Goal: Transaction & Acquisition: Purchase product/service

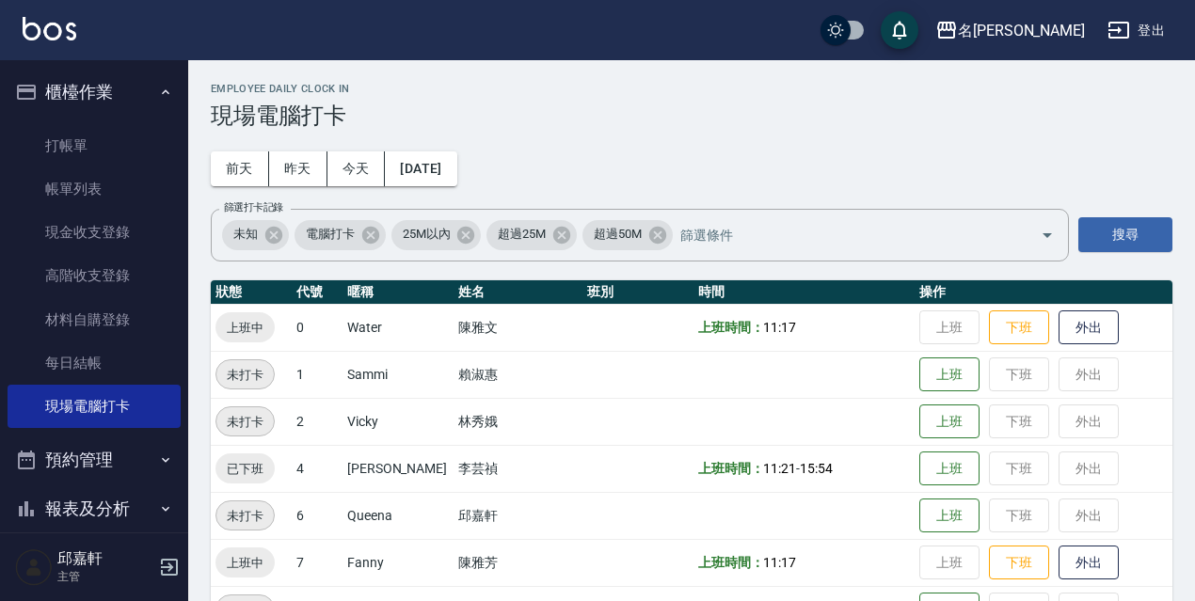
scroll to position [385, 0]
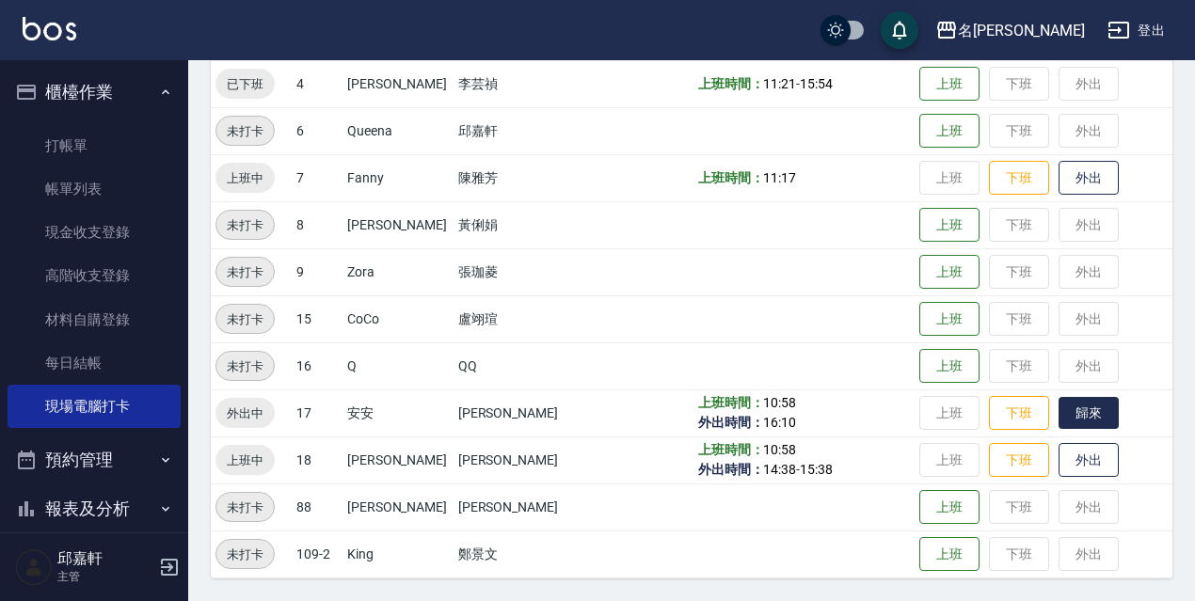
click at [1071, 407] on button "歸來" at bounding box center [1089, 413] width 60 height 33
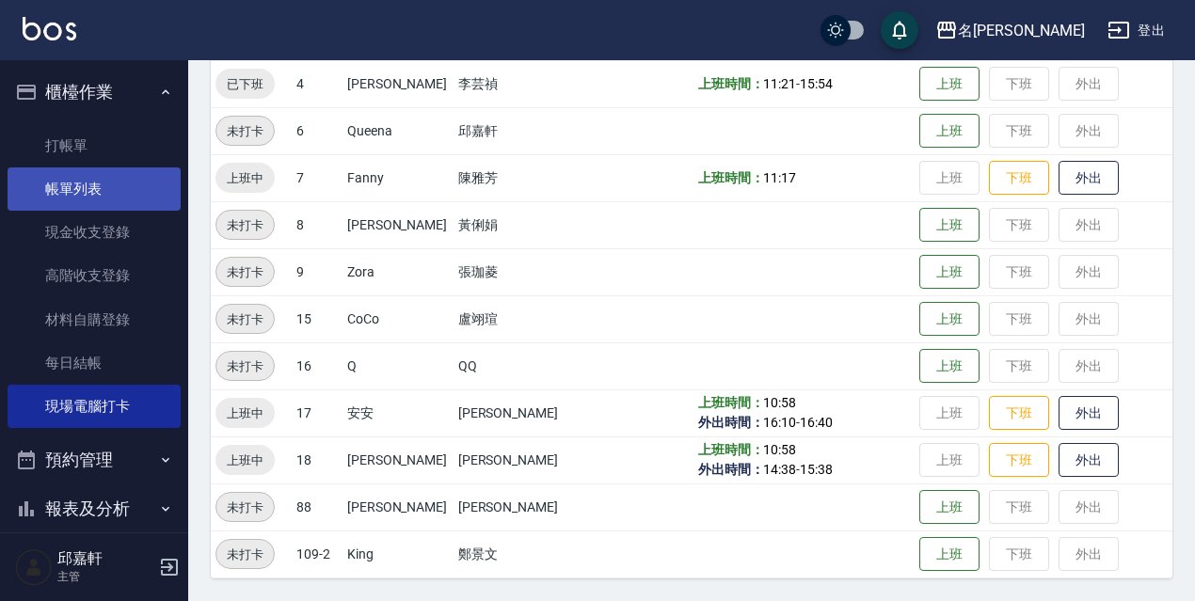
click at [153, 187] on link "帳單列表" at bounding box center [94, 189] width 173 height 43
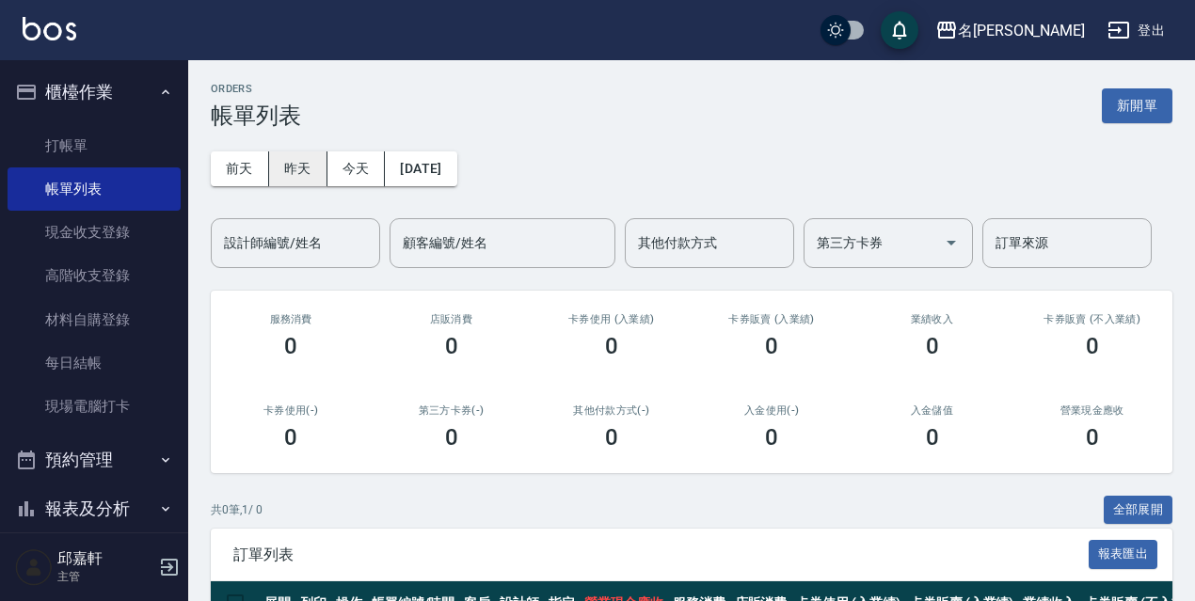
click at [306, 172] on button "昨天" at bounding box center [298, 169] width 58 height 35
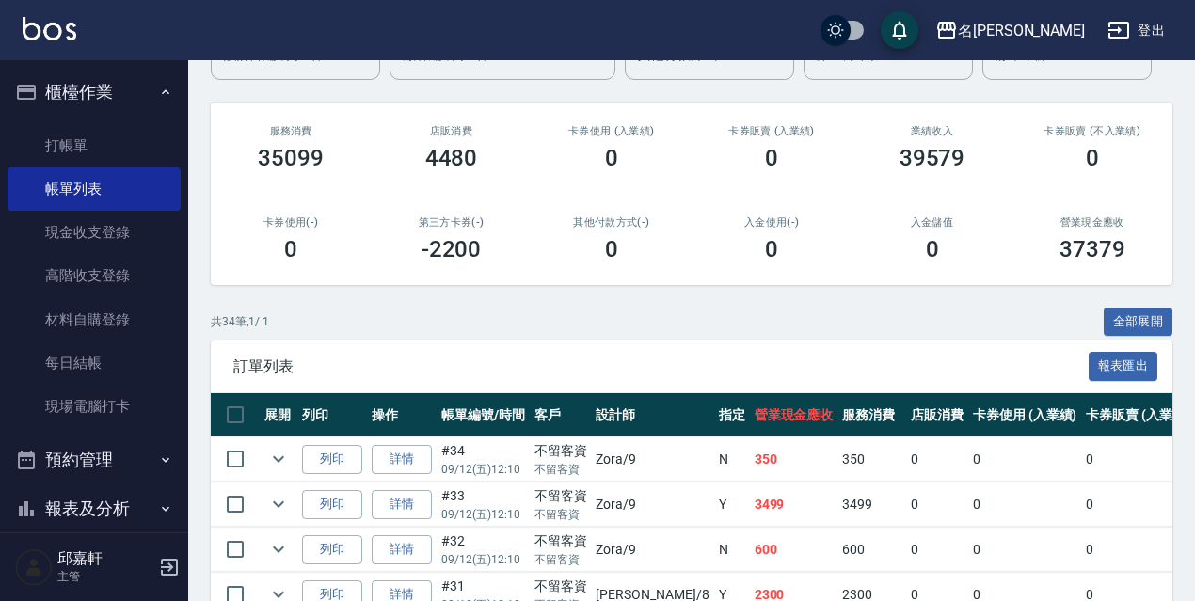
scroll to position [282, 0]
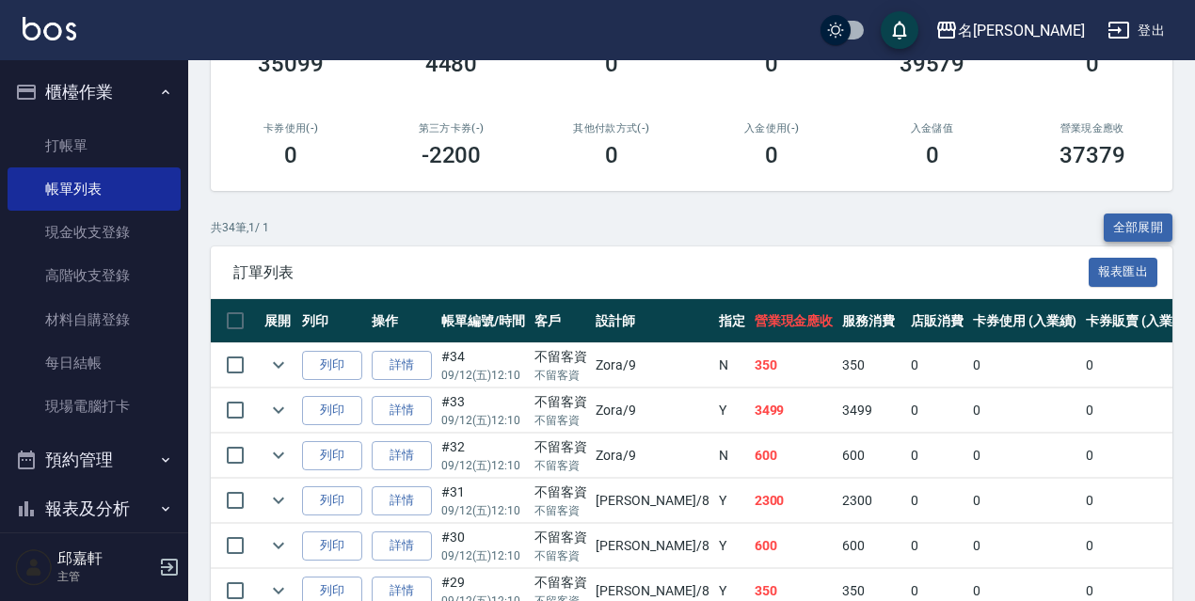
click at [1130, 228] on button "全部展開" at bounding box center [1139, 228] width 70 height 29
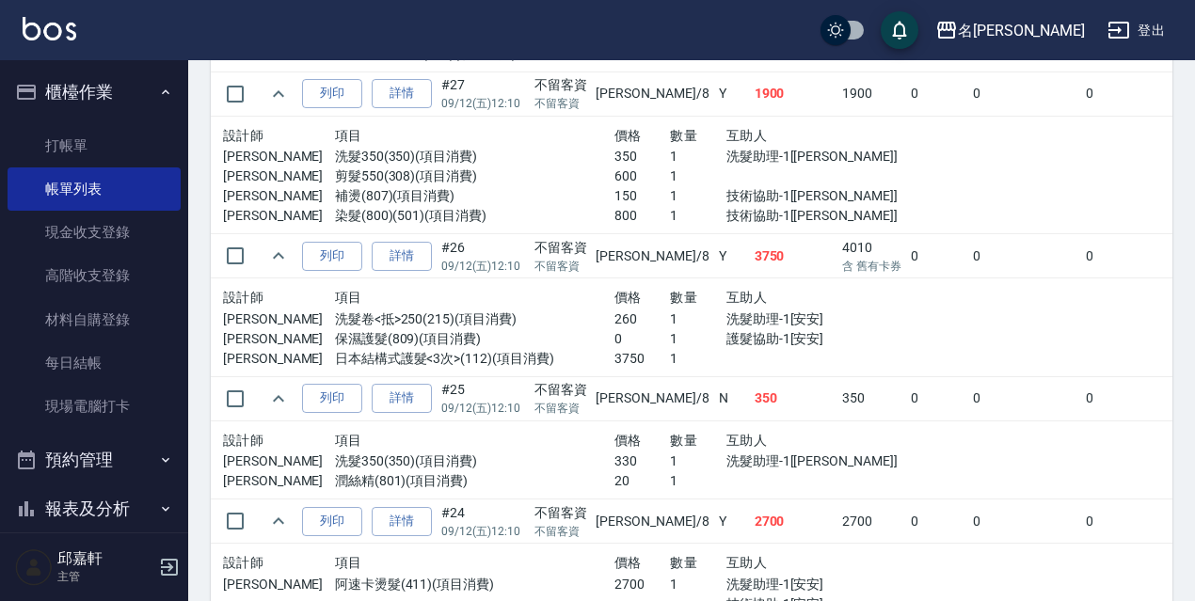
click at [656, 395] on td "[PERSON_NAME] /8" at bounding box center [652, 398] width 122 height 44
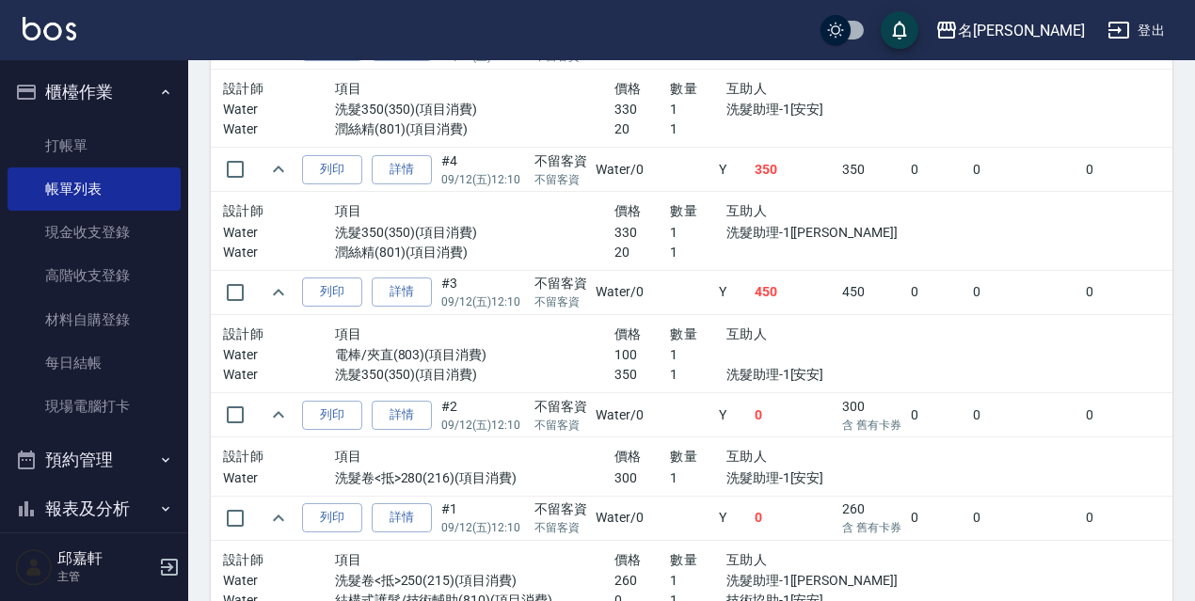
scroll to position [4170, 0]
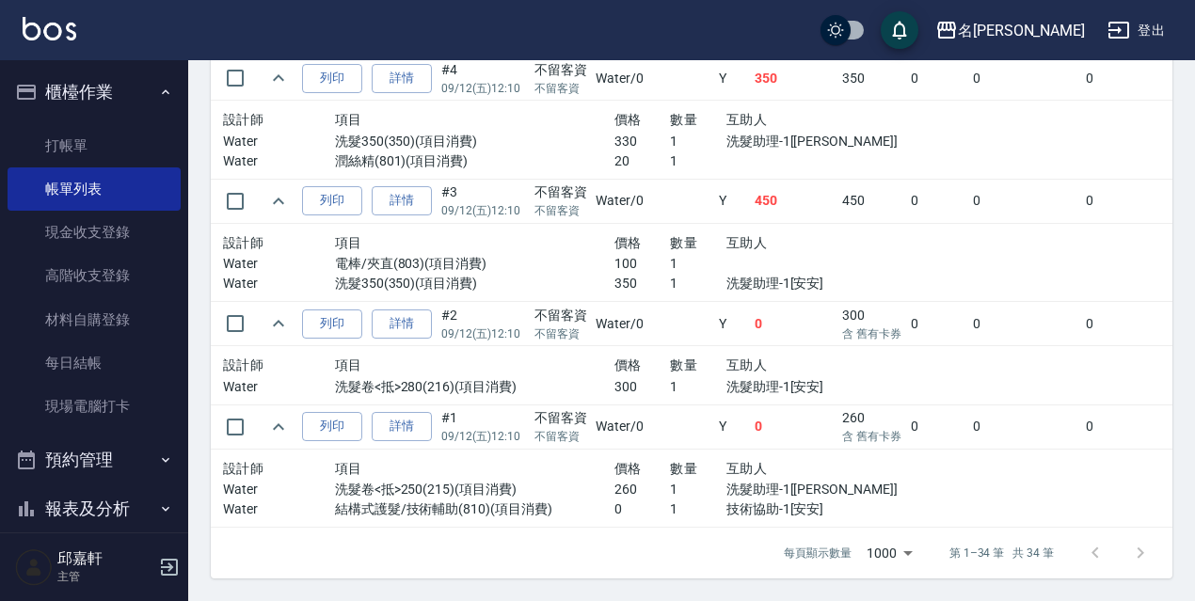
click at [727, 358] on span "互助人" at bounding box center [747, 365] width 40 height 15
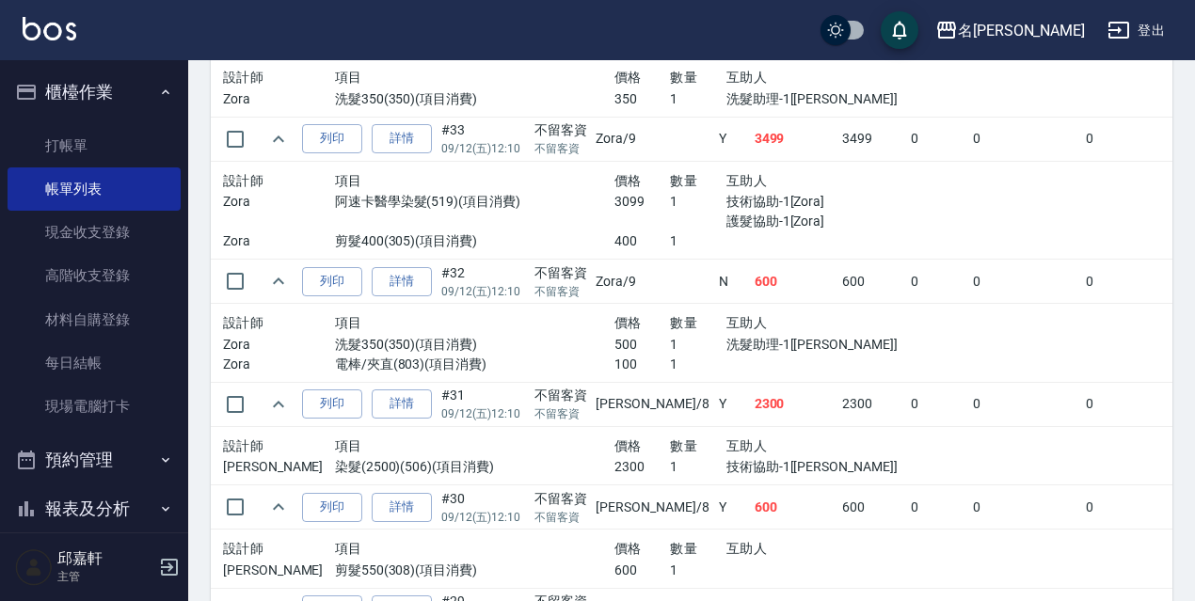
scroll to position [424, 0]
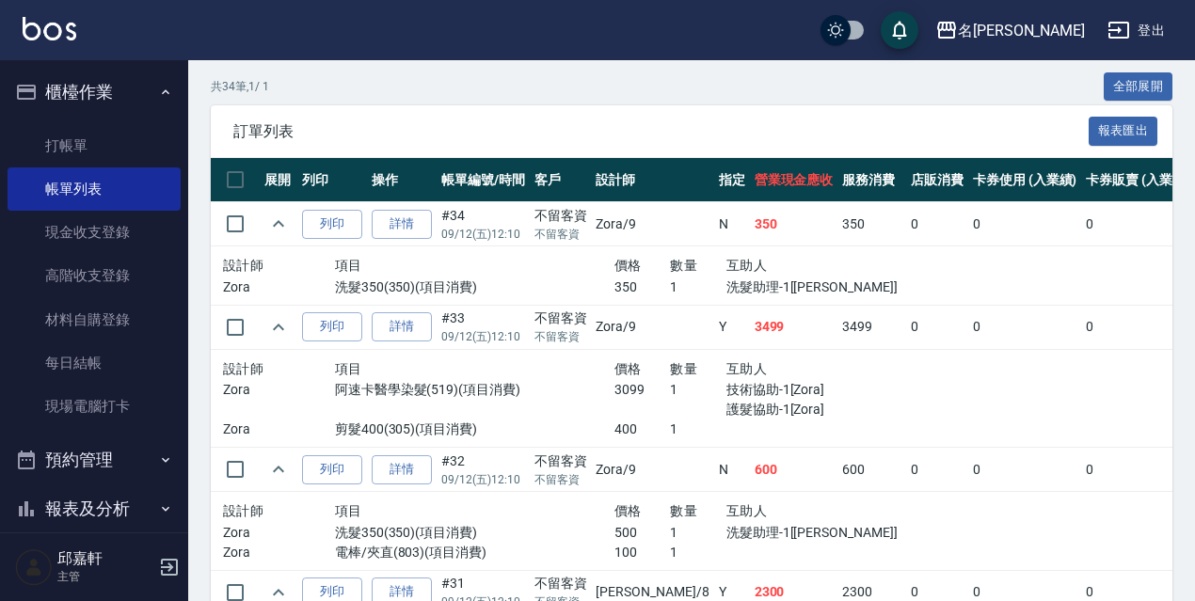
drag, startPoint x: 1161, startPoint y: 98, endPoint x: 1204, endPoint y: 90, distance: 43.9
click at [1168, 98] on button "全部展開" at bounding box center [1139, 86] width 70 height 29
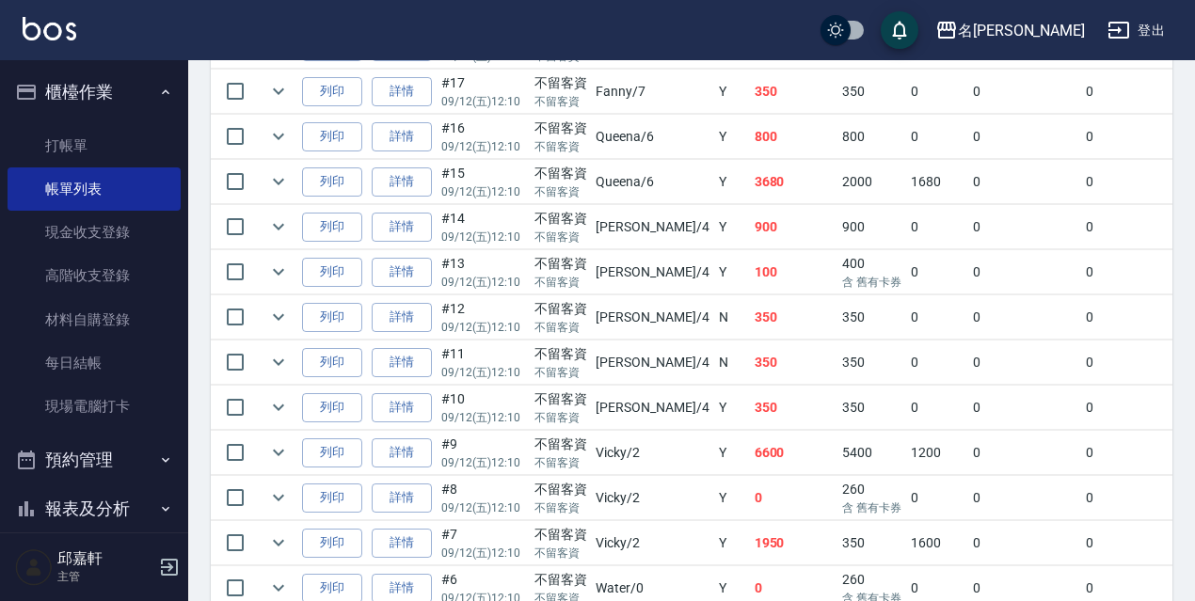
scroll to position [1648, 0]
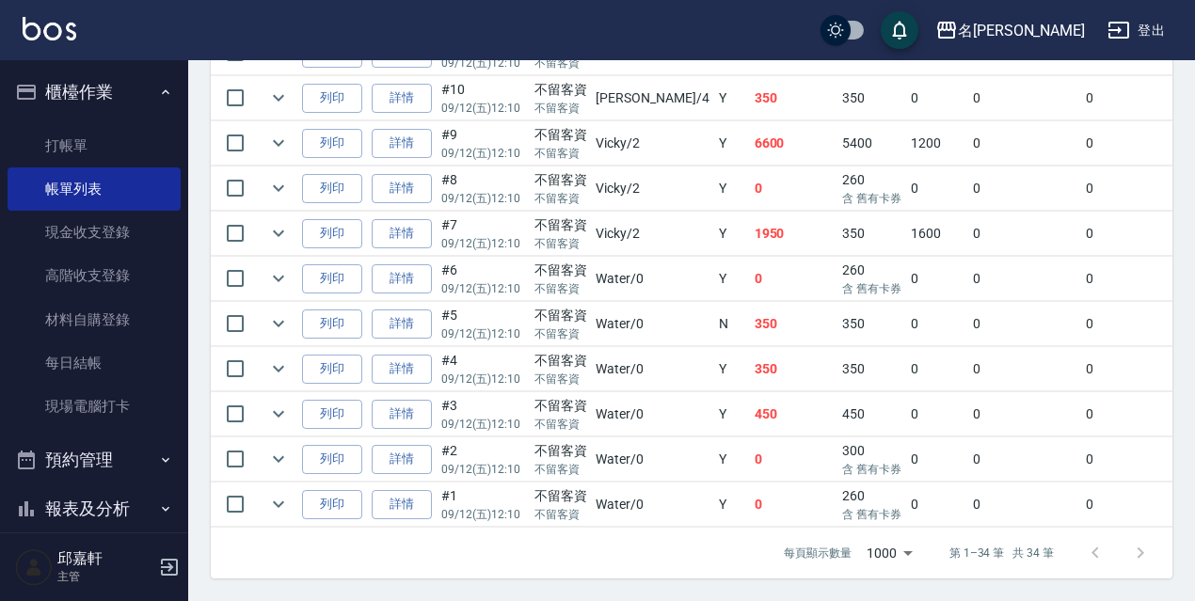
click at [750, 392] on td "450" at bounding box center [794, 414] width 88 height 44
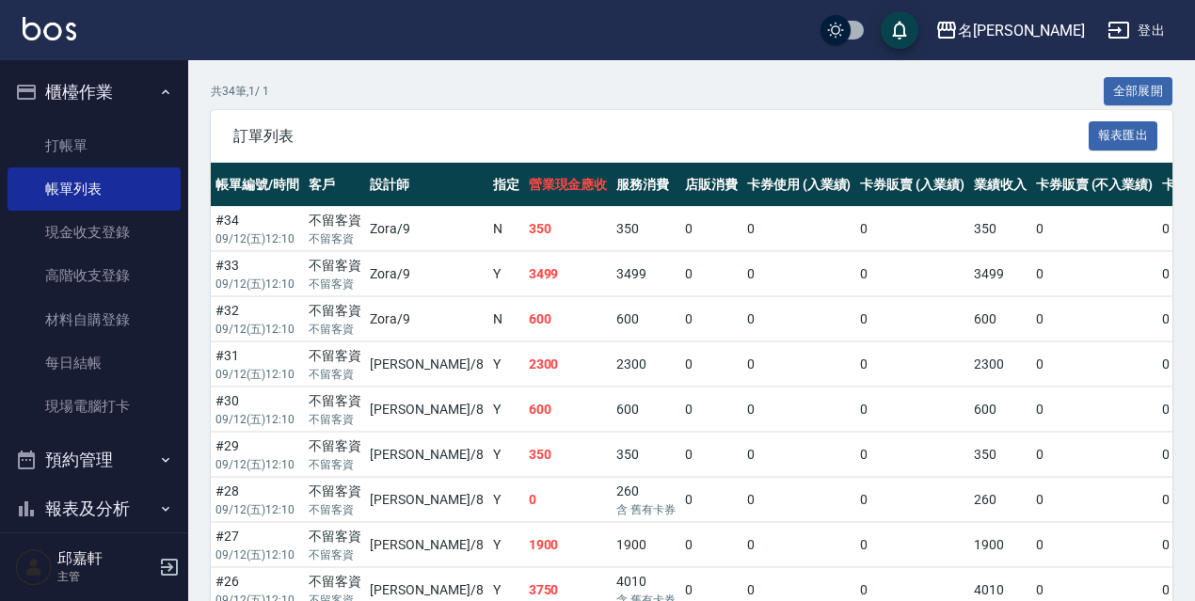
scroll to position [325, 0]
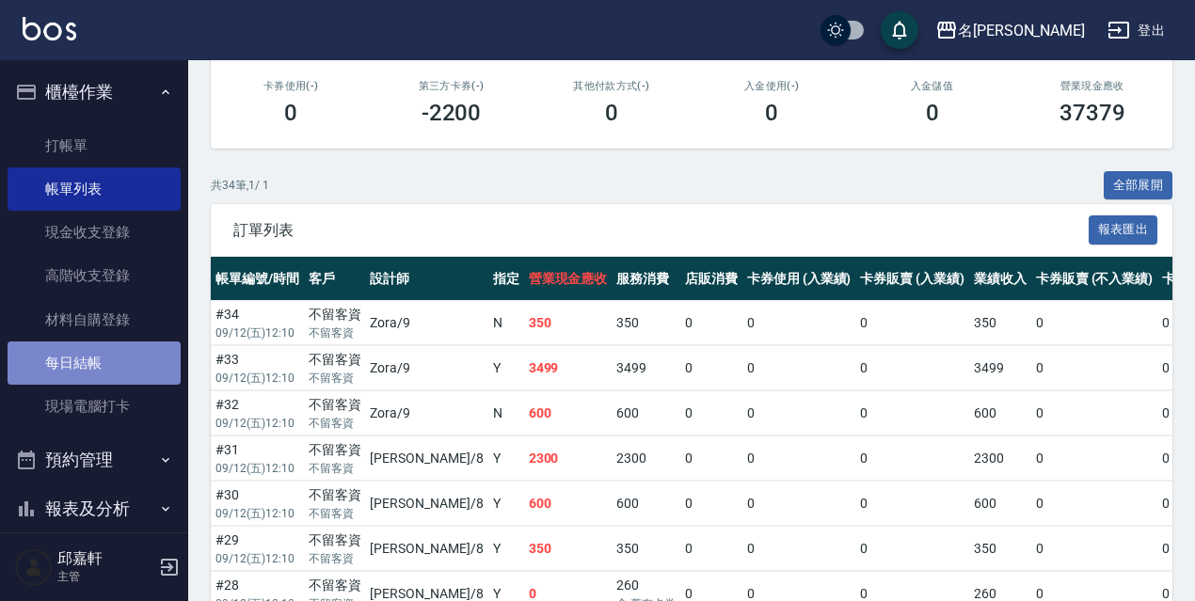
click at [125, 360] on link "每日結帳" at bounding box center [94, 363] width 173 height 43
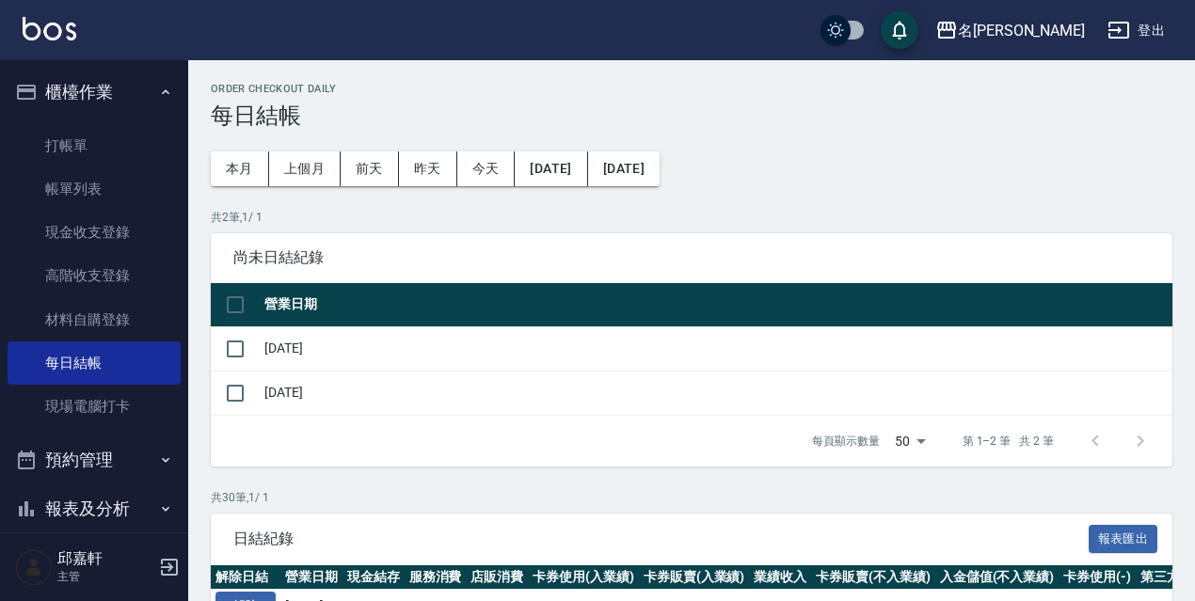
scroll to position [216, 0]
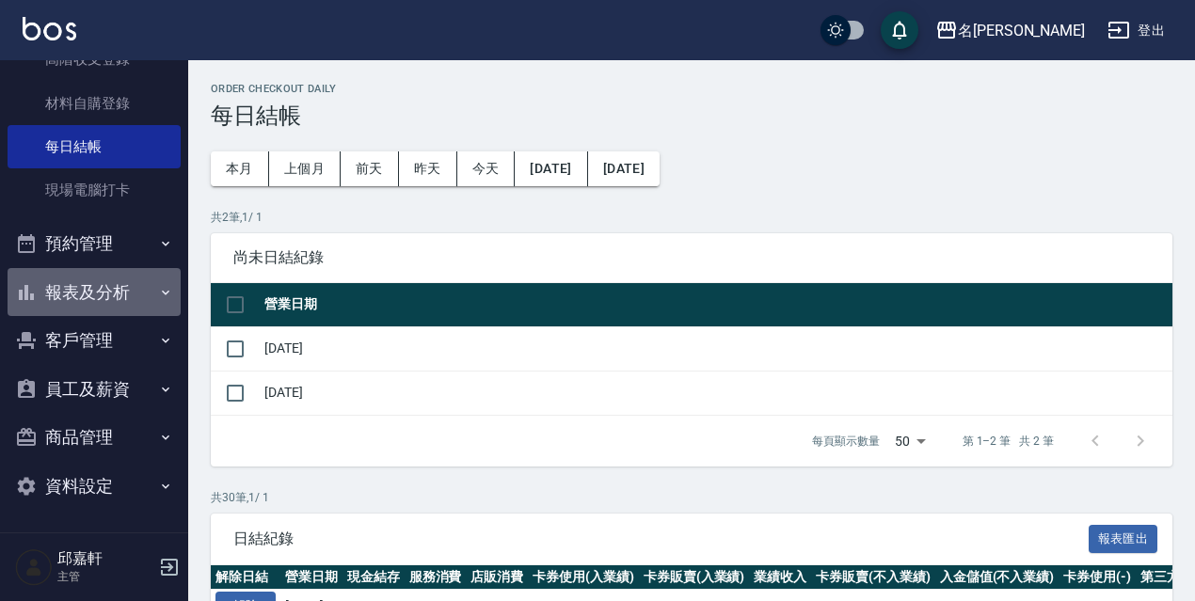
click at [116, 299] on button "報表及分析" at bounding box center [94, 292] width 173 height 49
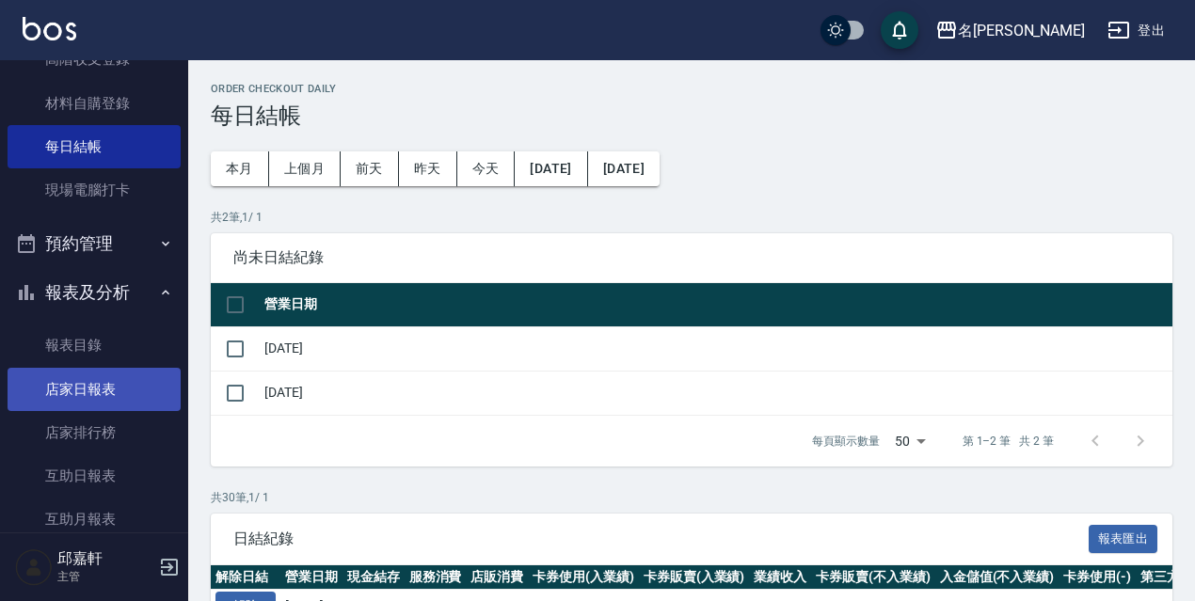
click at [98, 389] on link "店家日報表" at bounding box center [94, 389] width 173 height 43
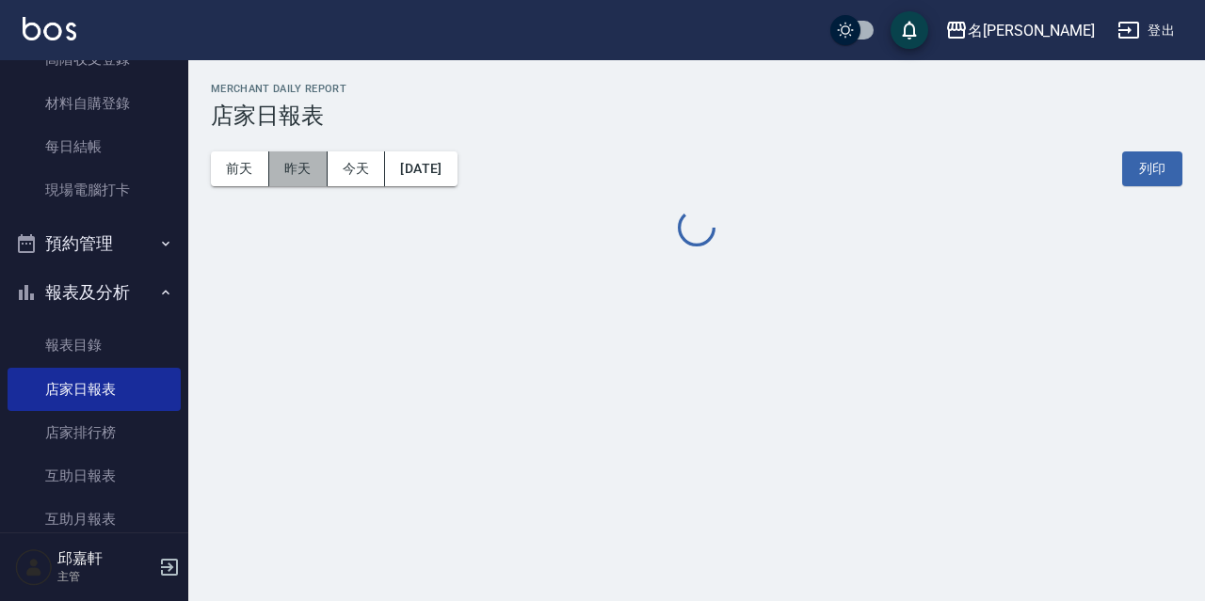
drag, startPoint x: 313, startPoint y: 167, endPoint x: 292, endPoint y: 167, distance: 21.6
click at [312, 167] on button "昨天" at bounding box center [298, 169] width 58 height 35
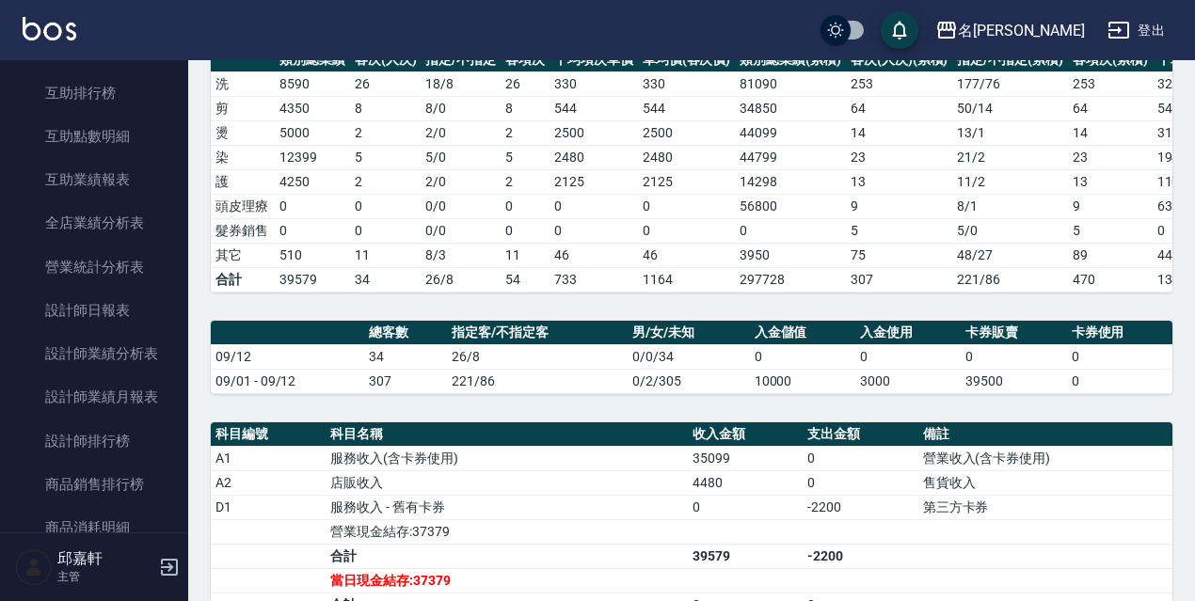
scroll to position [559, 0]
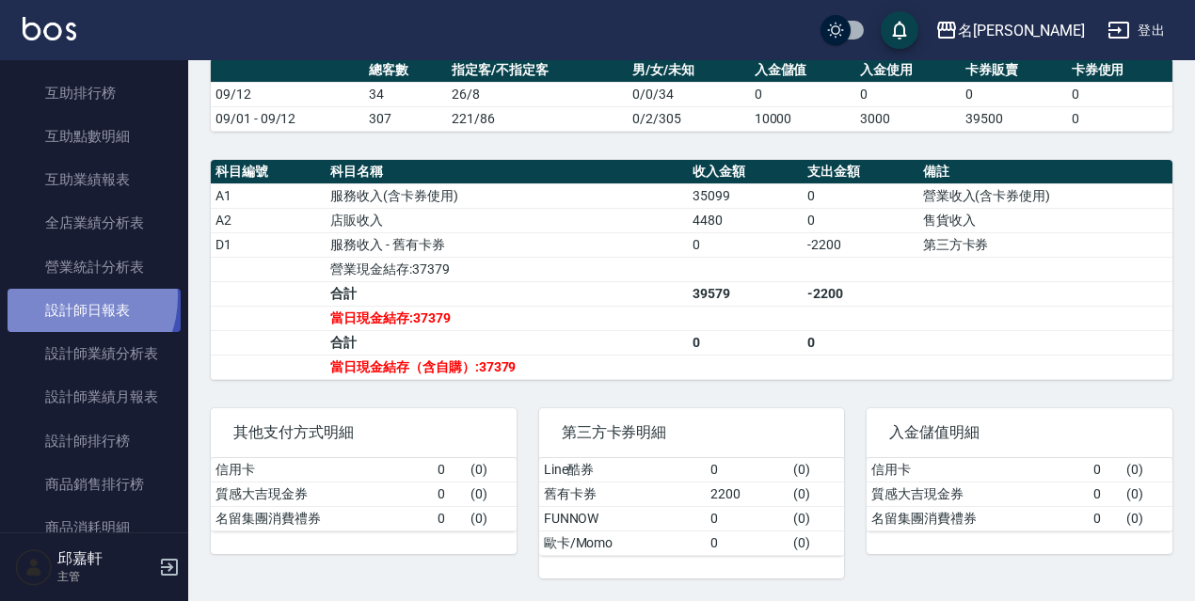
click at [69, 297] on link "設計師日報表" at bounding box center [94, 310] width 173 height 43
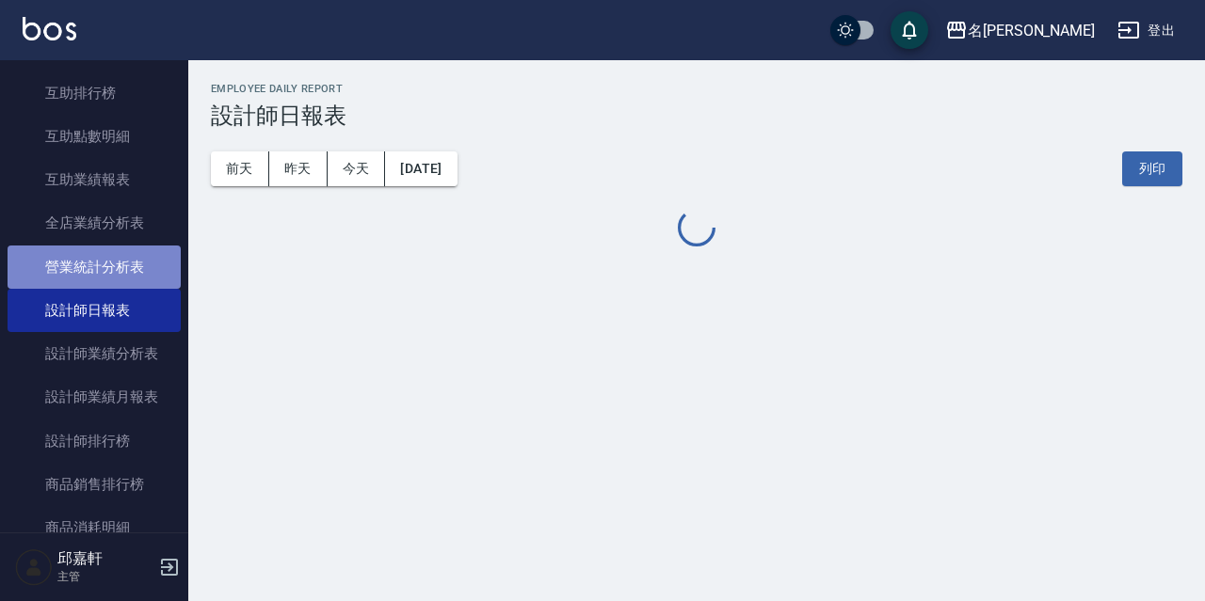
click at [95, 247] on link "營業統計分析表" at bounding box center [94, 267] width 173 height 43
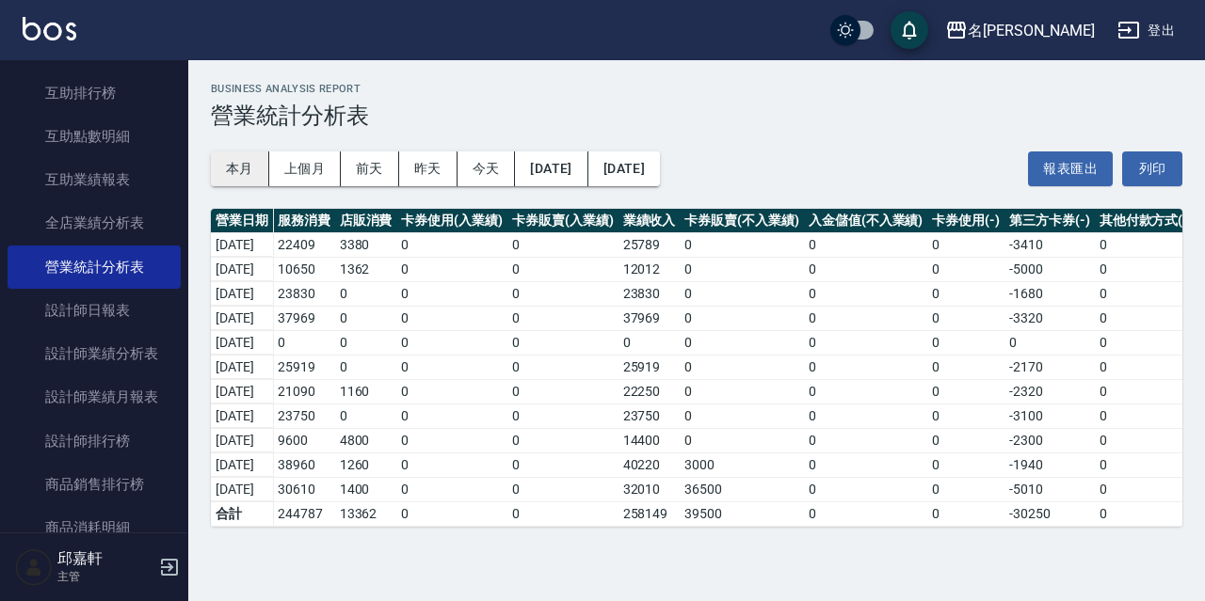
click at [240, 182] on button "本月" at bounding box center [240, 169] width 58 height 35
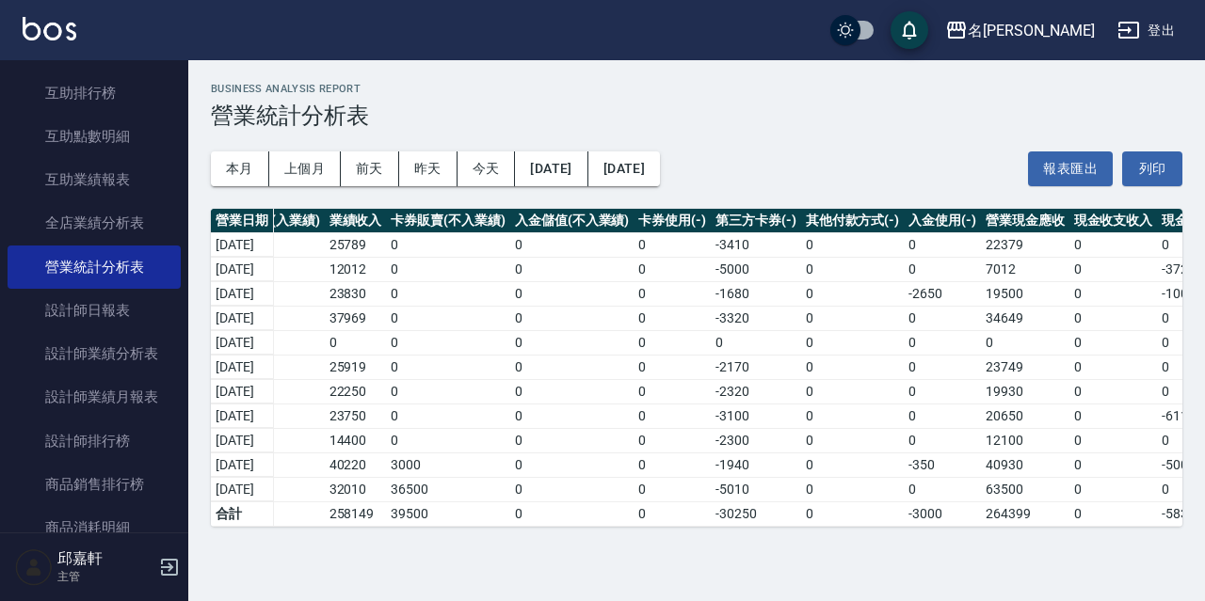
scroll to position [0, 514]
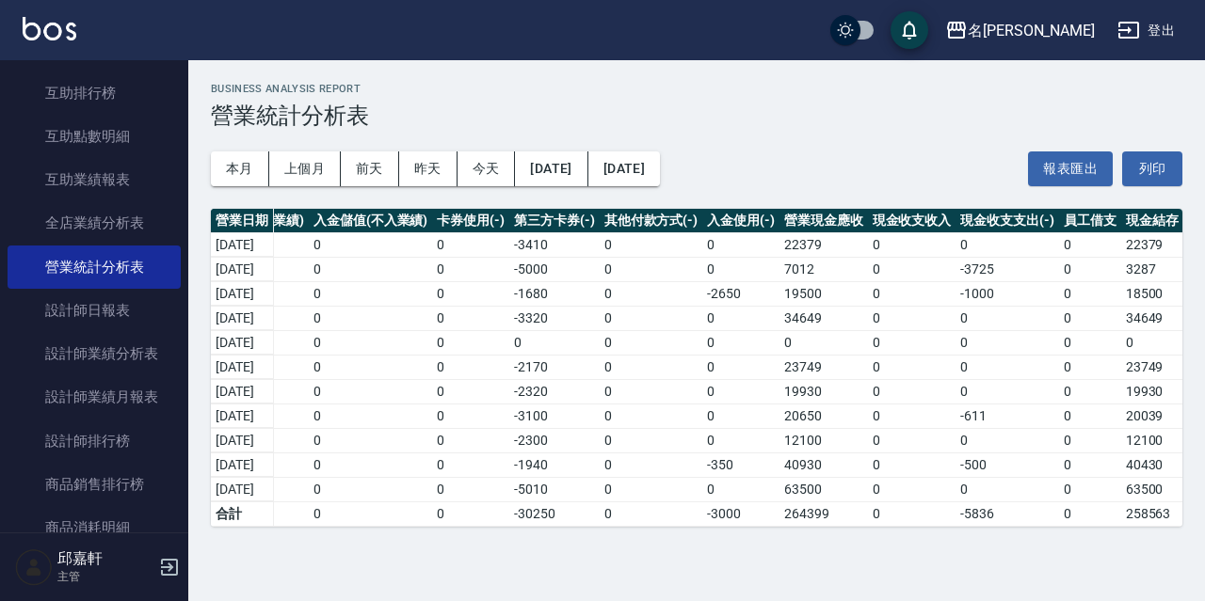
click at [1155, 457] on td "40430" at bounding box center [1152, 465] width 62 height 24
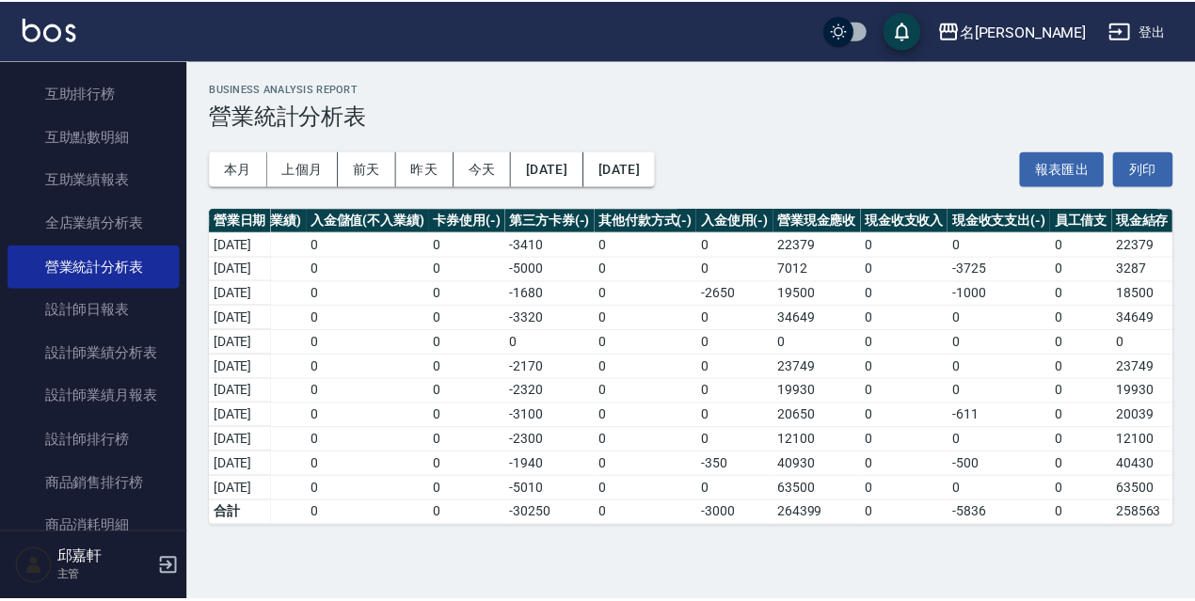
scroll to position [0, 0]
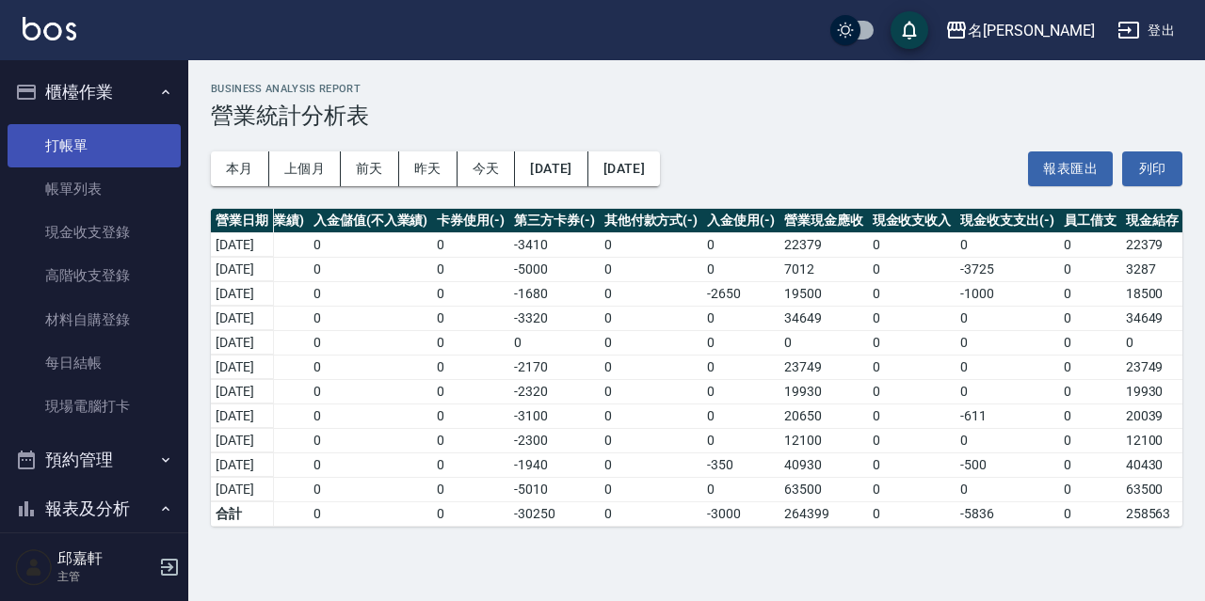
click at [94, 127] on link "打帳單" at bounding box center [94, 145] width 173 height 43
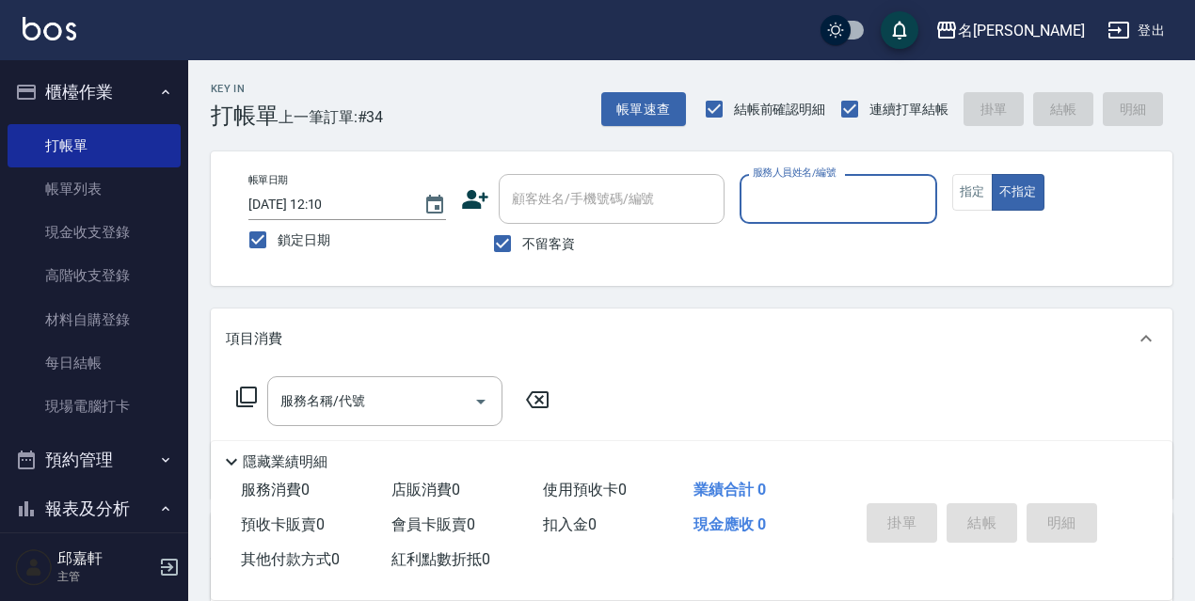
click at [314, 233] on span "鎖定日期" at bounding box center [304, 241] width 53 height 20
click at [278, 233] on input "鎖定日期" at bounding box center [258, 240] width 40 height 40
checkbox input "false"
click at [440, 202] on icon "Choose date, selected date is 2025-09-13" at bounding box center [435, 205] width 23 height 23
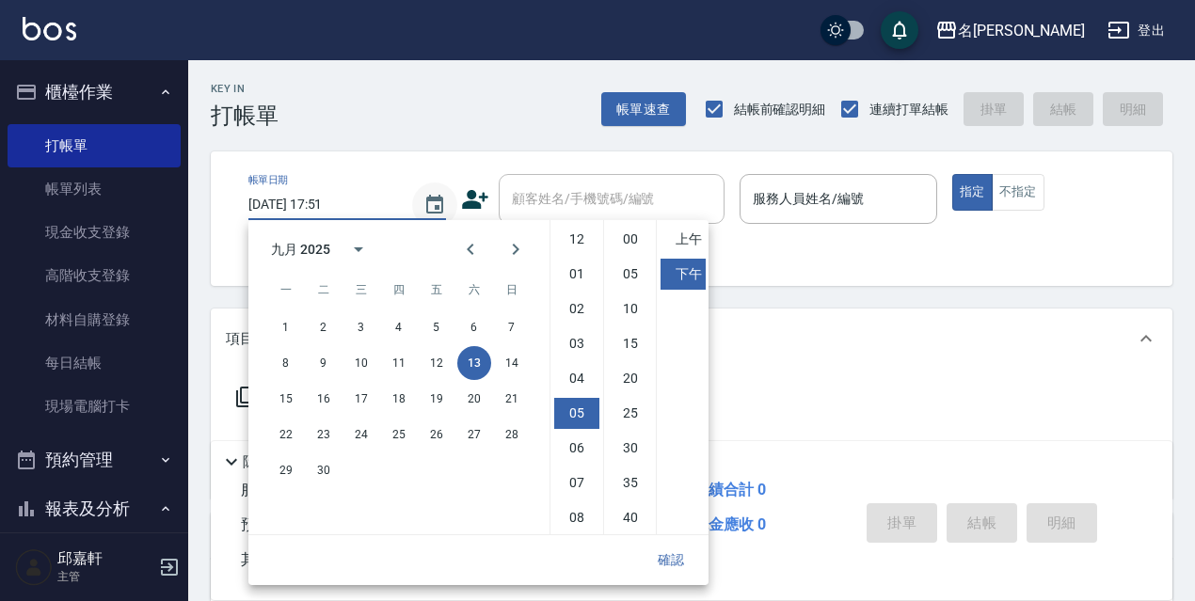
scroll to position [105, 0]
click at [496, 360] on button "14" at bounding box center [512, 363] width 34 height 34
drag, startPoint x: 712, startPoint y: 557, endPoint x: 690, endPoint y: 553, distance: 22.0
click at [709, 558] on div "服務消費 0 店販消費 0 使用預收卡 0 業績合計 0 預收卡販賣 0 會員卡販賣 0 扣入金 0 現金應收 0 其他付款方式 0 紅利點數折抵 0" at bounding box center [524, 525] width 626 height 104
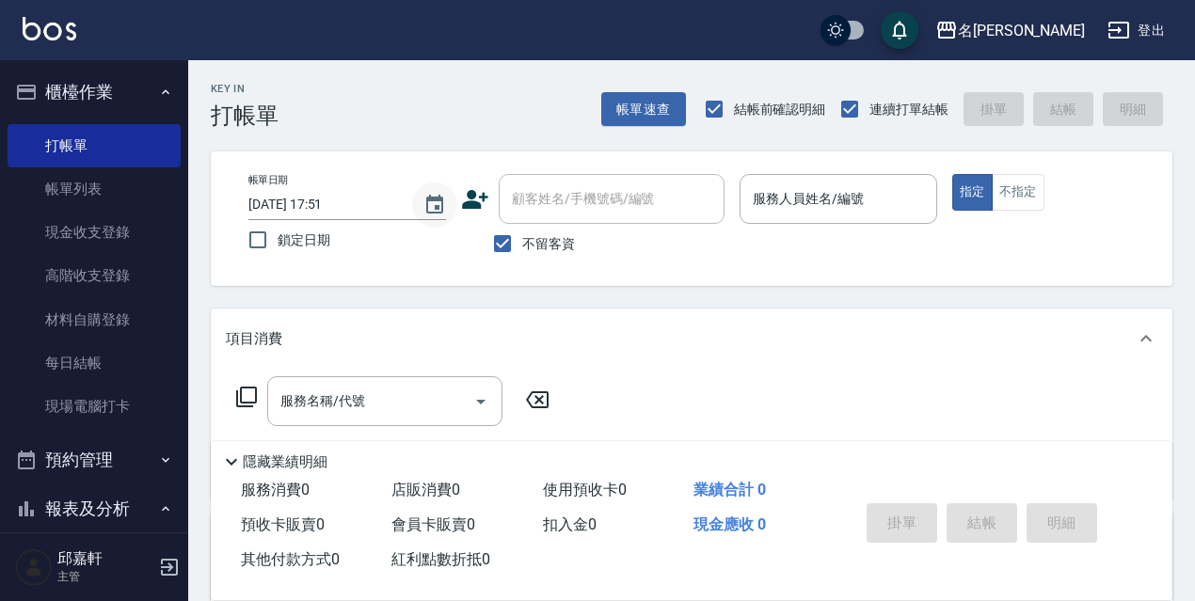
click at [429, 205] on icon "Choose date, selected date is 2025-09-14" at bounding box center [435, 205] width 23 height 23
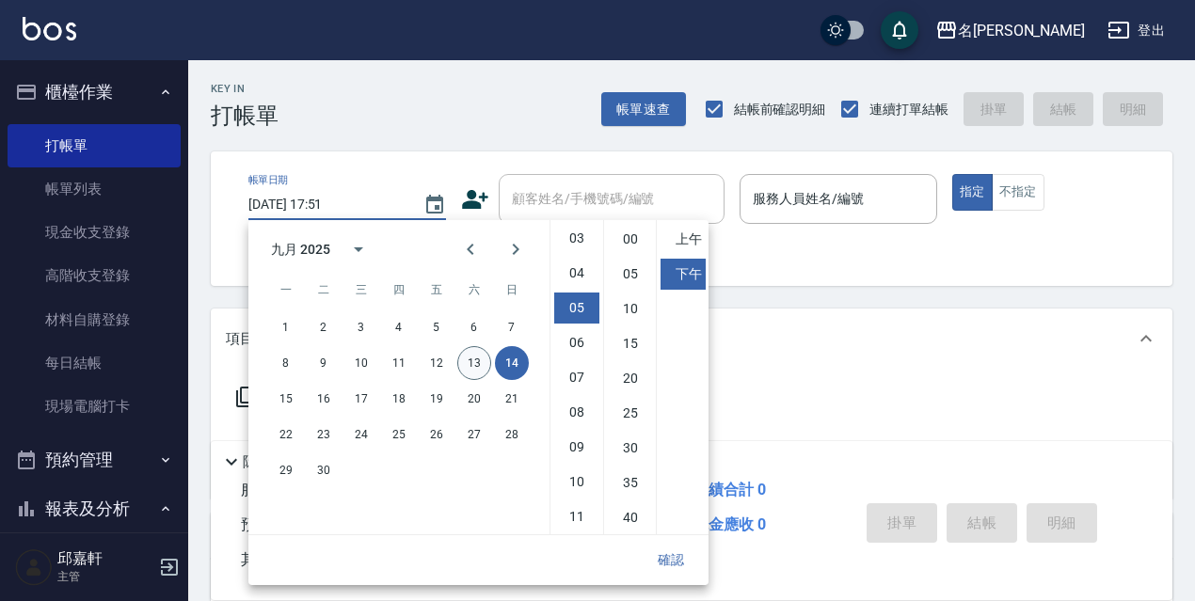
click at [466, 358] on button "13" at bounding box center [474, 363] width 34 height 34
type input "[DATE] 17:51"
click at [685, 550] on button "確認" at bounding box center [671, 560] width 60 height 35
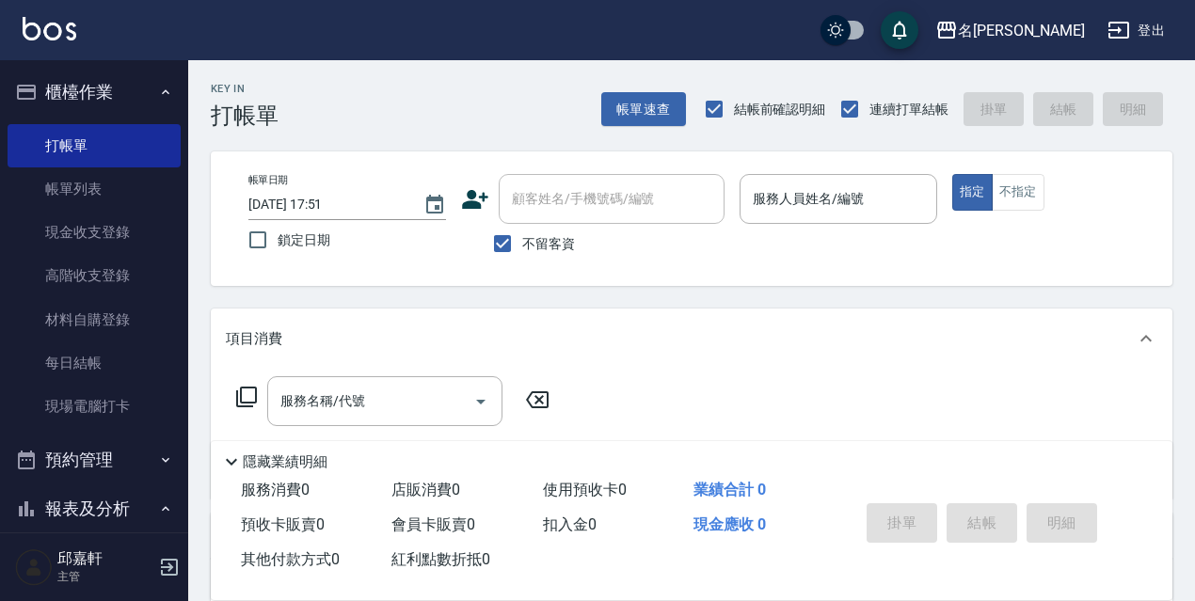
click at [294, 237] on span "鎖定日期" at bounding box center [304, 241] width 53 height 20
click at [278, 237] on input "鎖定日期" at bounding box center [258, 240] width 40 height 40
checkbox input "true"
type input "[DATE] 17:52"
click at [269, 241] on input "鎖定日期" at bounding box center [258, 240] width 40 height 40
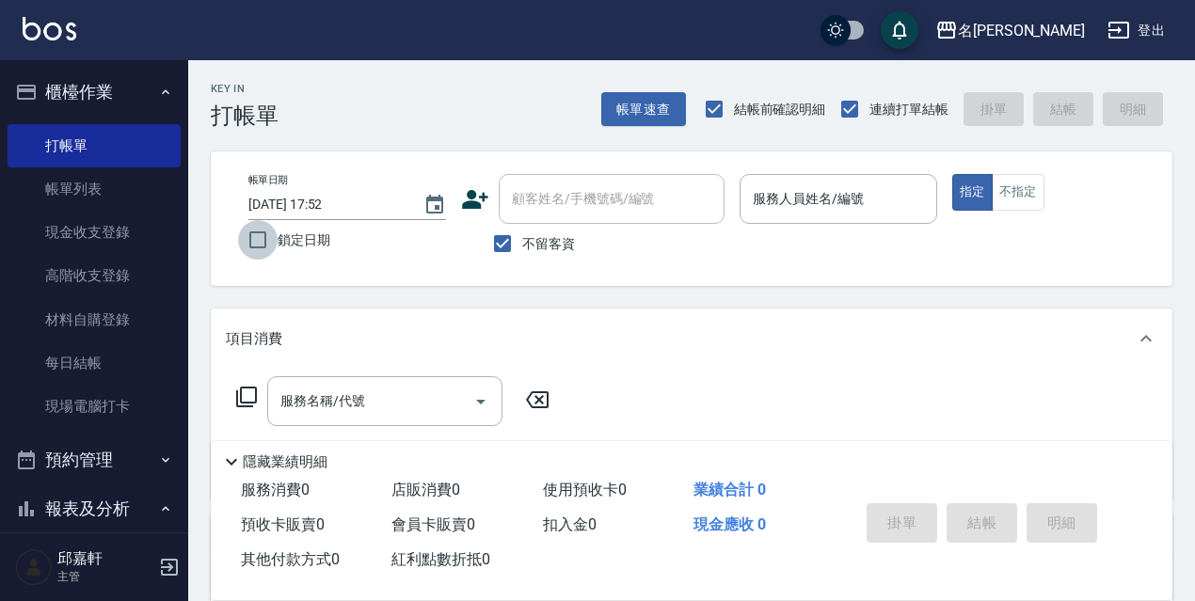
checkbox input "true"
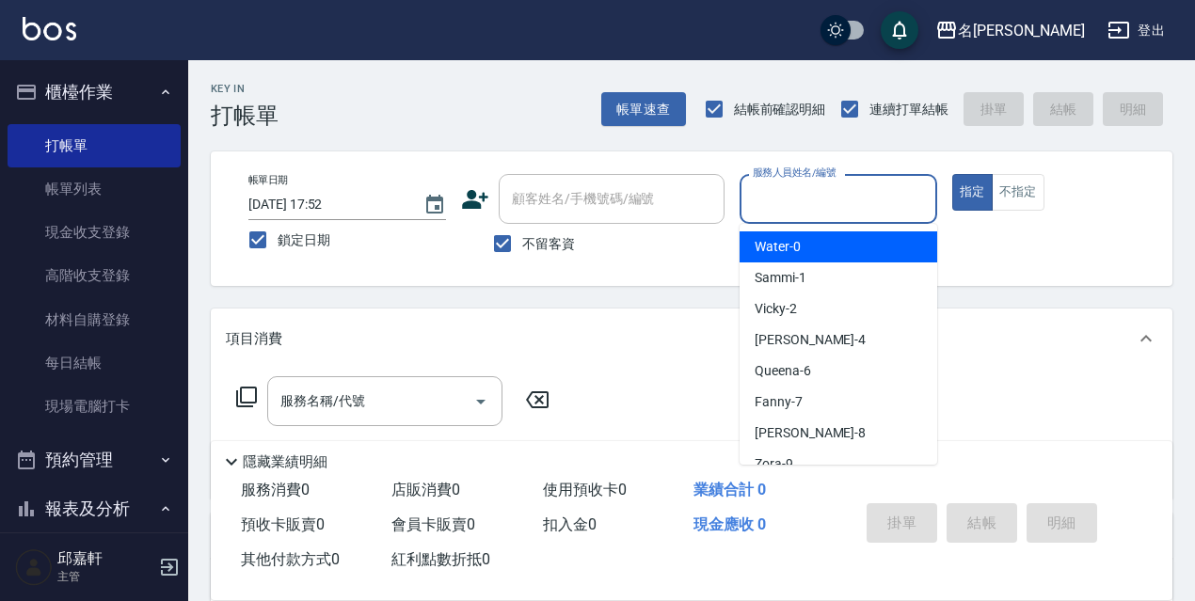
click at [890, 212] on input "服務人員姓名/編號" at bounding box center [838, 199] width 181 height 33
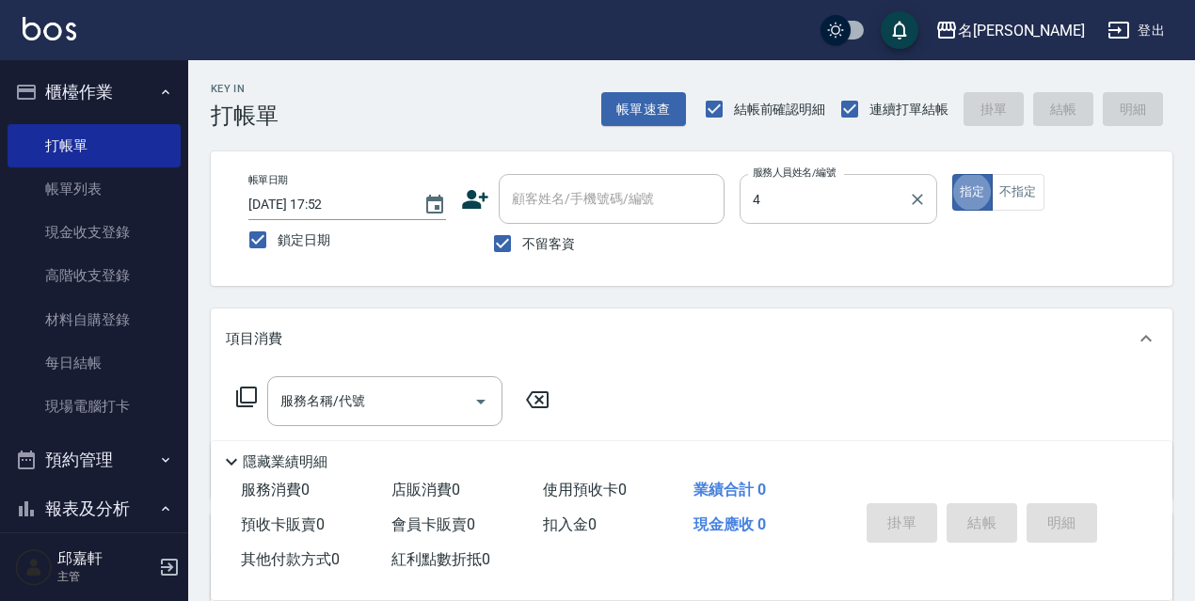
type input "[PERSON_NAME]-4"
type button "true"
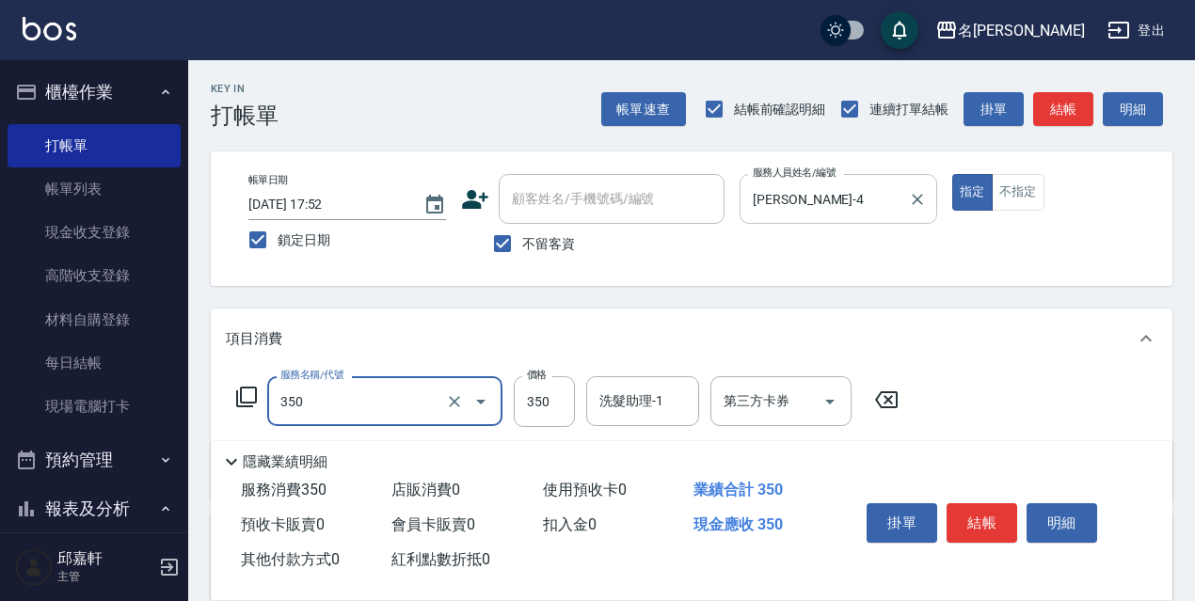
type input "洗髮350(350)"
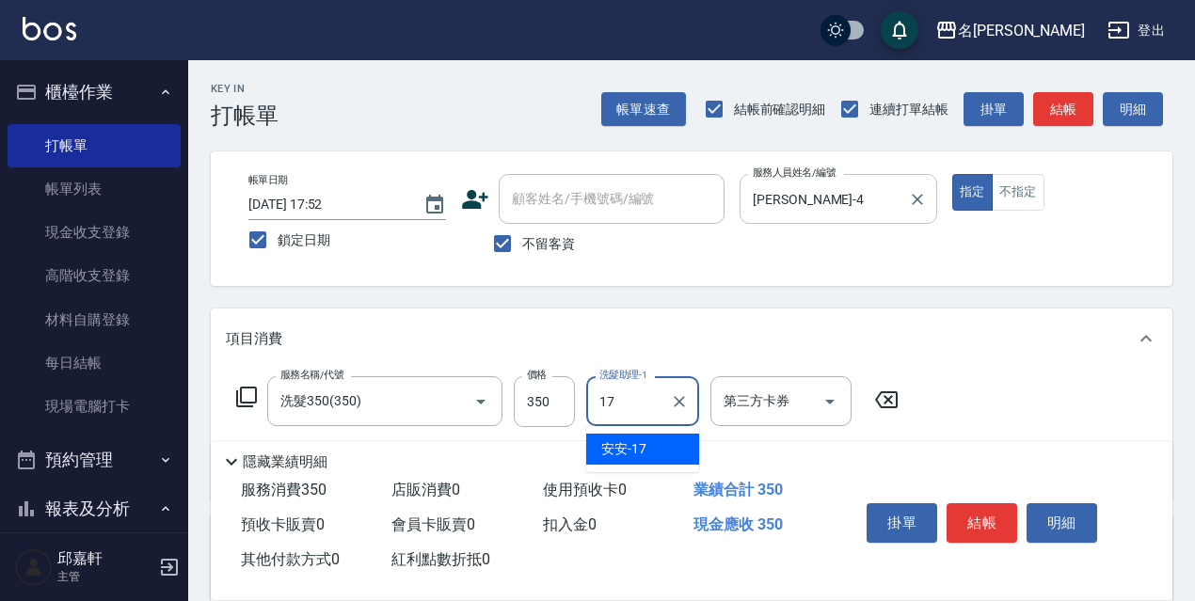
type input "安安-17"
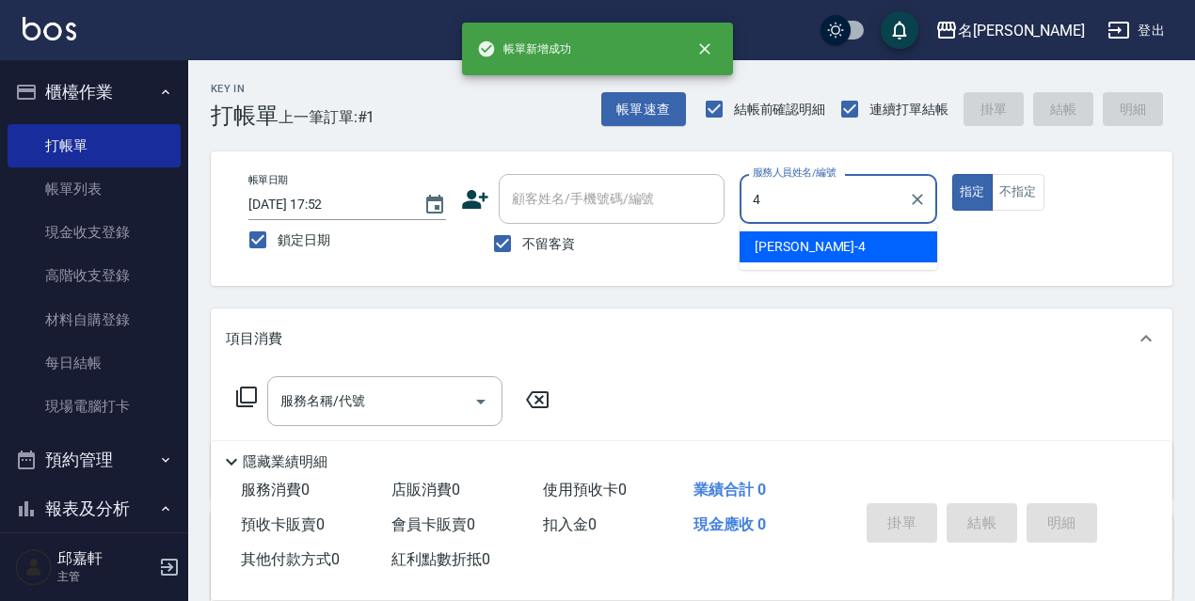
type input "[PERSON_NAME]-4"
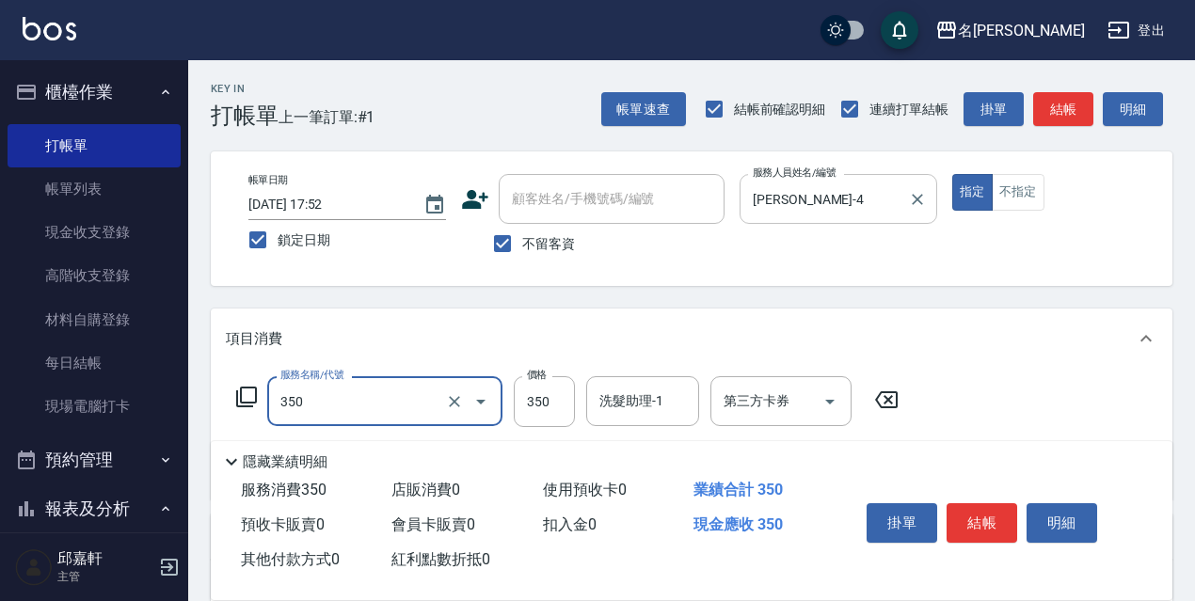
type input "洗髮350(350)"
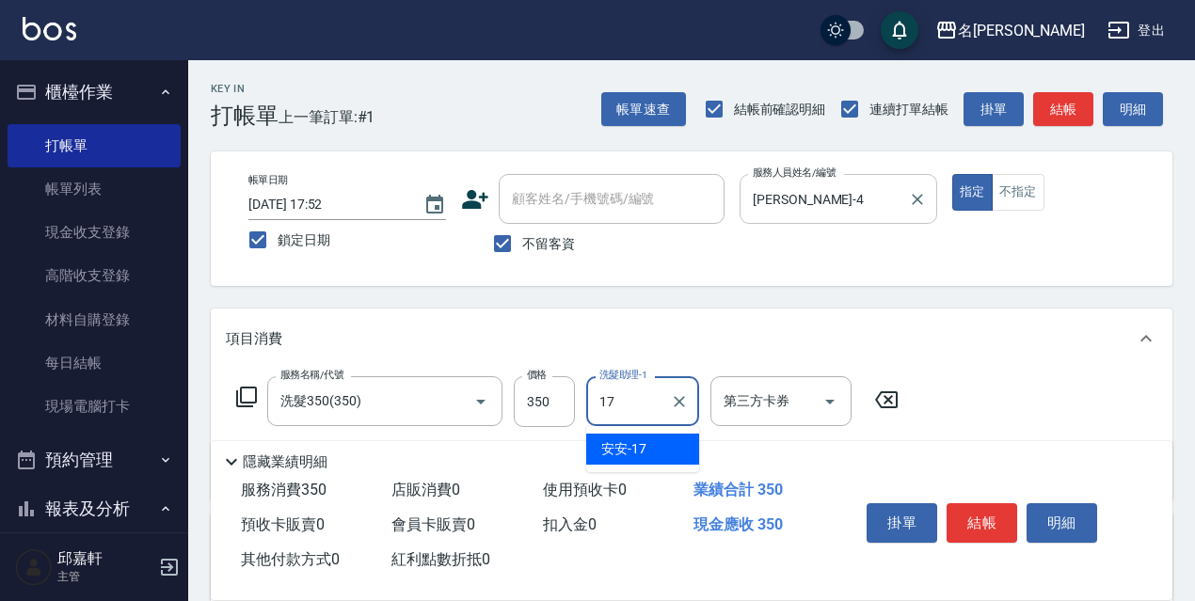
type input "安安-17"
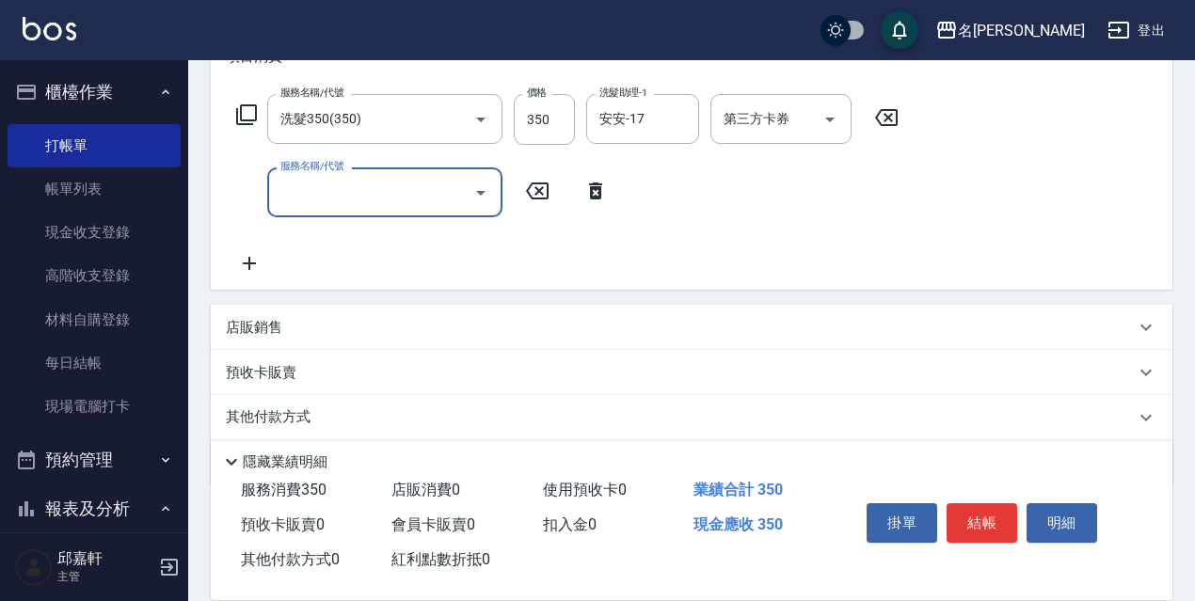
scroll to position [94, 0]
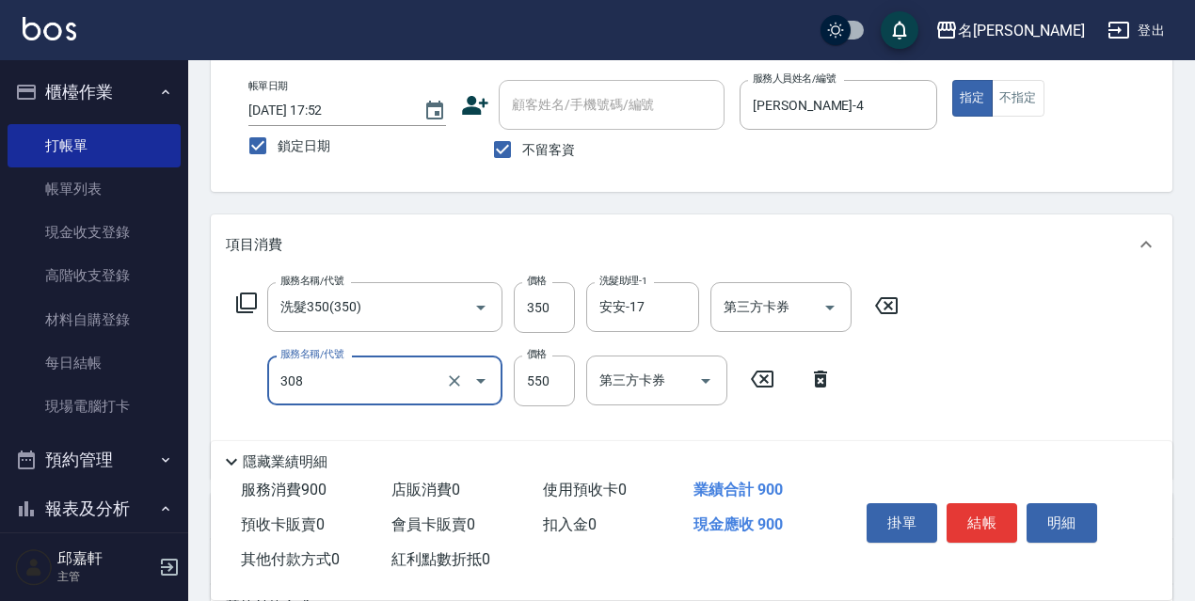
type input "剪髮550(308)"
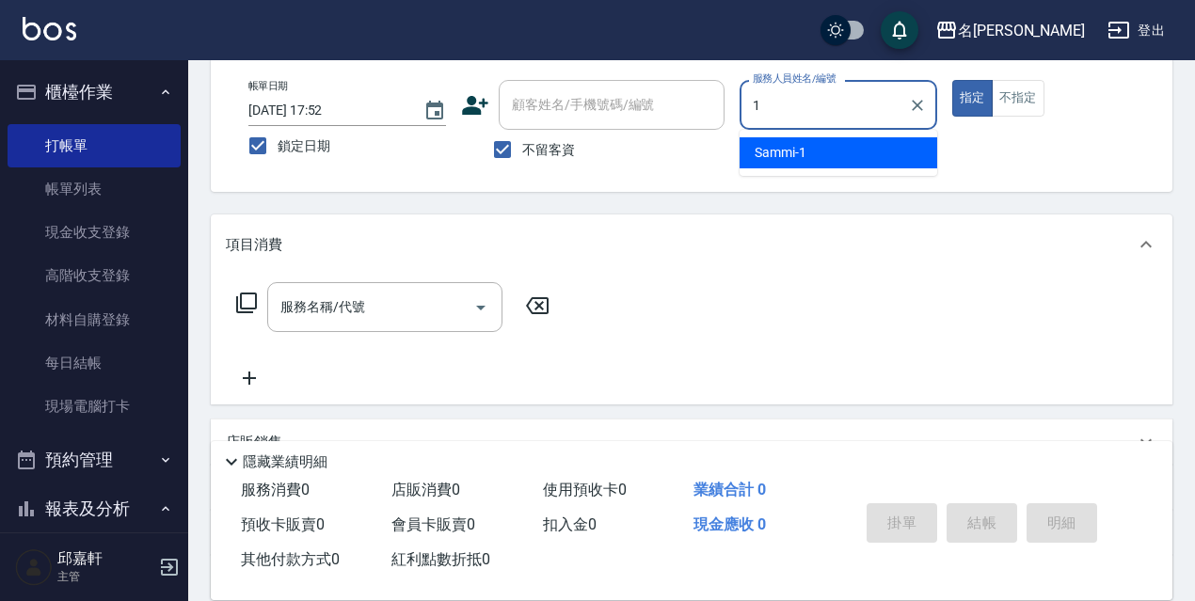
type input "Sammi-1"
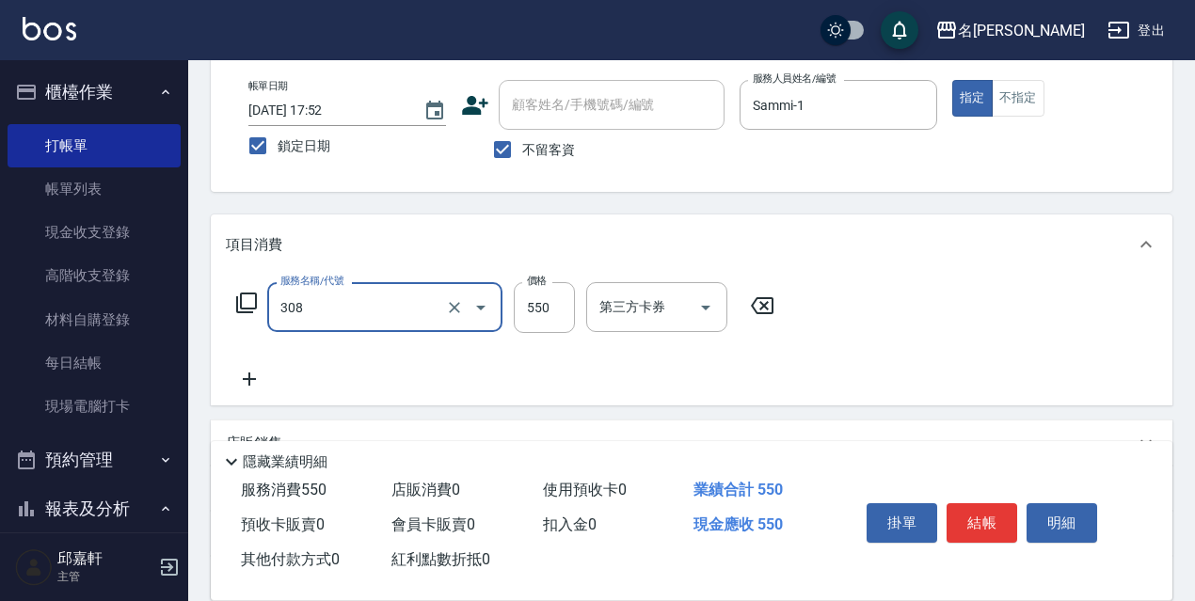
type input "剪髮550(308)"
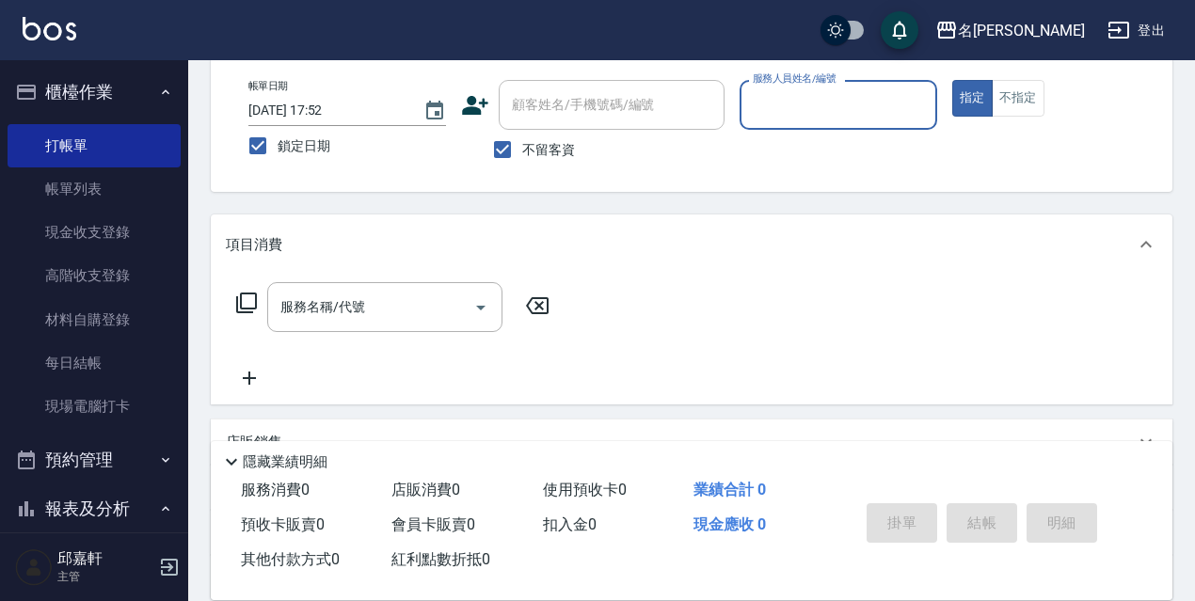
scroll to position [0, 0]
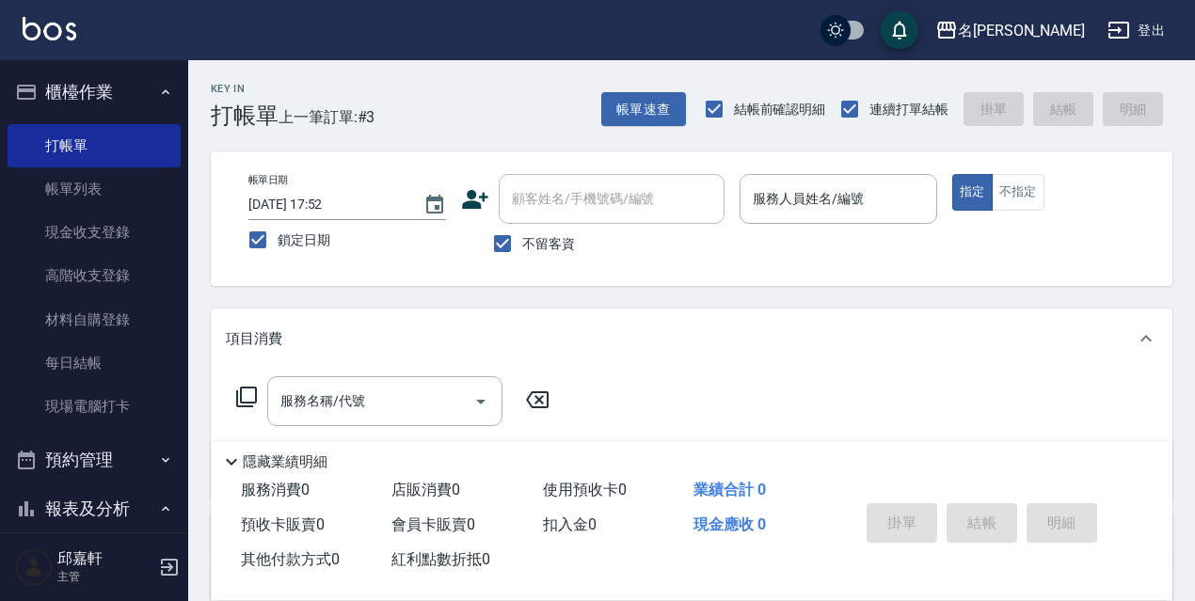
click at [528, 234] on span "不留客資" at bounding box center [548, 244] width 53 height 20
click at [522, 234] on input "不留客資" at bounding box center [503, 244] width 40 height 40
checkbox input "false"
click at [614, 205] on input "顧客姓名/手機號碼/編號" at bounding box center [597, 199] width 181 height 33
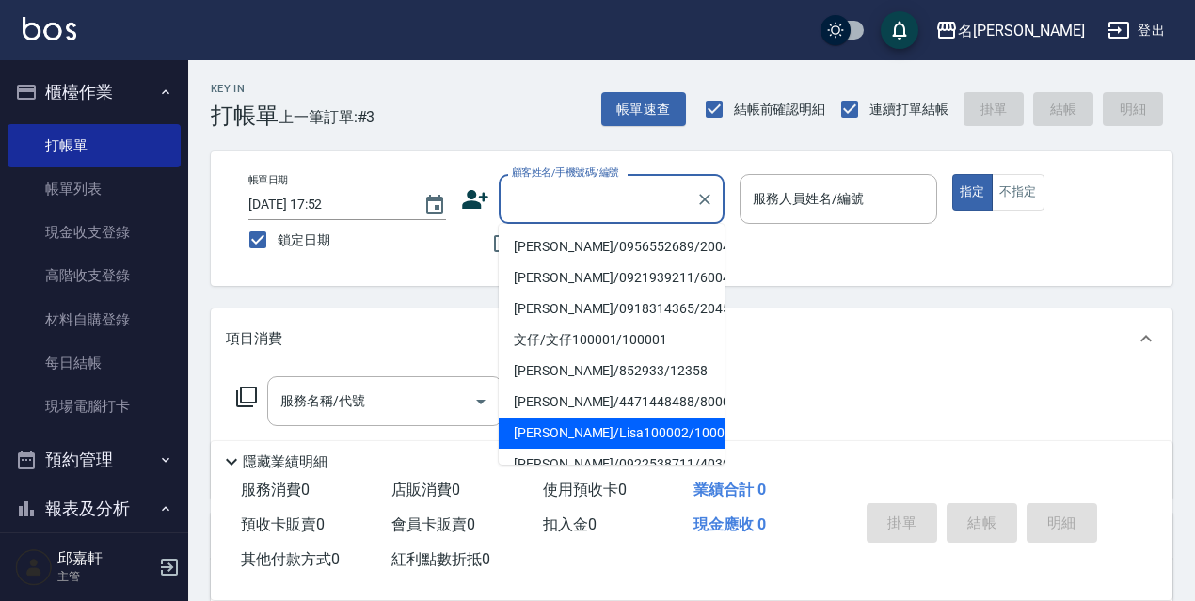
click at [605, 432] on li "[PERSON_NAME]/Lisa100002/100002" at bounding box center [612, 433] width 226 height 31
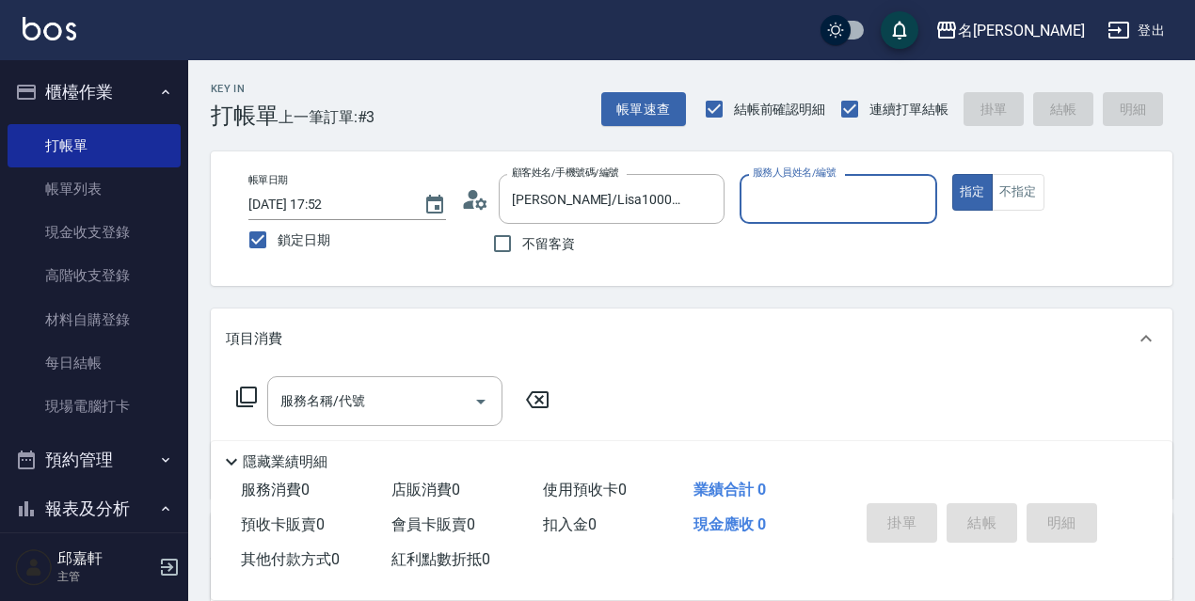
type input "[PERSON_NAME]/Lisa100002/100002"
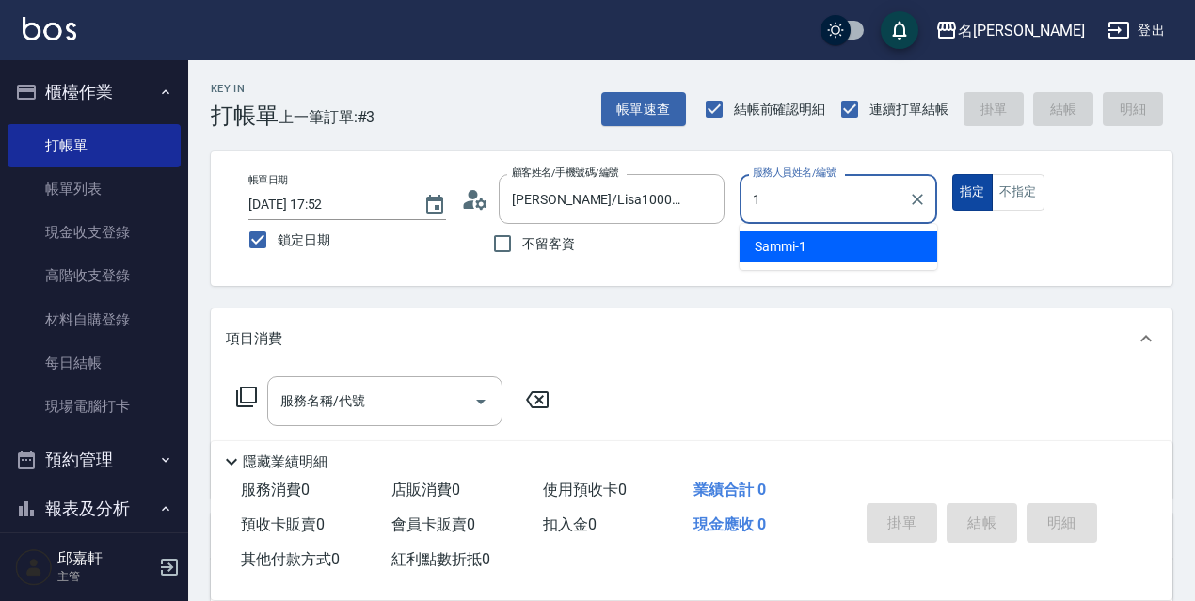
type input "Sammi-1"
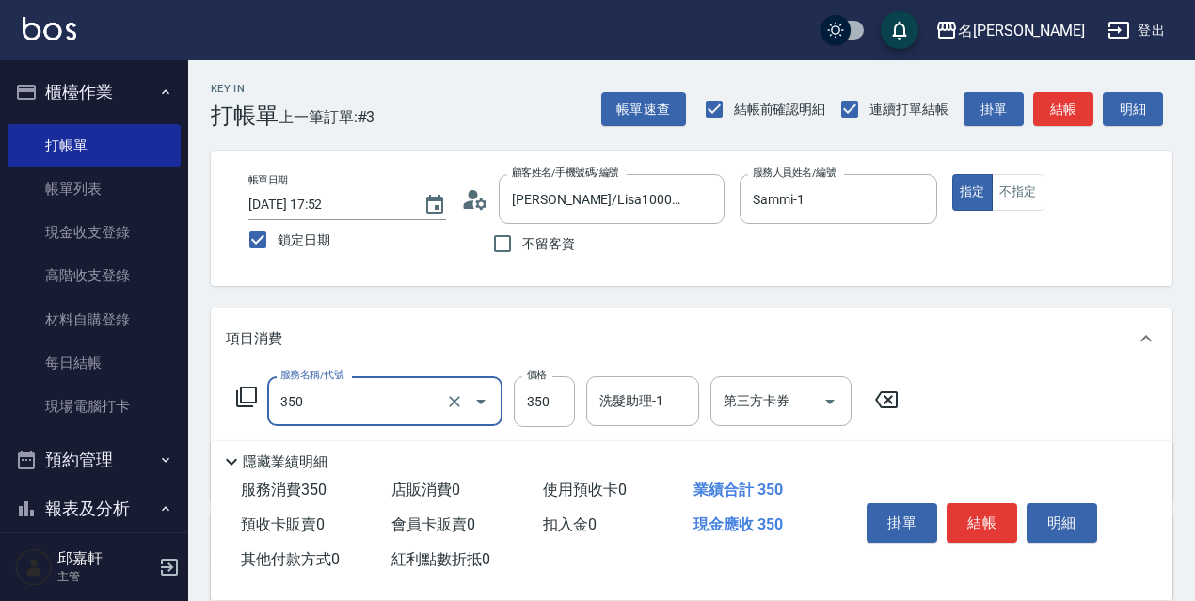
type input "洗髮350(350)"
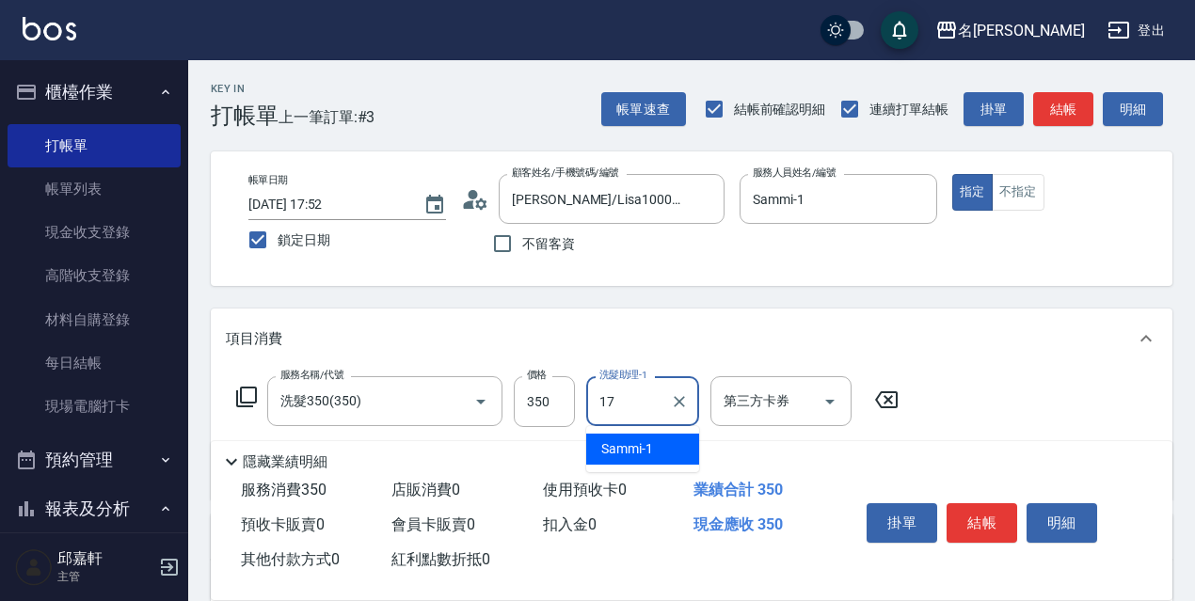
type input "安安-17"
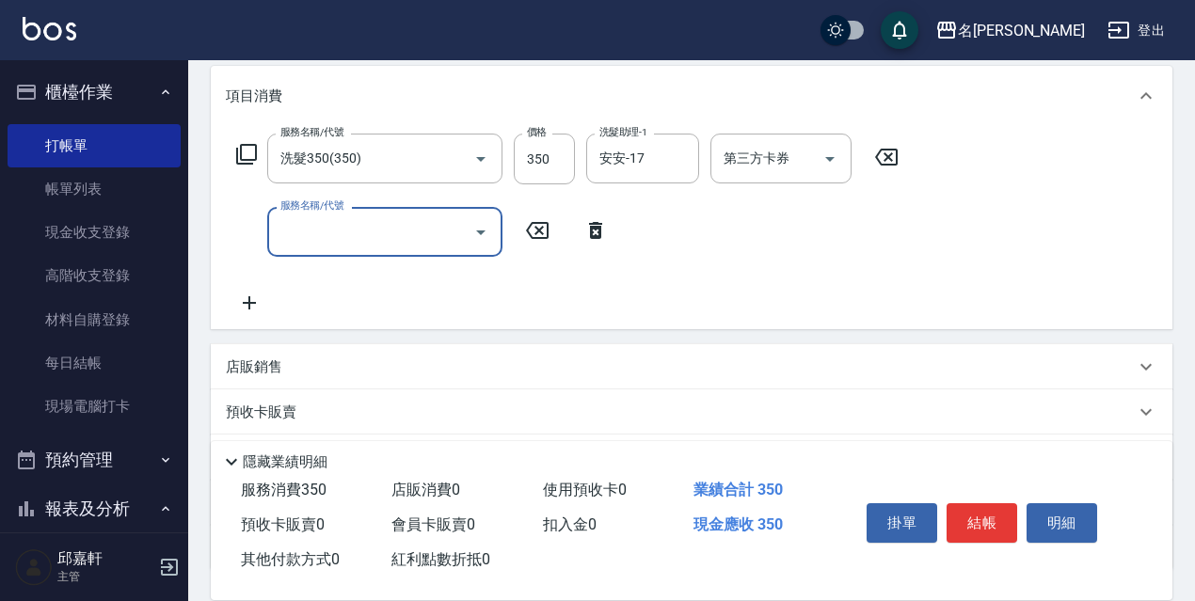
scroll to position [392, 0]
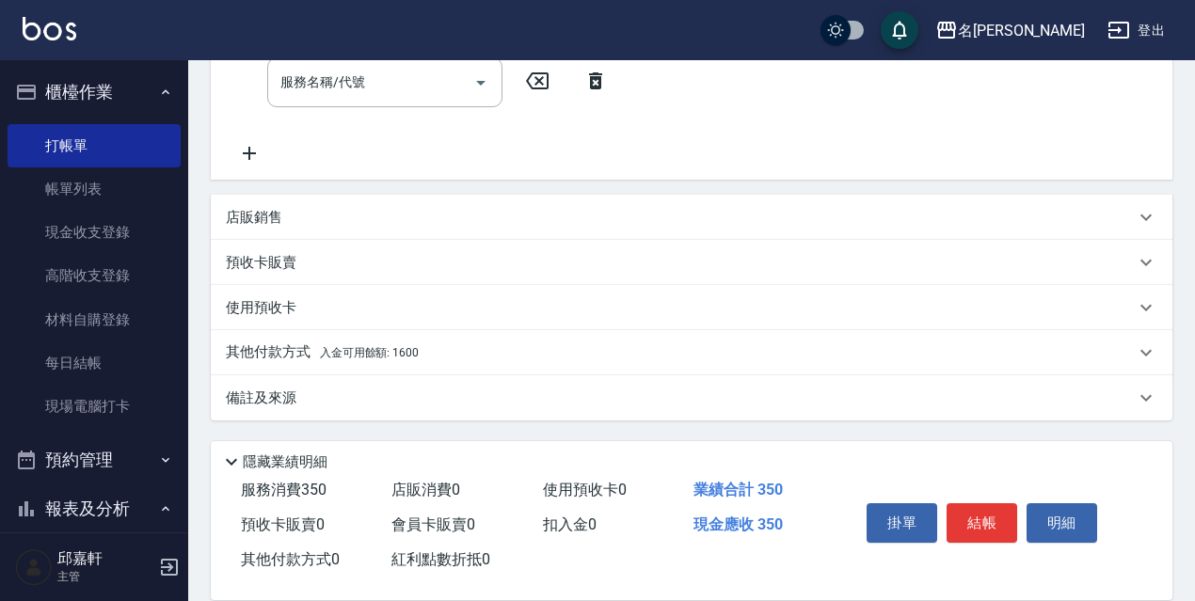
click at [392, 356] on span "入金可用餘額: 1600" at bounding box center [369, 352] width 99 height 13
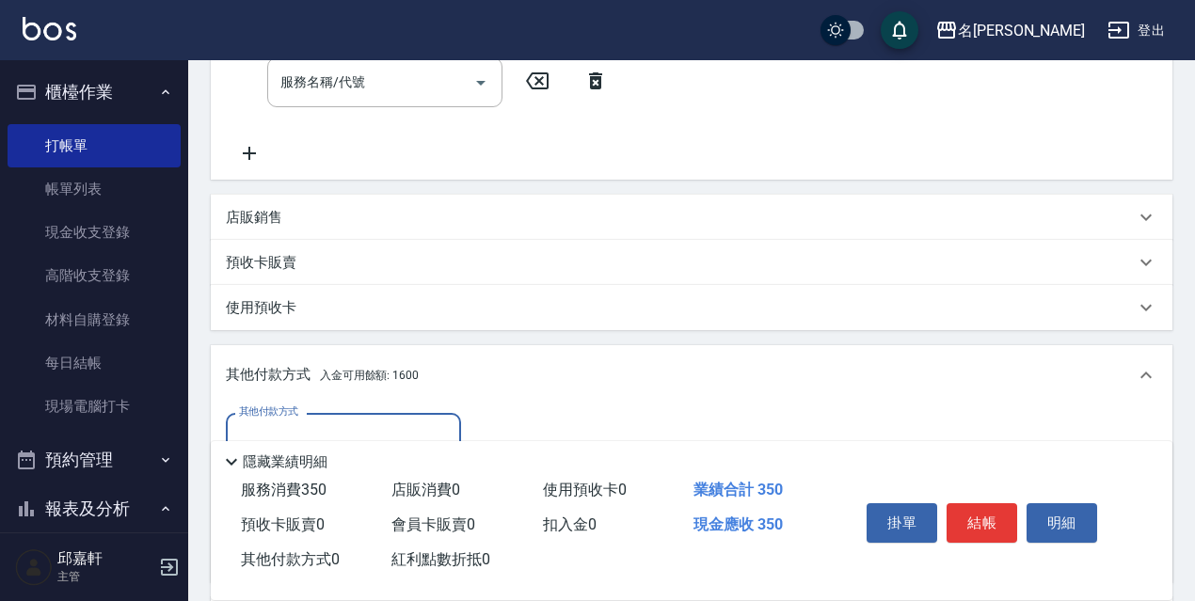
scroll to position [581, 0]
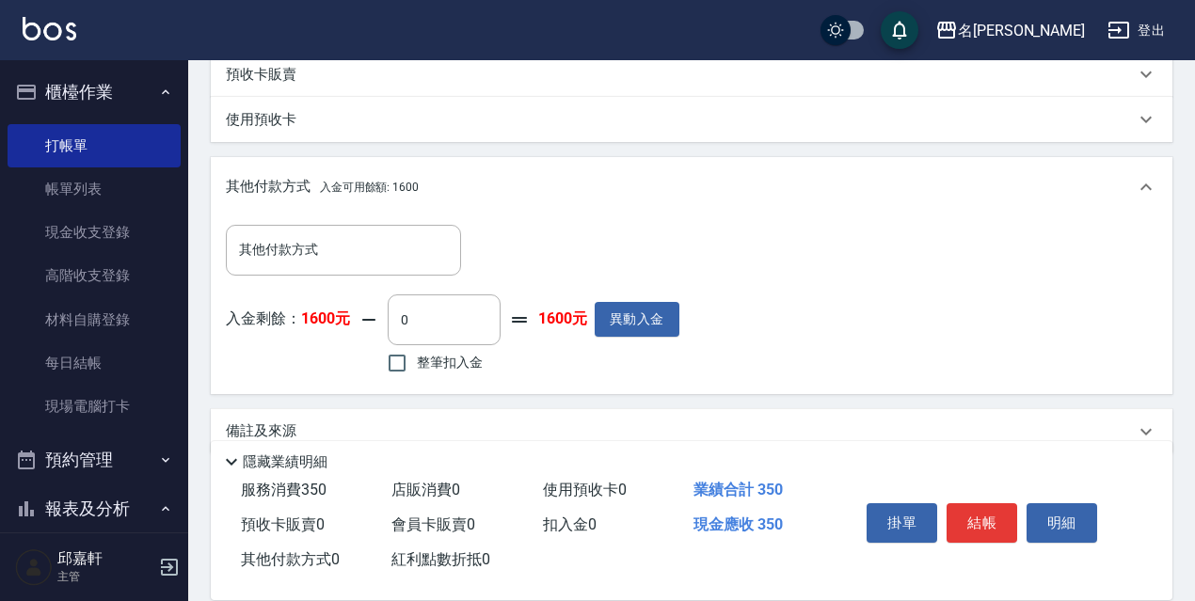
click at [432, 356] on span "整筆扣入金" at bounding box center [450, 363] width 66 height 20
click at [417, 356] on input "整筆扣入金" at bounding box center [397, 364] width 40 height 40
checkbox input "true"
type input "350"
drag, startPoint x: 770, startPoint y: 532, endPoint x: 774, endPoint y: 521, distance: 11.0
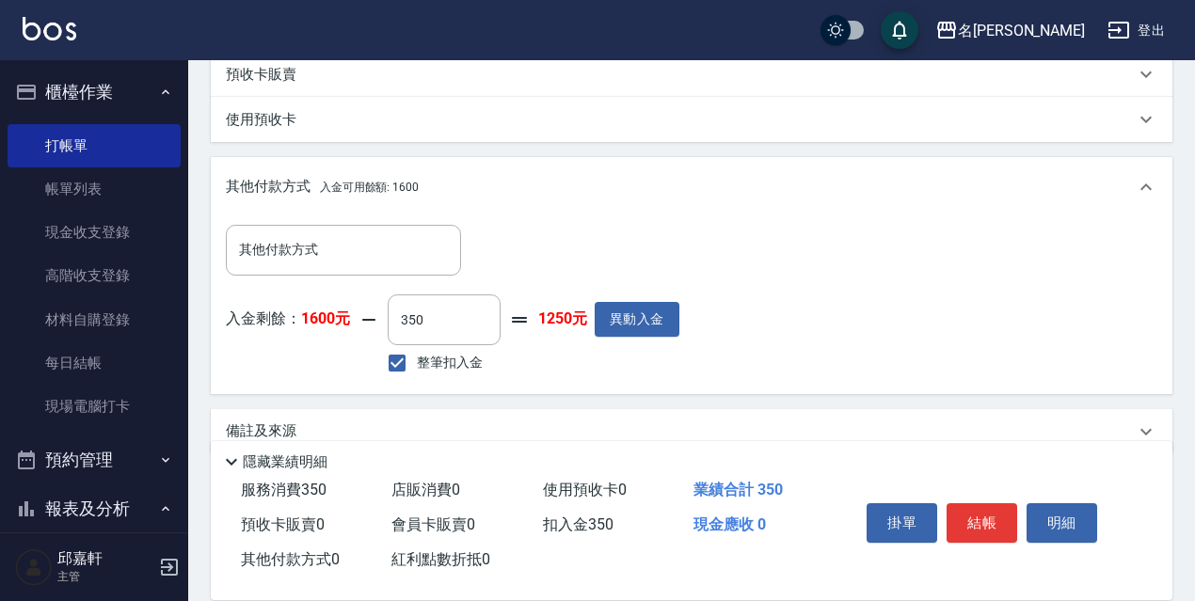
click at [770, 523] on div "現金應收 0" at bounding box center [761, 525] width 151 height 35
click at [774, 521] on div "現金應收 0" at bounding box center [761, 525] width 151 height 35
drag, startPoint x: 774, startPoint y: 520, endPoint x: 690, endPoint y: 520, distance: 83.8
click at [690, 520] on div "現金應收 0" at bounding box center [761, 525] width 151 height 35
click at [751, 473] on div "業績合計 350" at bounding box center [761, 490] width 151 height 35
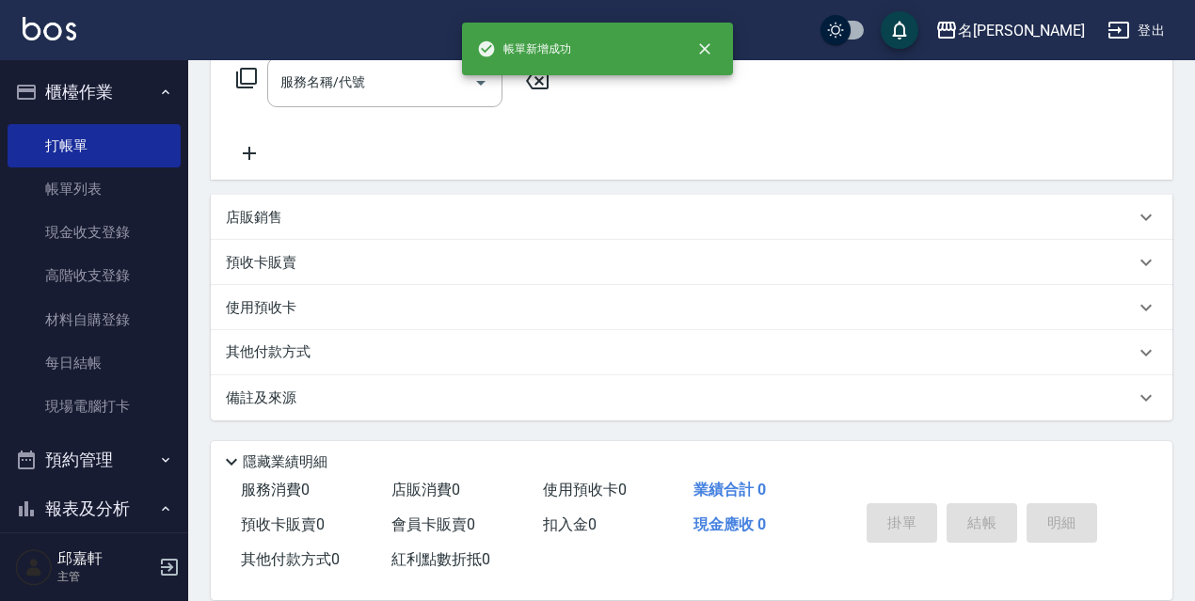
scroll to position [0, 0]
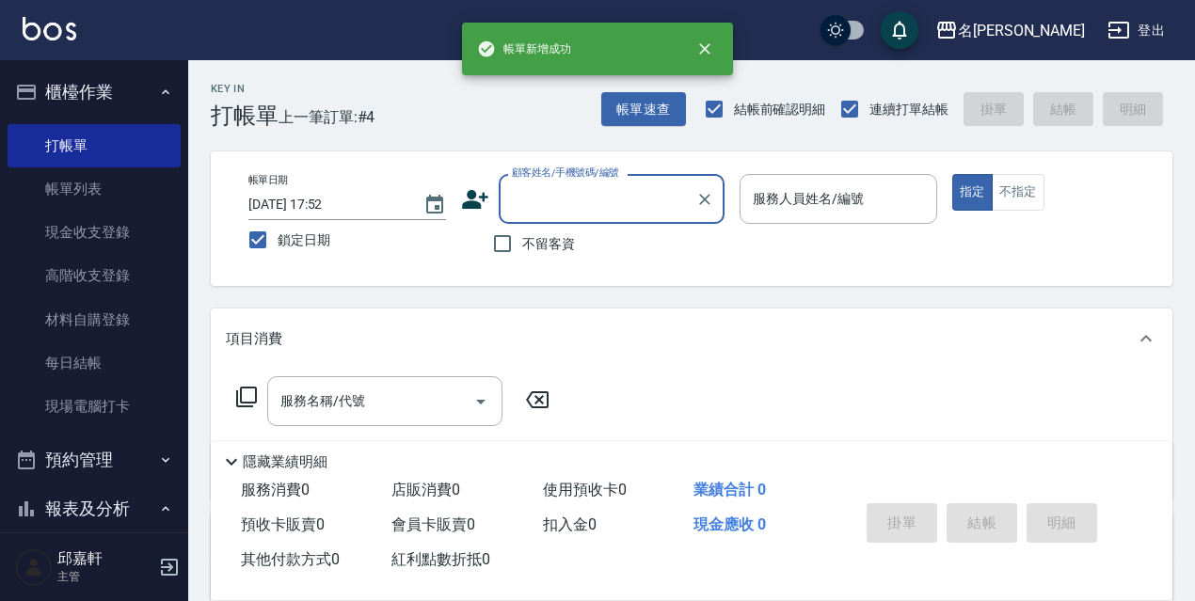
click at [571, 242] on span "不留客資" at bounding box center [548, 244] width 53 height 20
click at [522, 242] on input "不留客資" at bounding box center [503, 244] width 40 height 40
checkbox input "true"
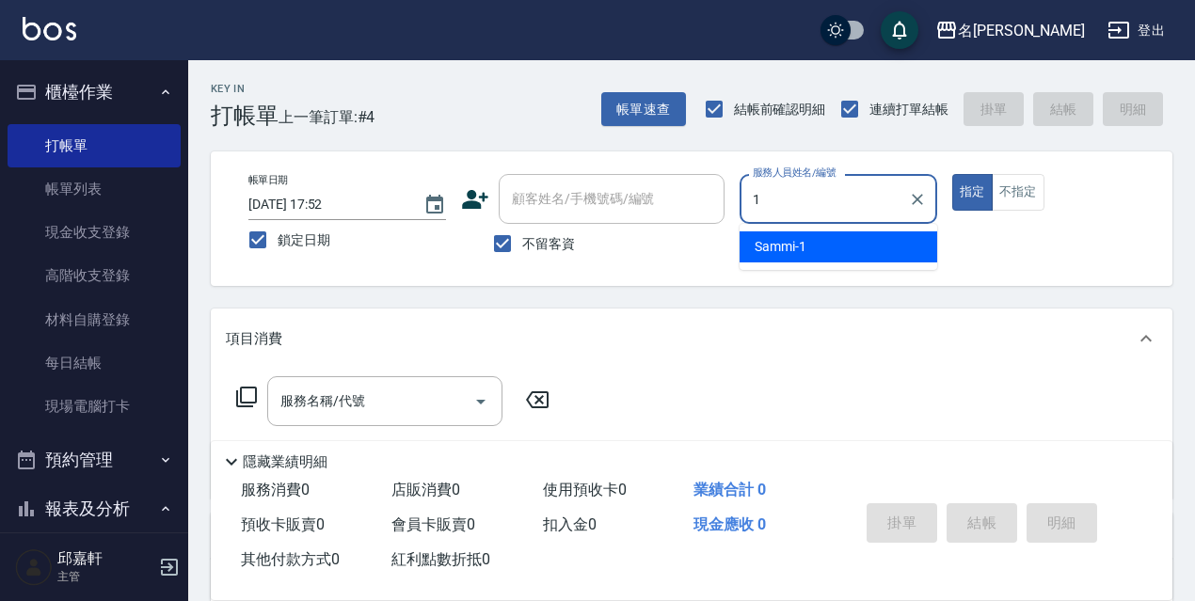
type input "Sammi-1"
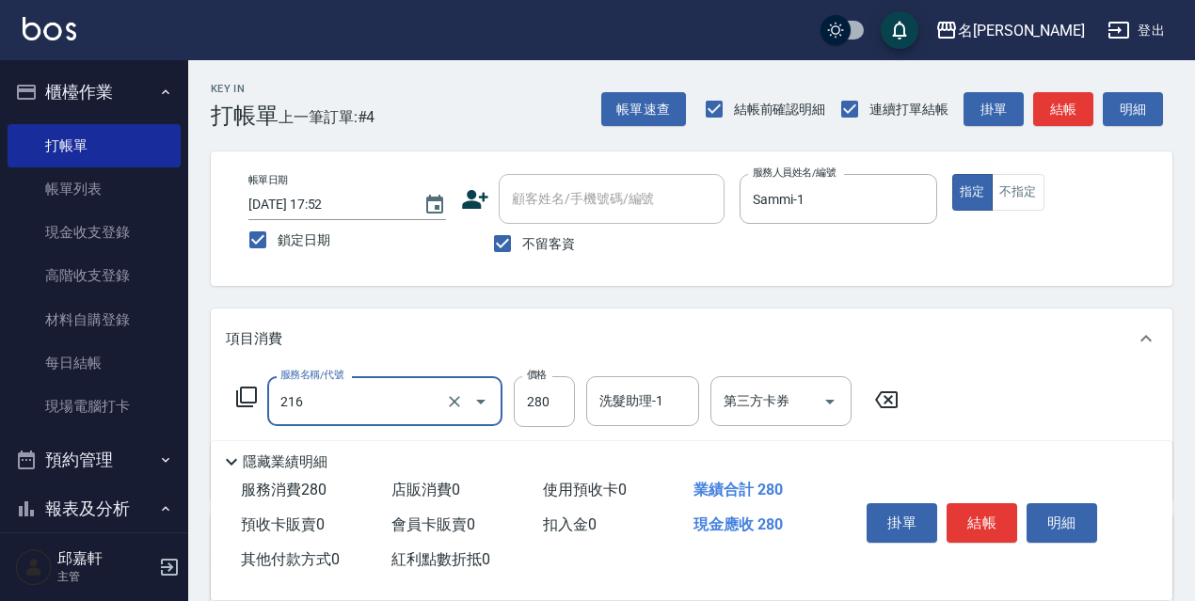
type input "洗髮卷<抵>280(216)"
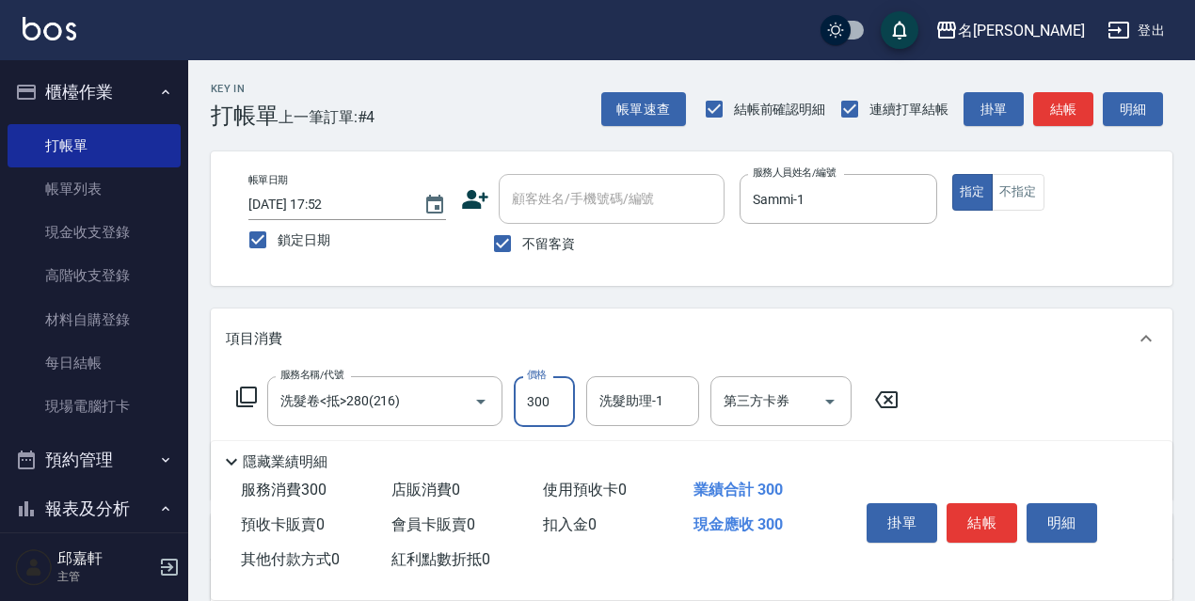
type input "300"
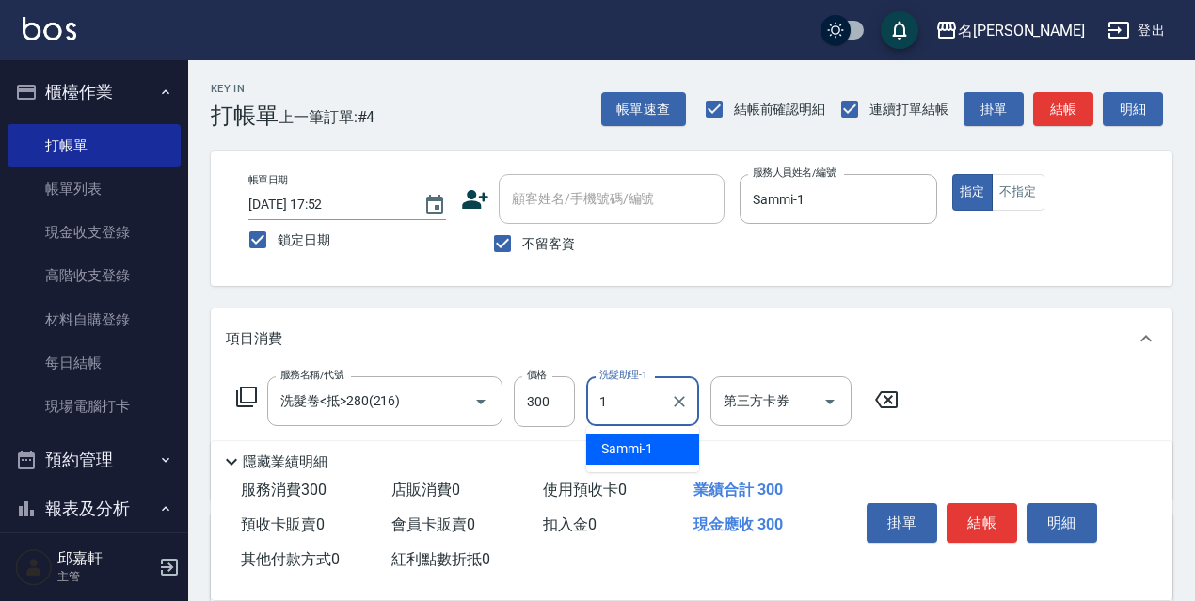
type input "Sammi-1"
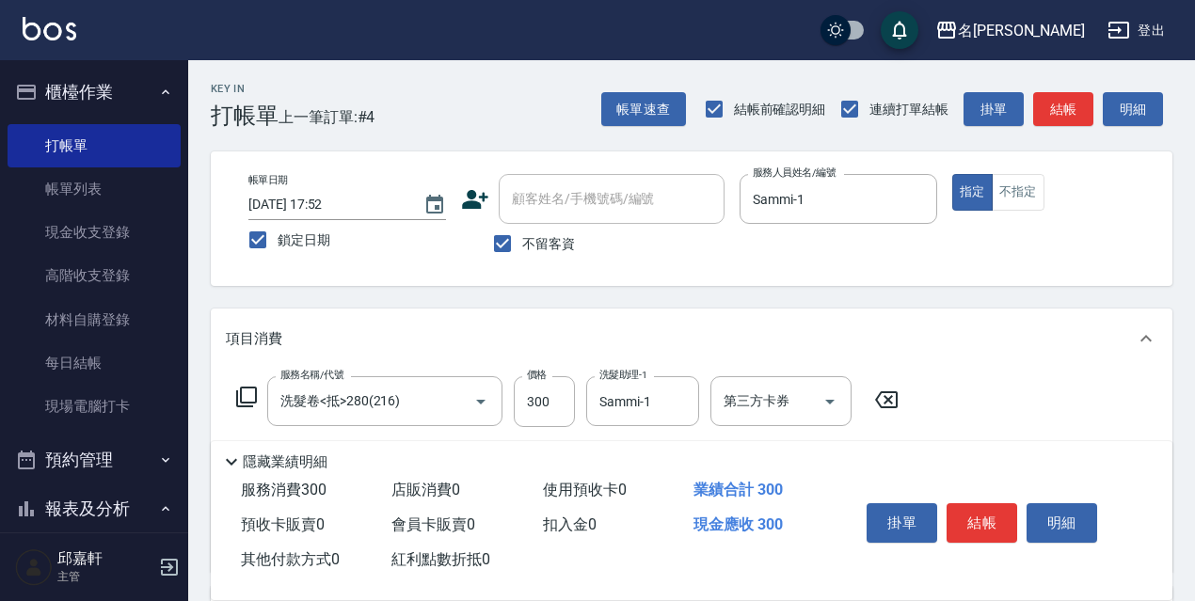
scroll to position [188, 0]
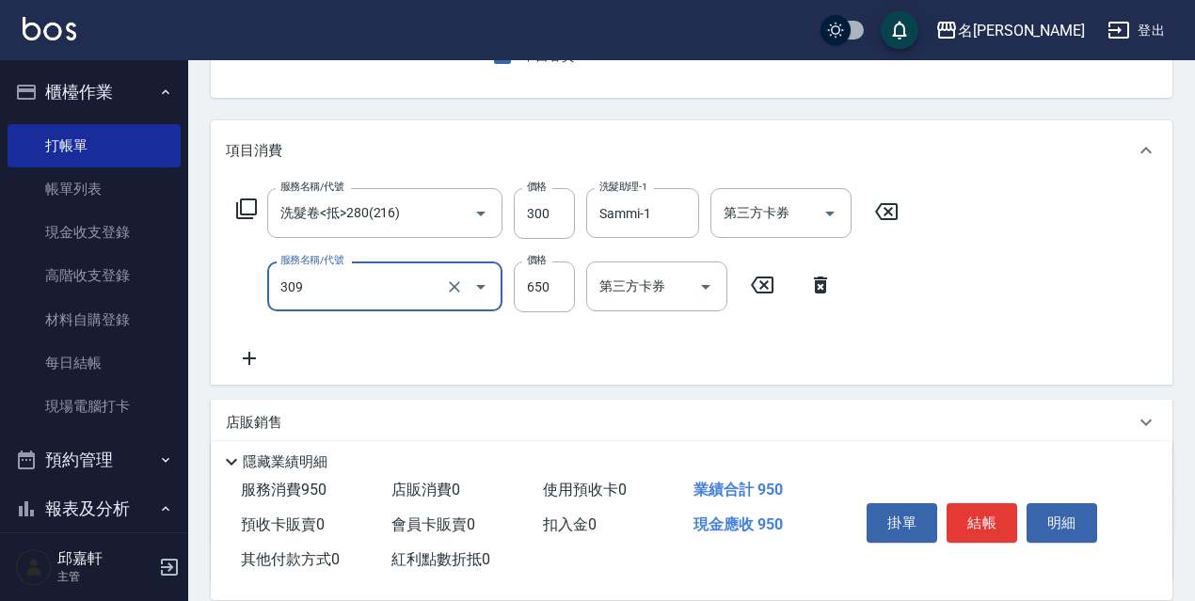
type input "剪髮650(309)"
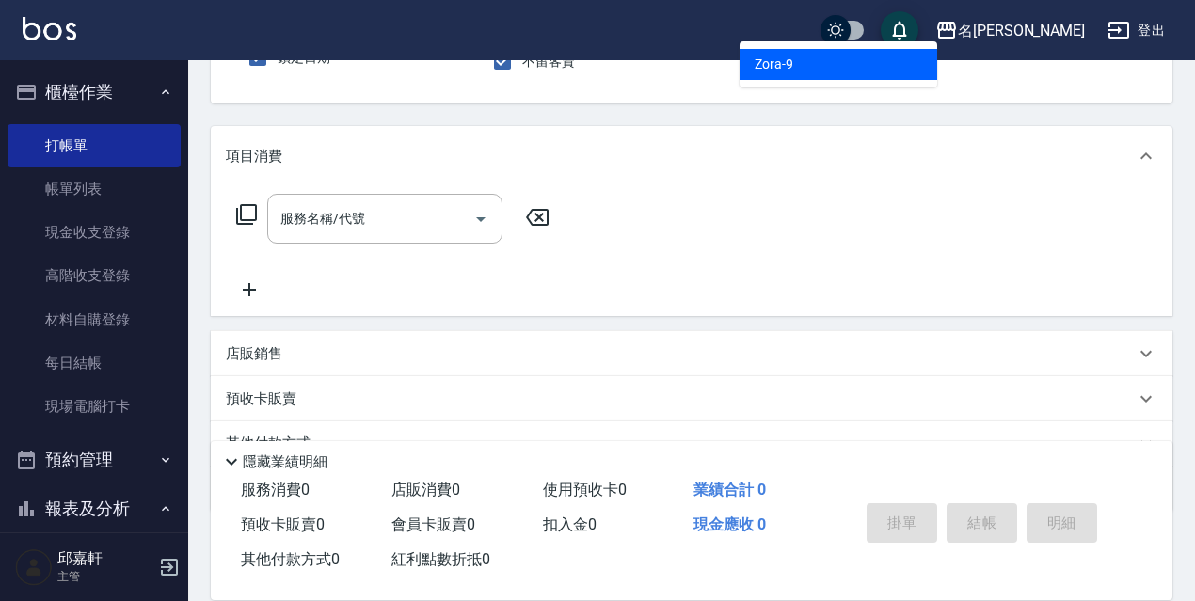
scroll to position [0, 0]
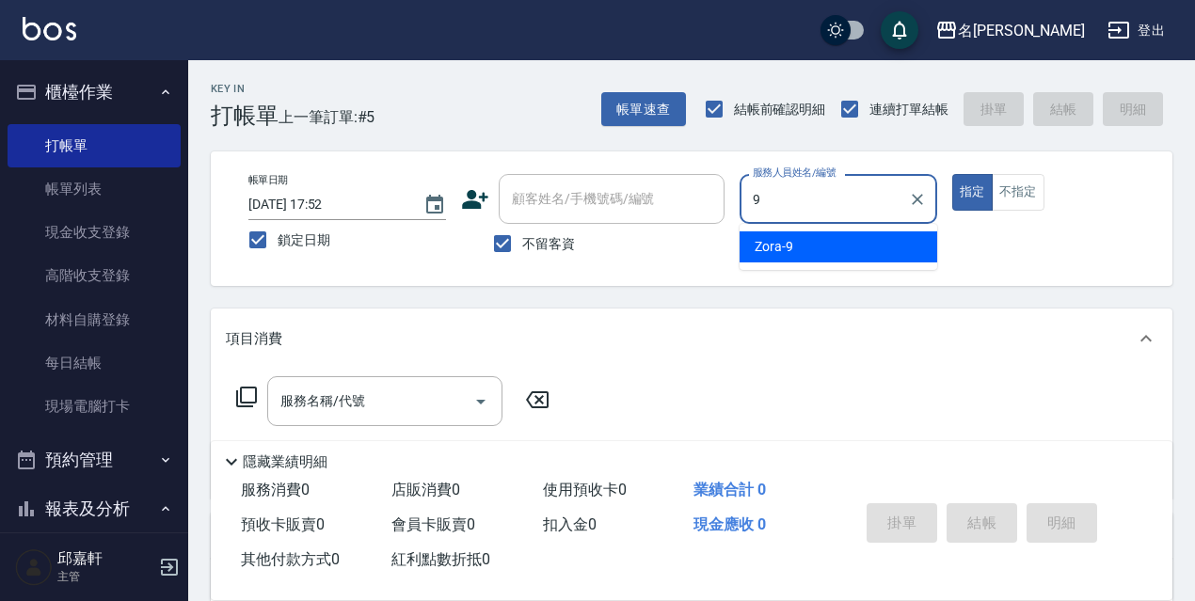
type input "Zora-9"
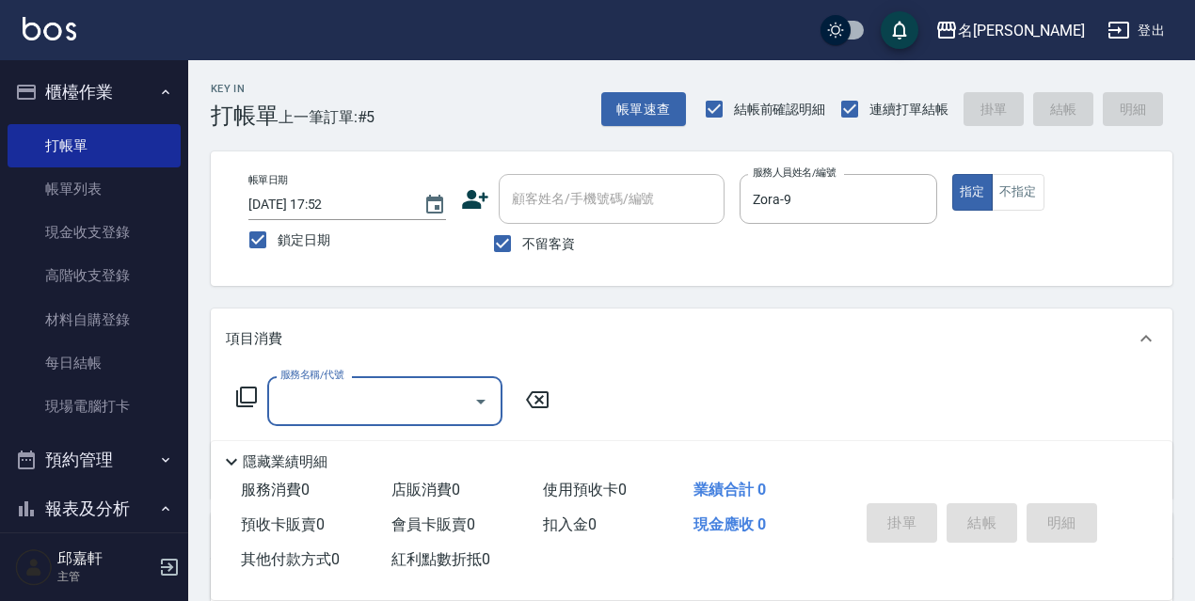
type input "3"
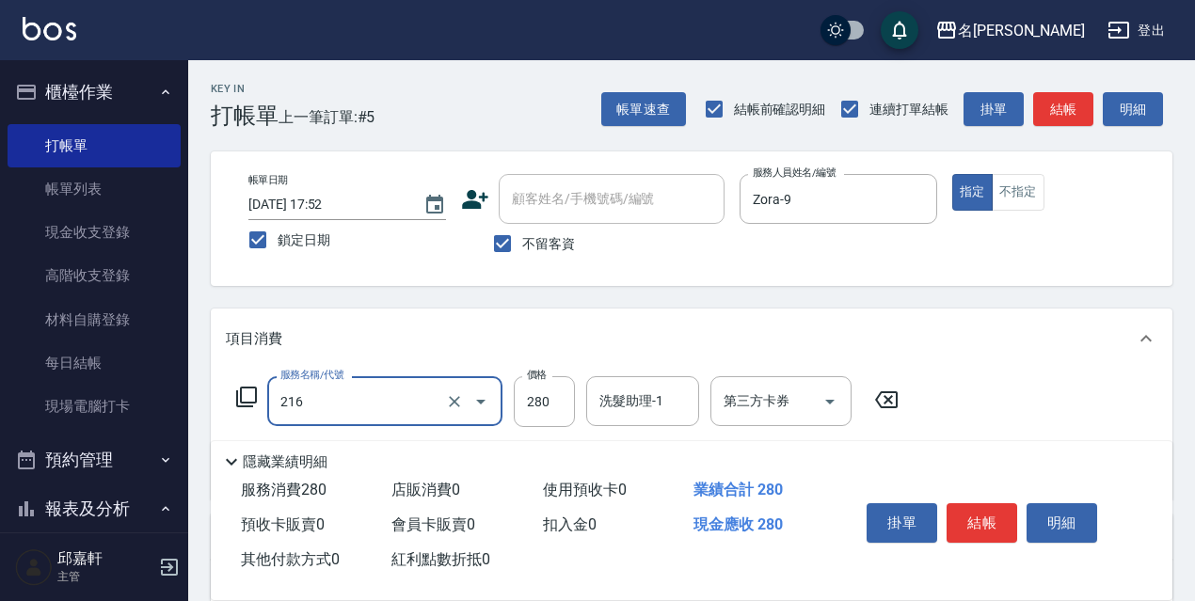
type input "洗髮卷<抵>280(216)"
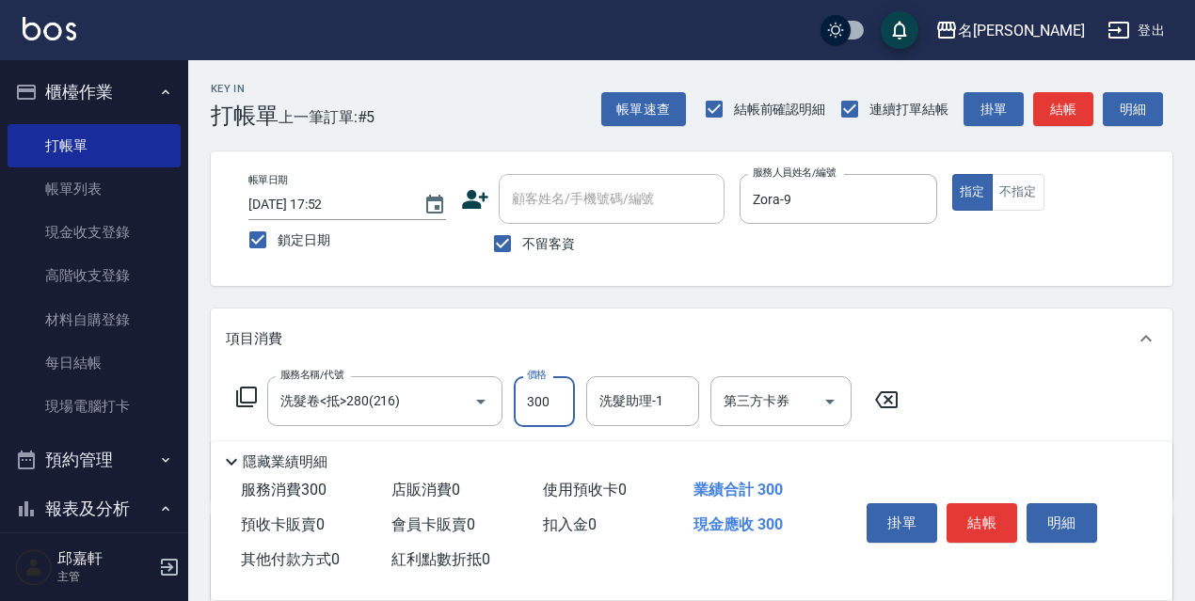
type input "300"
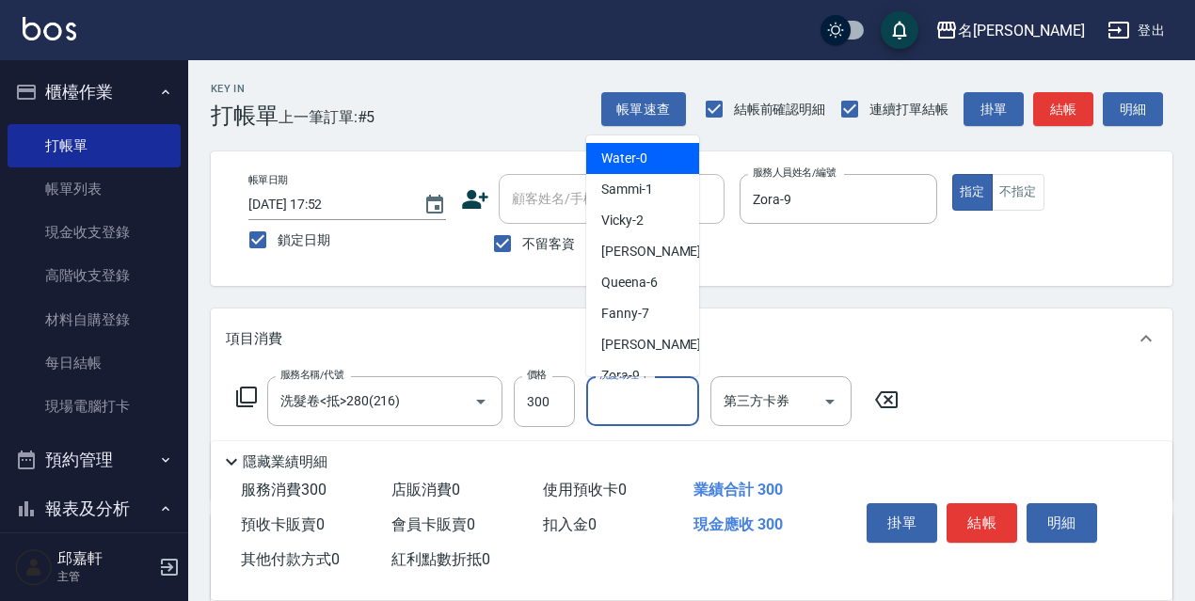
click at [660, 406] on input "洗髮助理-1" at bounding box center [643, 401] width 96 height 33
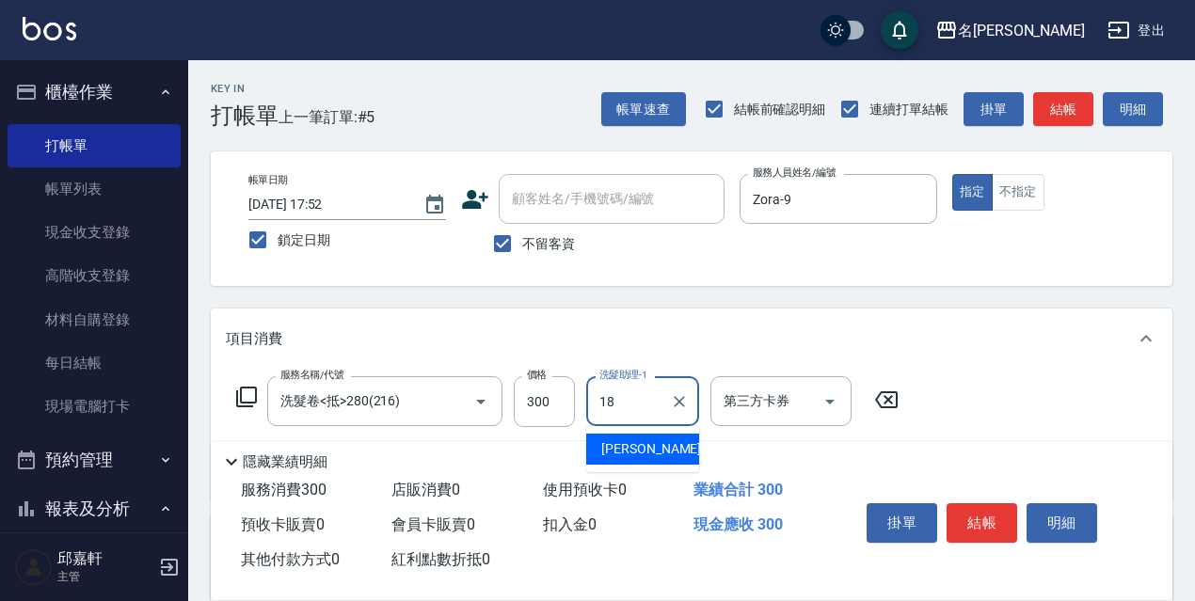
type input "[PERSON_NAME]-18"
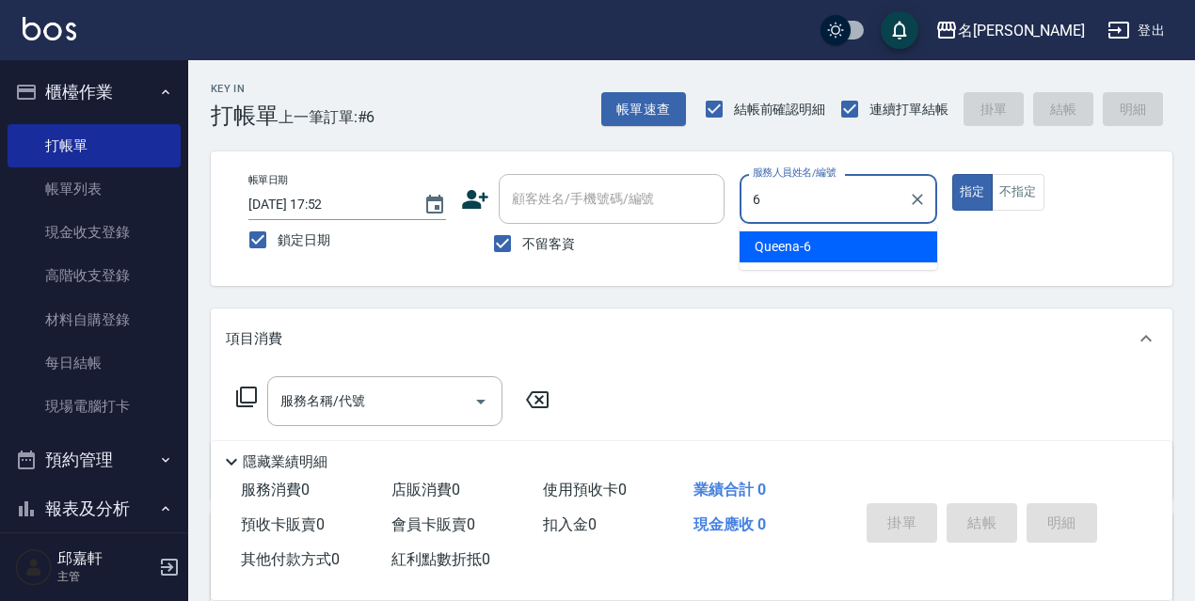
type input "Queena-6"
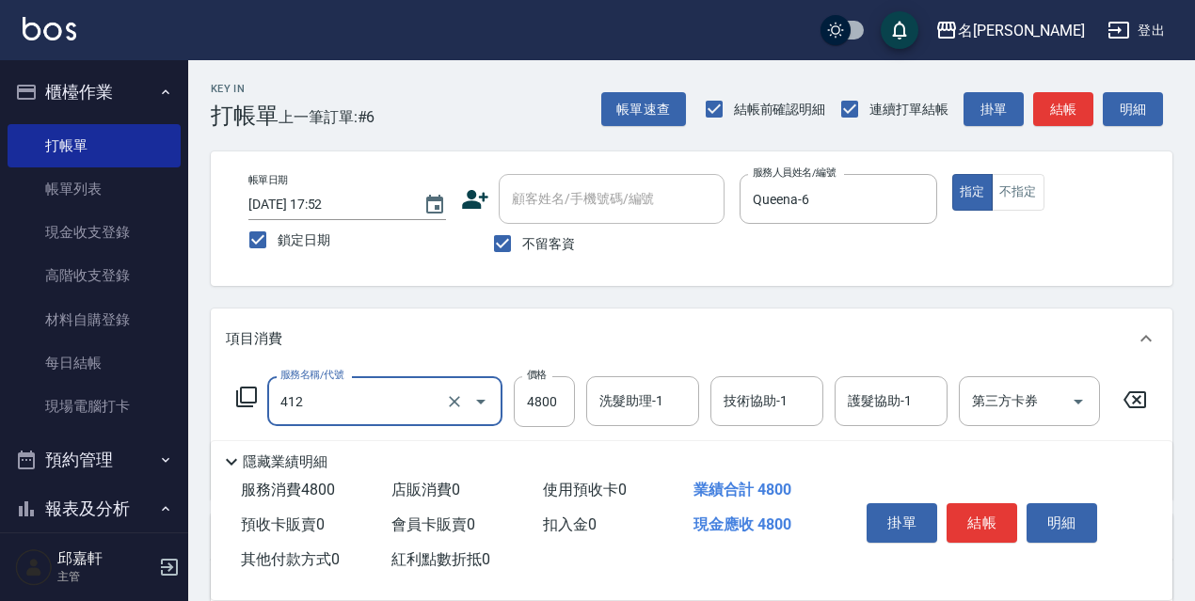
type input "阿速卡醫學燙髮(412)"
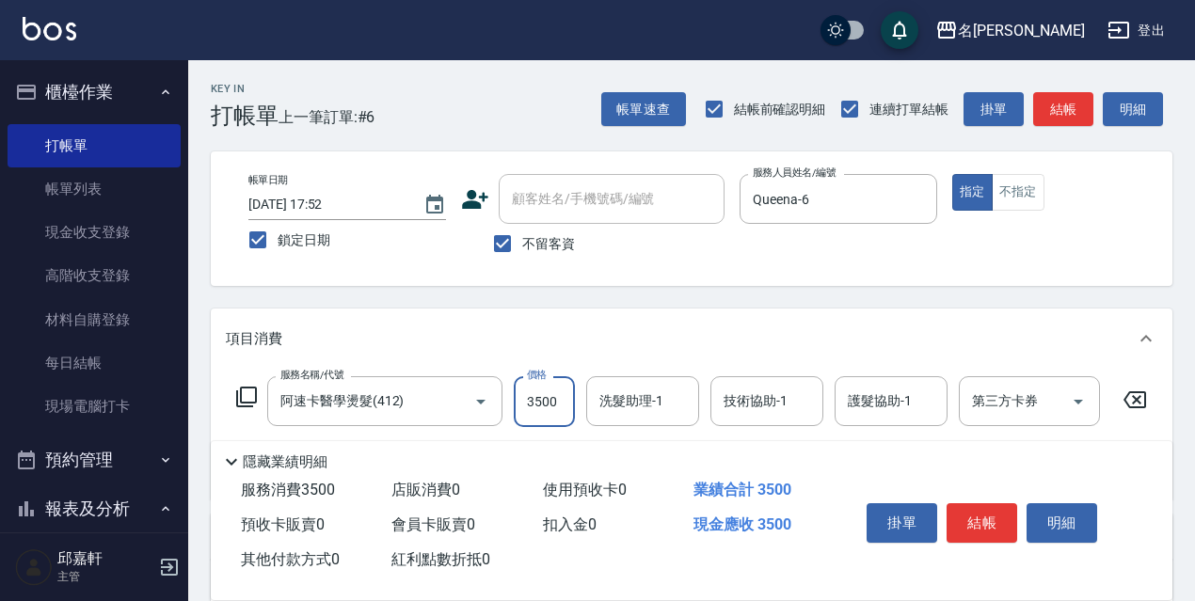
type input "3500"
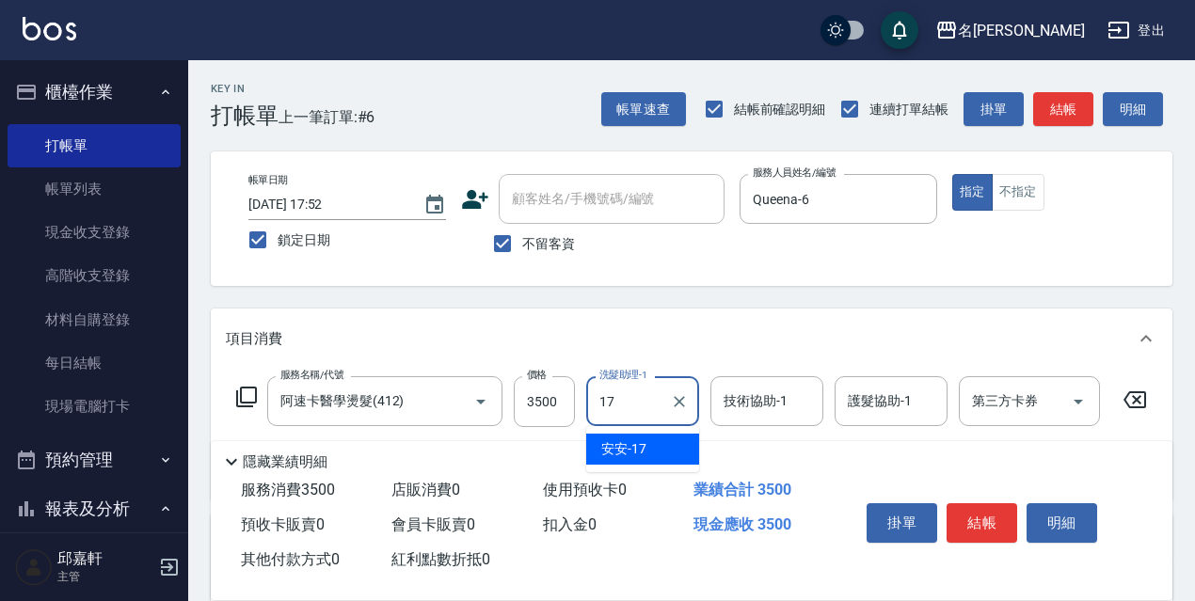
type input "安安-17"
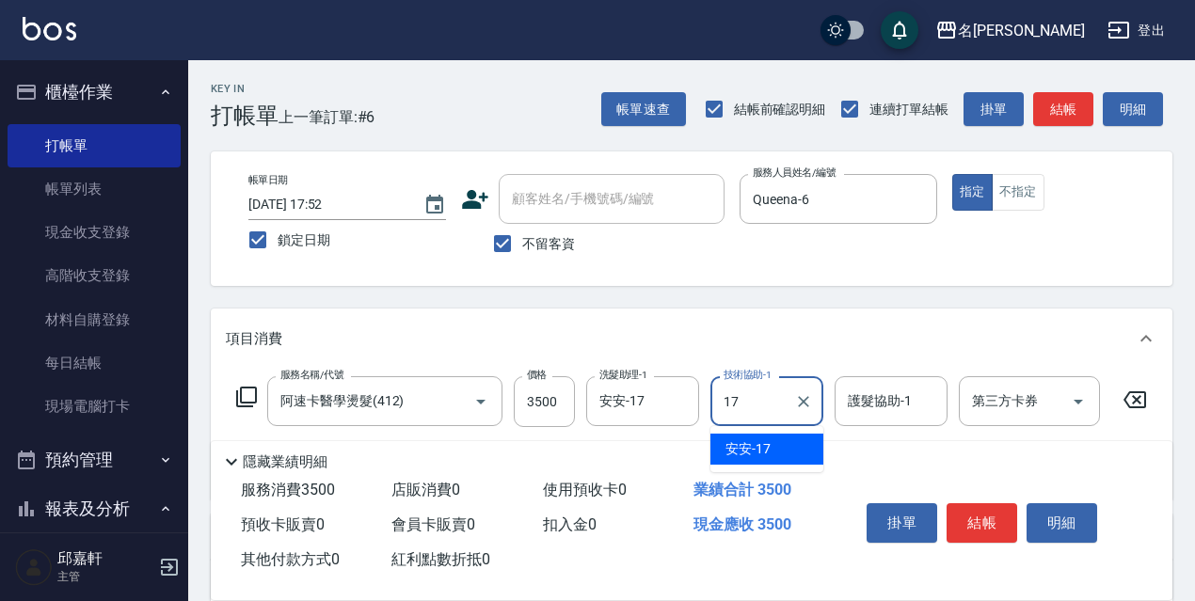
type input "安安-17"
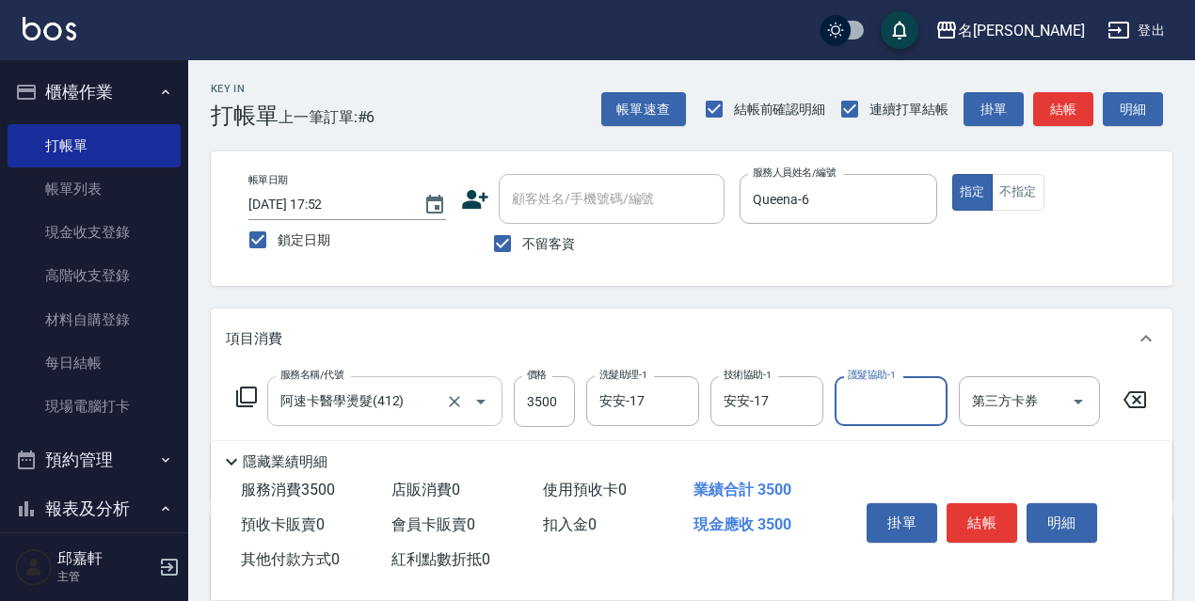
click at [433, 406] on input "阿速卡醫學燙髮(412)" at bounding box center [359, 401] width 166 height 33
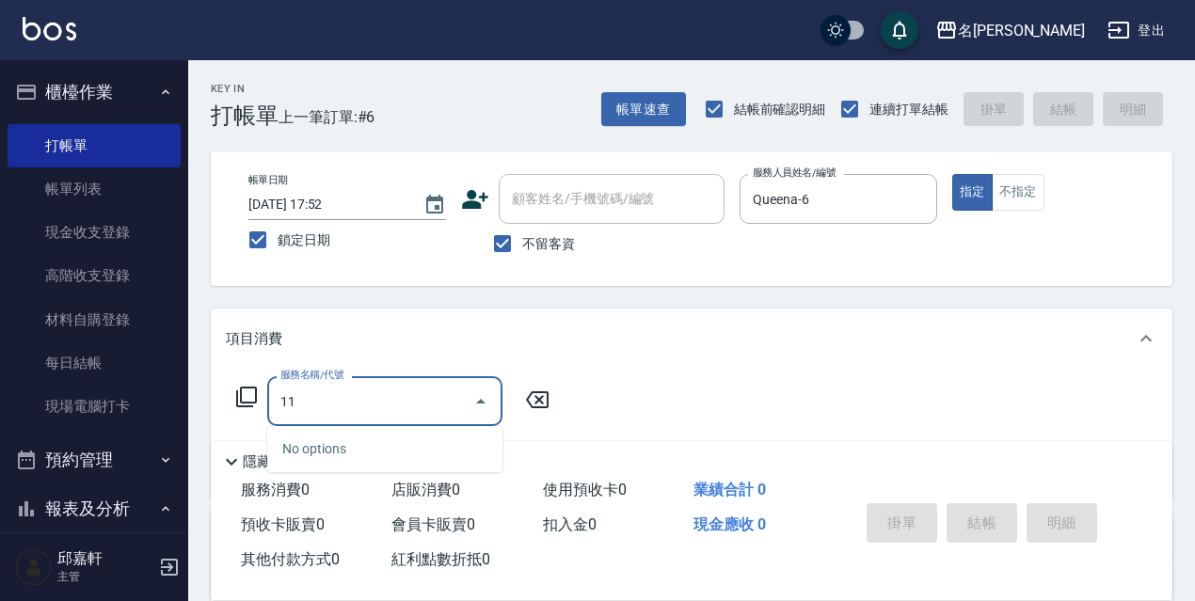
type input "1"
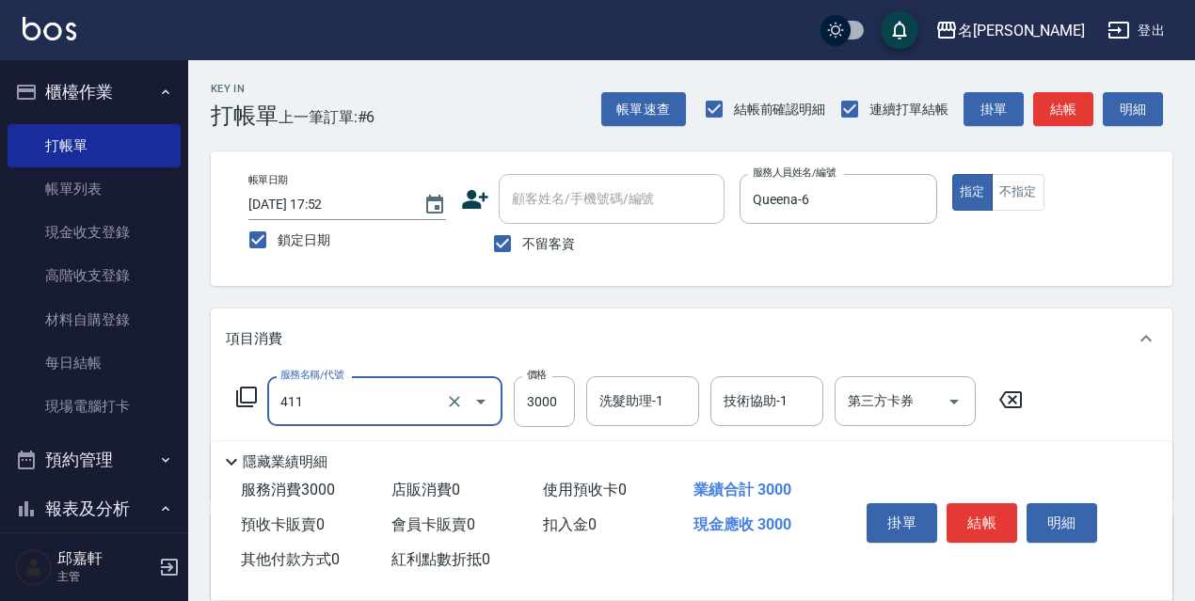
type input "阿速卡燙髮(411)"
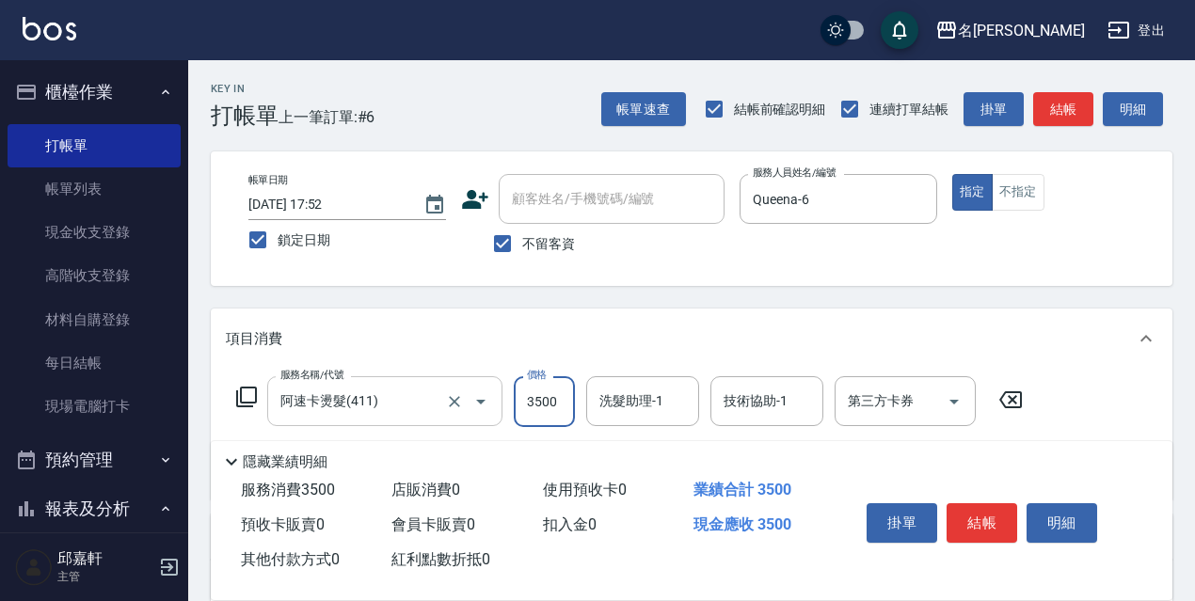
type input "3500"
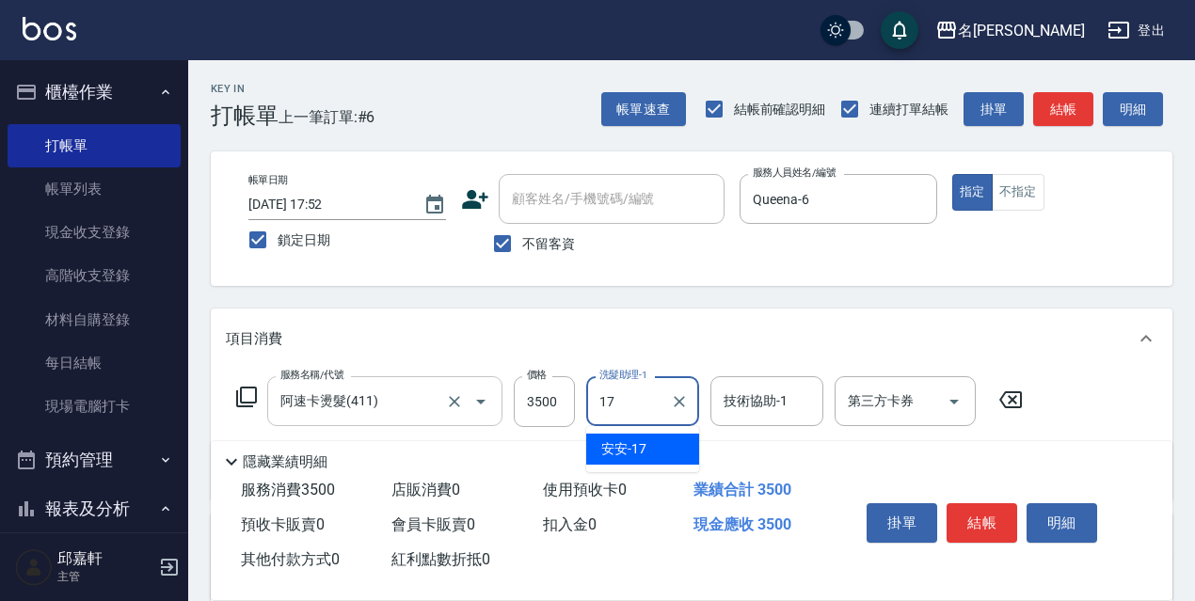
type input "安安-17"
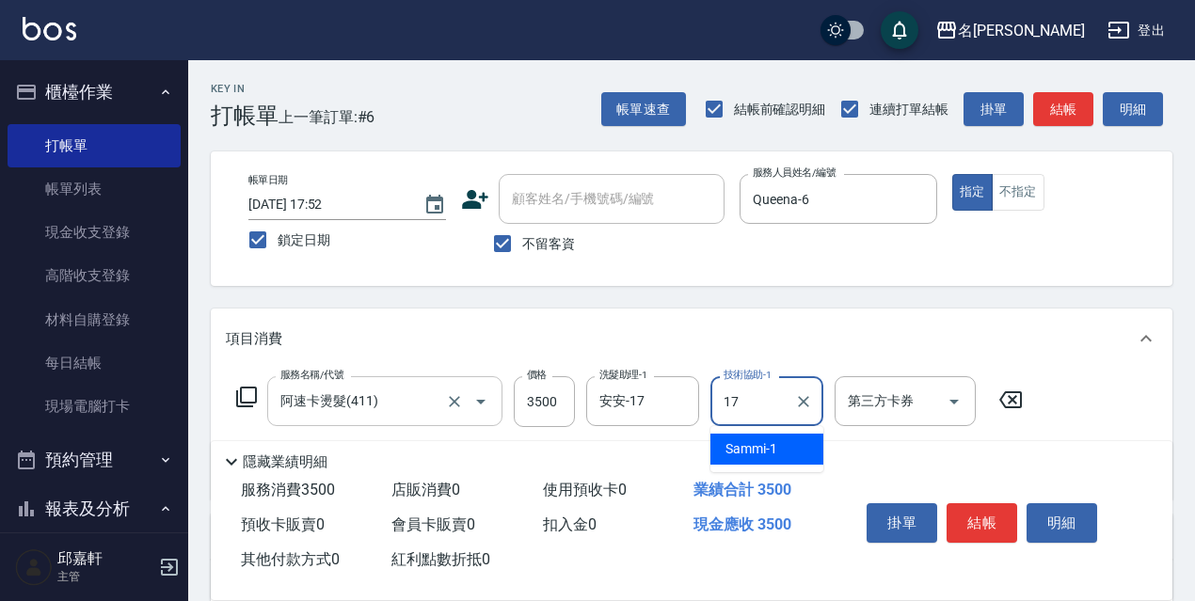
type input "安安-17"
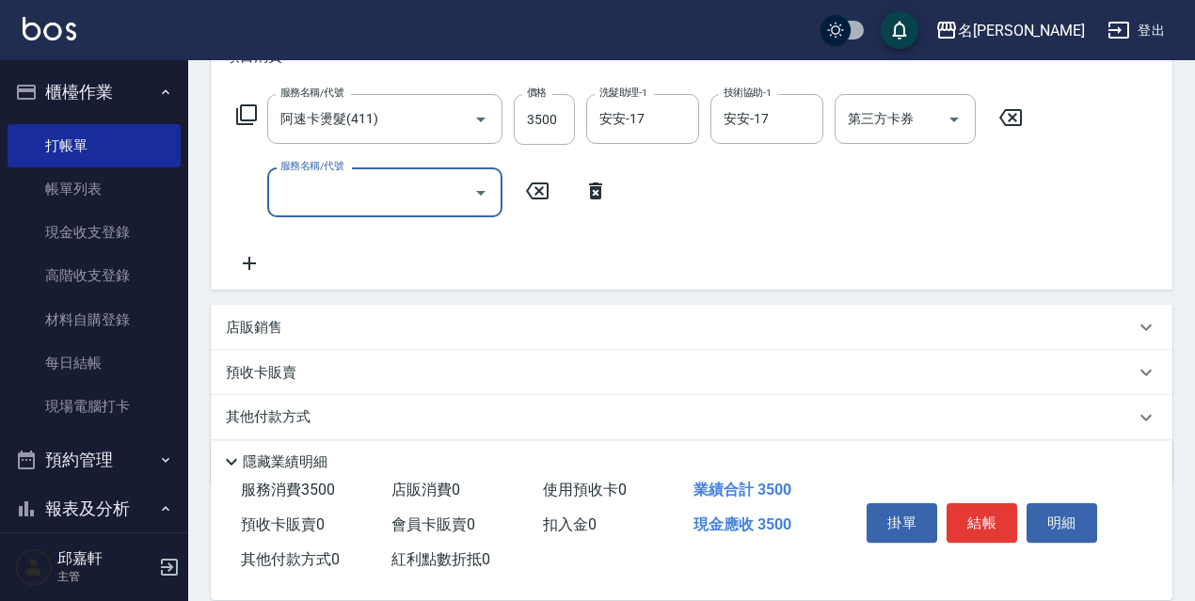
scroll to position [347, 0]
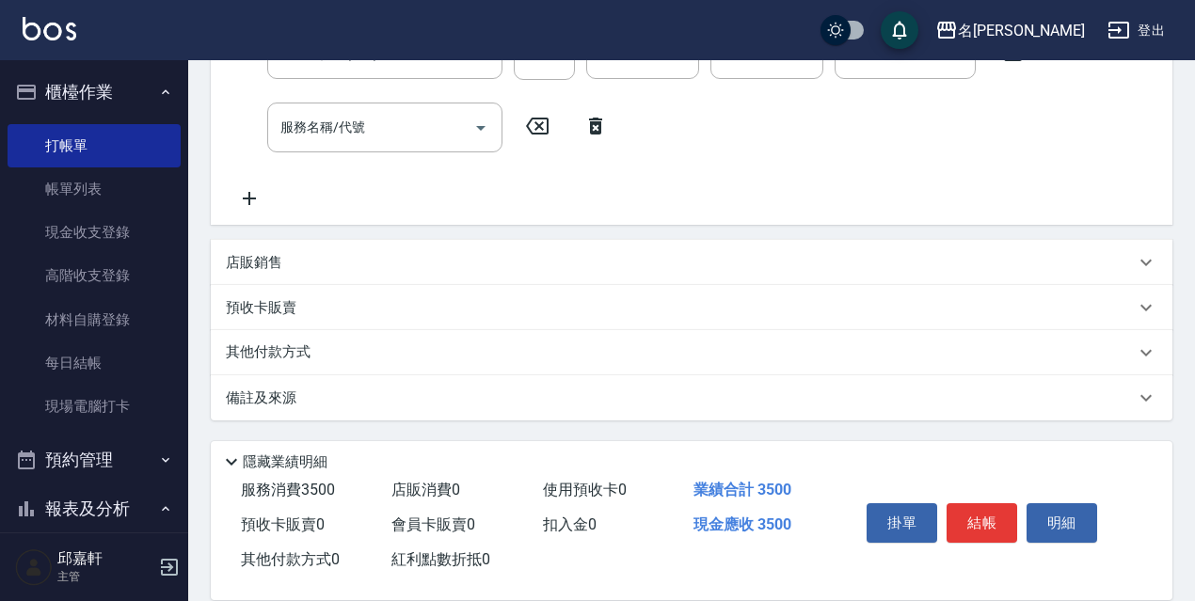
click at [319, 269] on div "店販銷售" at bounding box center [680, 263] width 909 height 20
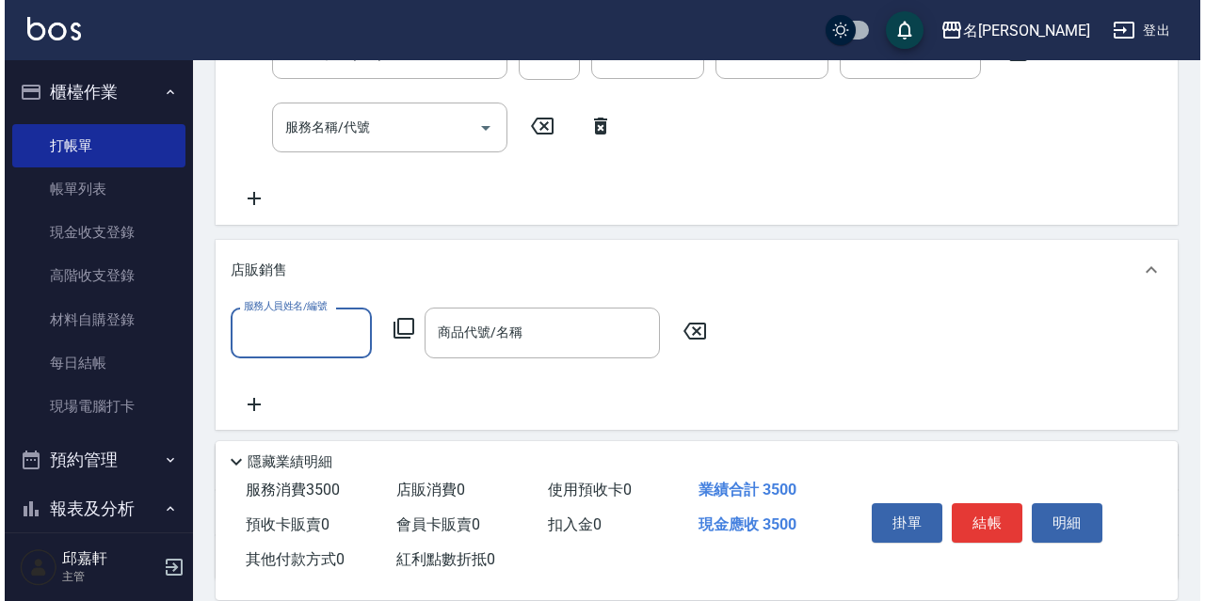
scroll to position [0, 0]
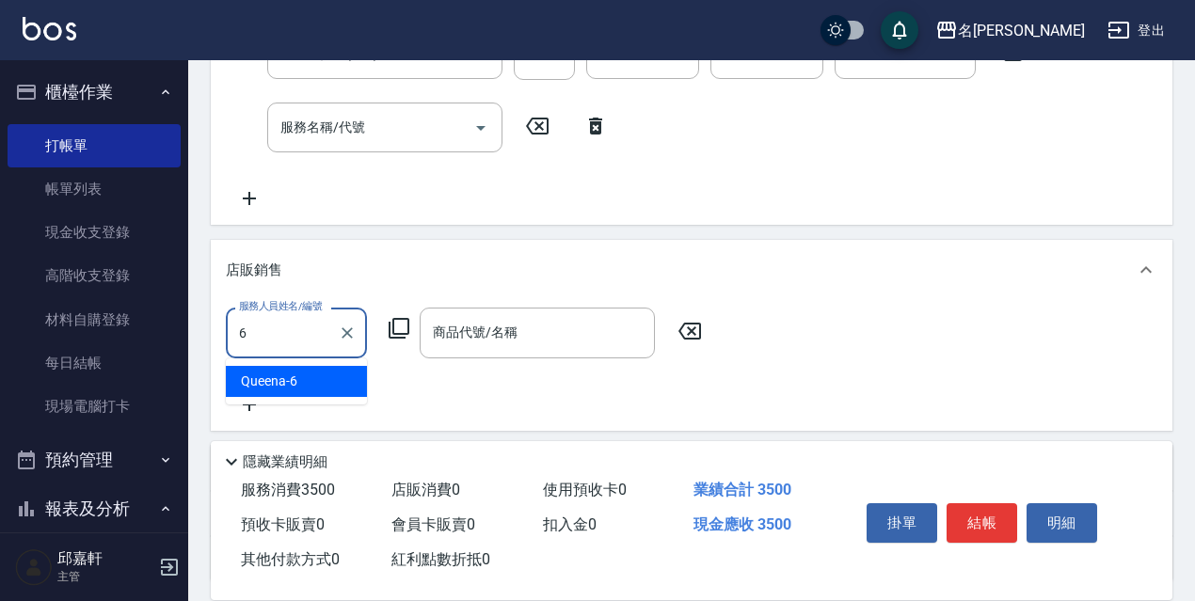
type input "Queena-6"
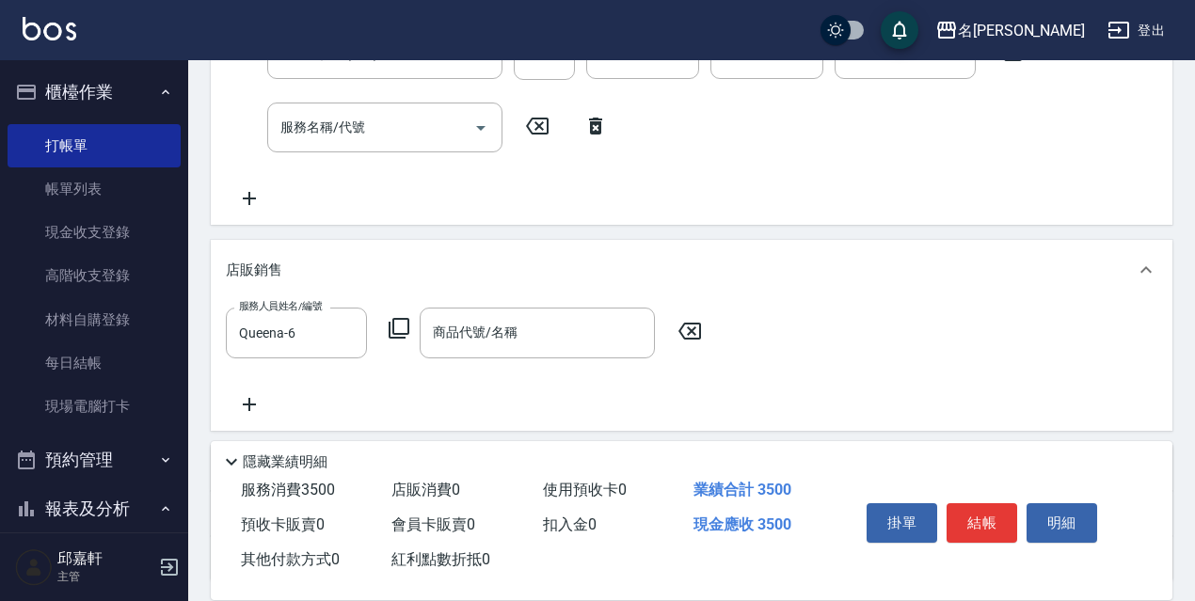
click at [407, 343] on div "服務人員姓名/編號 Queena-6 服務人員姓名/編號 商品代號/名稱 商品代號/名稱" at bounding box center [470, 333] width 488 height 50
click at [407, 334] on icon at bounding box center [399, 328] width 21 height 21
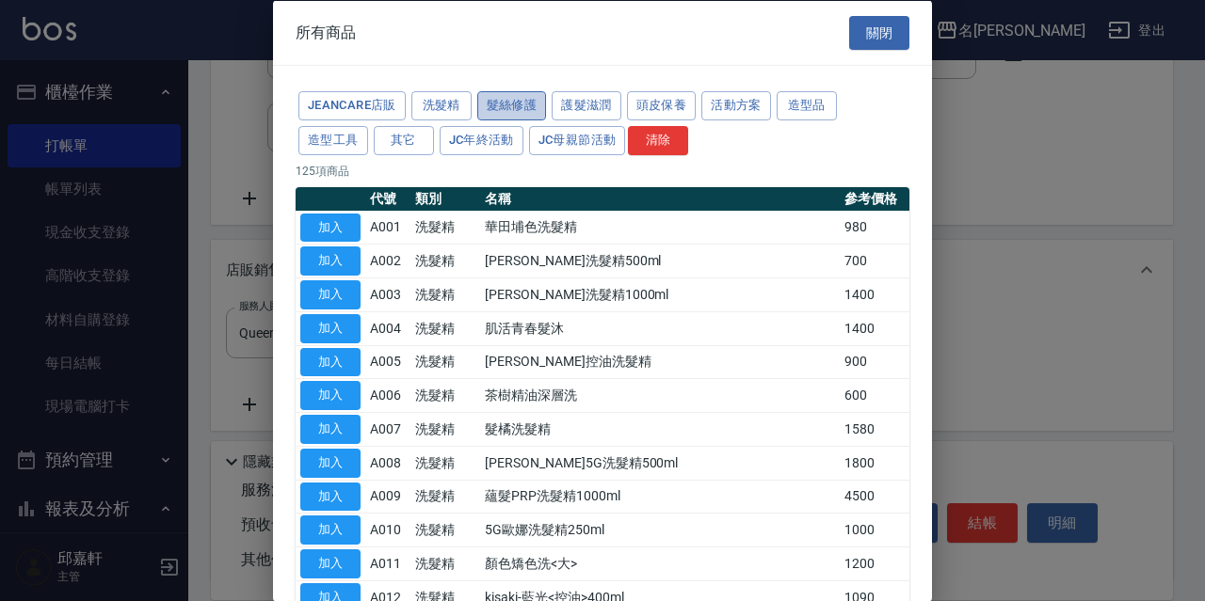
click at [502, 101] on button "髮絲修護" at bounding box center [512, 105] width 70 height 29
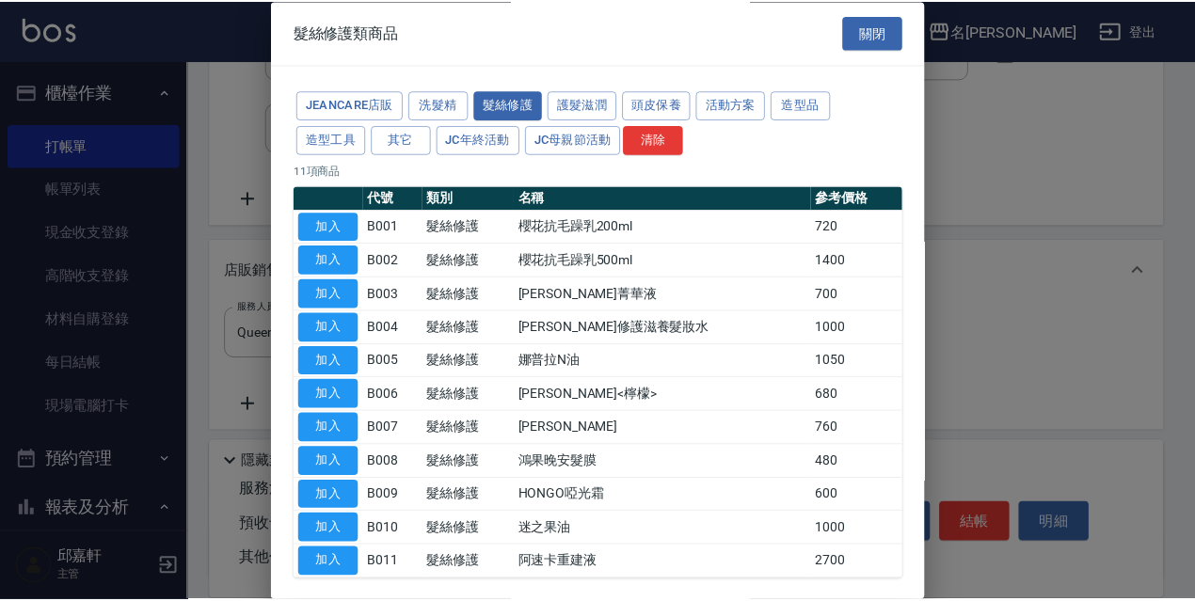
scroll to position [83, 0]
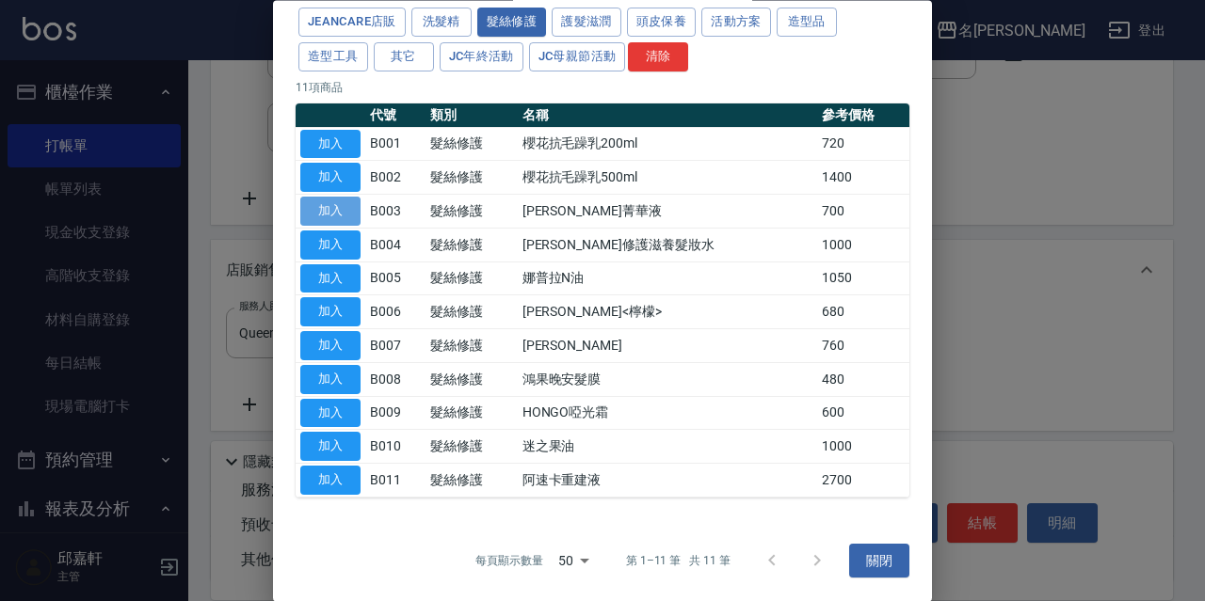
click at [331, 204] on button "加入" at bounding box center [330, 212] width 60 height 29
type input "[PERSON_NAME]菁華液"
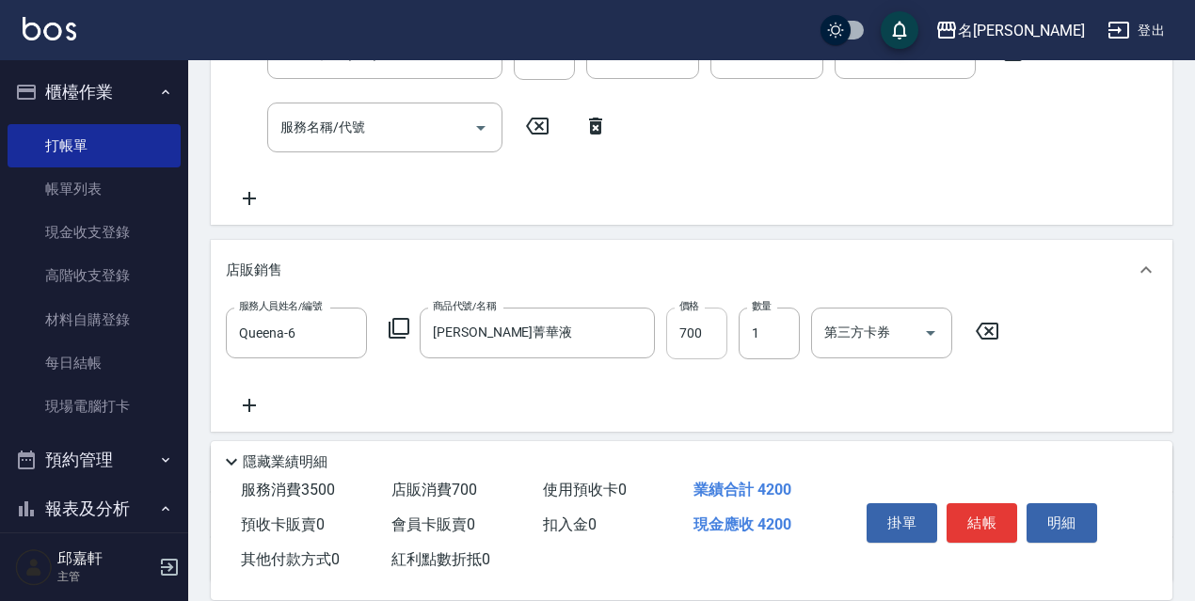
click at [712, 351] on input "700" at bounding box center [696, 333] width 61 height 51
type input "630"
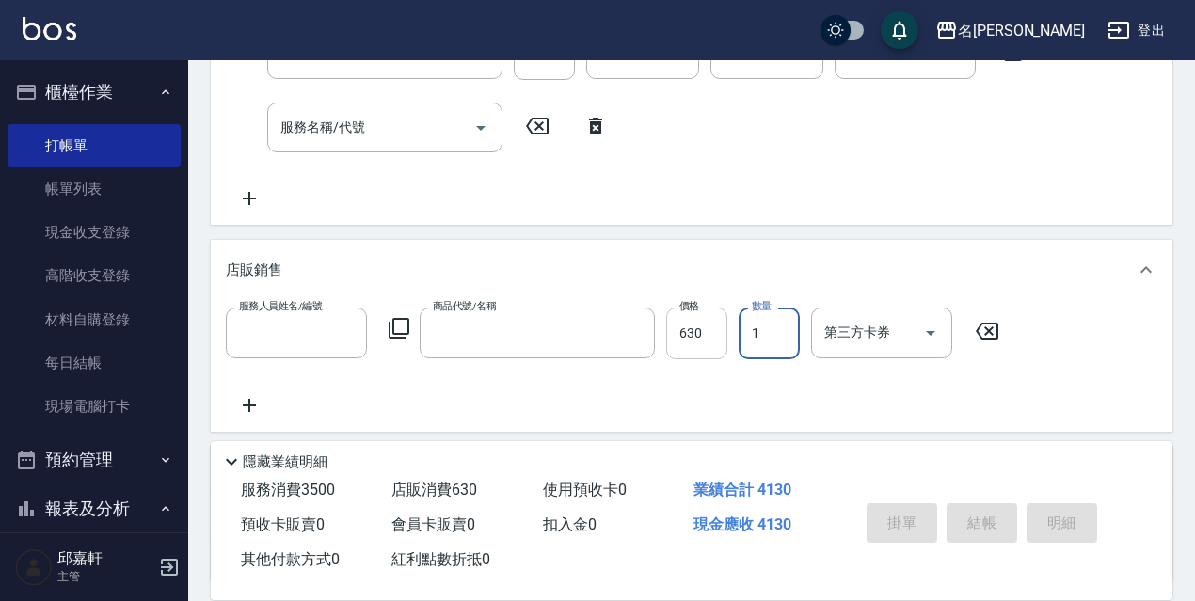
scroll to position [0, 0]
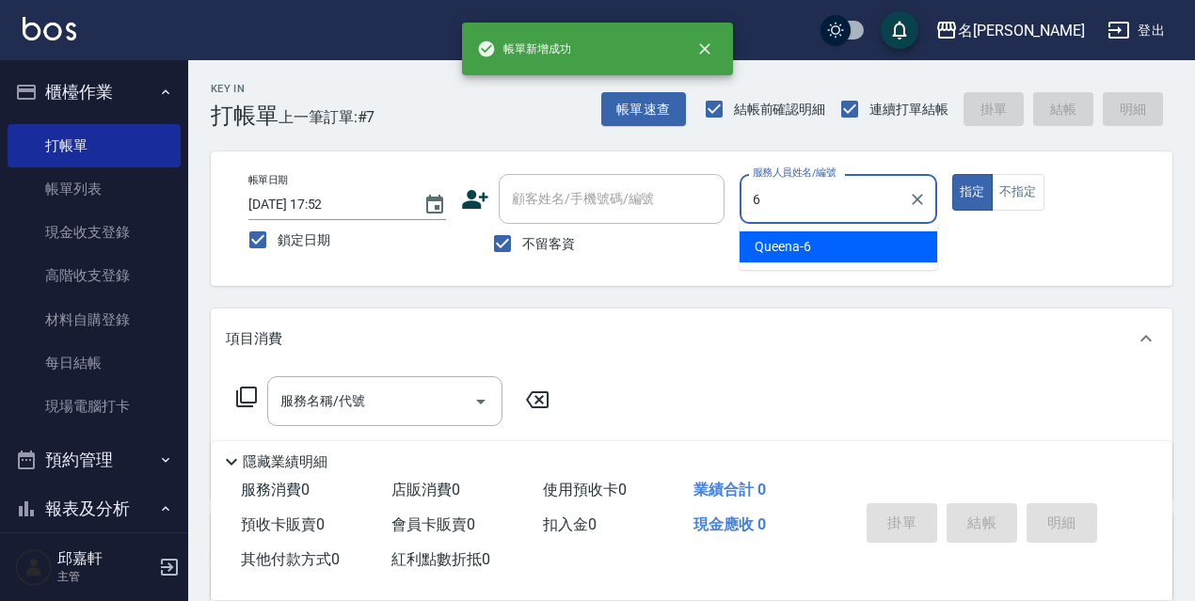
type input "Queena-6"
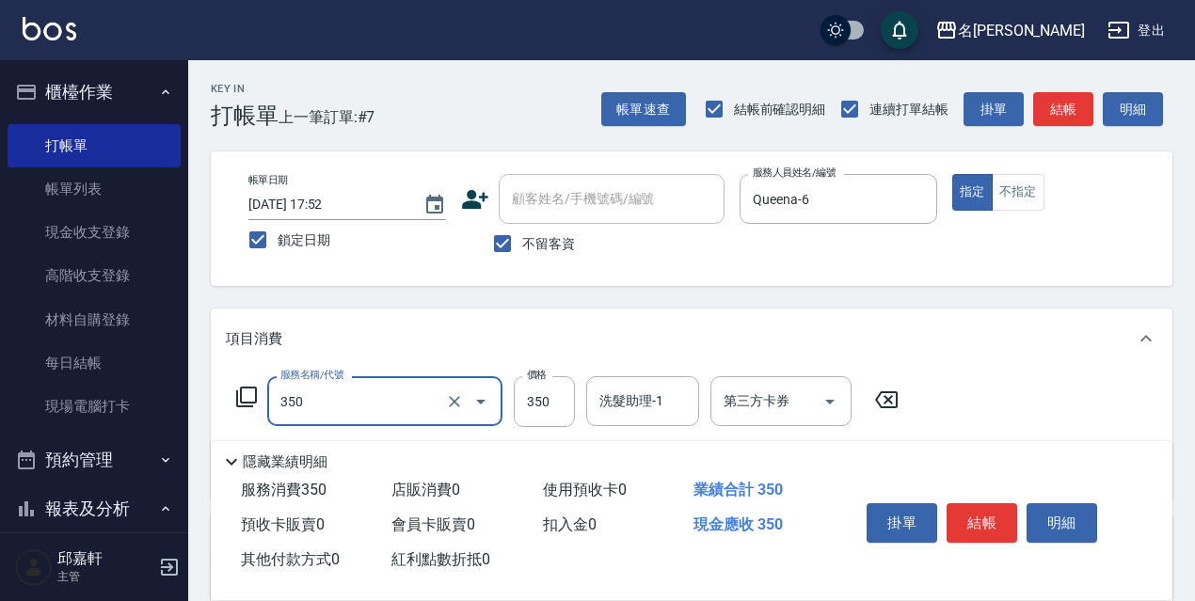
type input "洗髮350(350)"
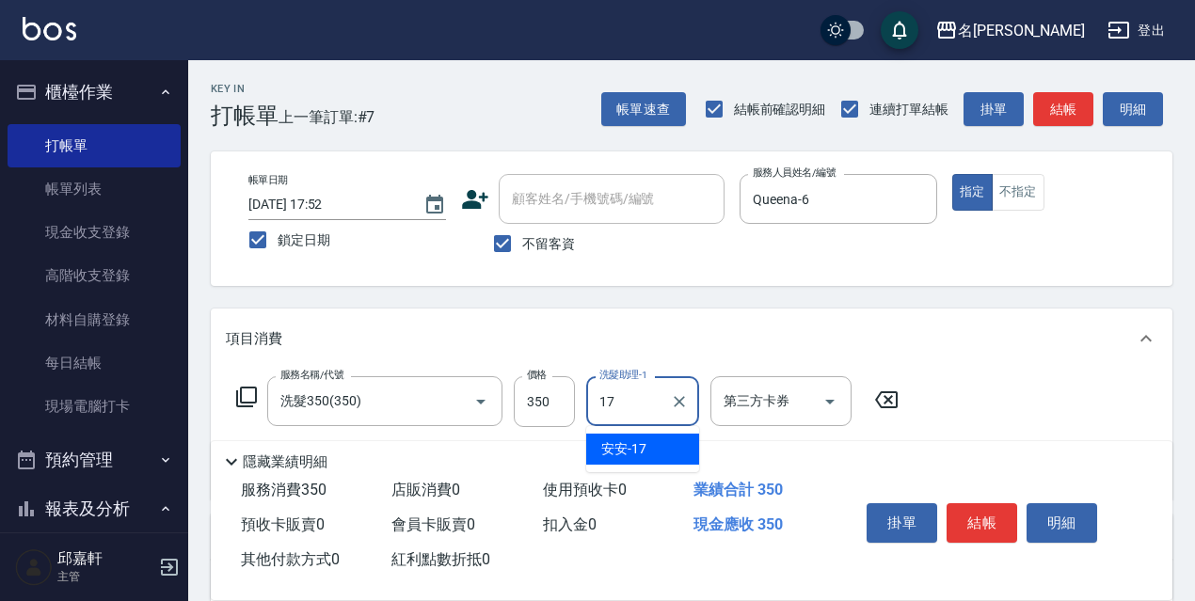
type input "安安-17"
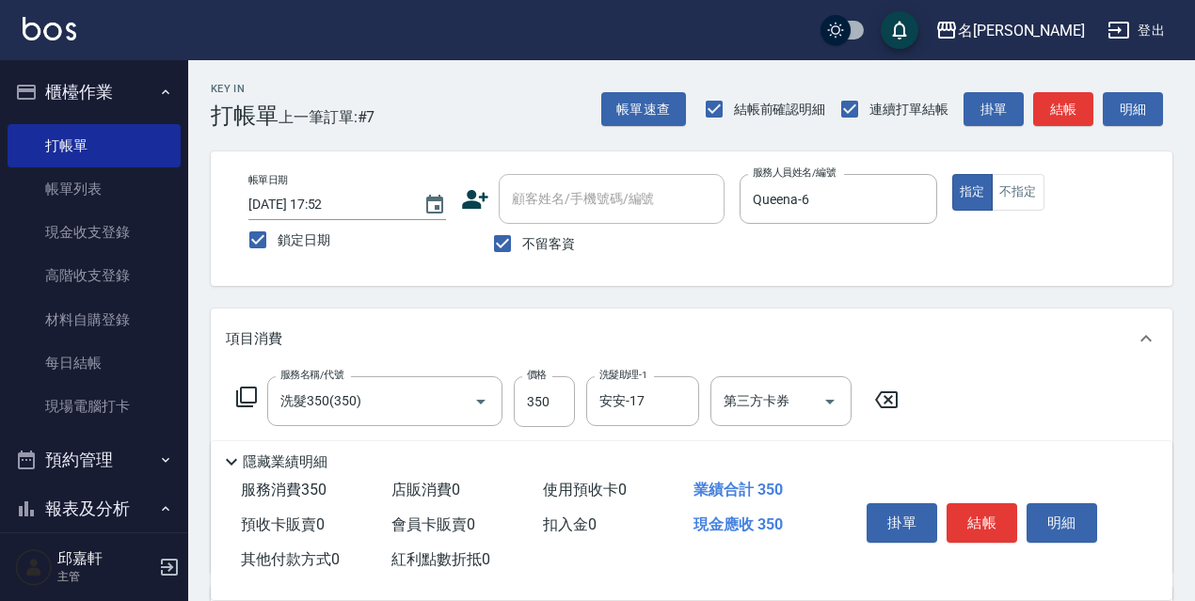
scroll to position [94, 0]
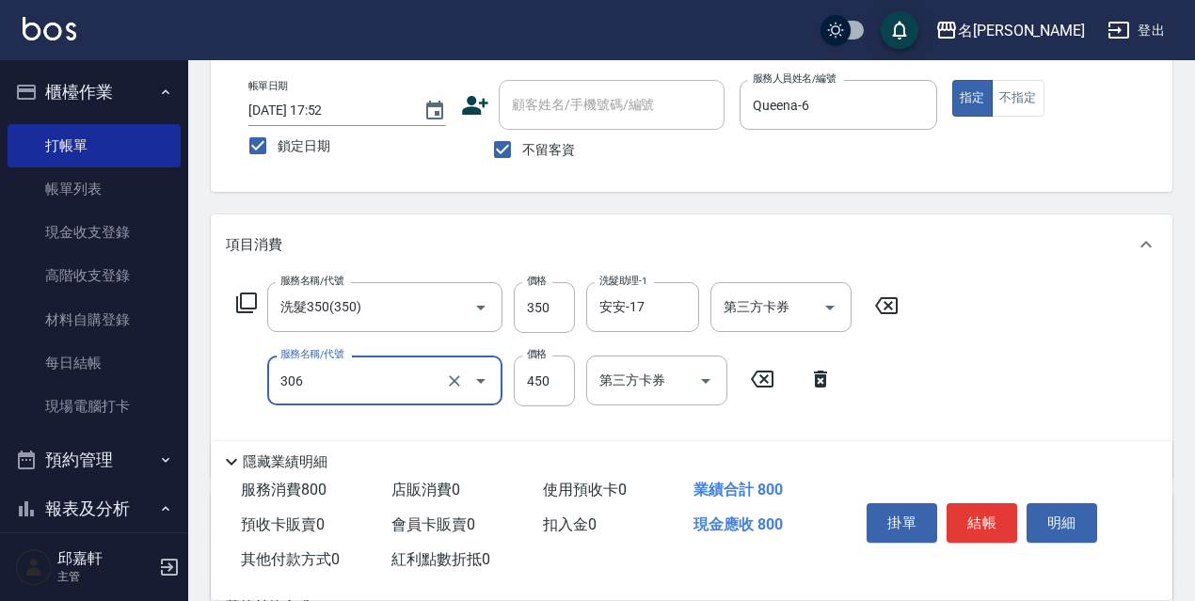
type input "剪髮450(306)"
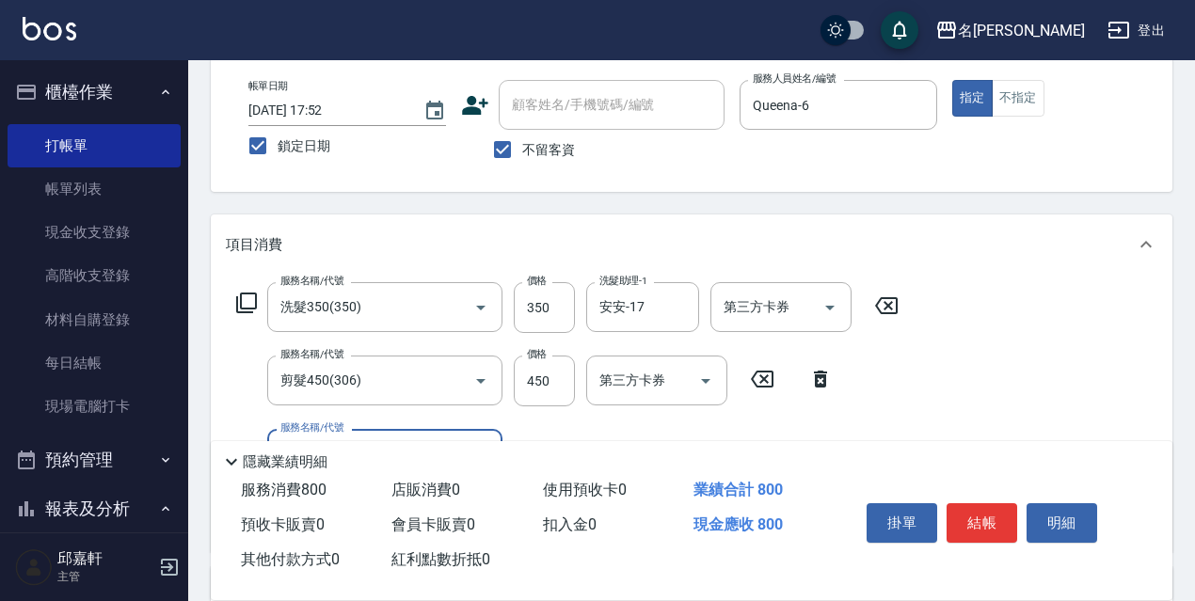
scroll to position [188, 0]
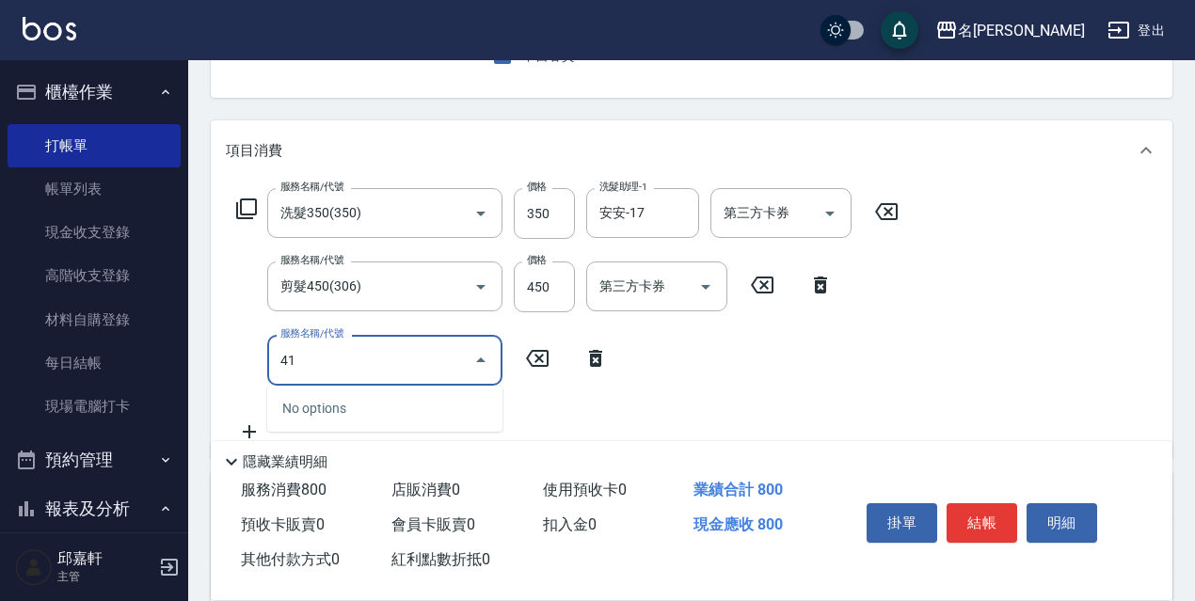
type input "4"
type input "5"
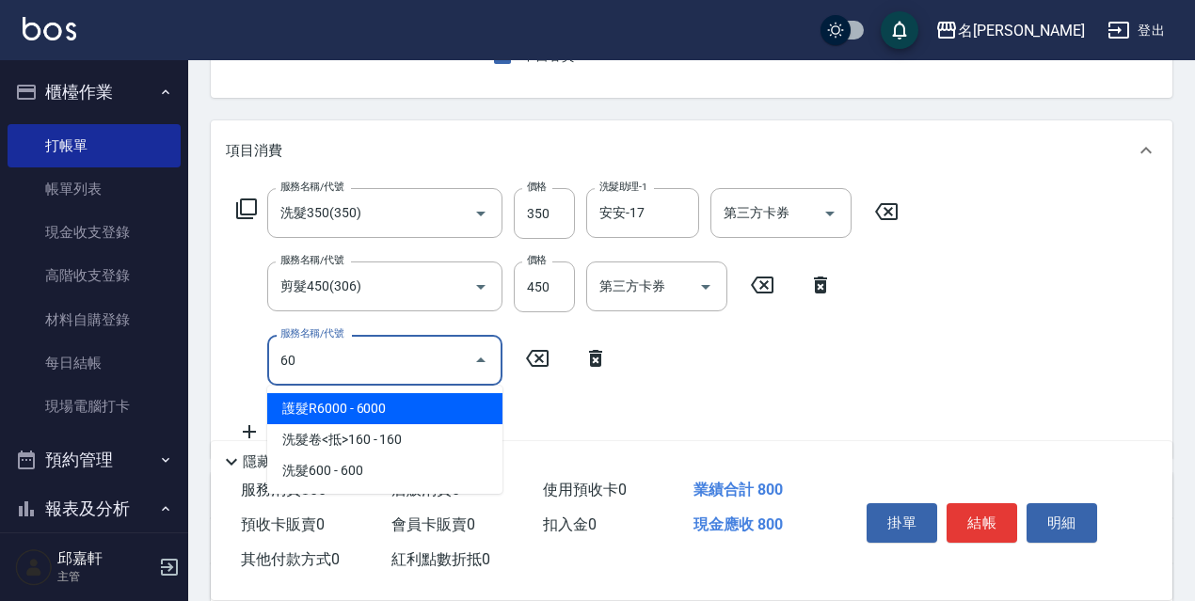
type input "6"
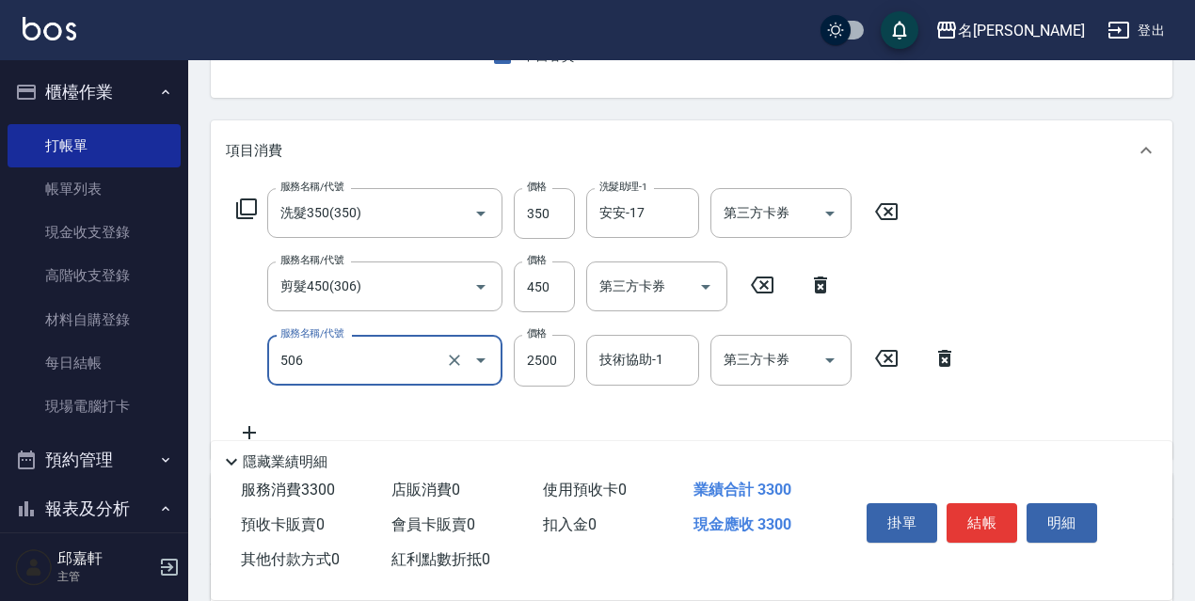
type input "染髮(2500)(506)"
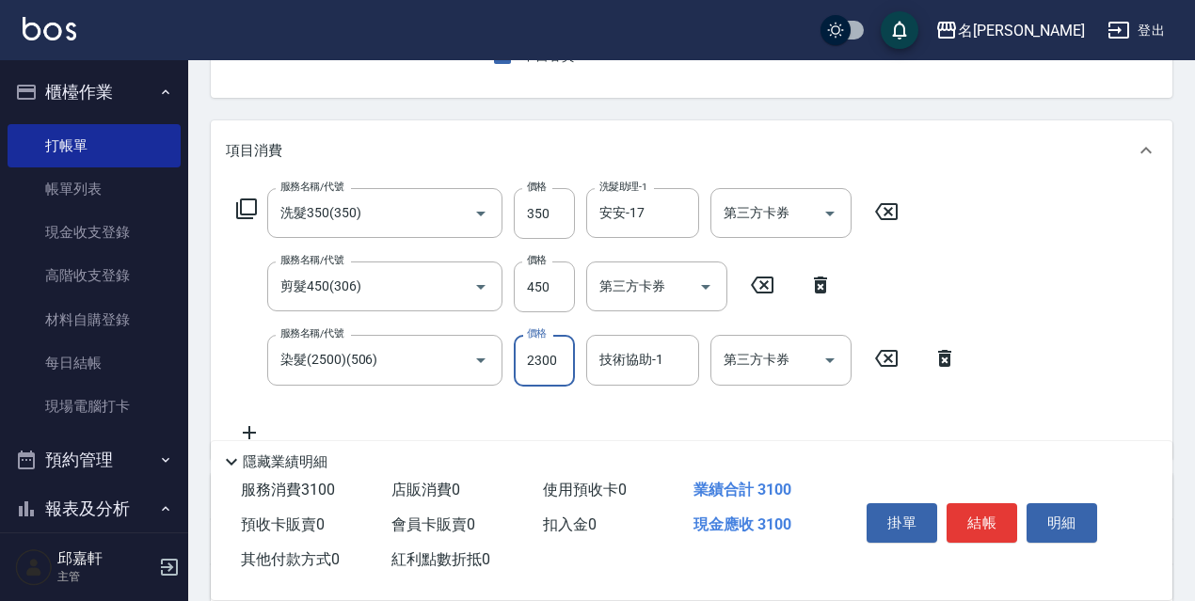
type input "2300"
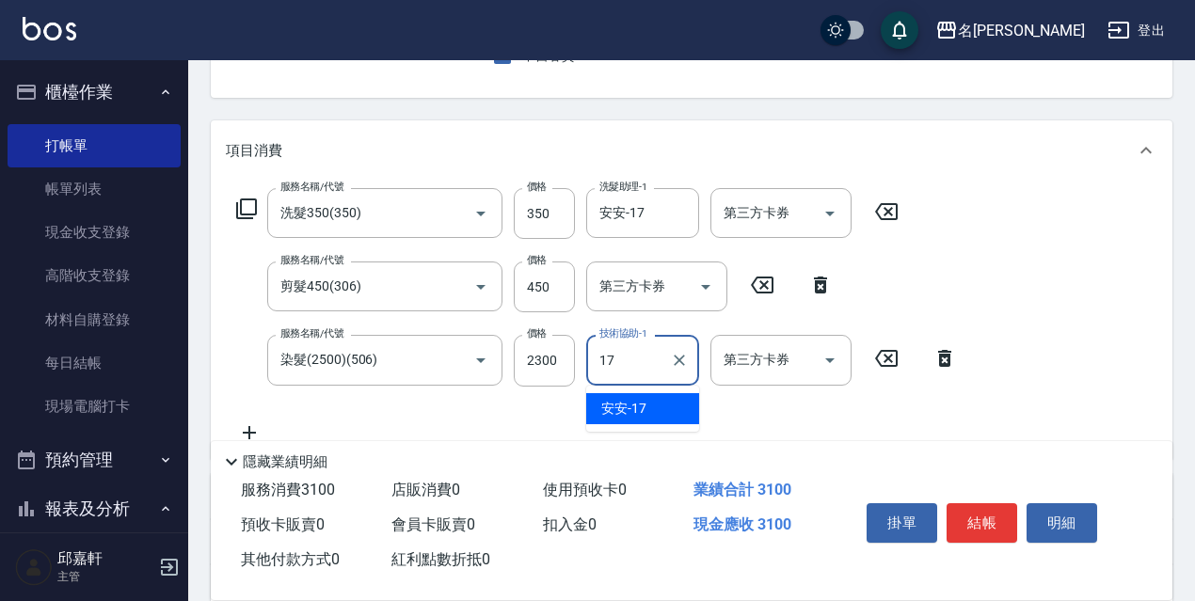
type input "安安-17"
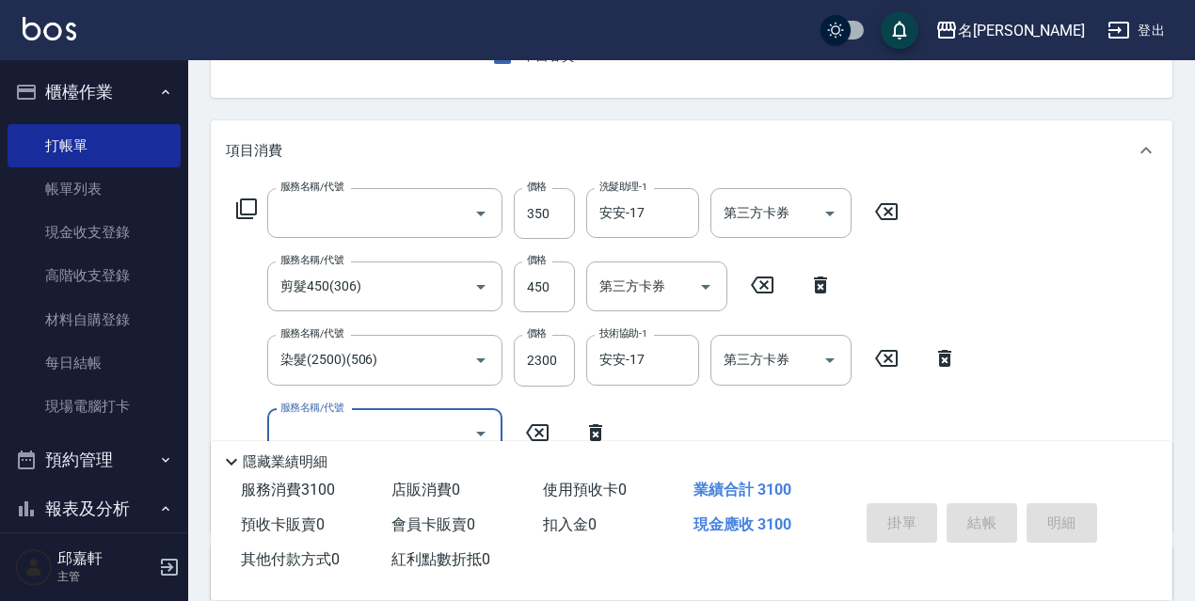
scroll to position [183, 0]
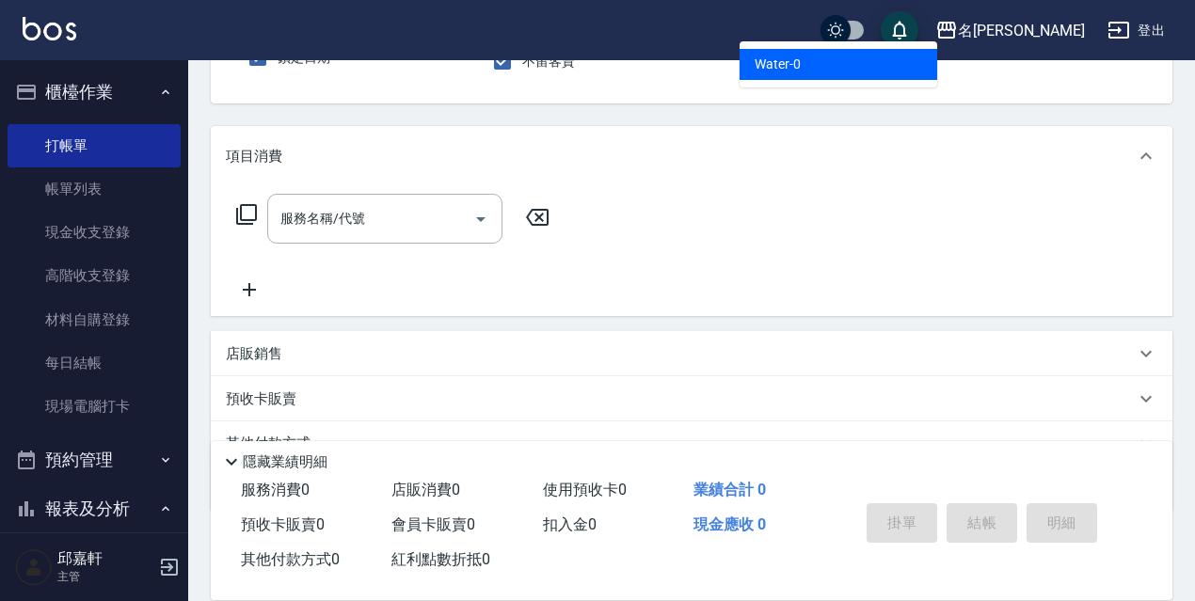
type input "Water-0"
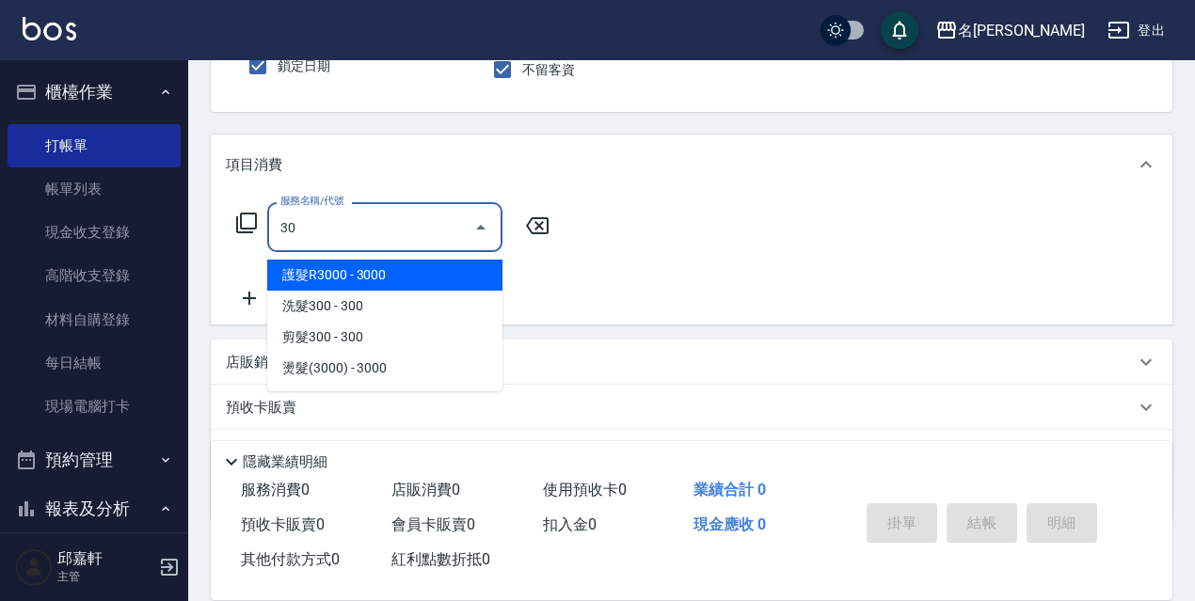
type input "3"
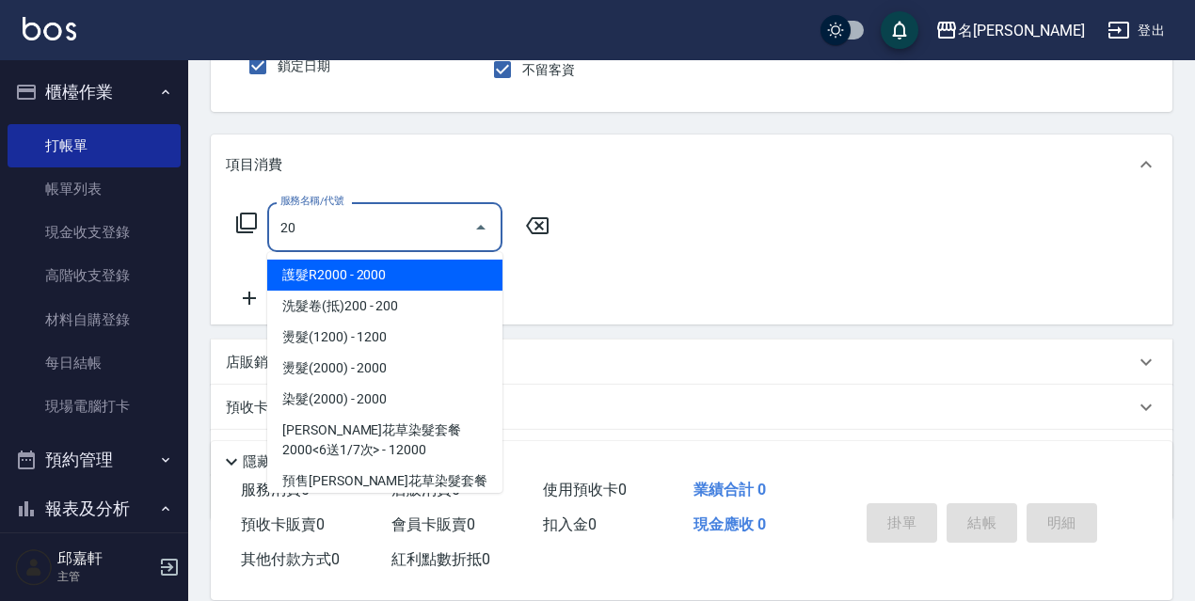
type input "2"
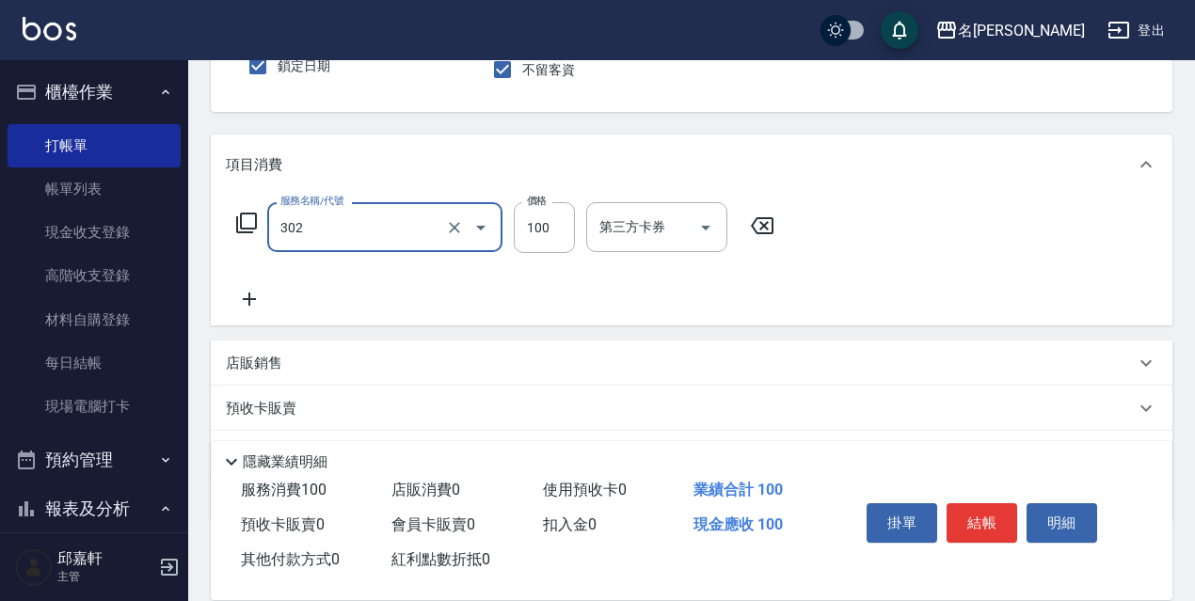
type input "剪髮<瀏海>(302)"
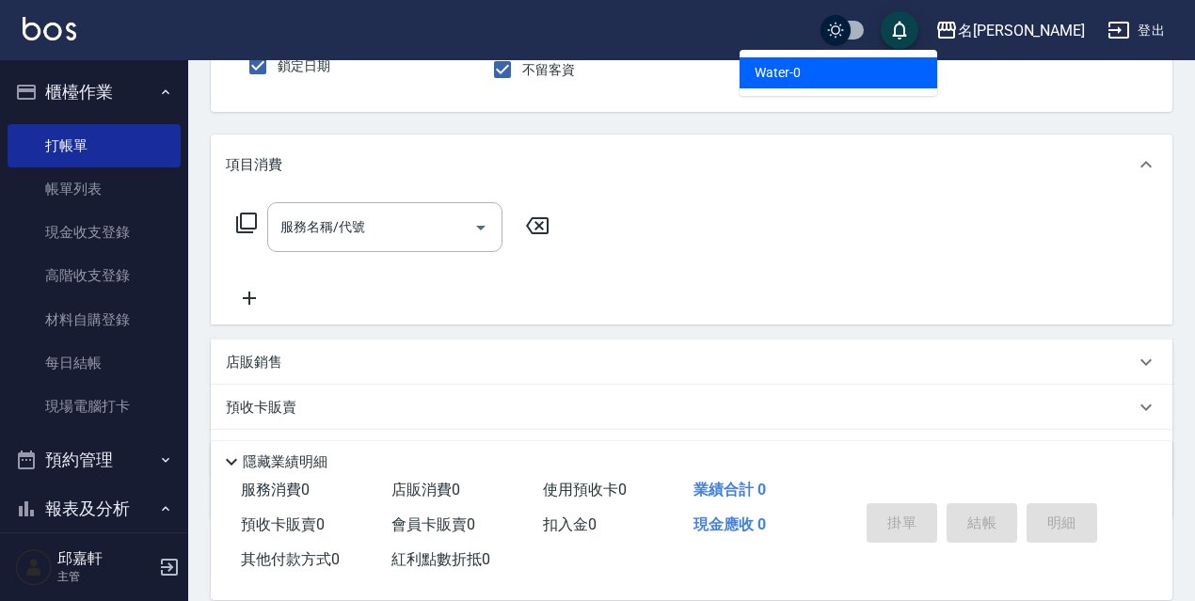
type input "Water-0"
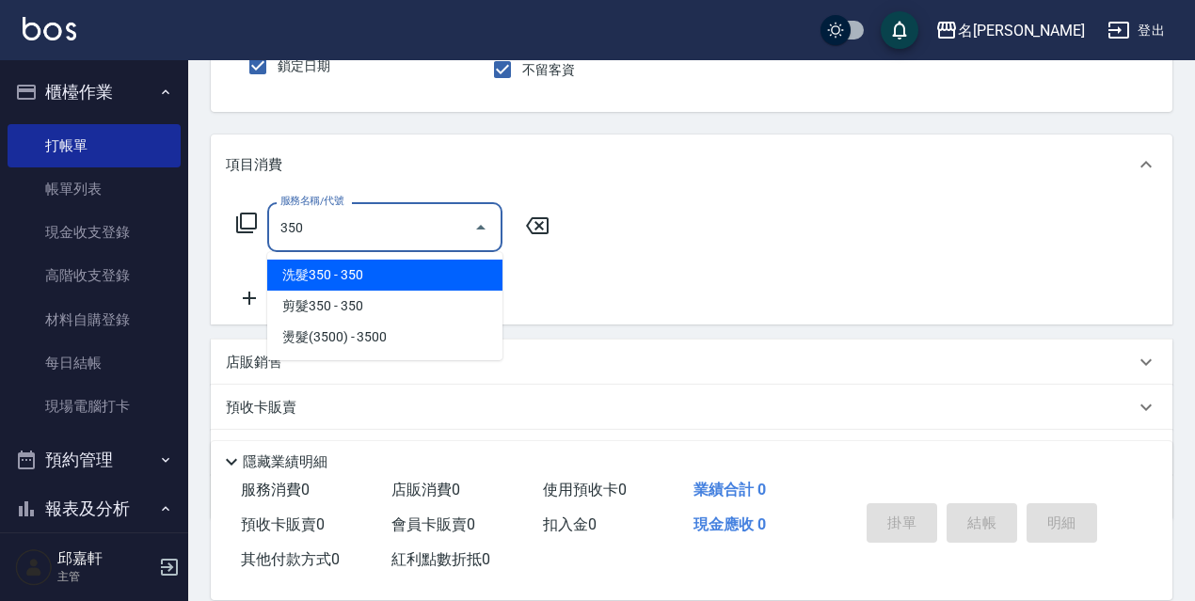
scroll to position [80, 0]
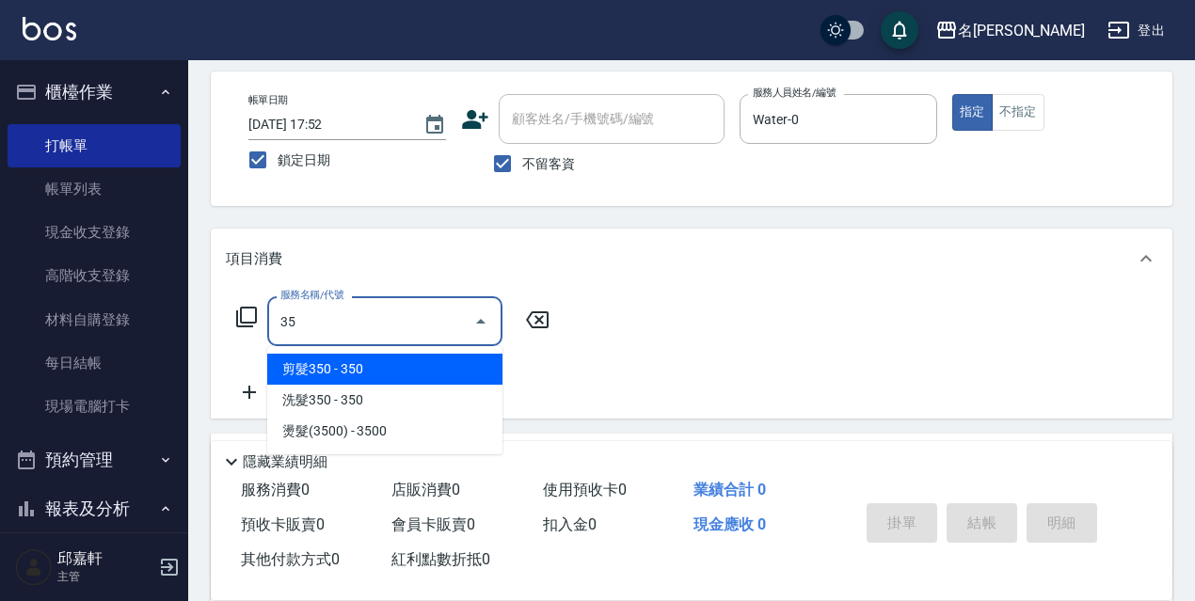
type input "3"
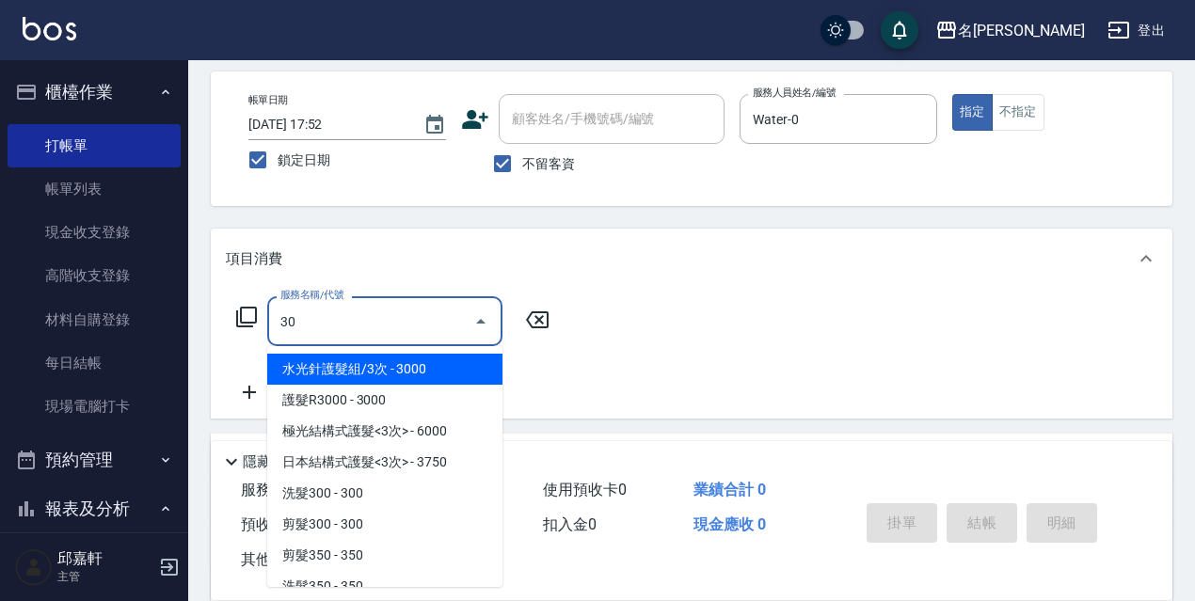
type input "3"
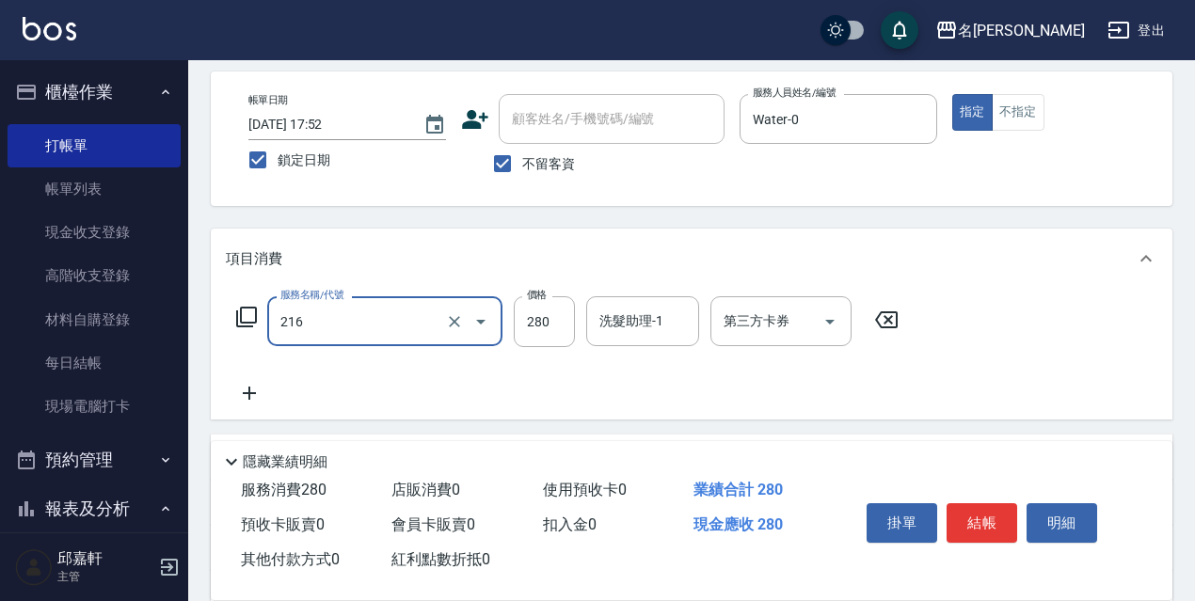
type input "洗髮卷<抵>280(216)"
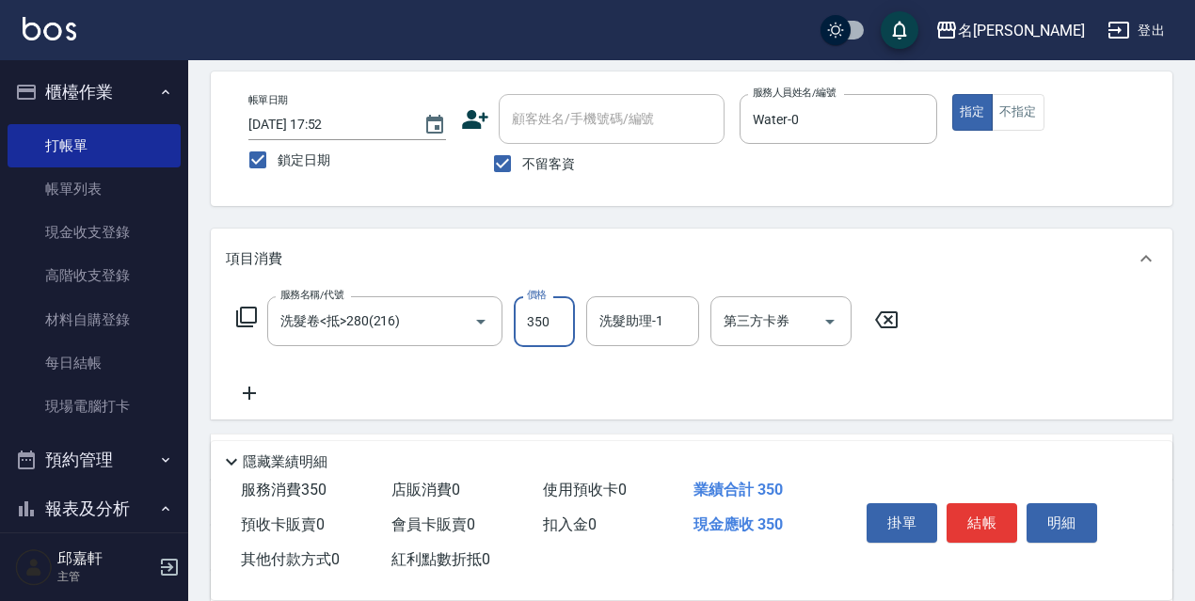
type input "350"
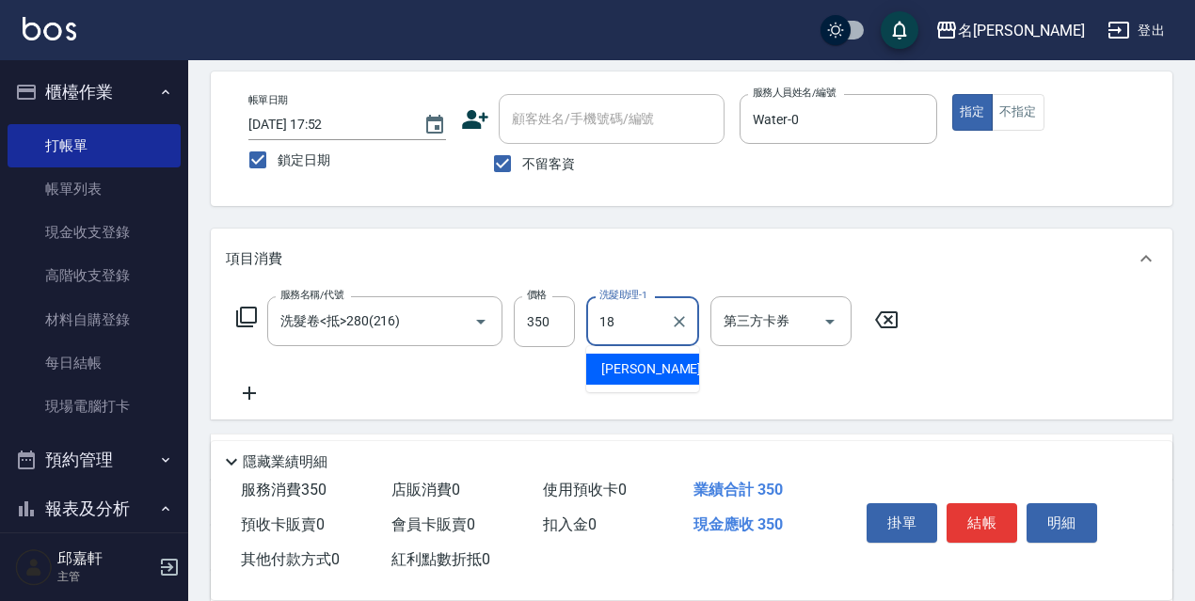
type input "[PERSON_NAME]-18"
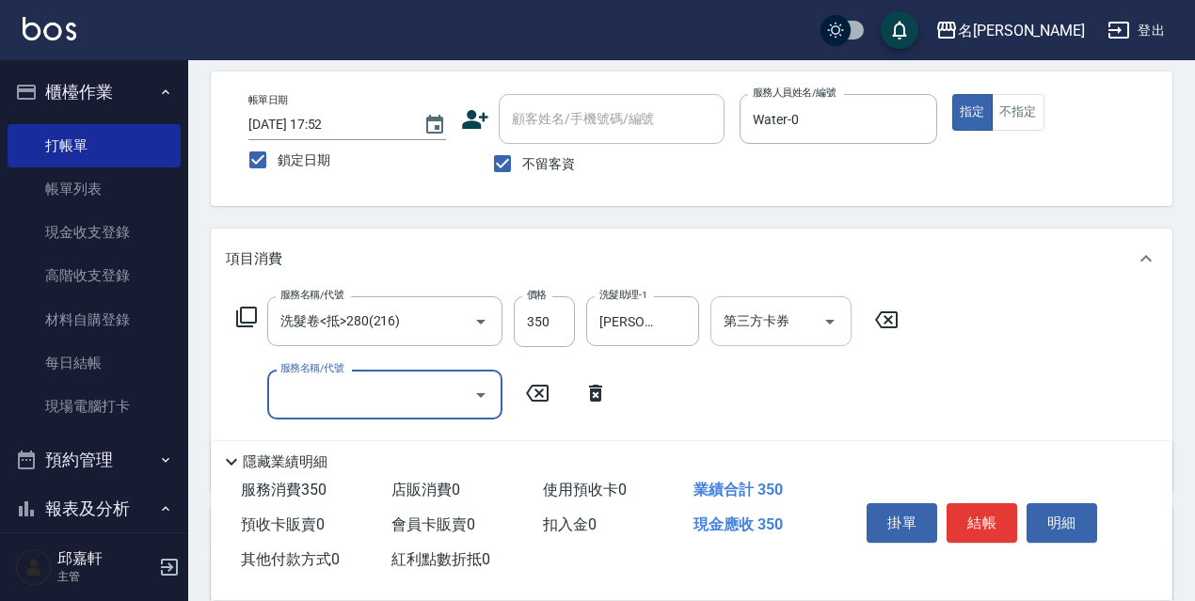
click at [809, 322] on input "第三方卡券" at bounding box center [767, 321] width 96 height 33
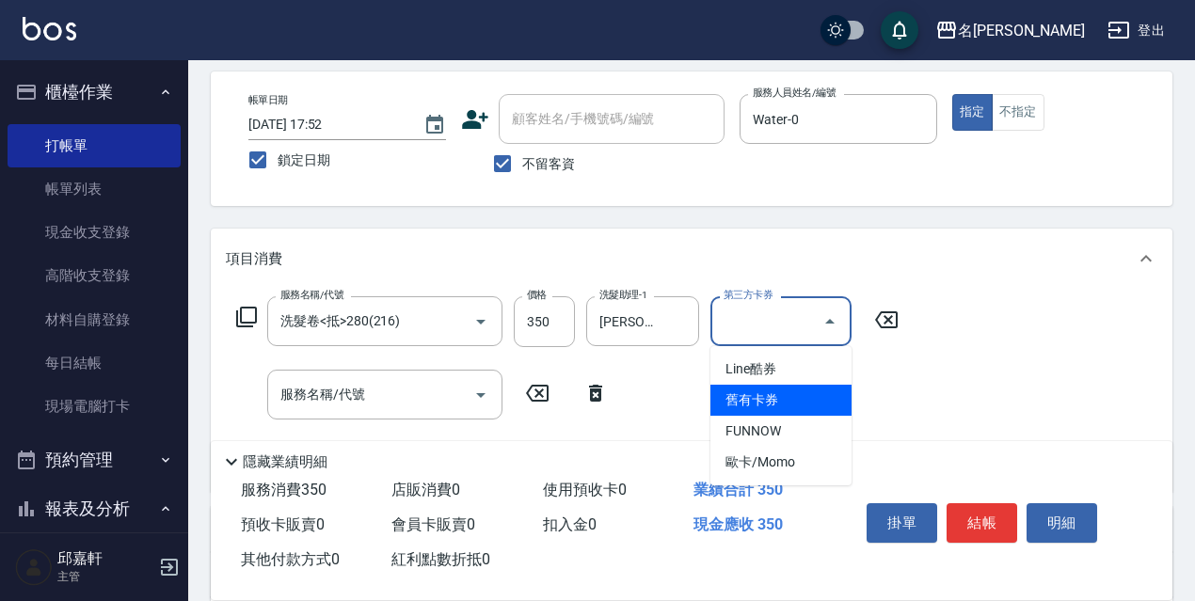
click at [792, 402] on span "舊有卡券" at bounding box center [781, 400] width 141 height 31
type input "舊有卡券"
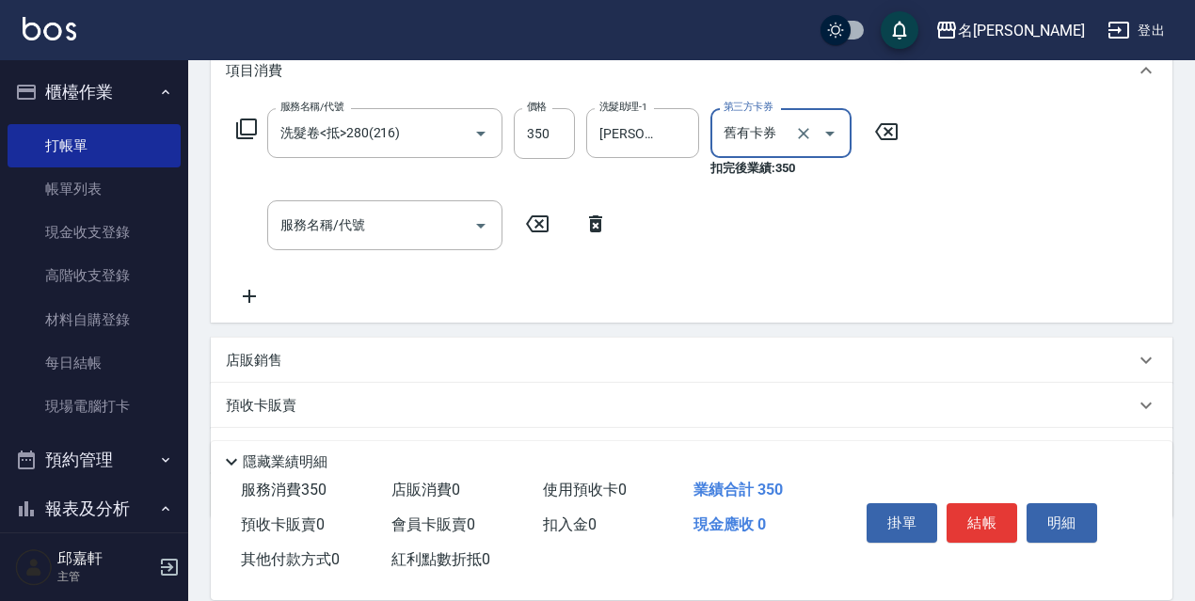
scroll to position [366, 0]
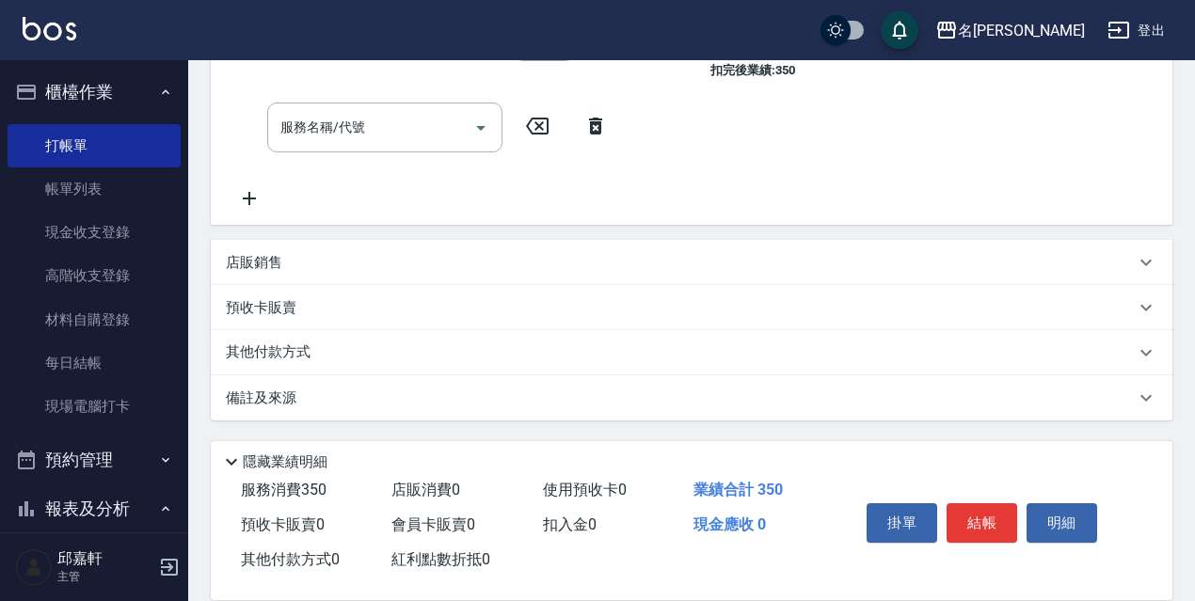
click at [272, 309] on p "預收卡販賣" at bounding box center [261, 308] width 71 height 20
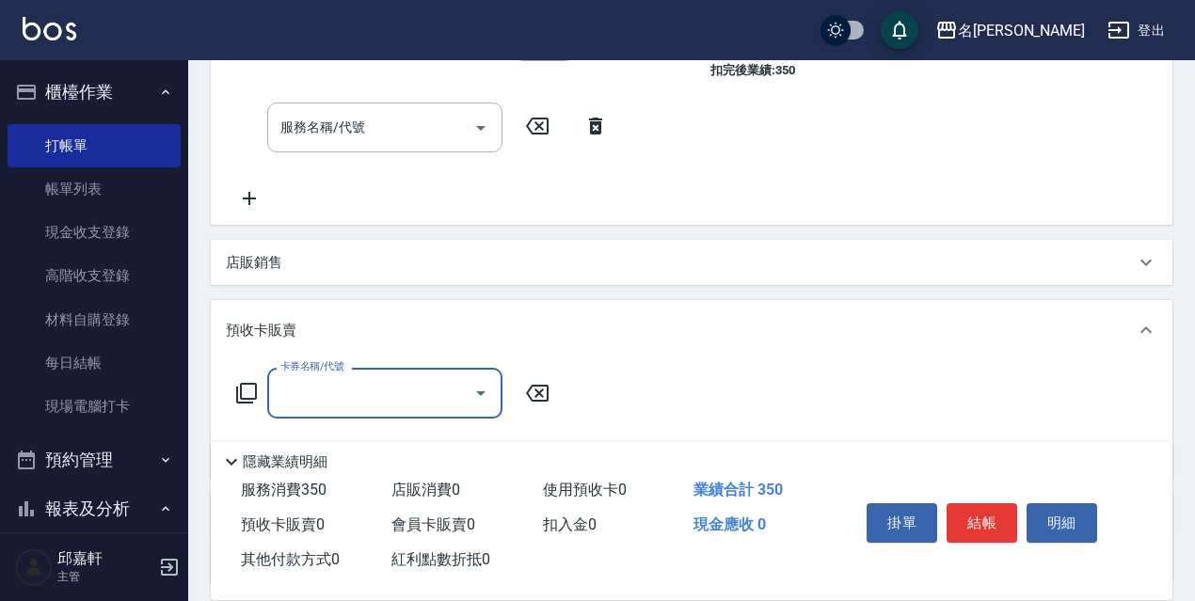
scroll to position [0, 0]
click at [243, 401] on icon at bounding box center [246, 393] width 23 height 23
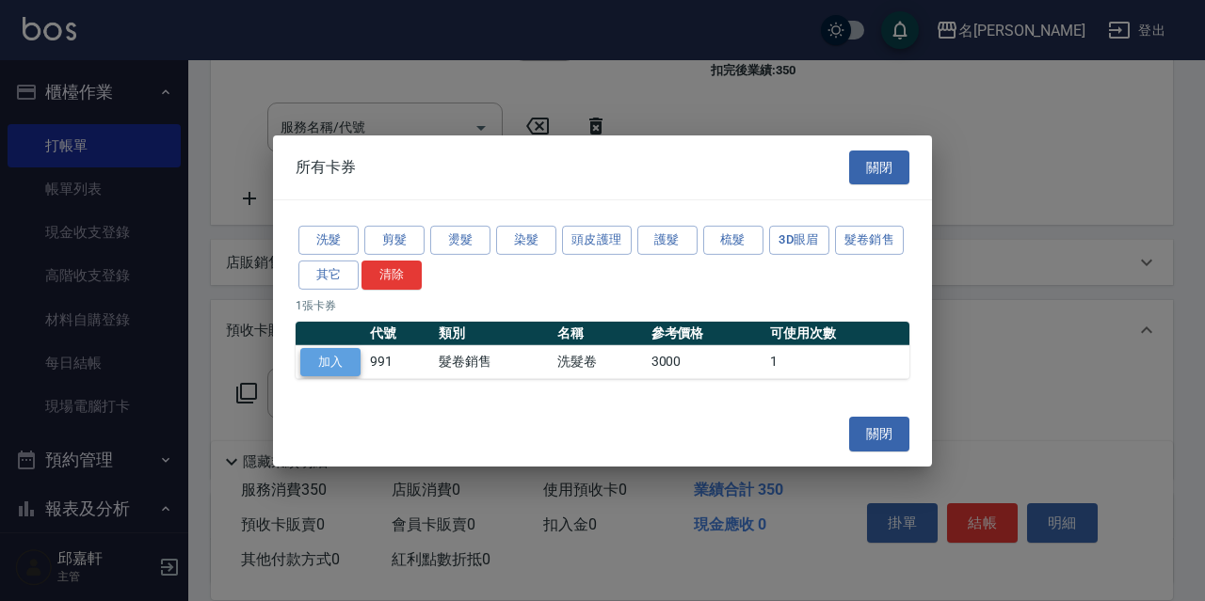
click at [338, 370] on button "加入" at bounding box center [330, 361] width 60 height 29
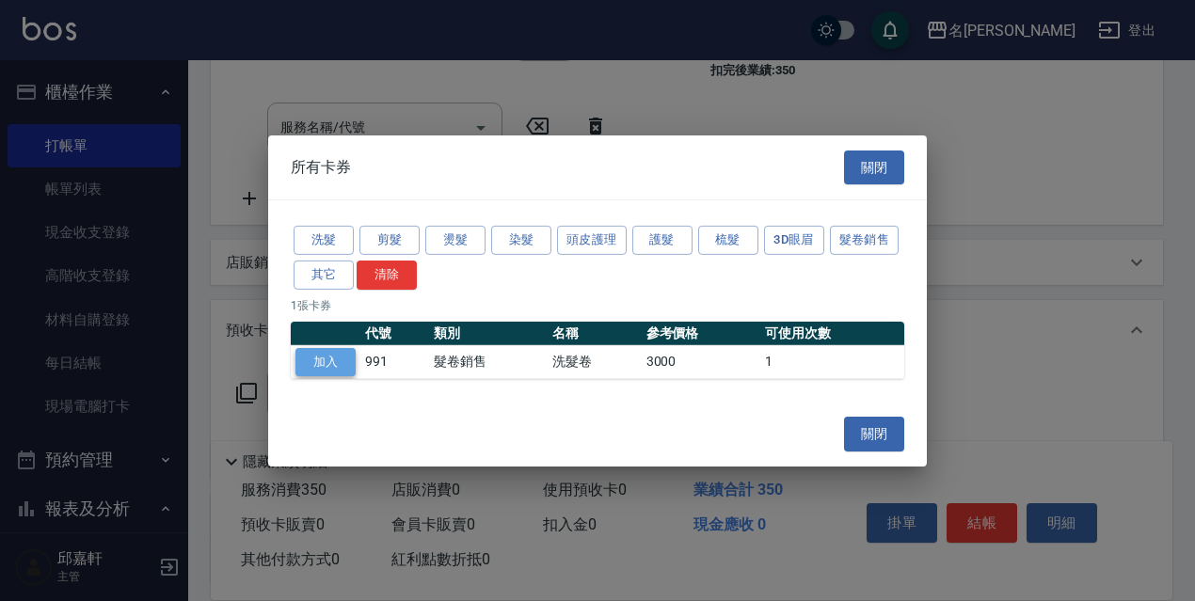
type input "洗髮卷(991)"
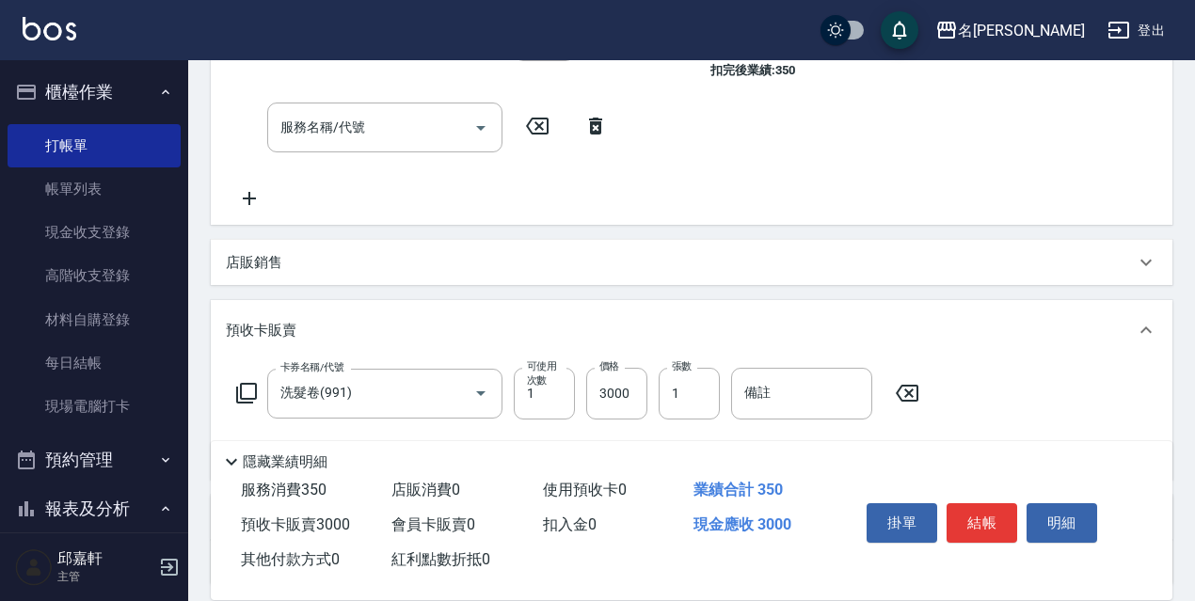
scroll to position [460, 0]
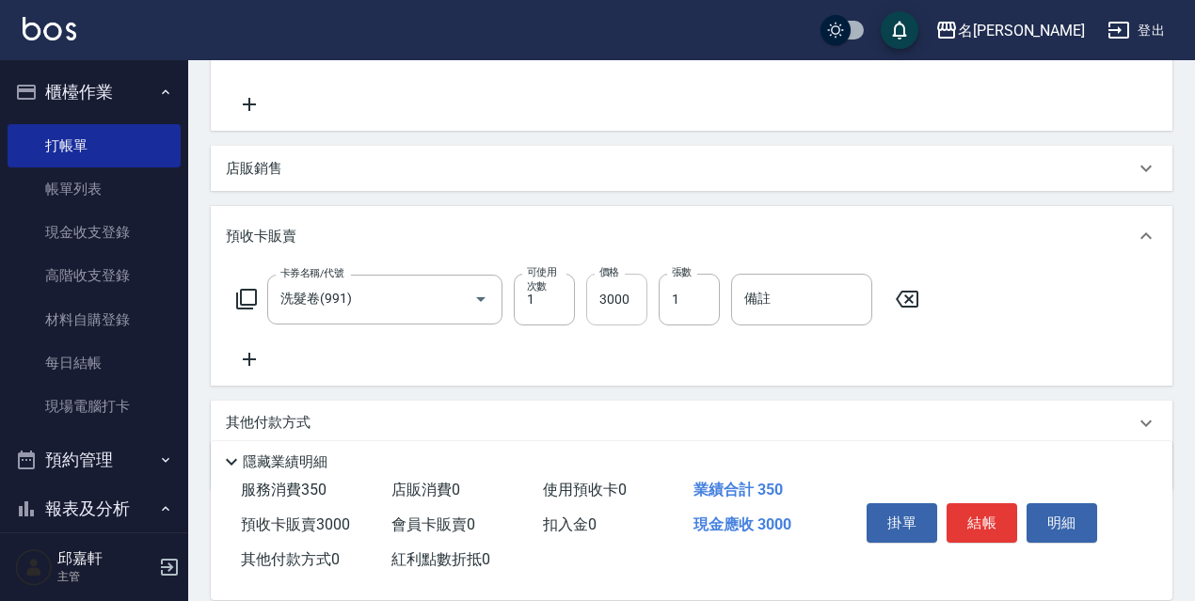
click at [621, 306] on input "3000" at bounding box center [616, 299] width 61 height 51
type input "3500"
click at [693, 300] on input "1" at bounding box center [689, 299] width 61 height 51
click at [664, 315] on input "12" at bounding box center [689, 299] width 61 height 51
click at [674, 312] on input "12" at bounding box center [689, 299] width 61 height 51
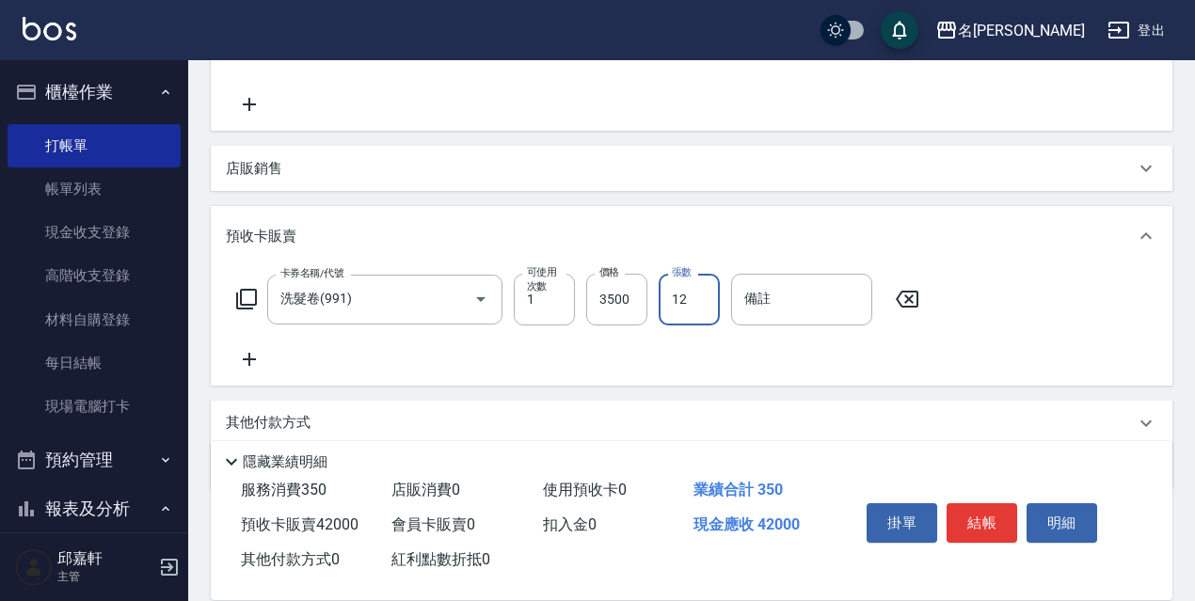
click at [676, 312] on input "12" at bounding box center [689, 299] width 61 height 51
type input "2"
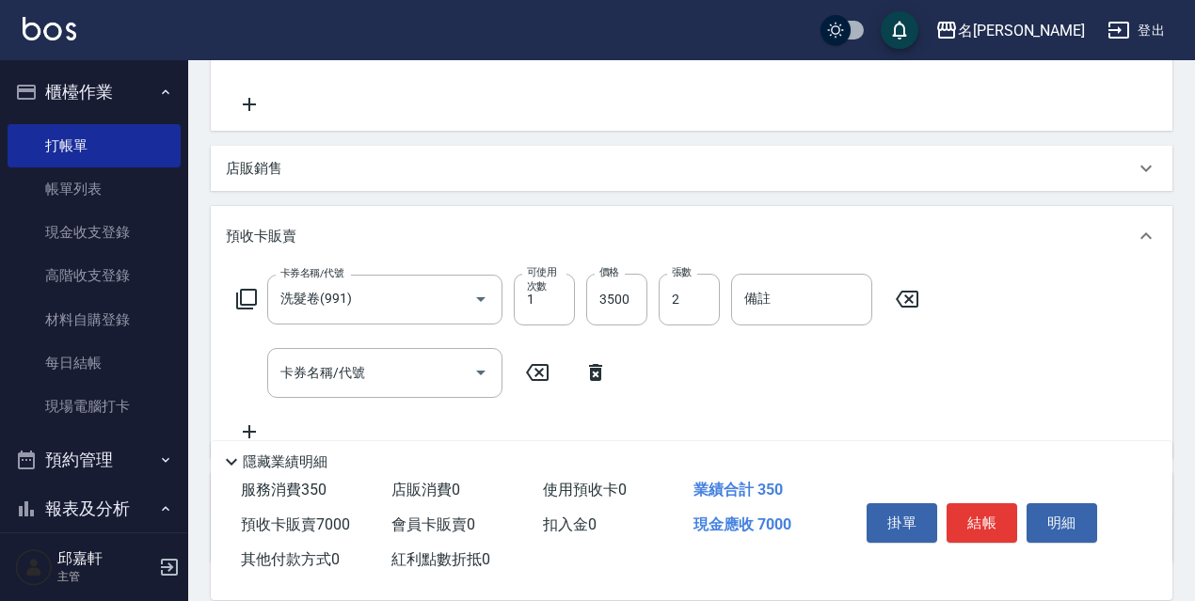
click at [594, 371] on icon at bounding box center [595, 372] width 13 height 17
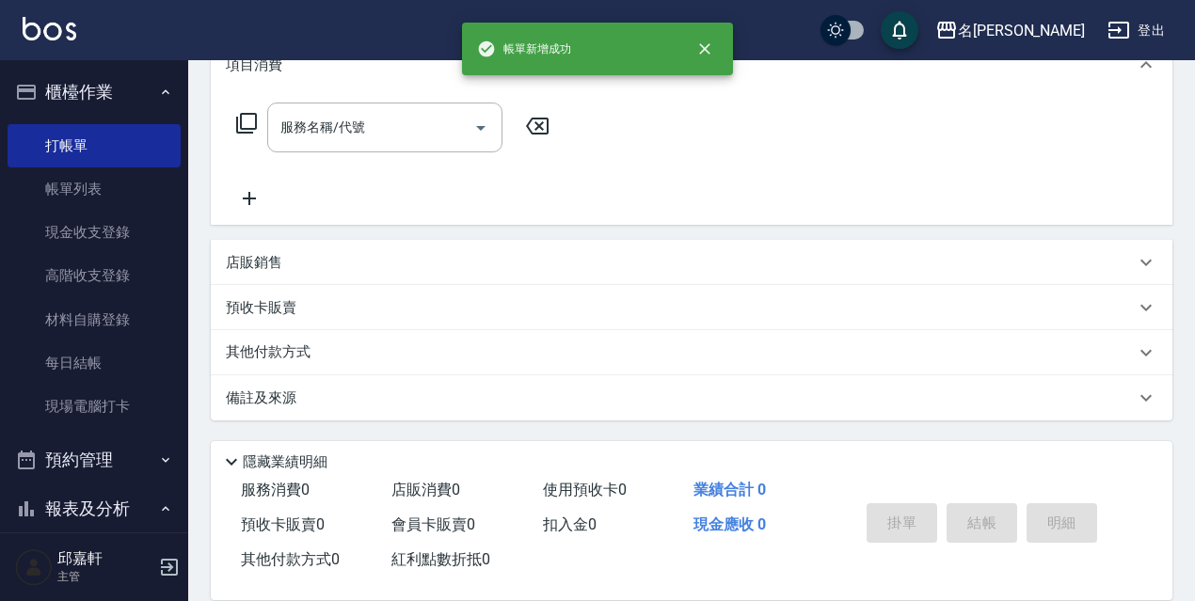
scroll to position [0, 0]
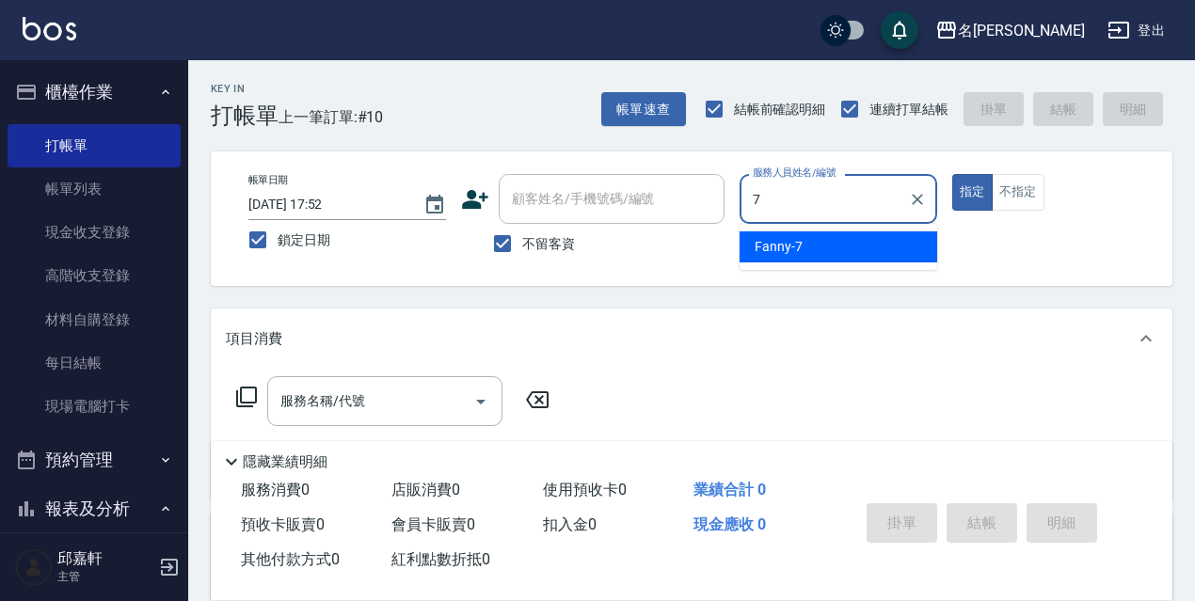
type input "Fanny-7"
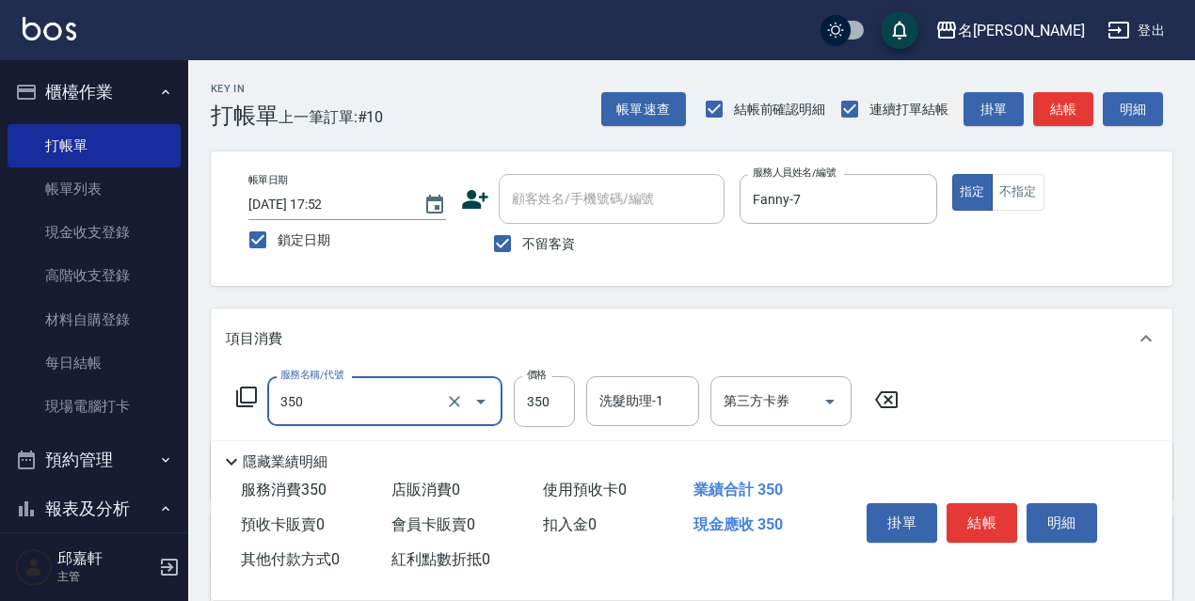
type input "洗髮350(350)"
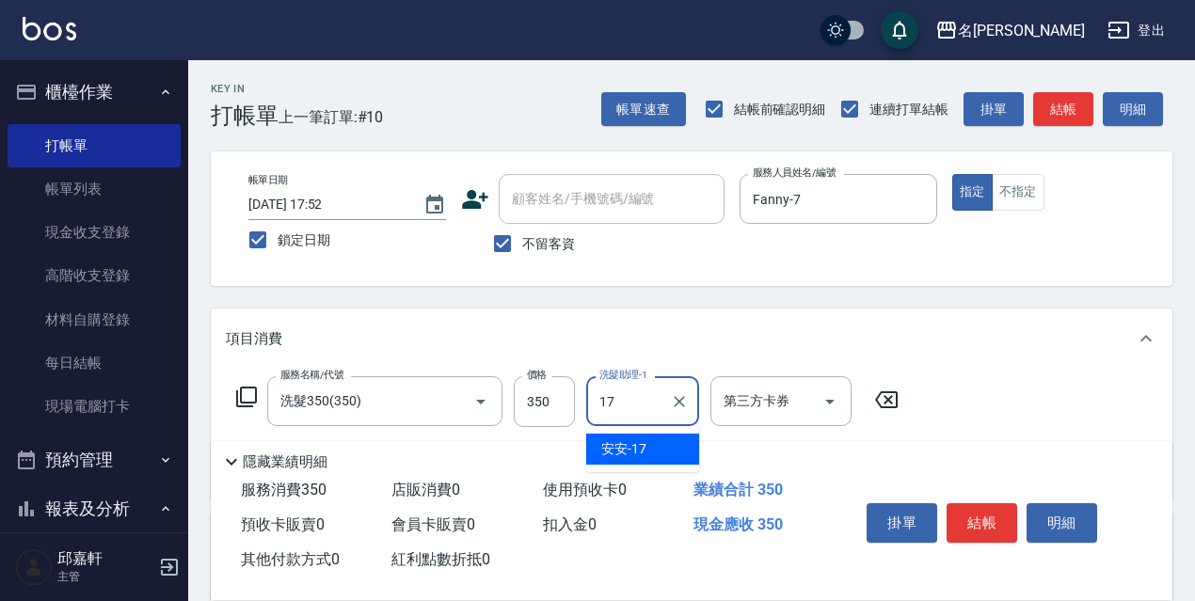
type input "安安-17"
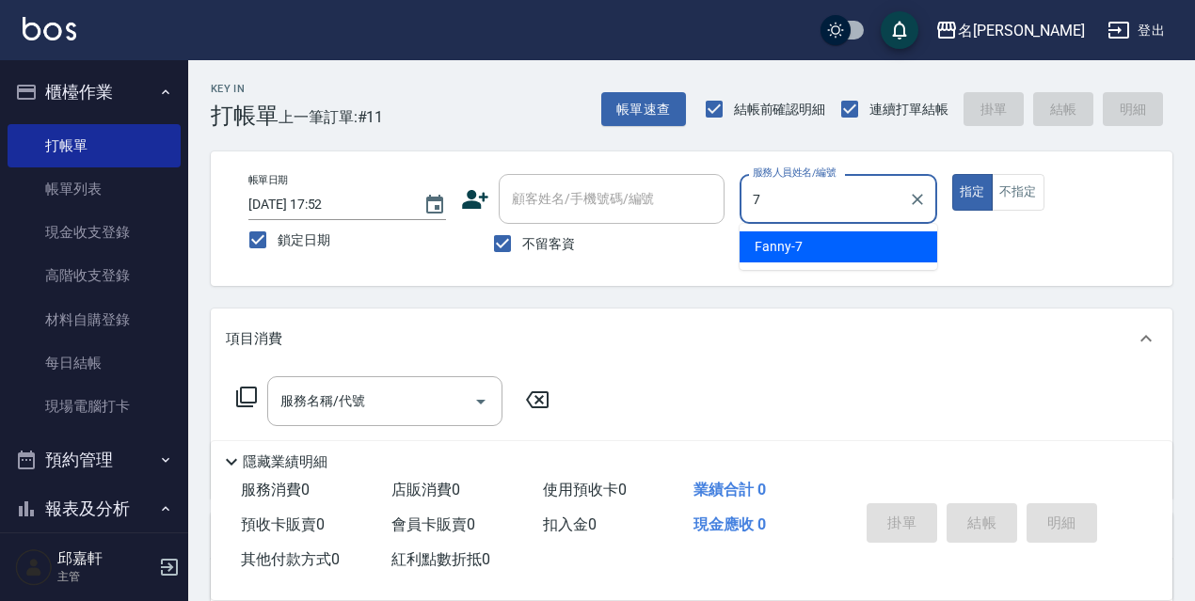
type input "Fanny-7"
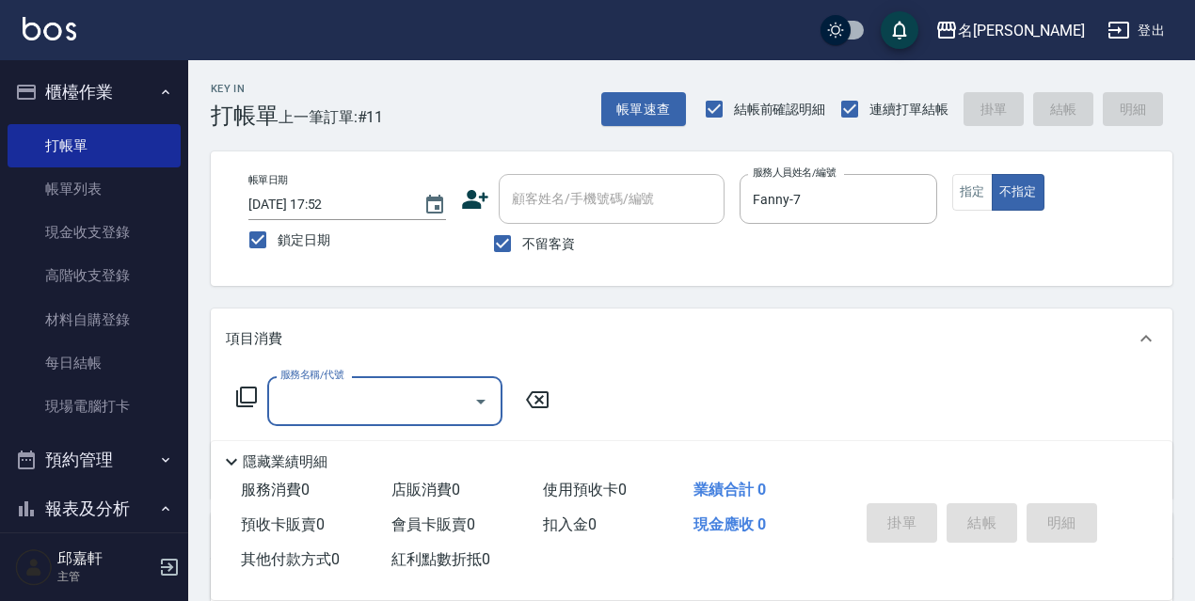
type input "3"
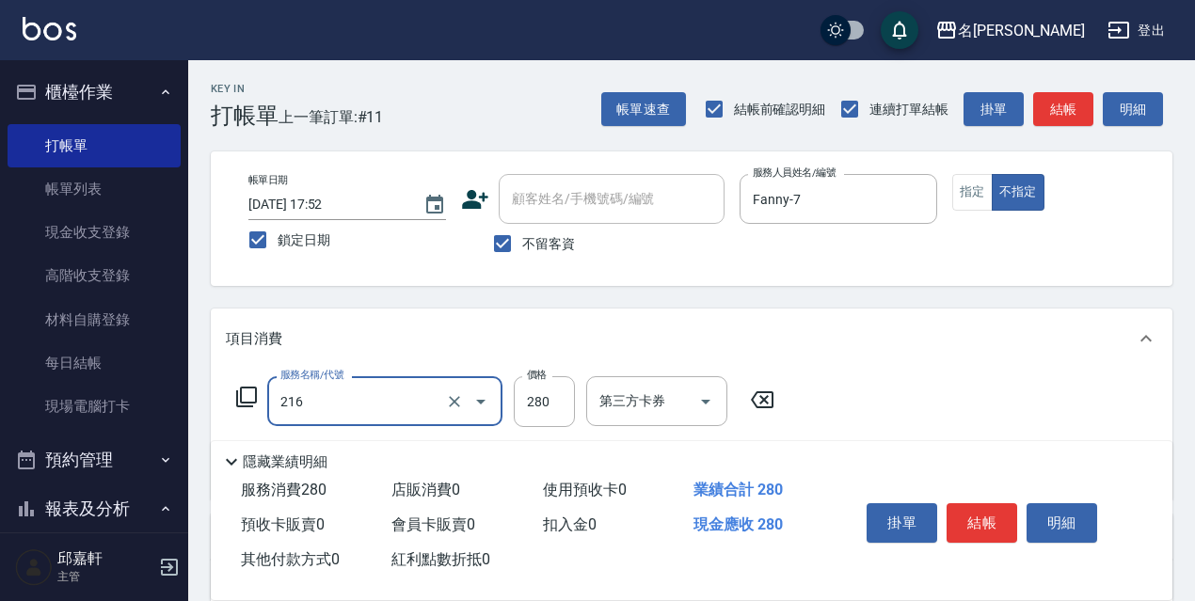
type input "洗髮卷<抵>280(216)"
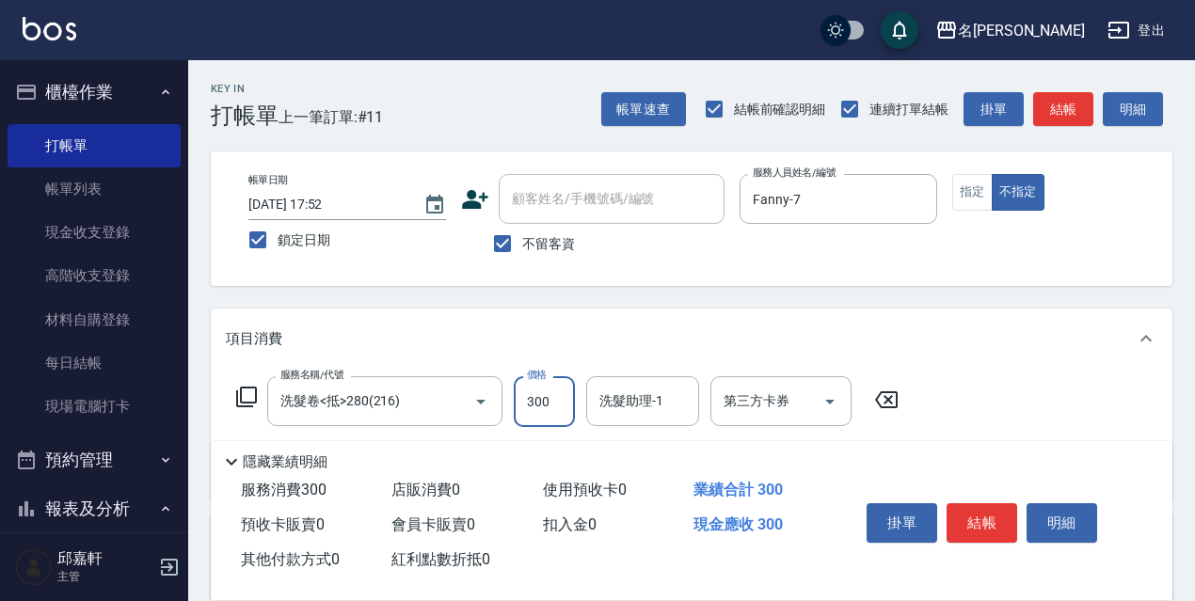
type input "300"
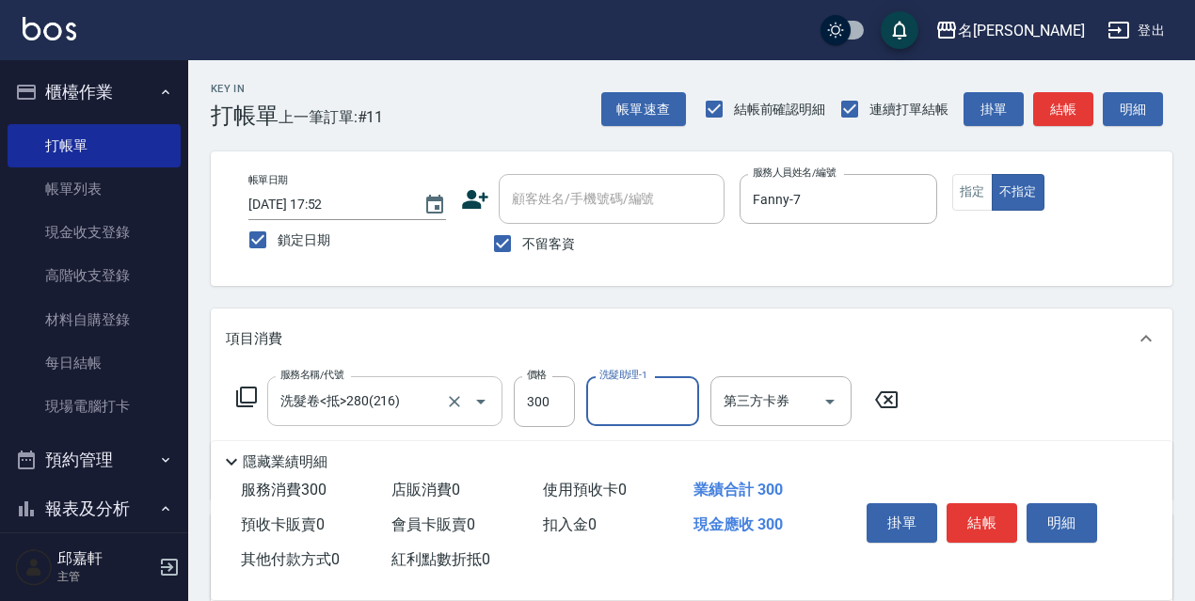
click at [473, 414] on button "Open" at bounding box center [481, 402] width 30 height 30
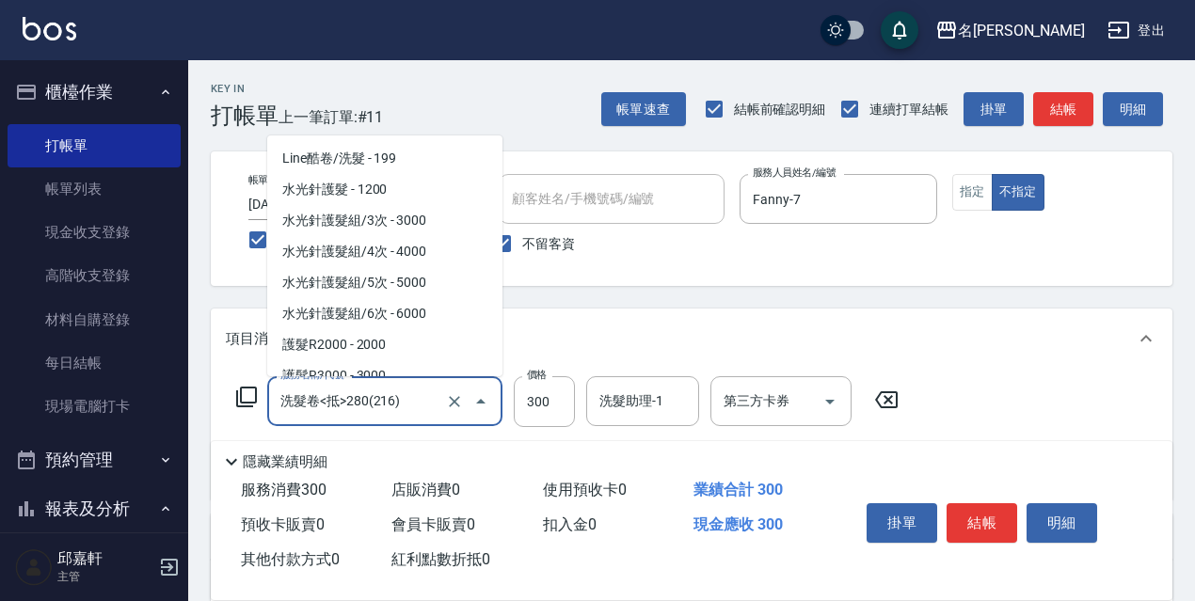
scroll to position [574, 0]
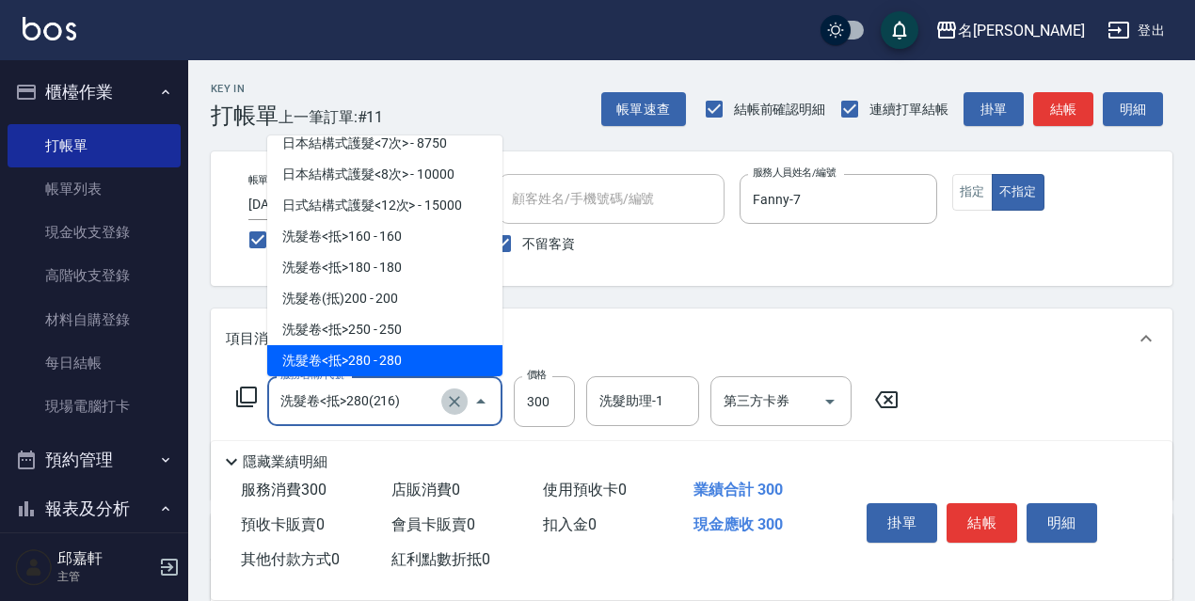
click at [456, 405] on icon "Clear" at bounding box center [454, 401] width 19 height 19
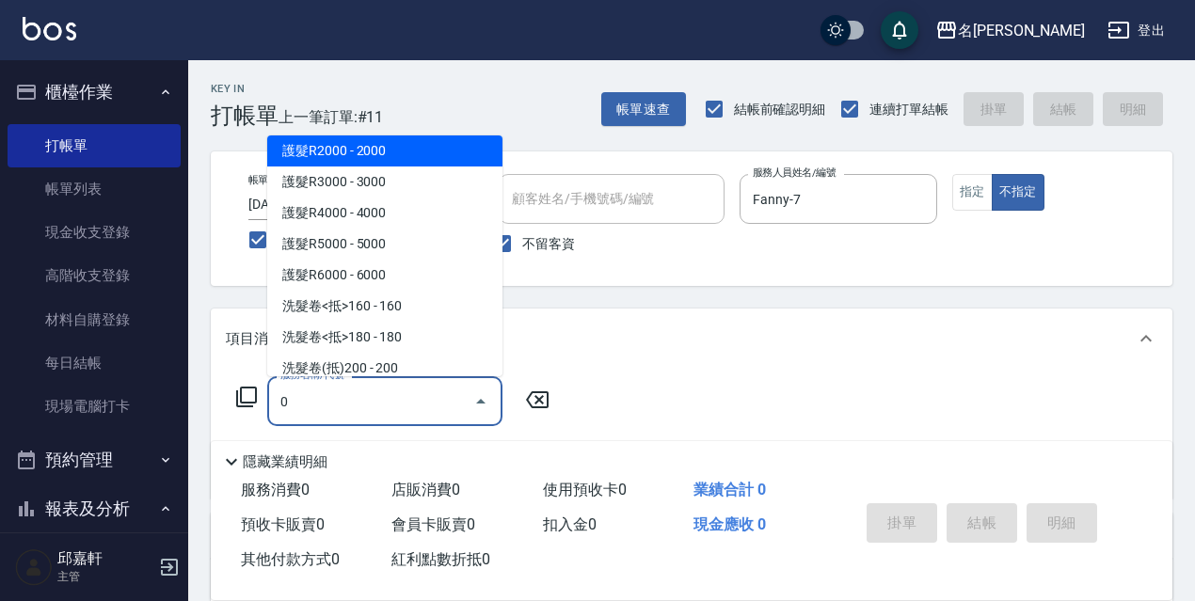
scroll to position [0, 0]
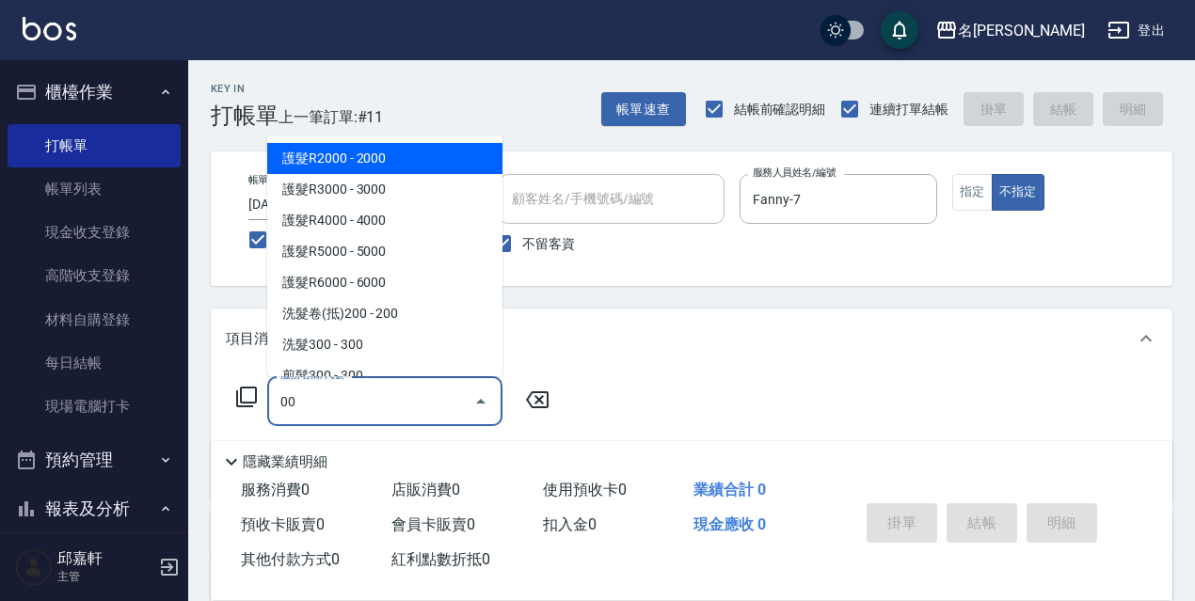
type input "0"
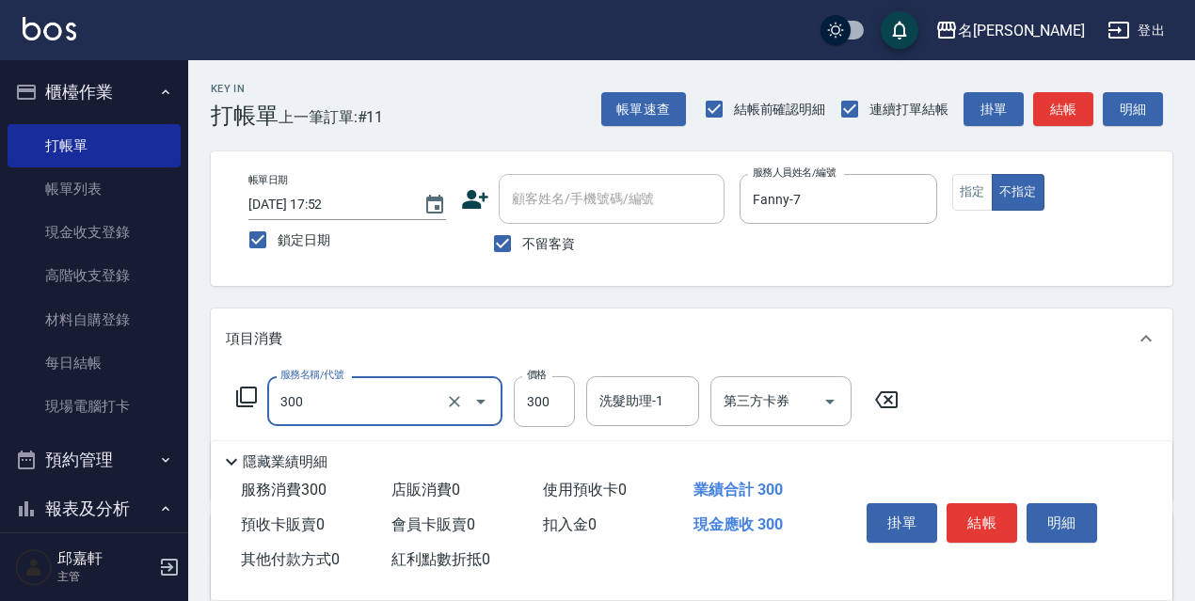
type input "洗髮300(300)"
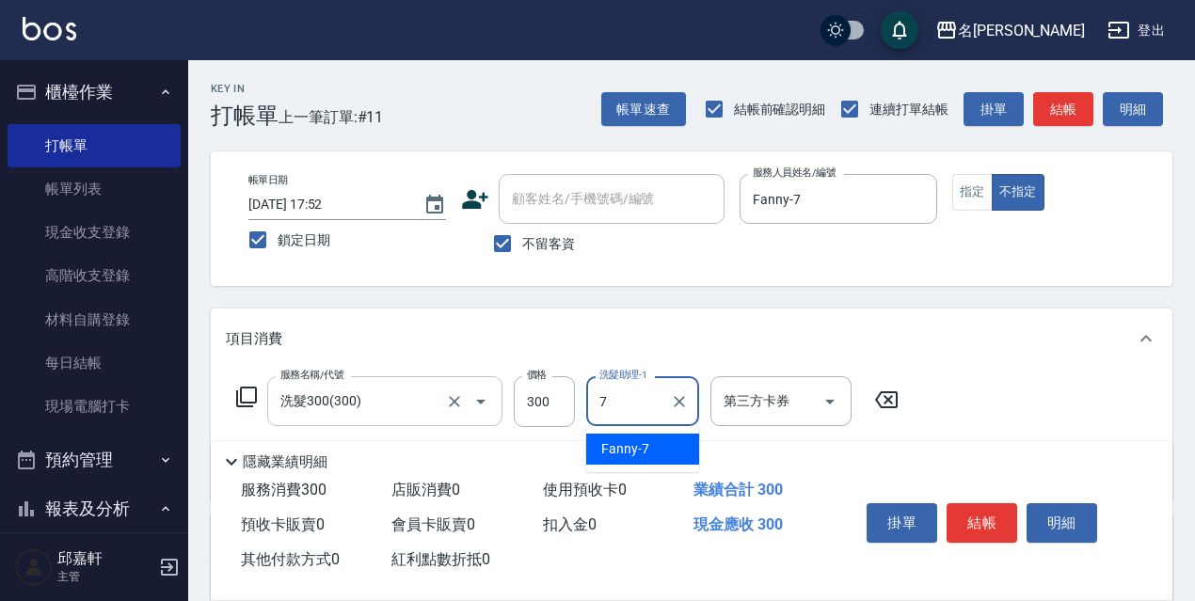
type input "Fanny-7"
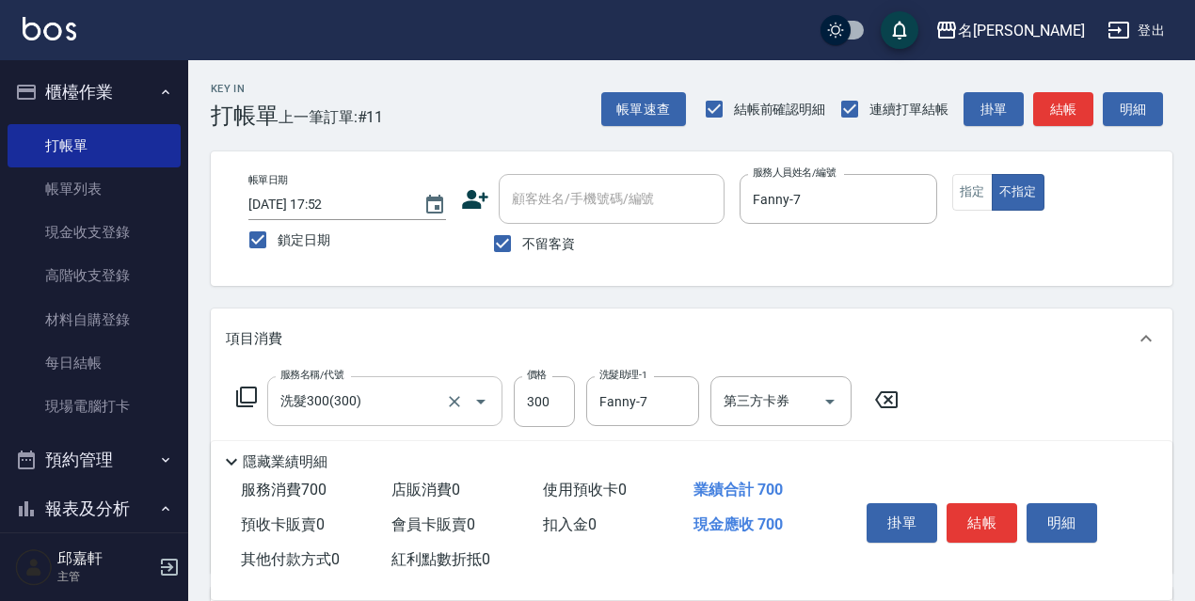
type input "剪髮400(305)"
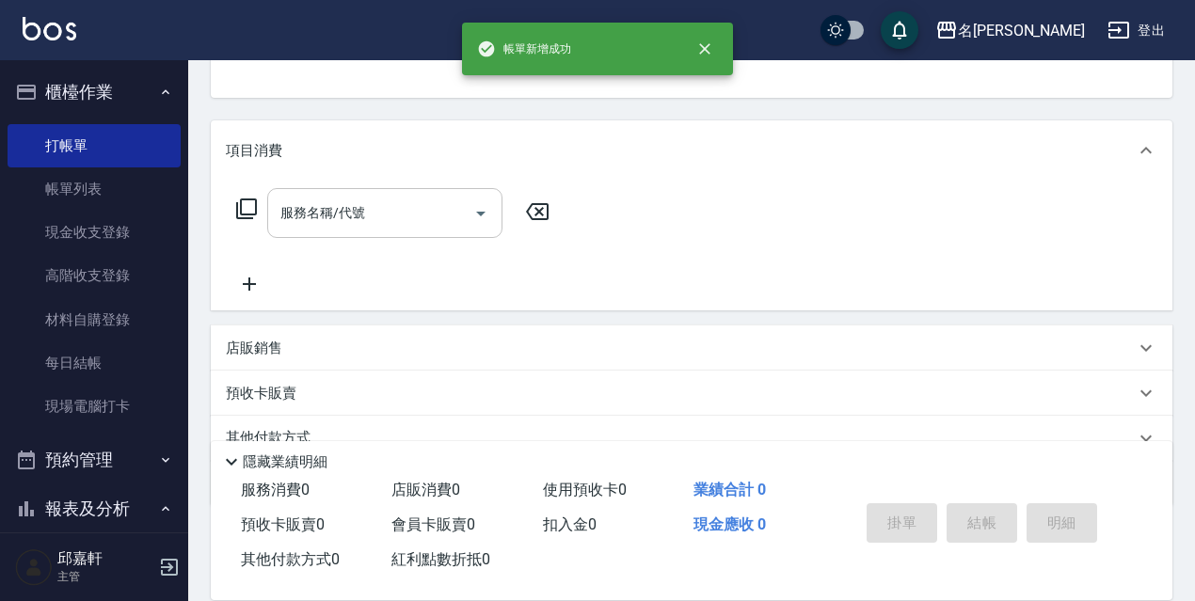
scroll to position [183, 0]
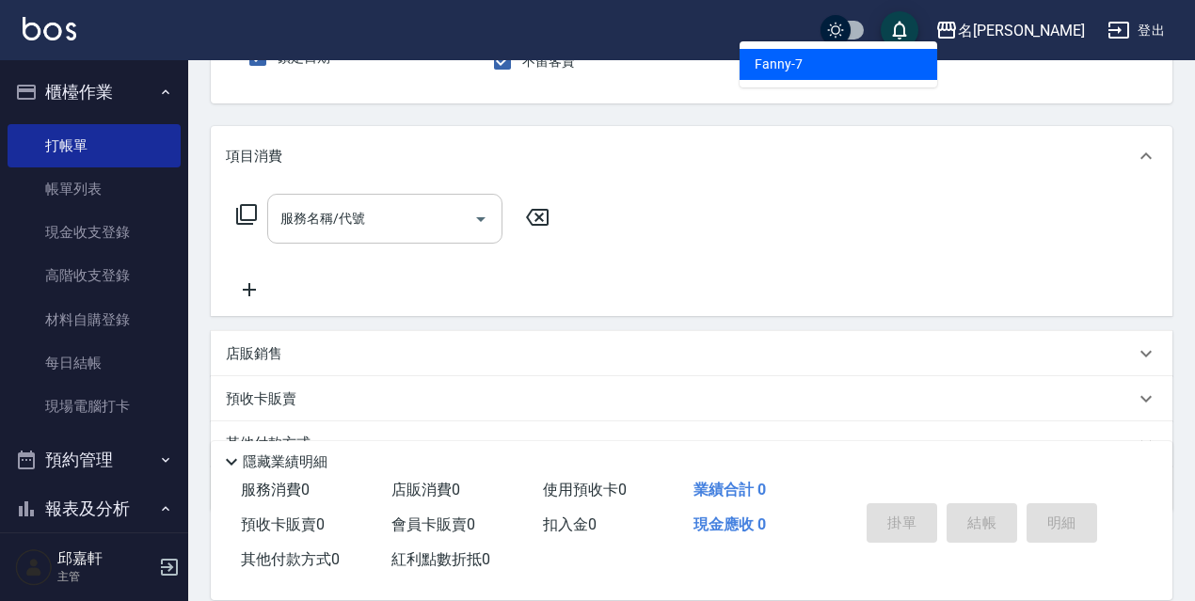
type input "Fanny-7"
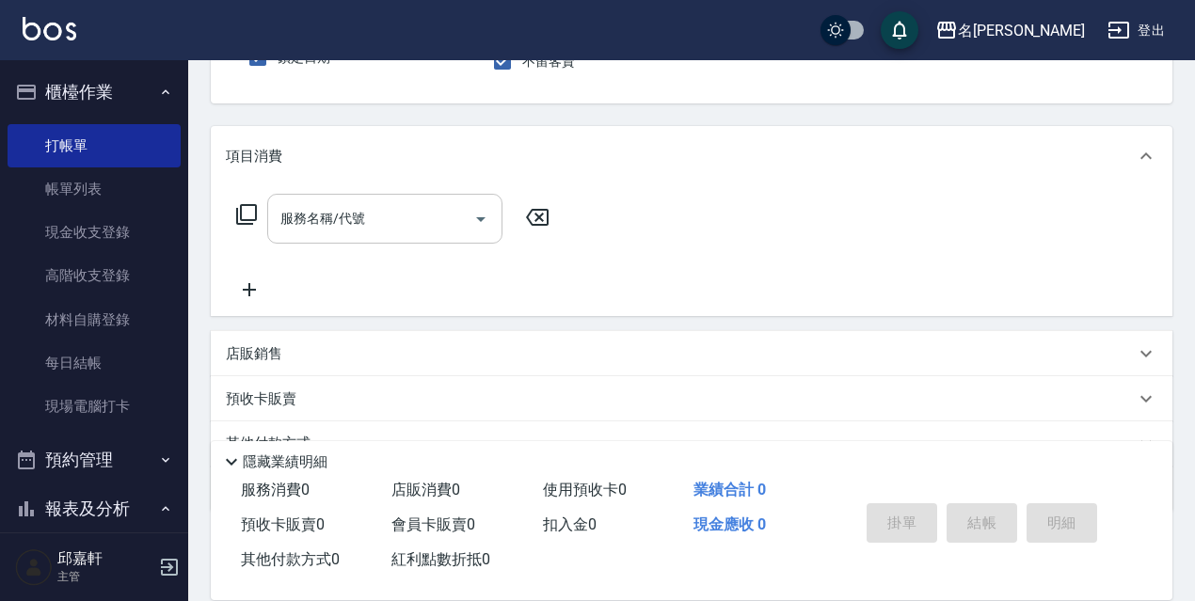
scroll to position [174, 0]
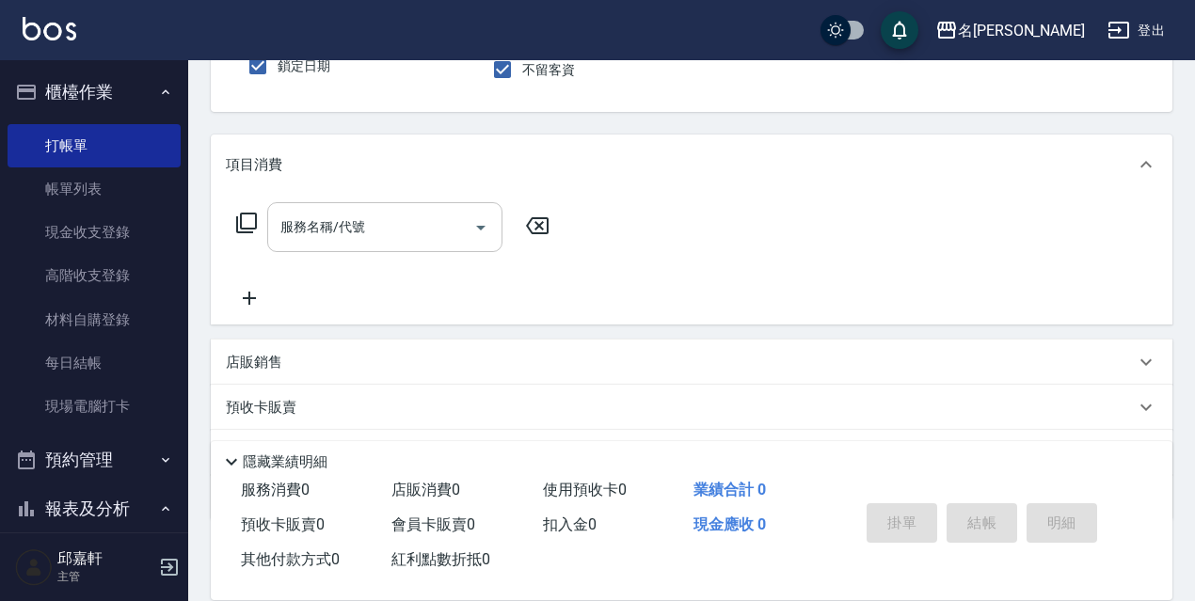
type button "false"
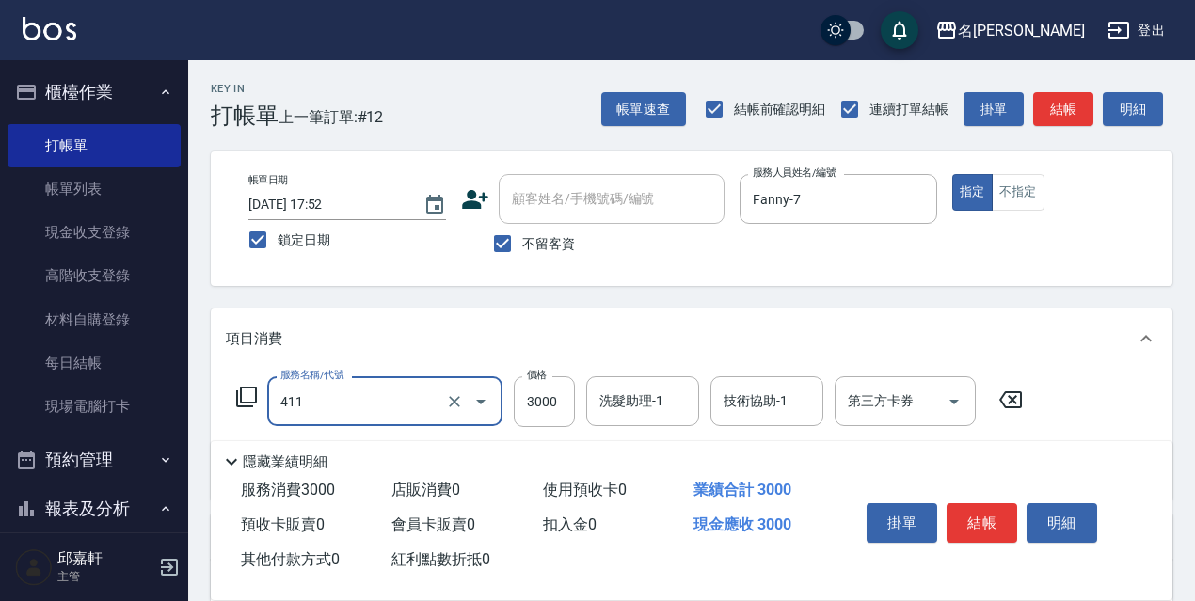
type input "阿速卡燙髮(411)"
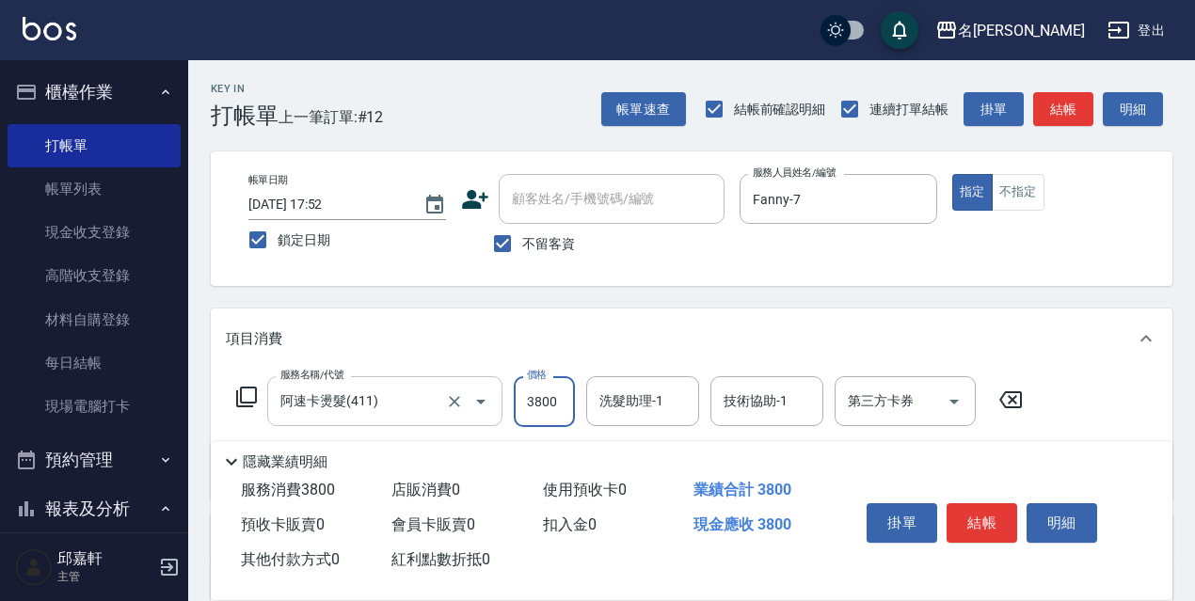
type input "3800"
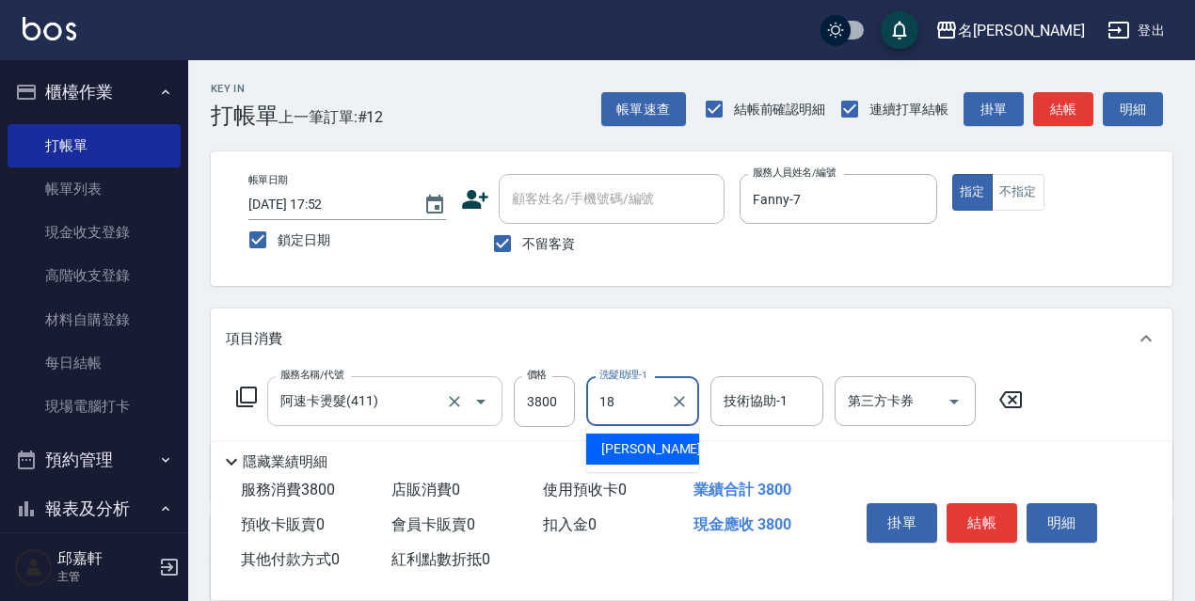
type input "[PERSON_NAME]-18"
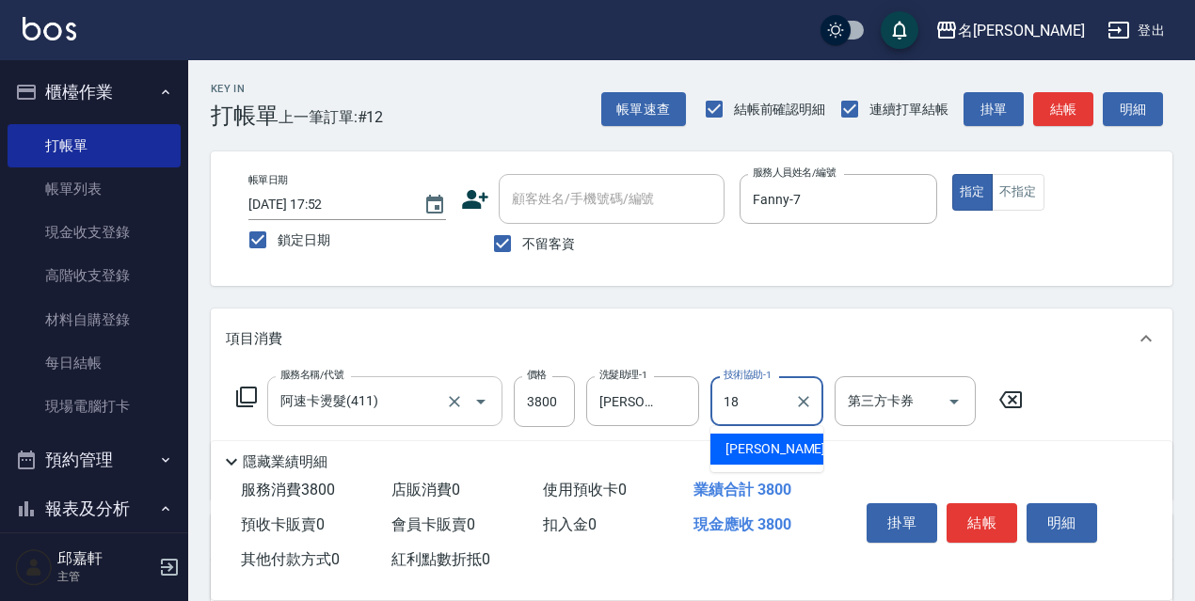
type input "[PERSON_NAME]-18"
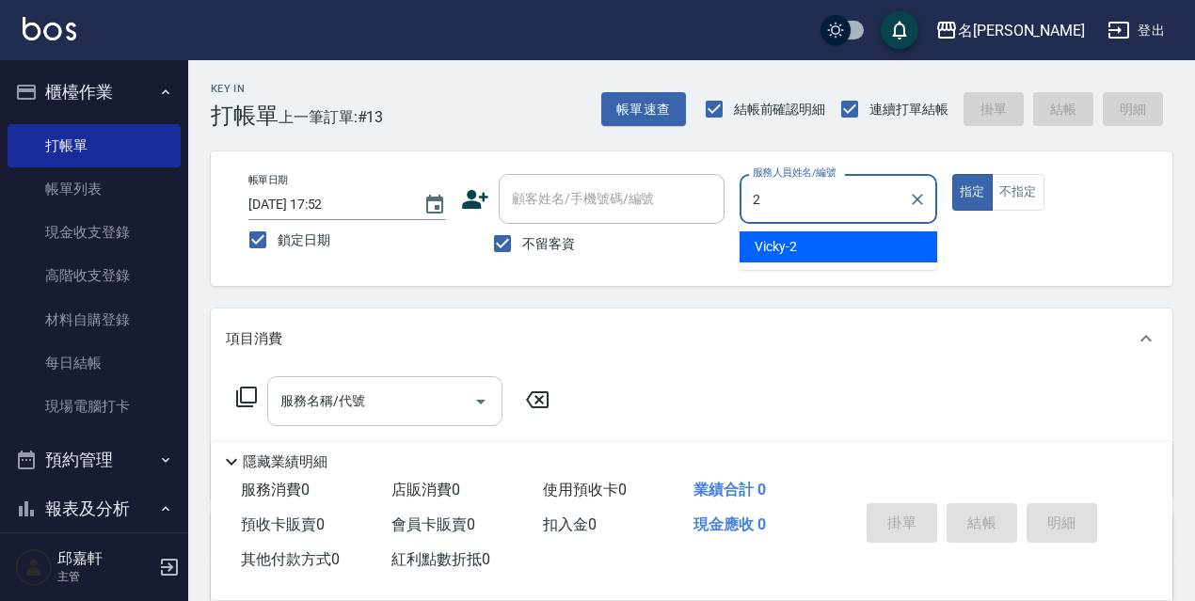
type input "Vicky-2"
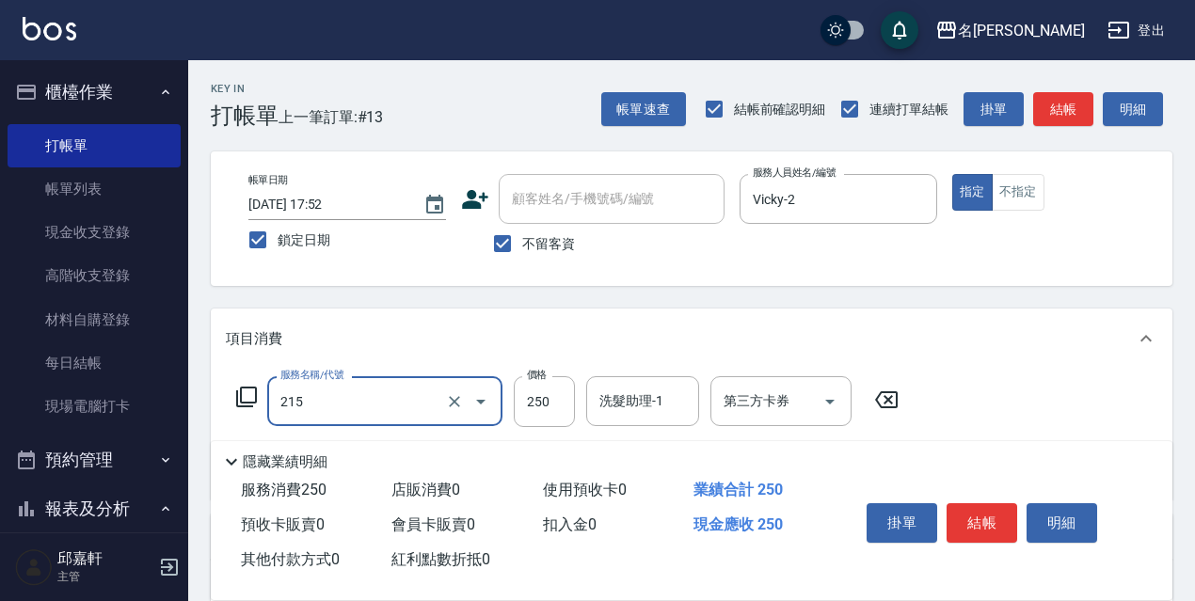
type input "洗髮卷<抵>250(215)"
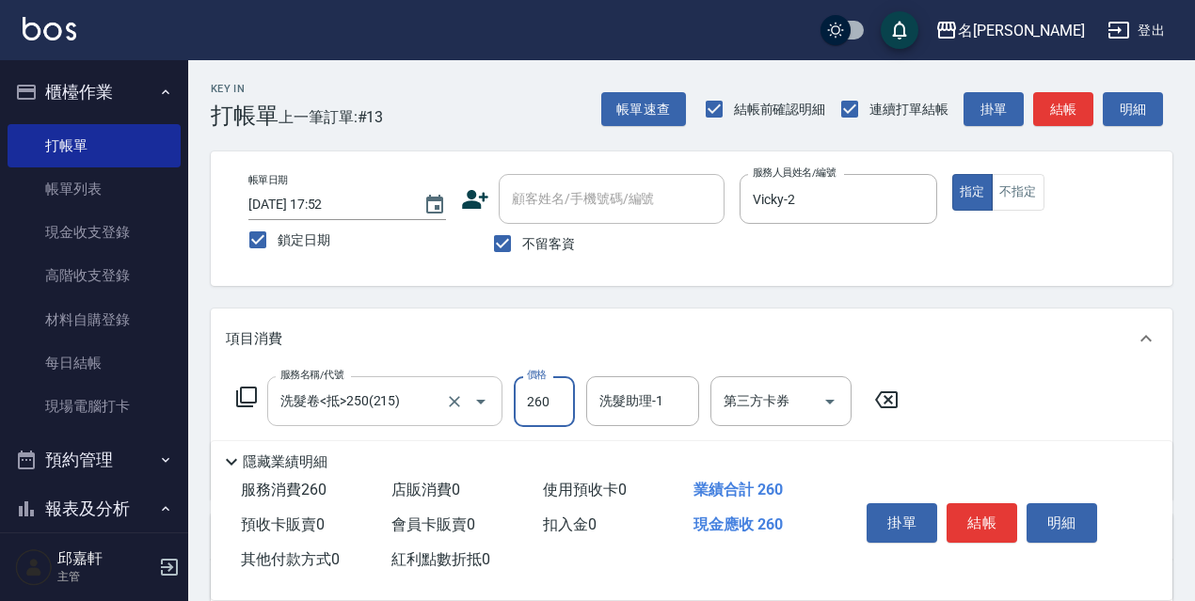
type input "260"
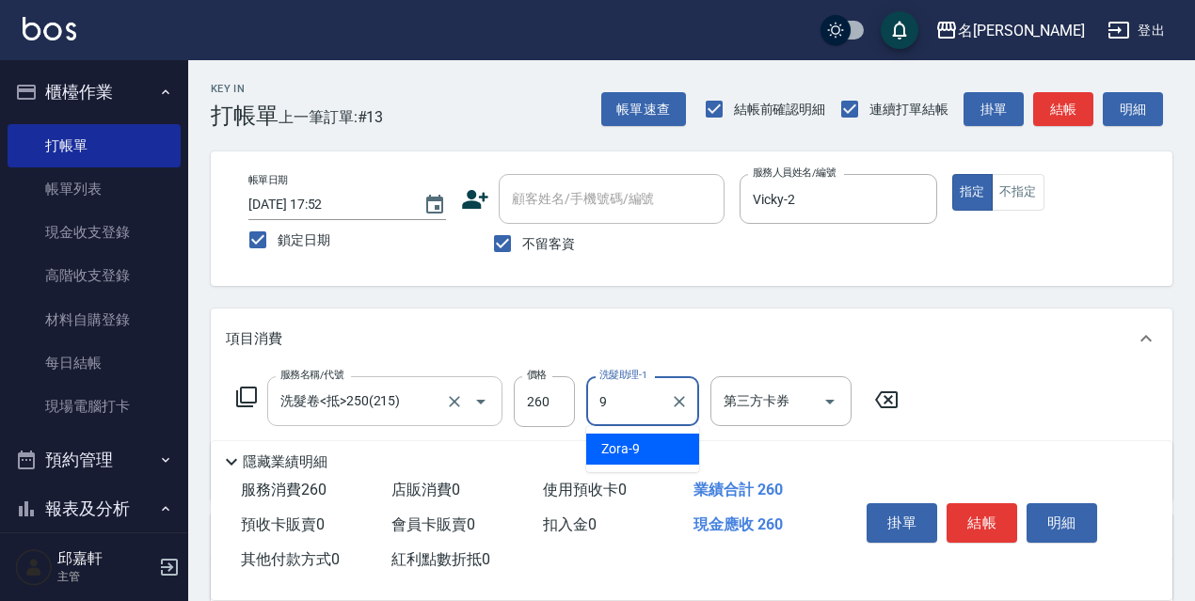
type input "Zora-9"
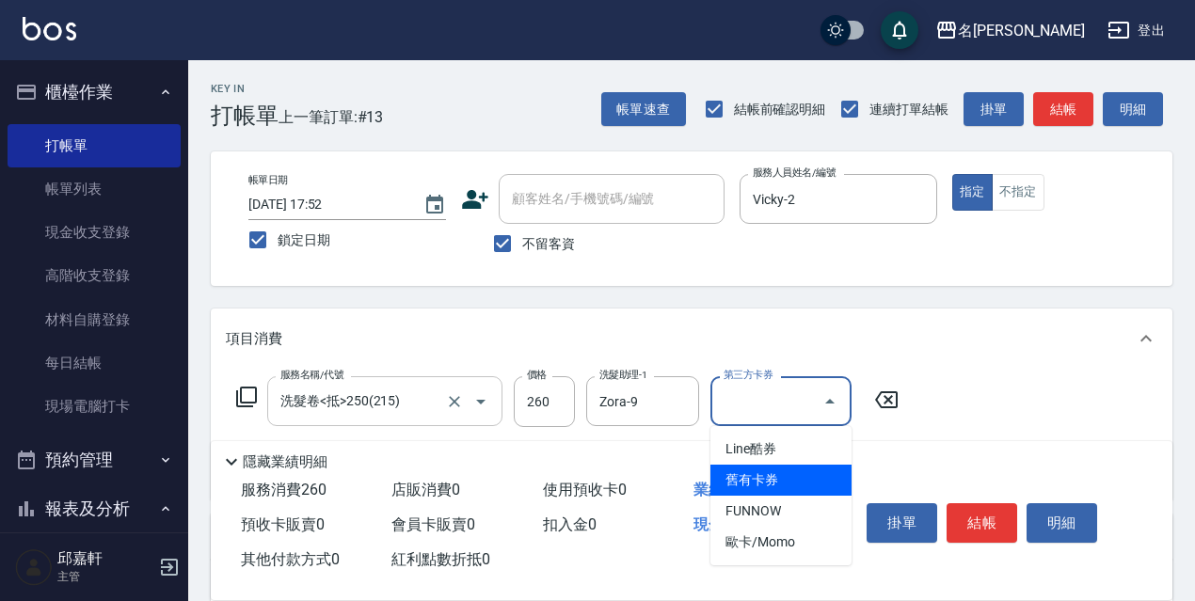
type input "舊有卡券"
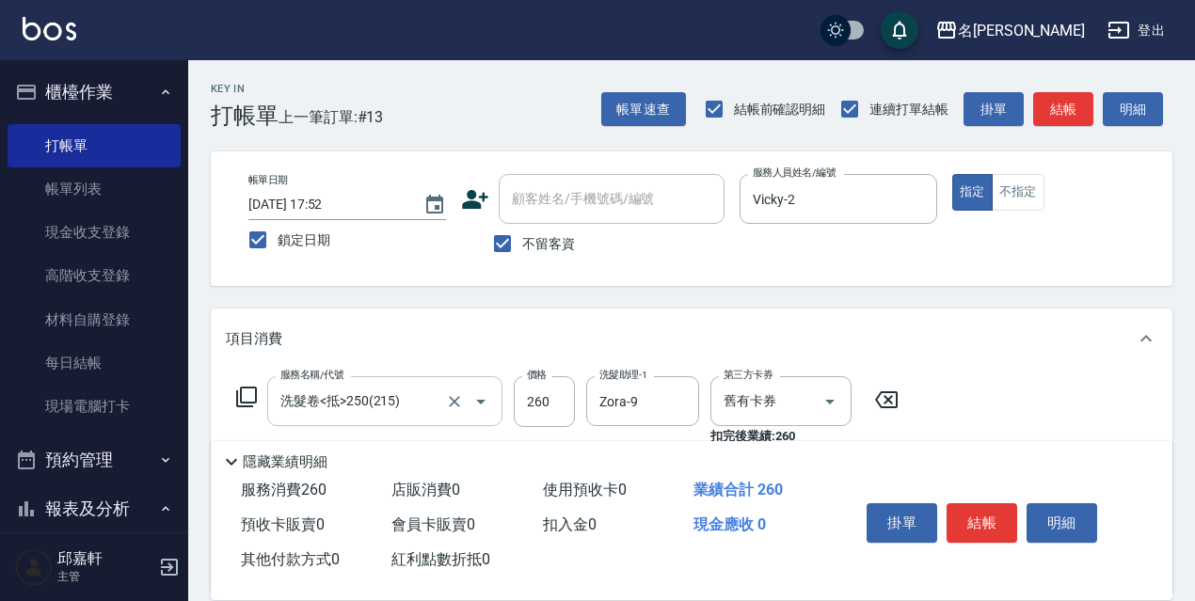
scroll to position [94, 0]
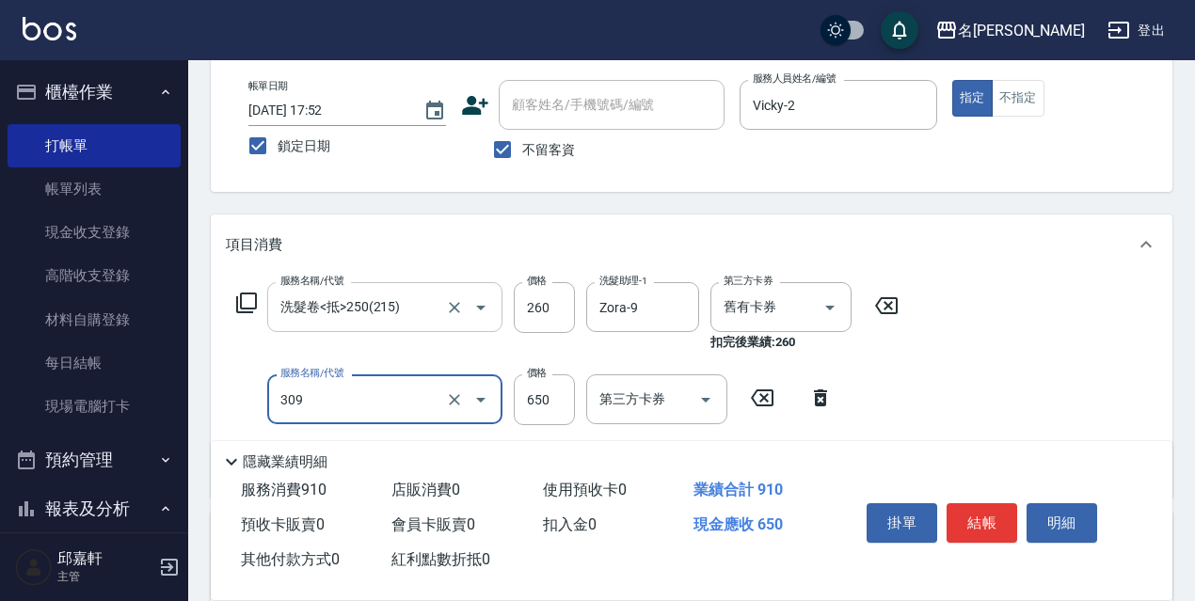
type input "剪髮650(309)"
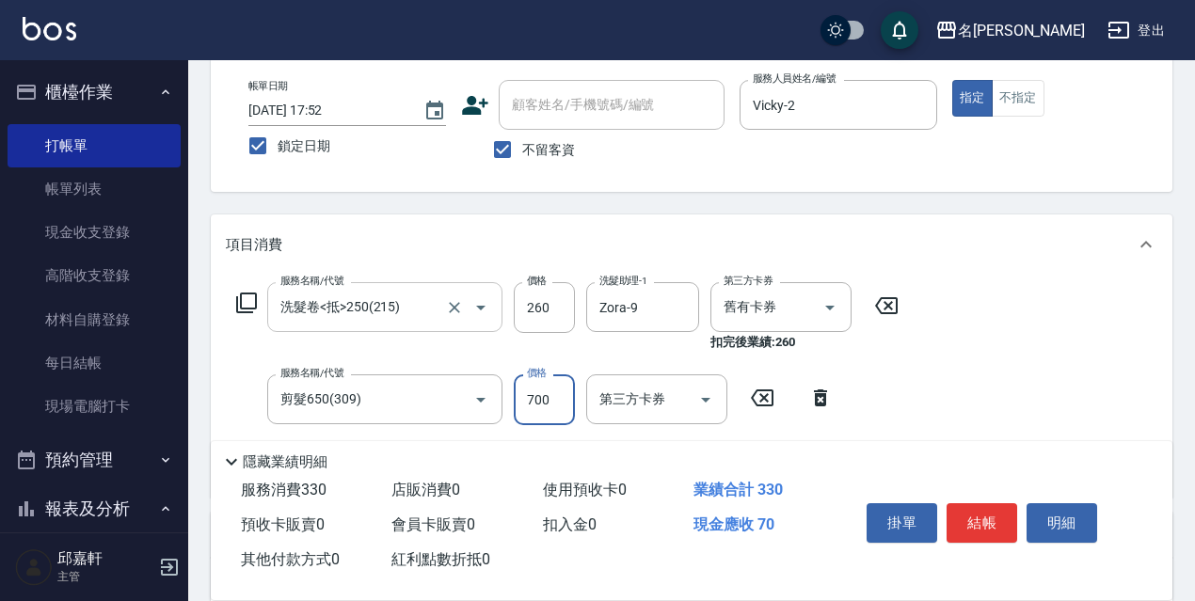
type input "700"
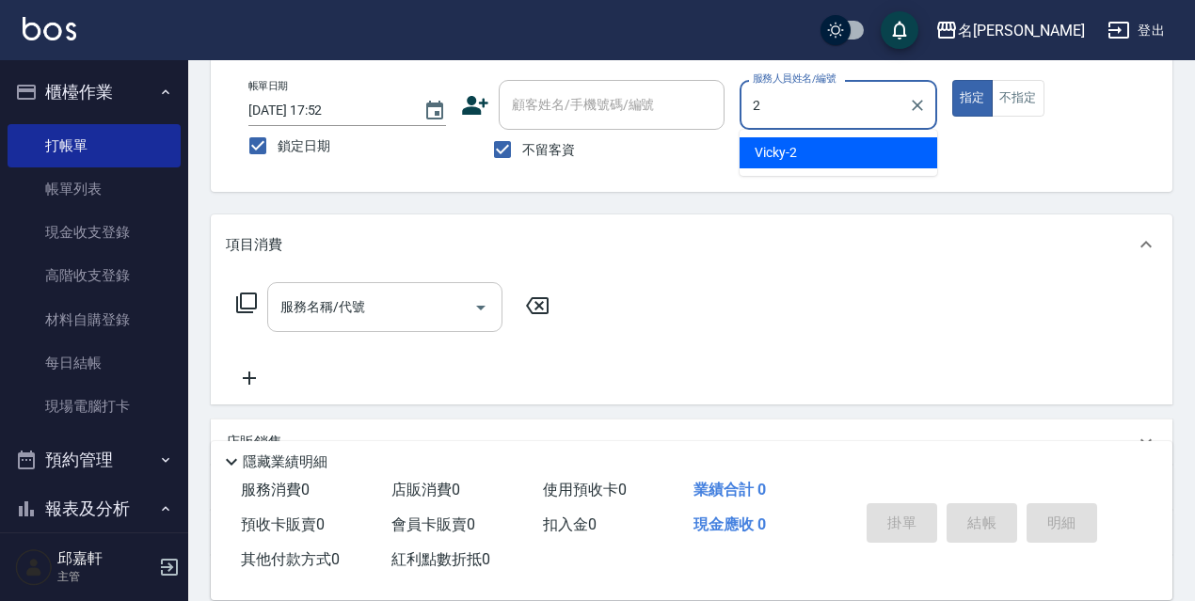
type input "Vicky-2"
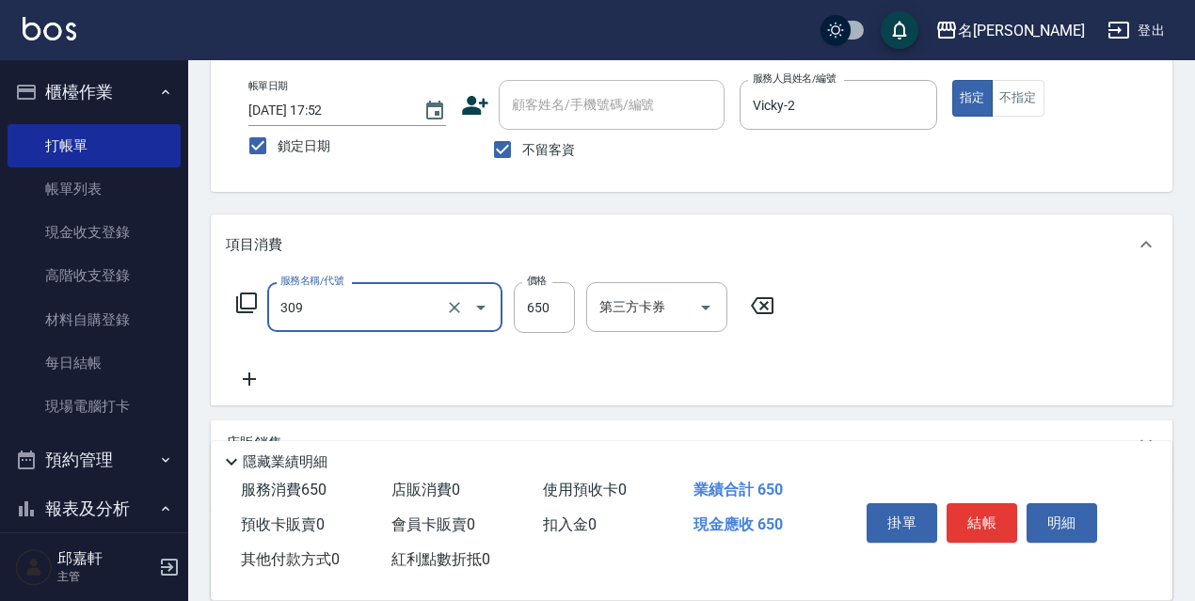
type input "剪髮650(309)"
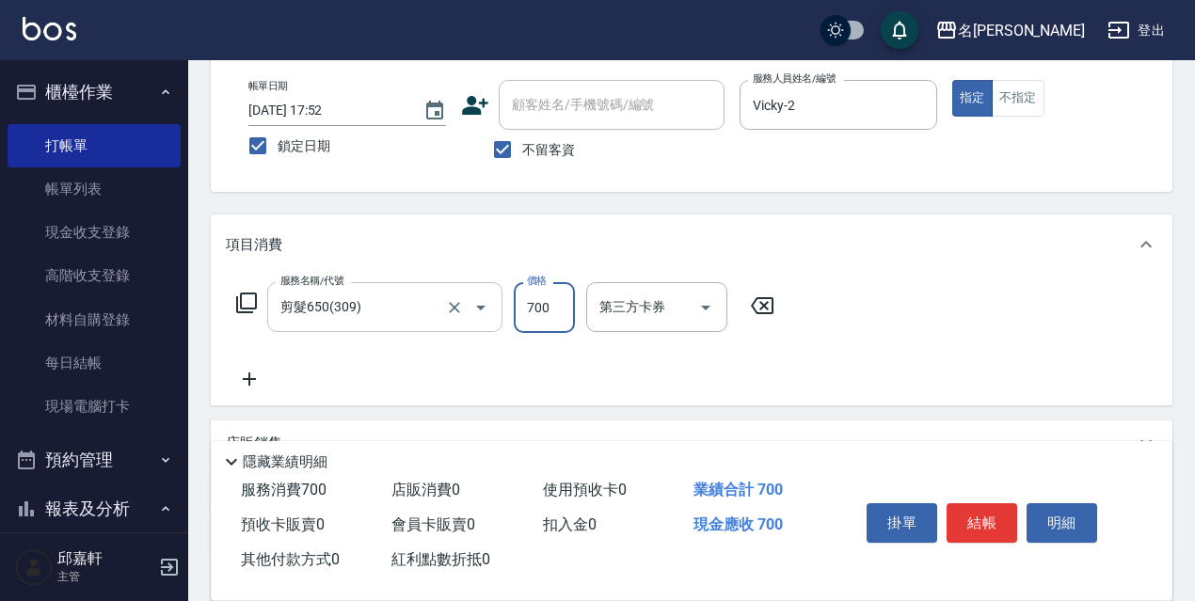
type input "700"
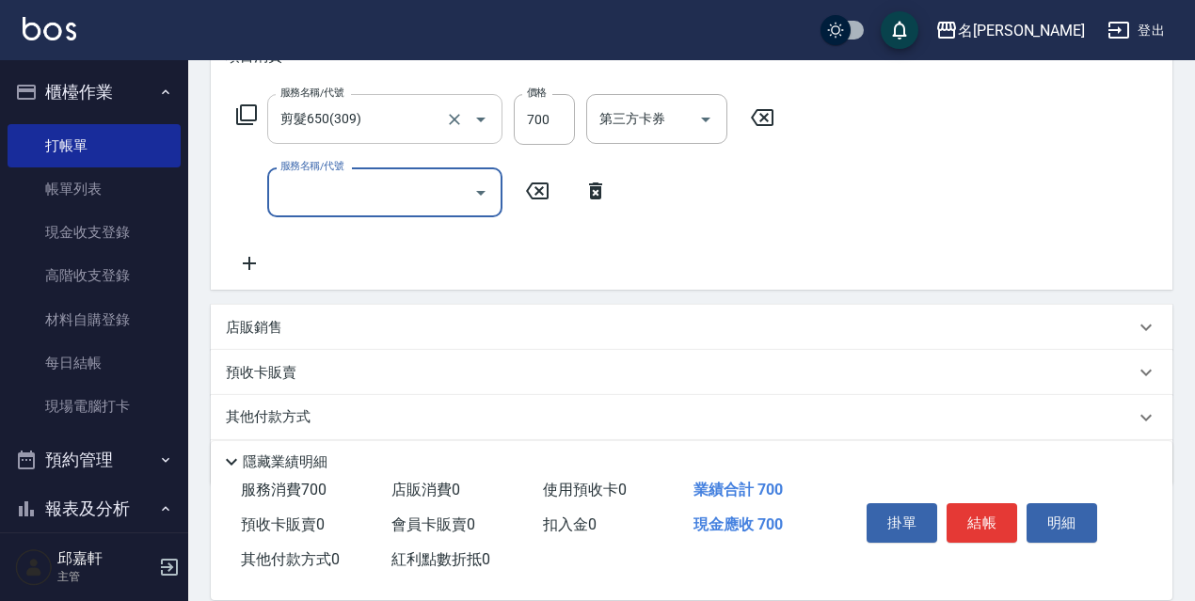
scroll to position [347, 0]
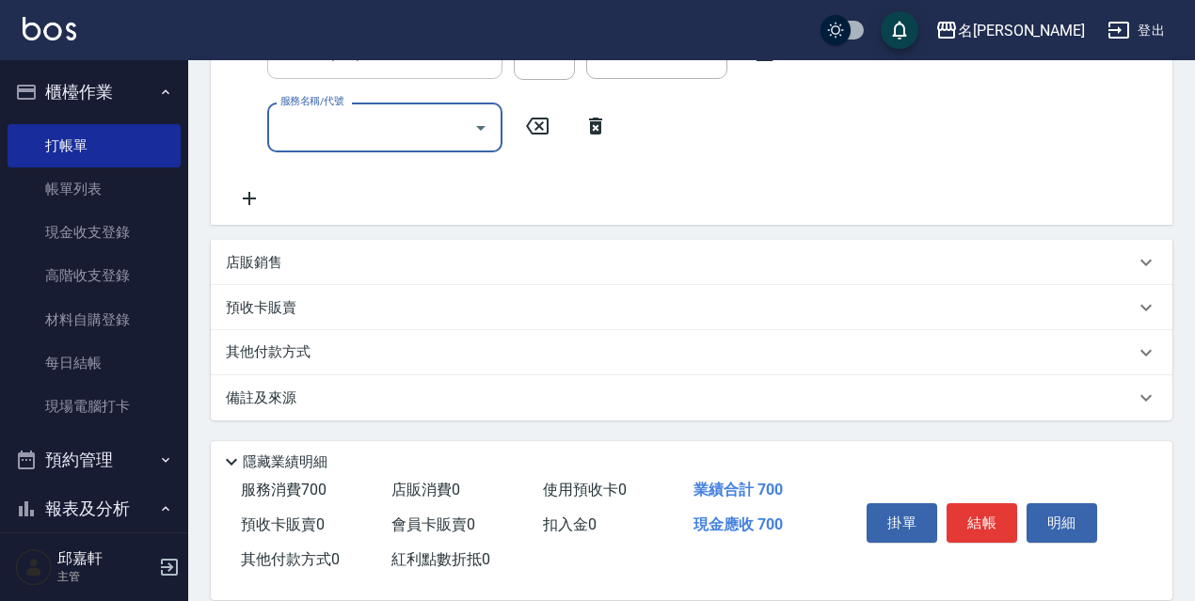
click at [269, 255] on p "店販銷售" at bounding box center [254, 263] width 56 height 20
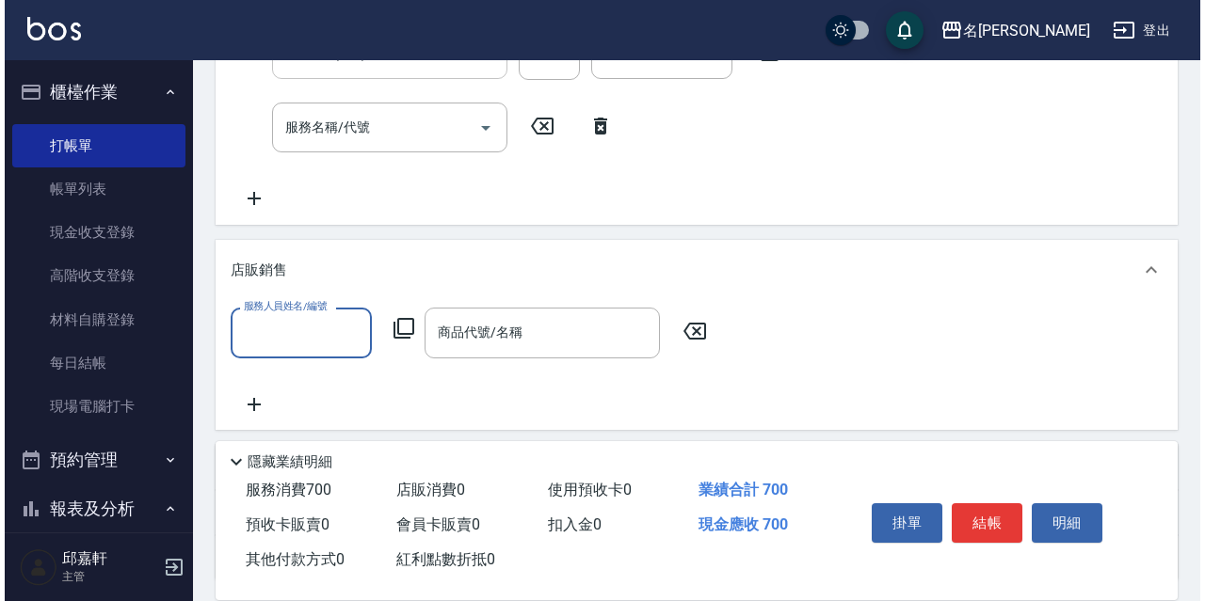
scroll to position [0, 0]
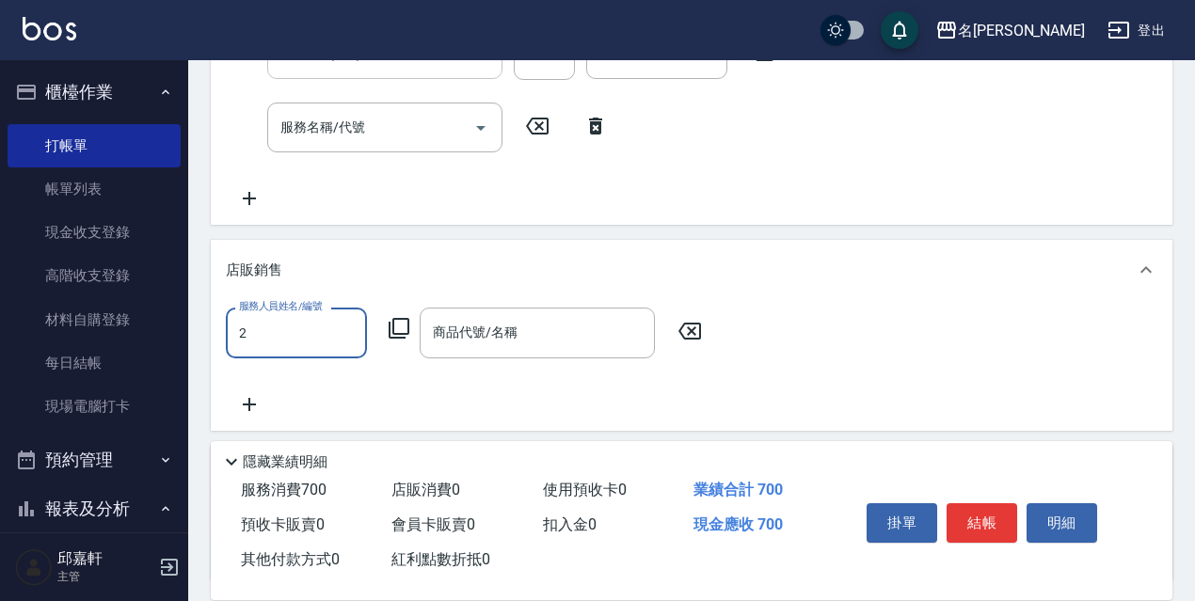
type input "Vicky-2"
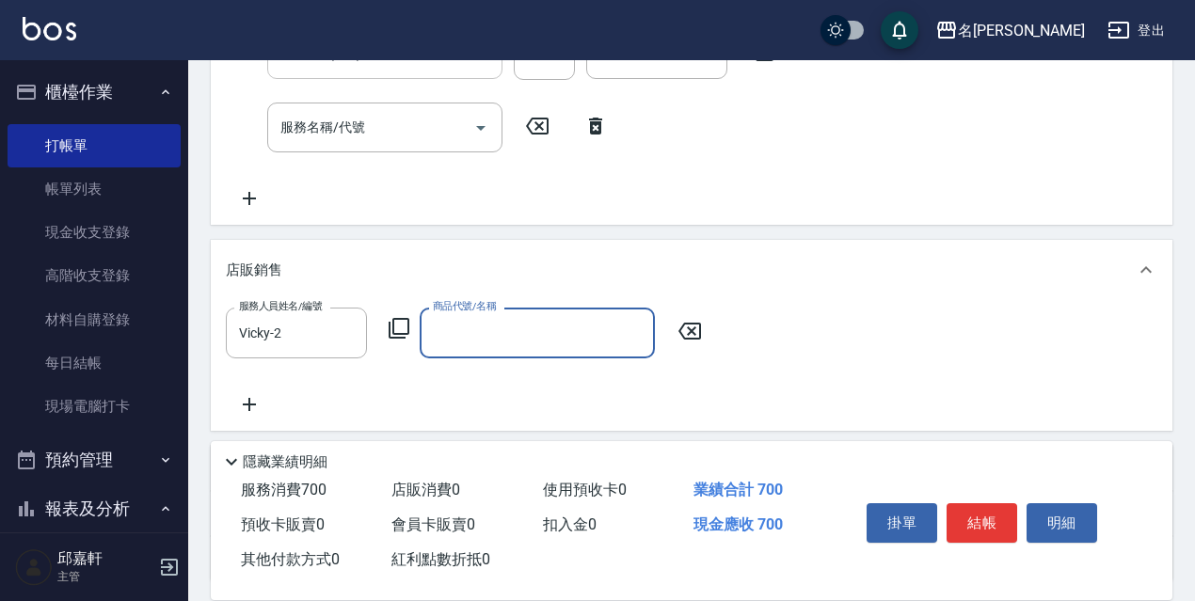
click at [398, 314] on div "服務人員姓名/編號 Vicky-2 服務人員姓名/編號 商品代號/名稱 商品代號/名稱" at bounding box center [470, 333] width 488 height 50
click at [392, 323] on icon at bounding box center [399, 328] width 21 height 21
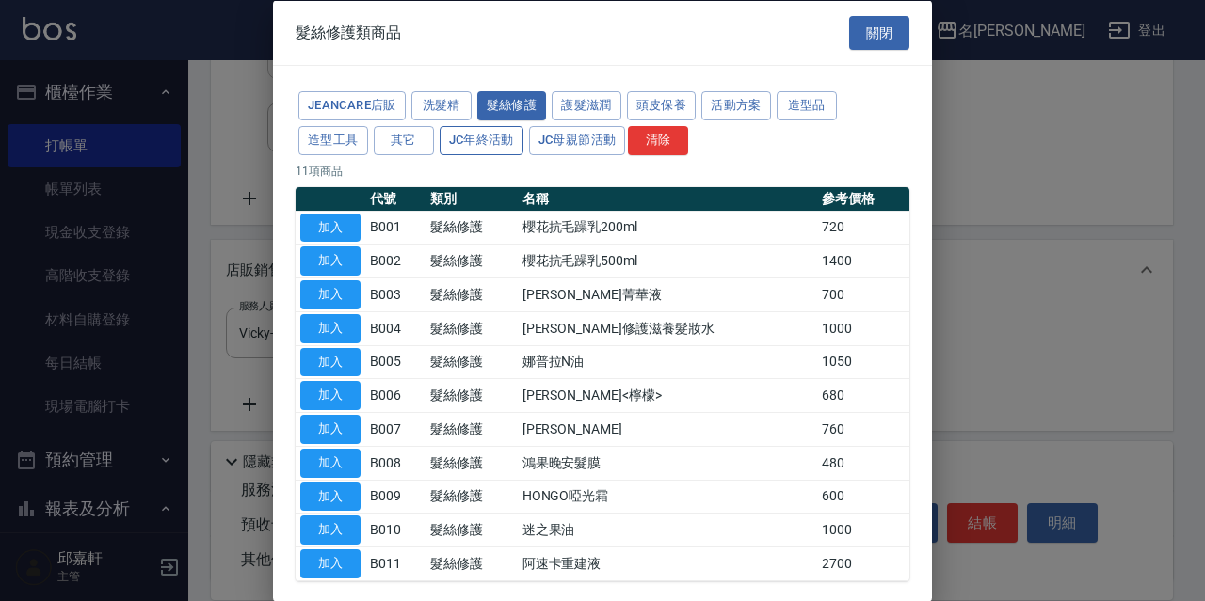
click at [490, 142] on button "JC年終活動" at bounding box center [482, 139] width 84 height 29
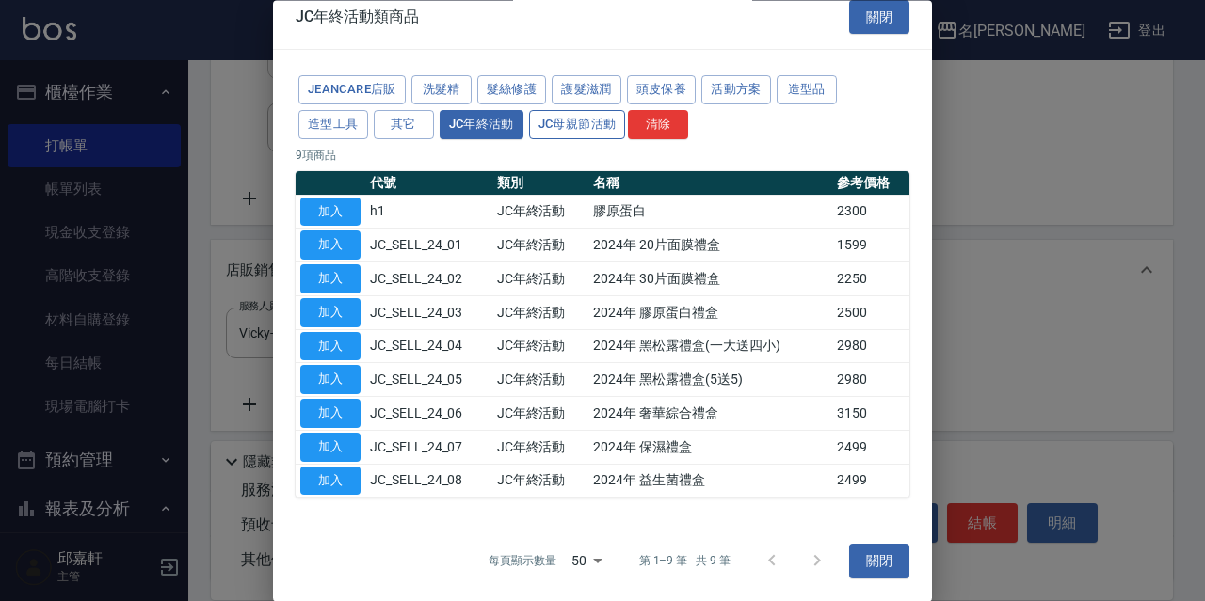
click at [579, 118] on button "JC母親節活動" at bounding box center [577, 124] width 97 height 29
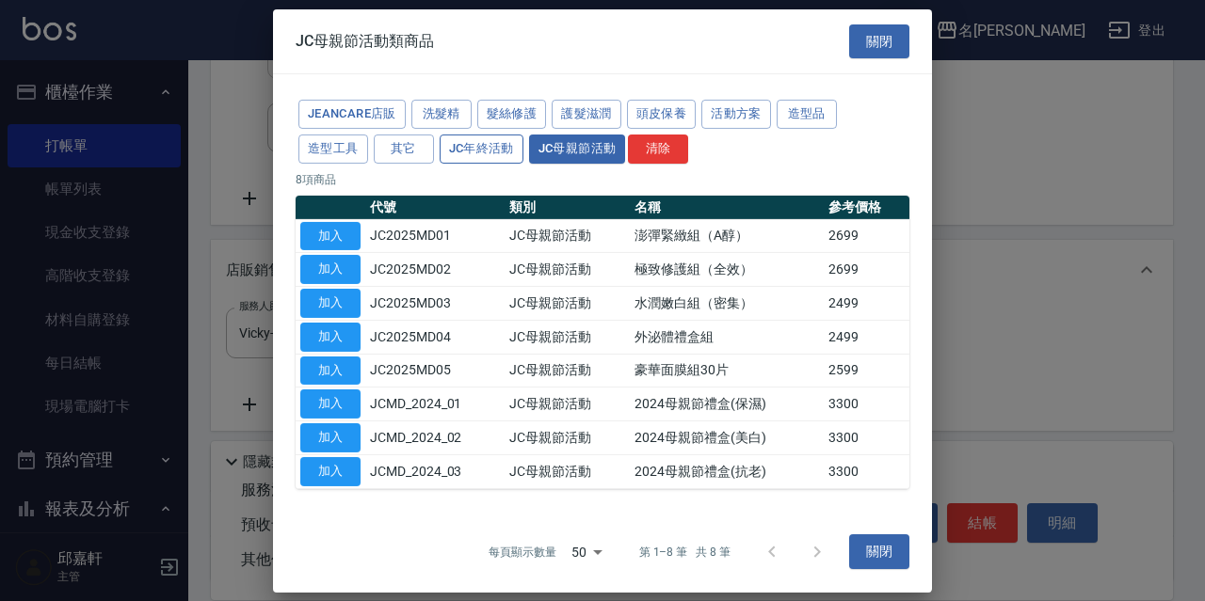
click at [467, 144] on button "JC年終活動" at bounding box center [482, 149] width 84 height 29
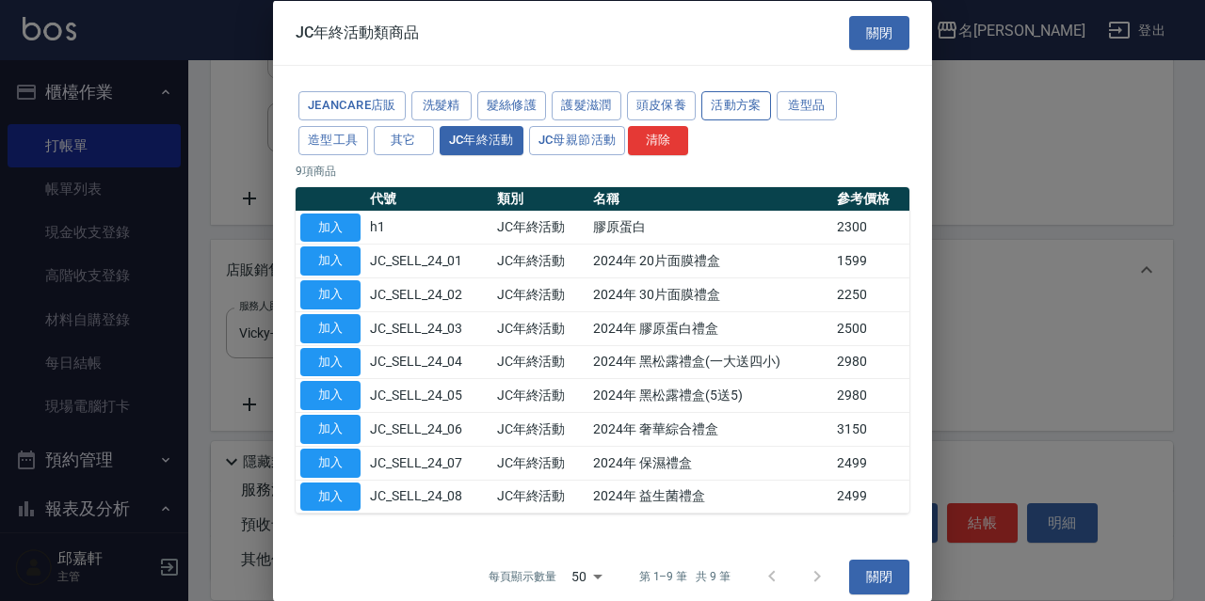
click at [723, 92] on button "活動方案" at bounding box center [736, 105] width 70 height 29
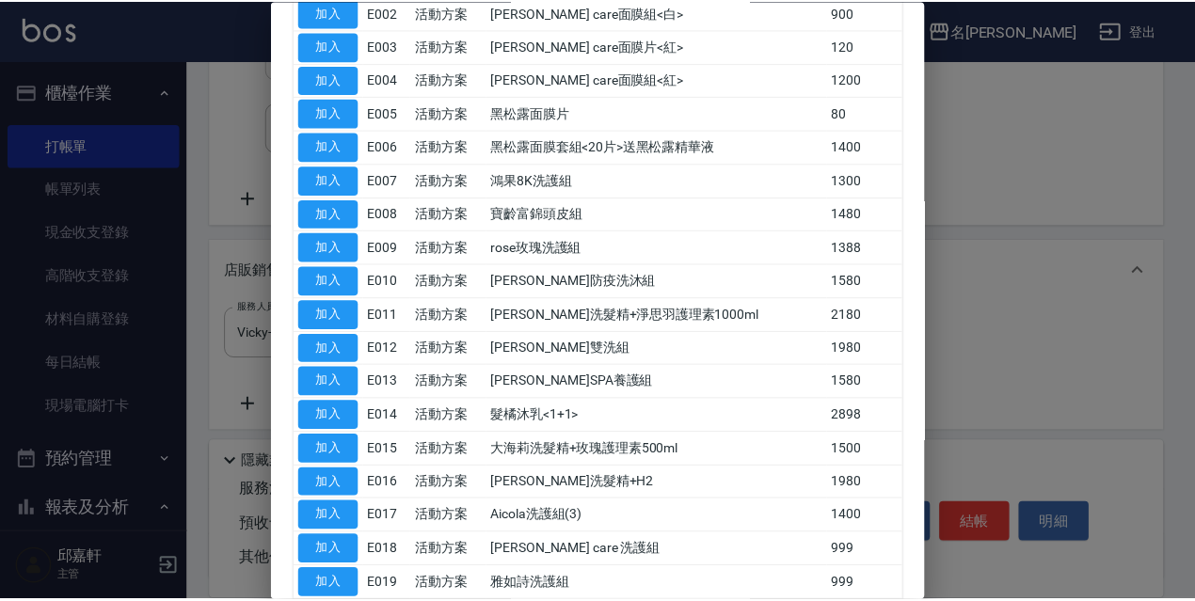
scroll to position [376, 0]
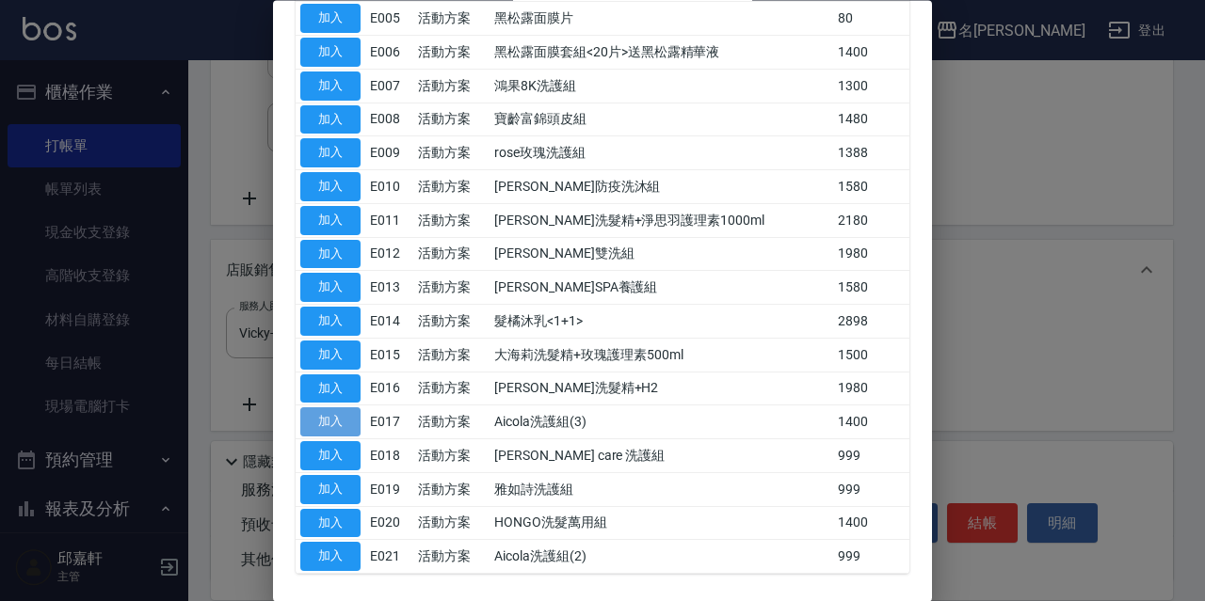
click at [347, 416] on button "加入" at bounding box center [330, 422] width 60 height 29
type input "Aicola洗護組(3)"
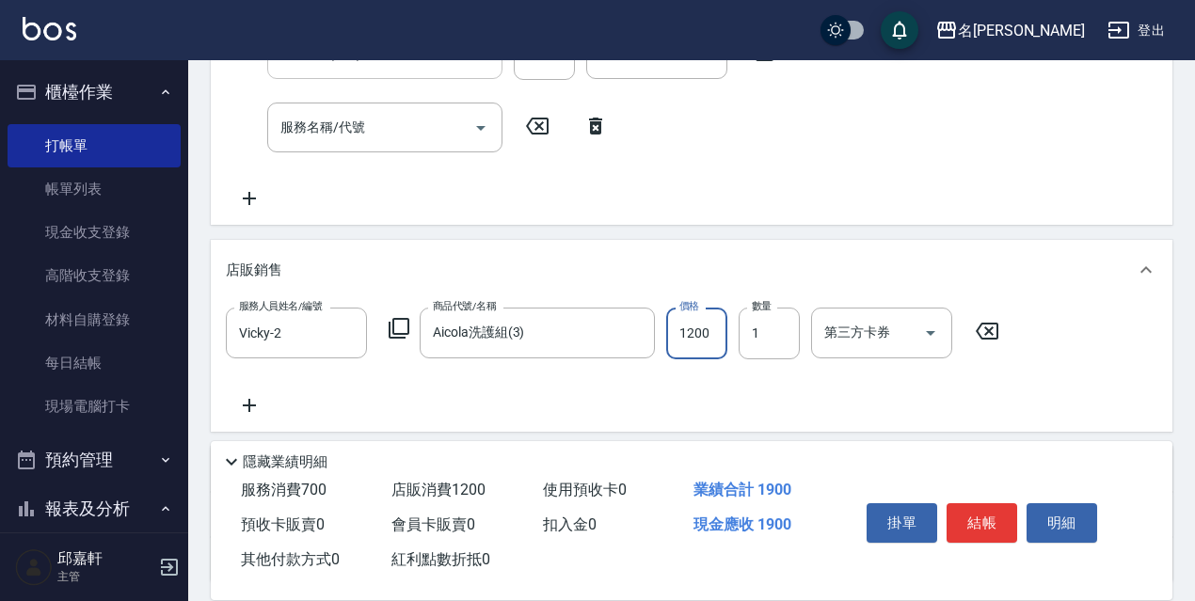
type input "1200"
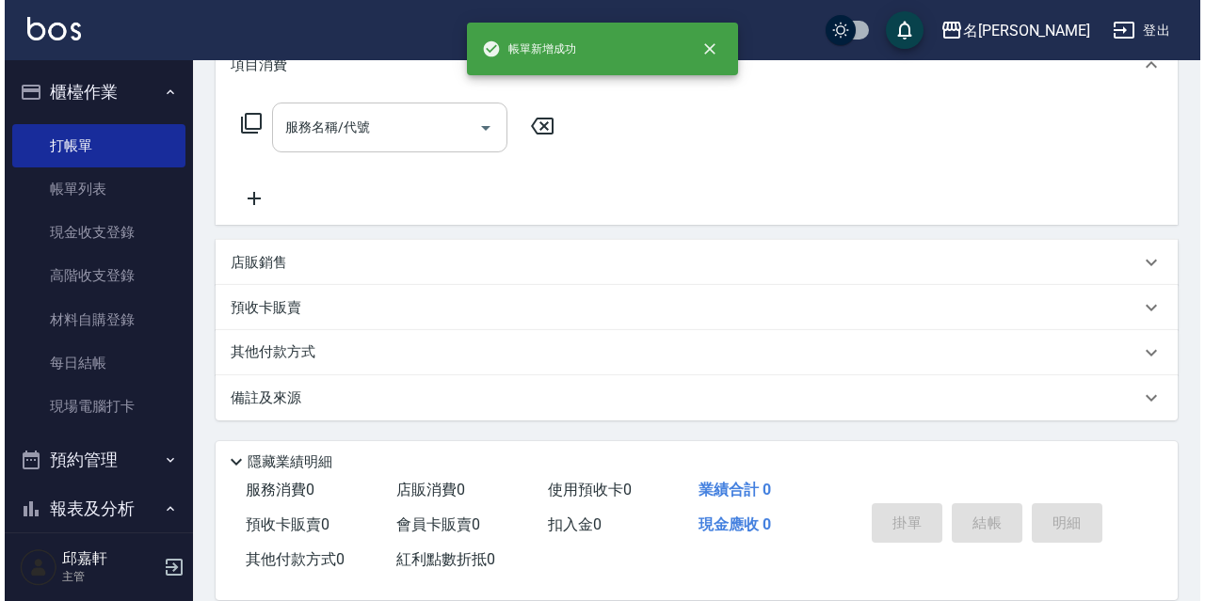
scroll to position [0, 0]
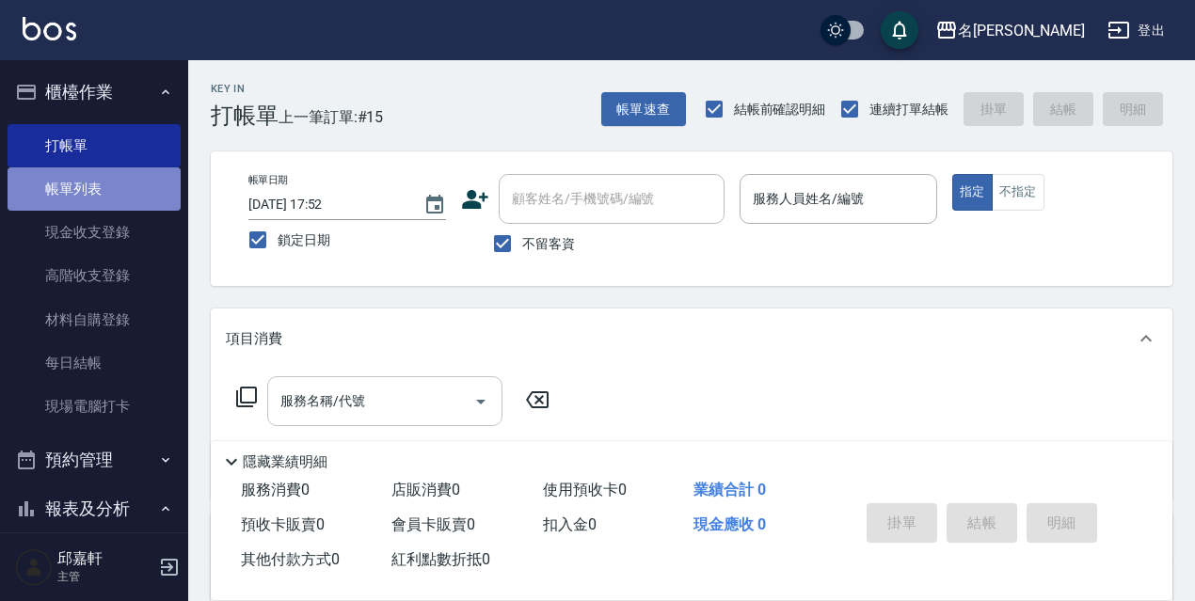
click at [96, 198] on link "帳單列表" at bounding box center [94, 189] width 173 height 43
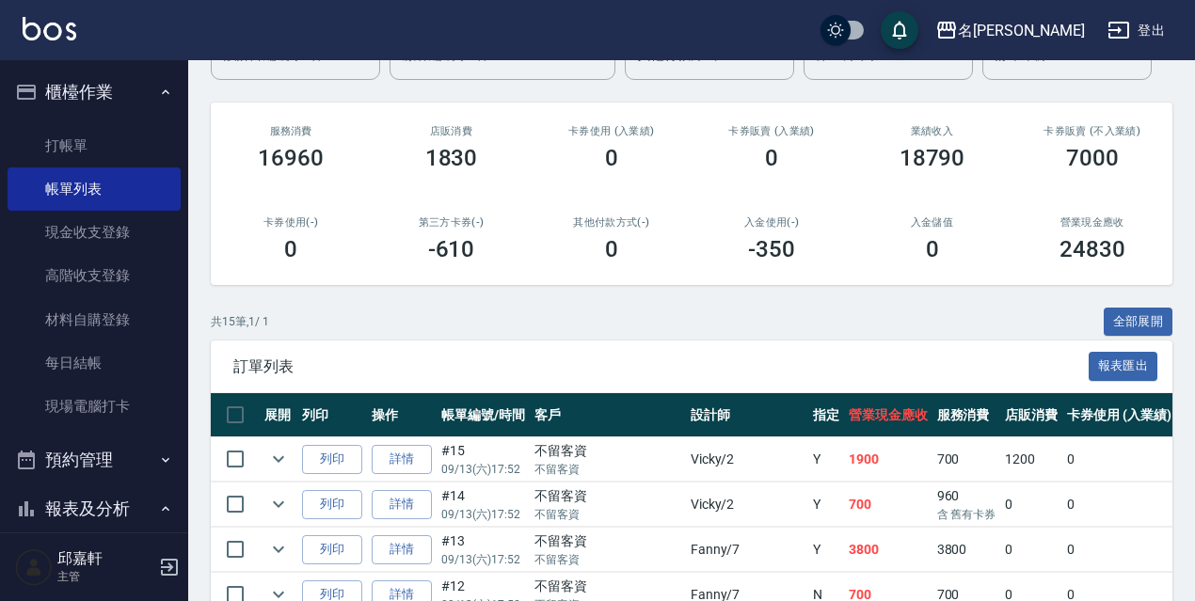
scroll to position [376, 0]
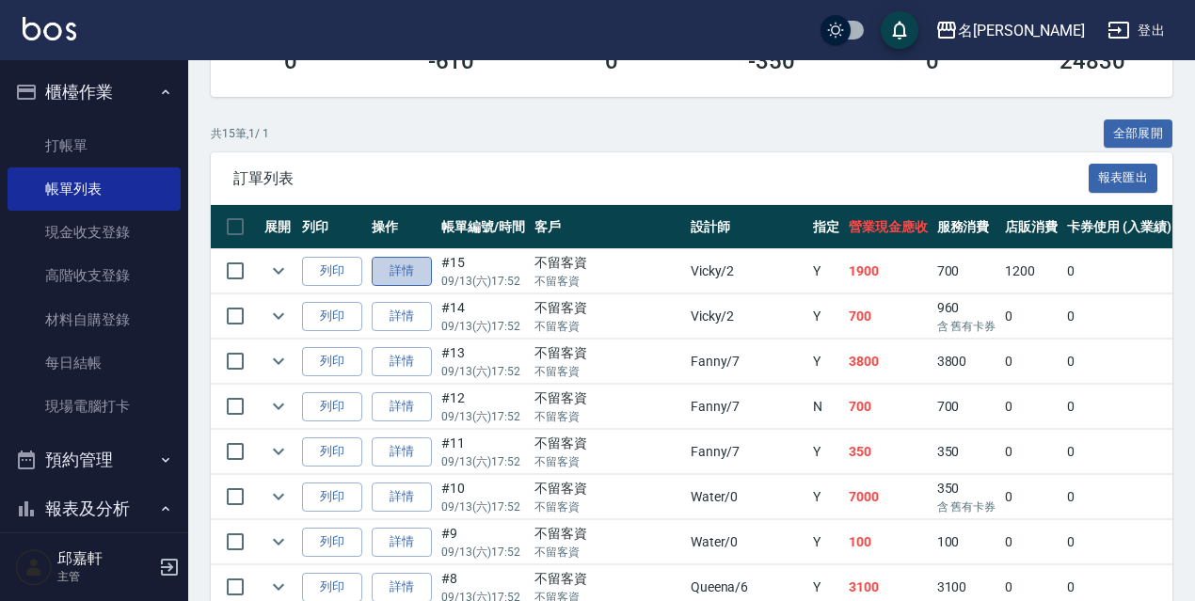
click at [410, 274] on link "詳情" at bounding box center [402, 271] width 60 height 29
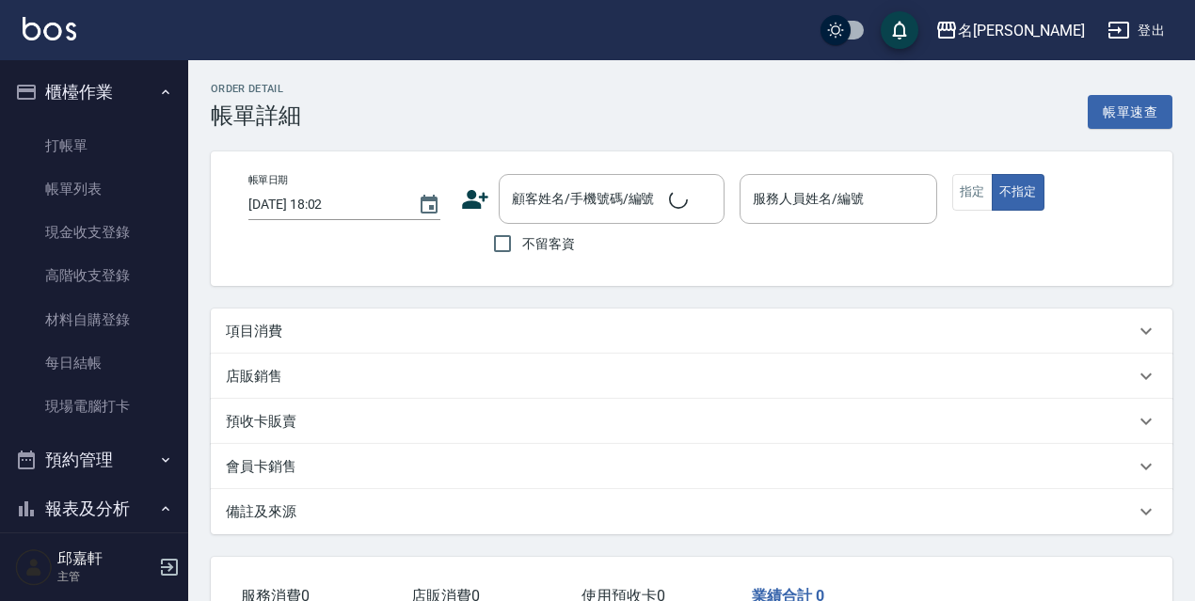
type input "[DATE] 17:52"
checkbox input "true"
type input "Vicky-2"
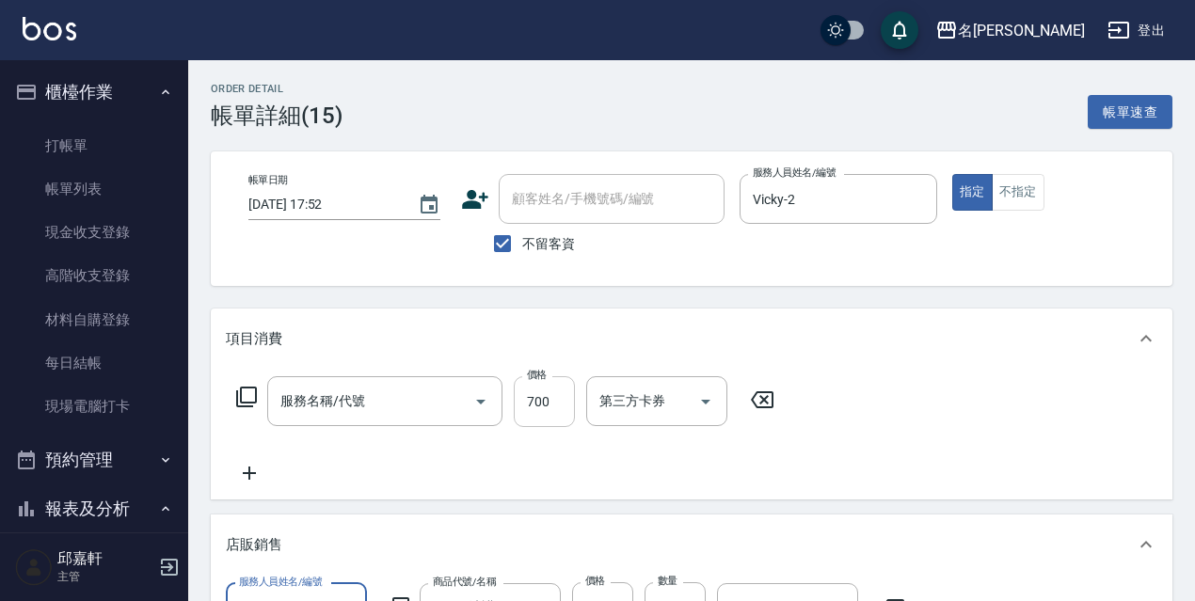
type input "剪髮650(309)"
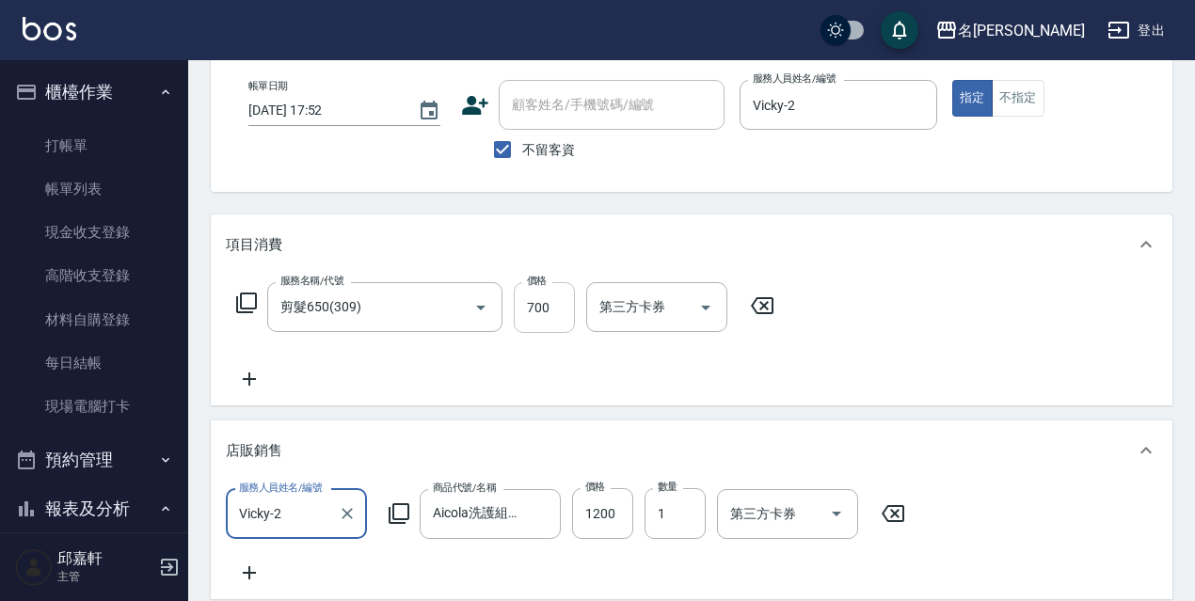
scroll to position [188, 0]
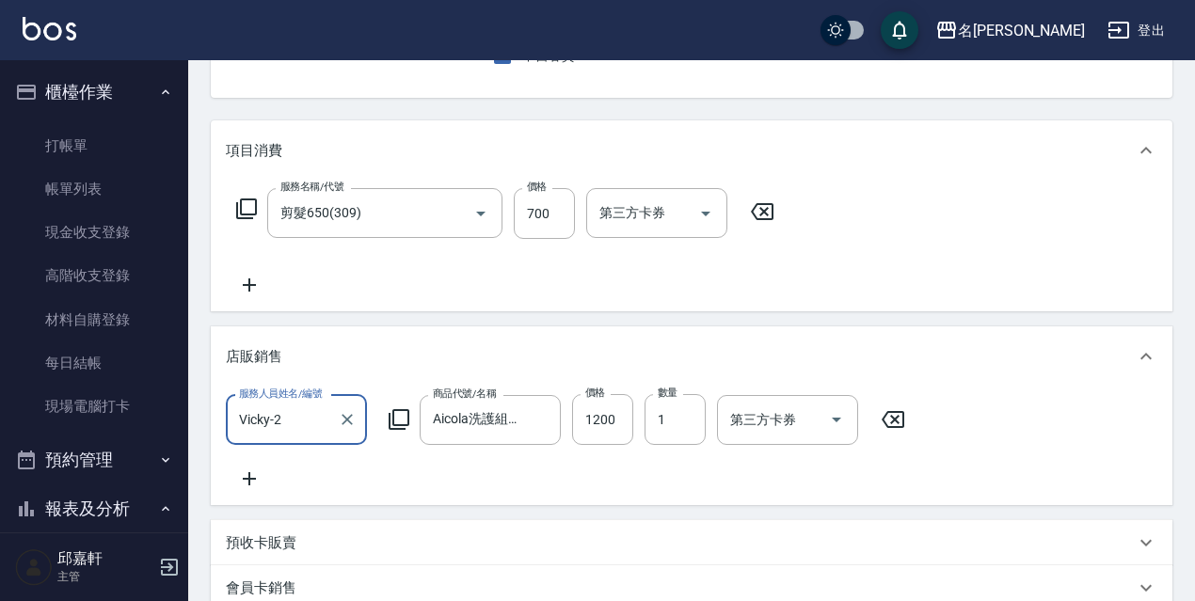
click at [247, 280] on icon at bounding box center [249, 285] width 47 height 23
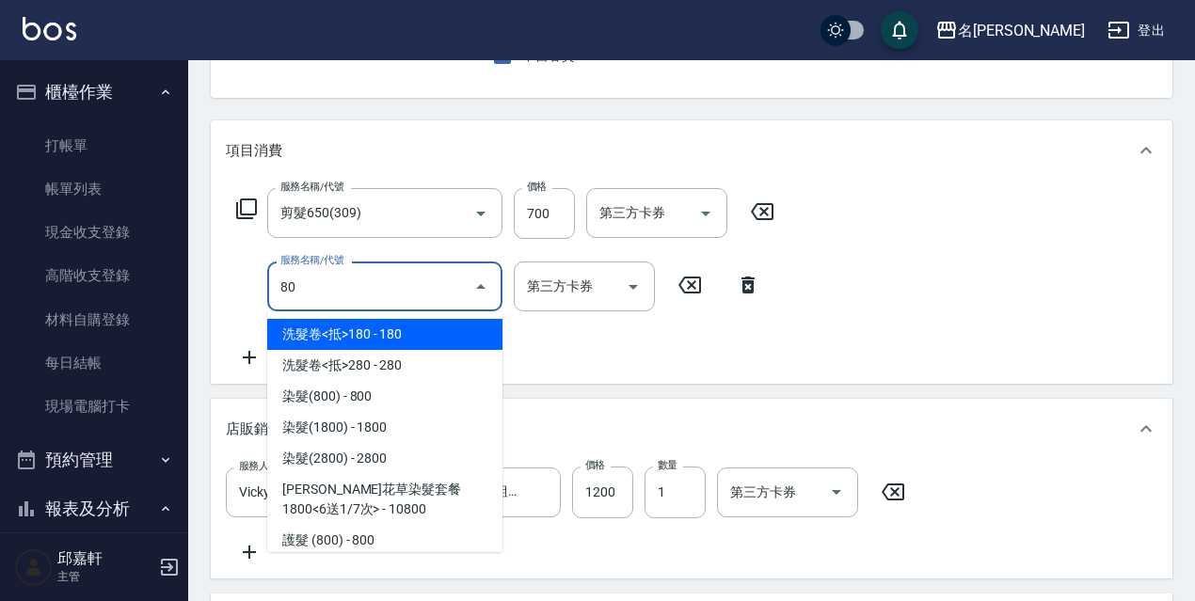
type input "801"
type input "洗髮卷<抵>180(213)"
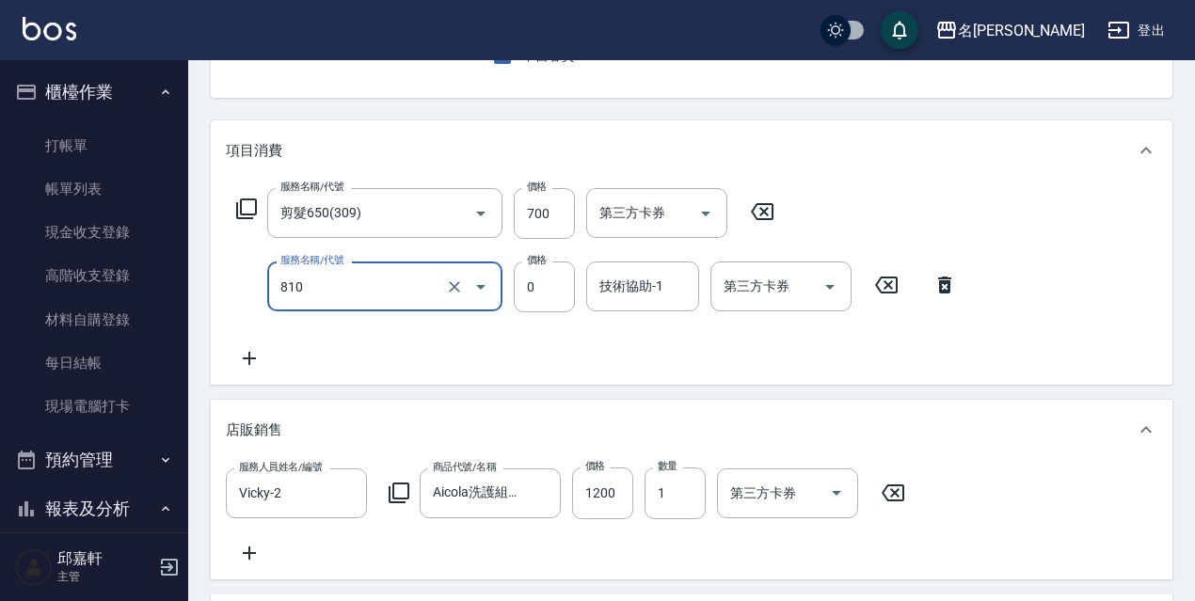
type input "結構式護髮/技術輔助(810)"
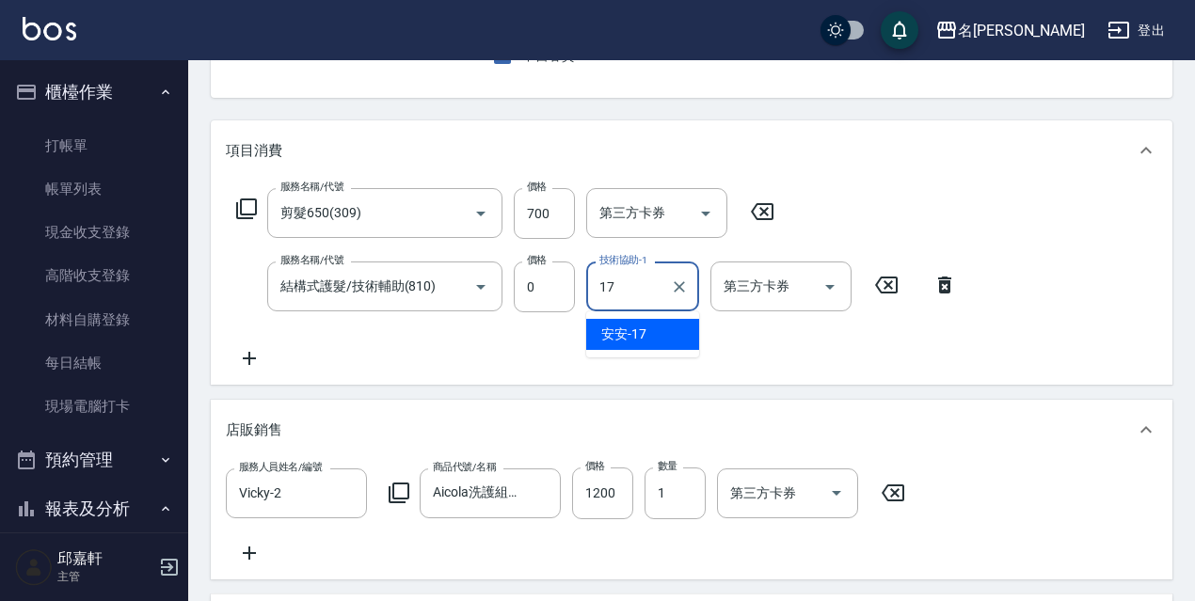
type input "安安-17"
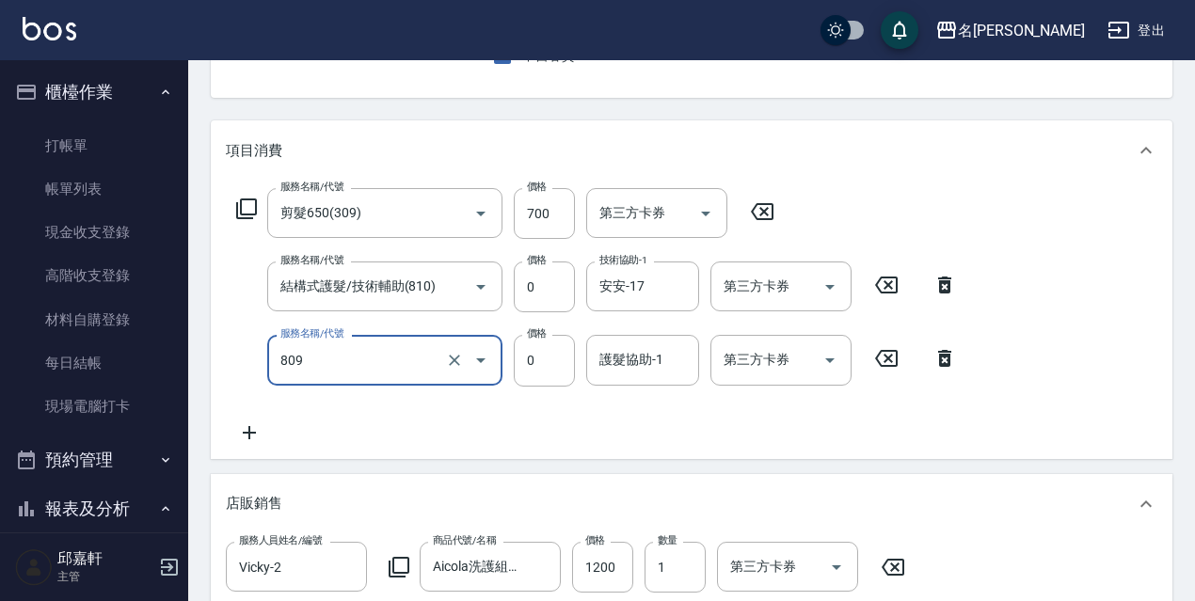
type input "保濕護髮(809)"
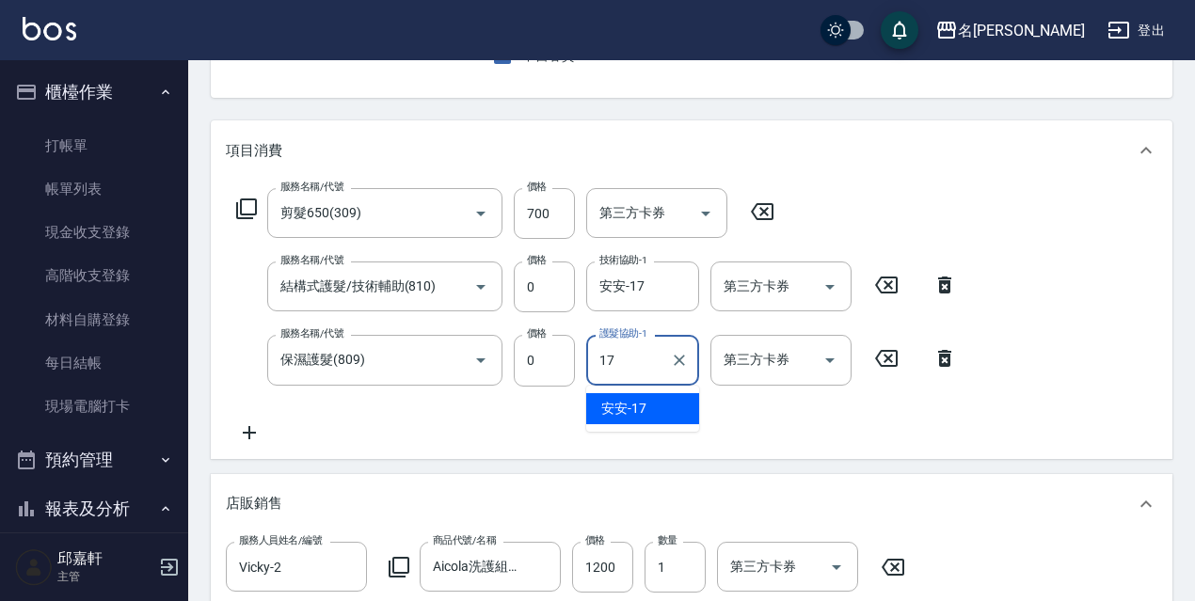
type input "安安-17"
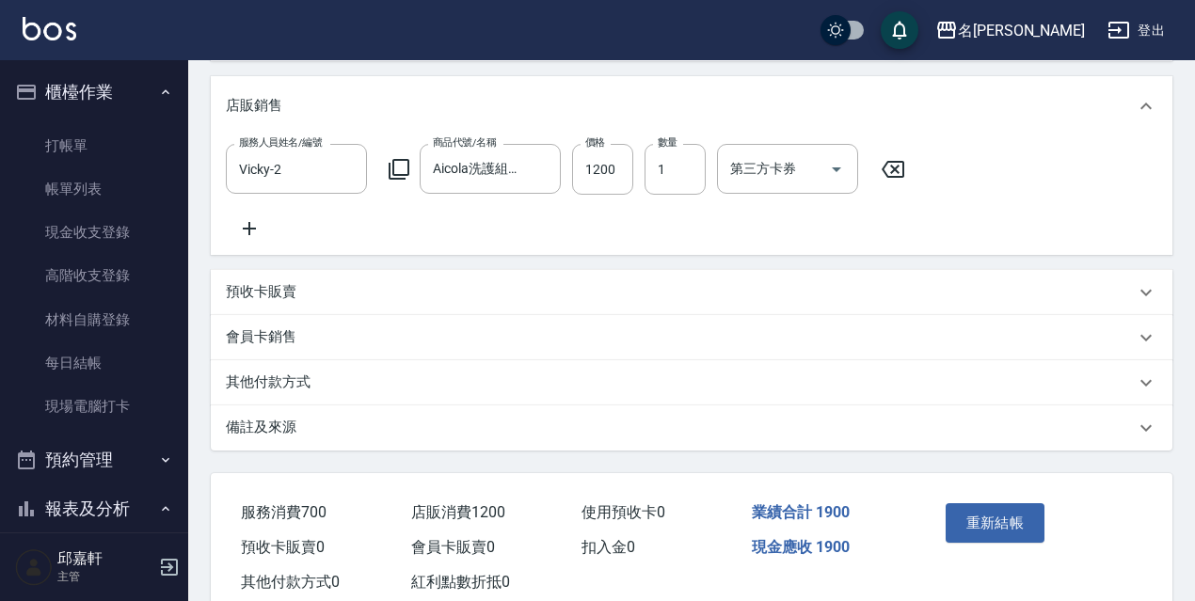
scroll to position [726, 0]
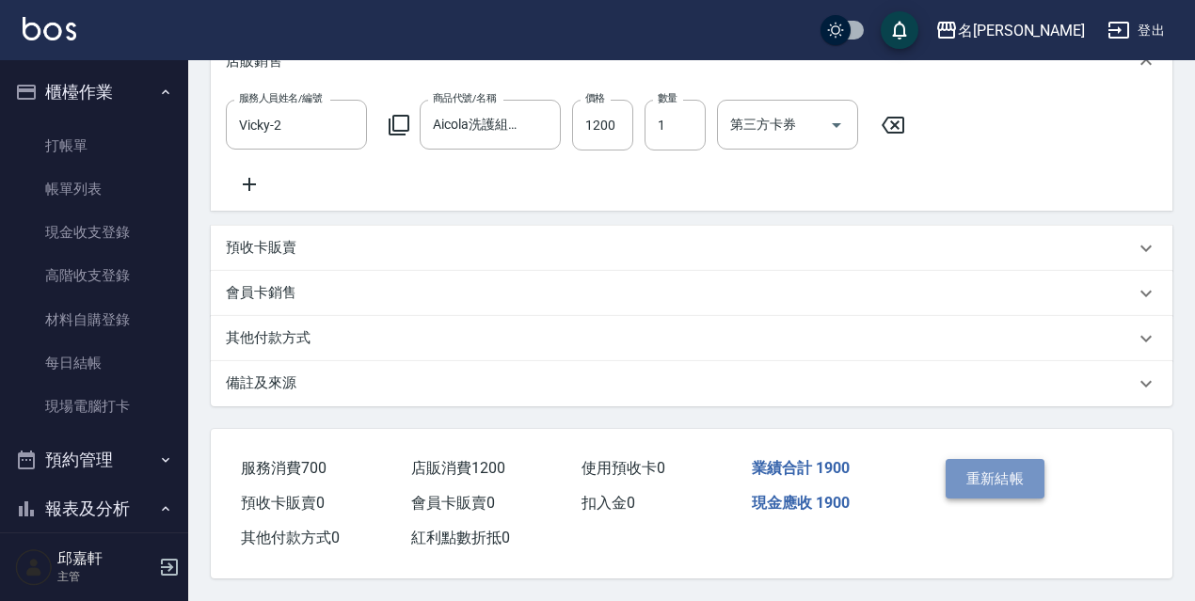
click at [1017, 460] on button "重新結帳" at bounding box center [996, 479] width 100 height 40
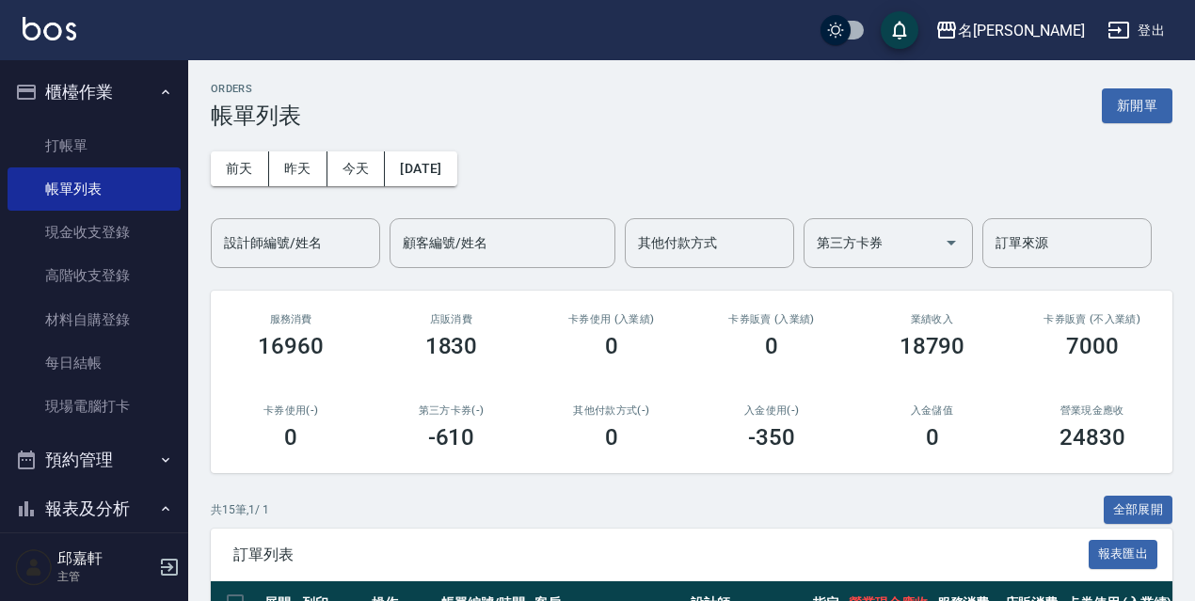
click at [112, 504] on button "報表及分析" at bounding box center [94, 509] width 173 height 49
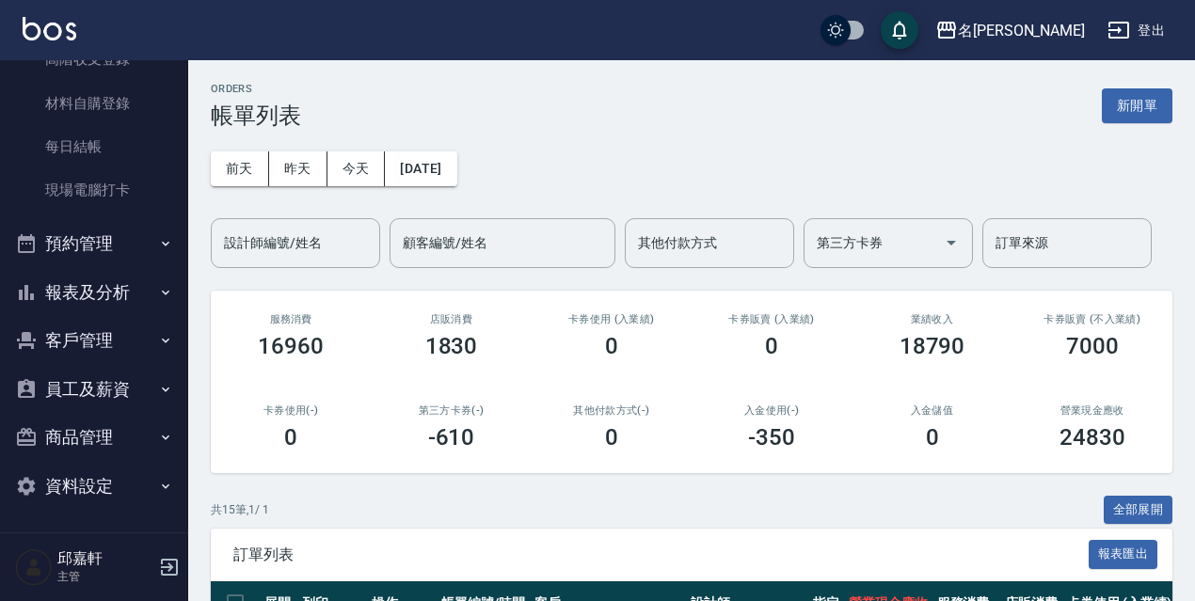
scroll to position [122, 0]
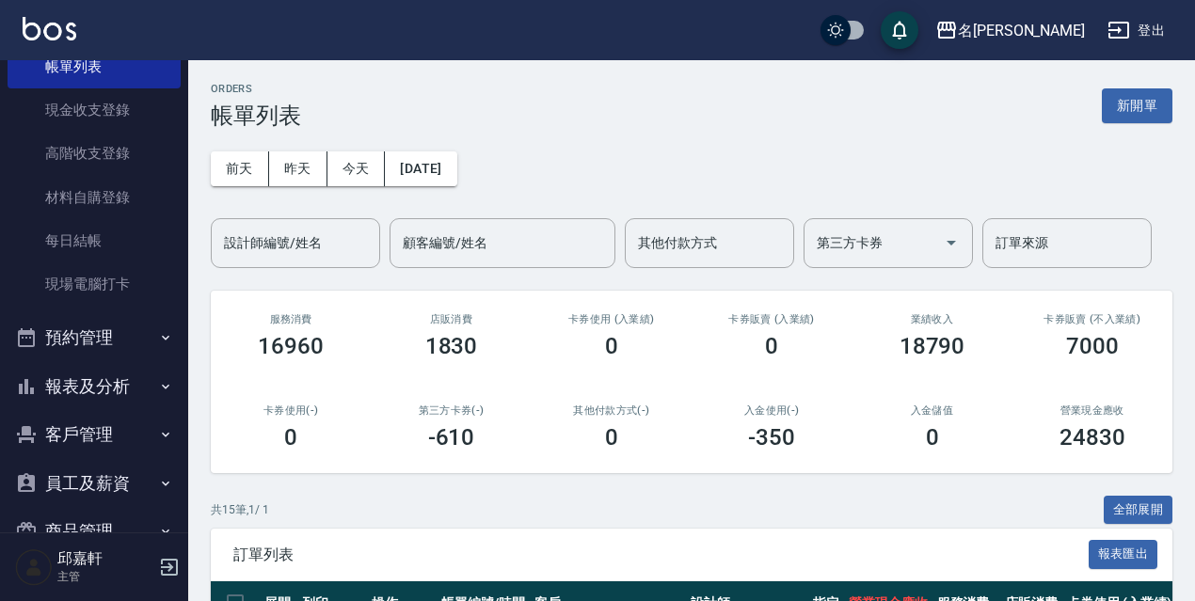
click at [112, 332] on button "預約管理" at bounding box center [94, 337] width 173 height 49
click at [122, 328] on button "預約管理" at bounding box center [94, 337] width 173 height 49
click at [105, 381] on button "報表及分析" at bounding box center [94, 386] width 173 height 49
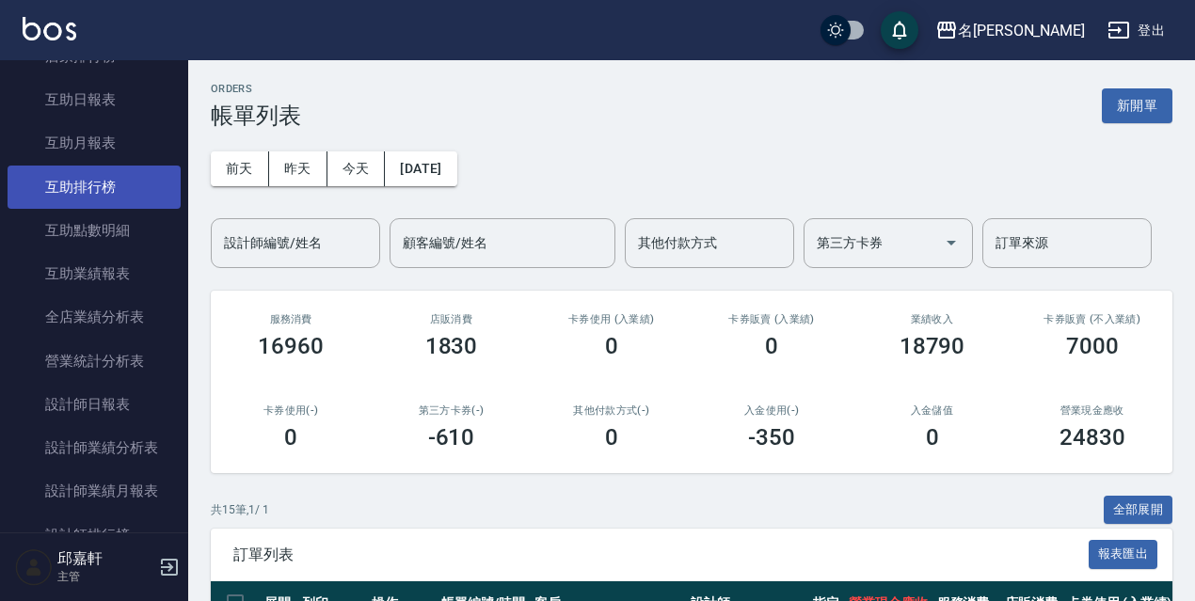
scroll to position [687, 0]
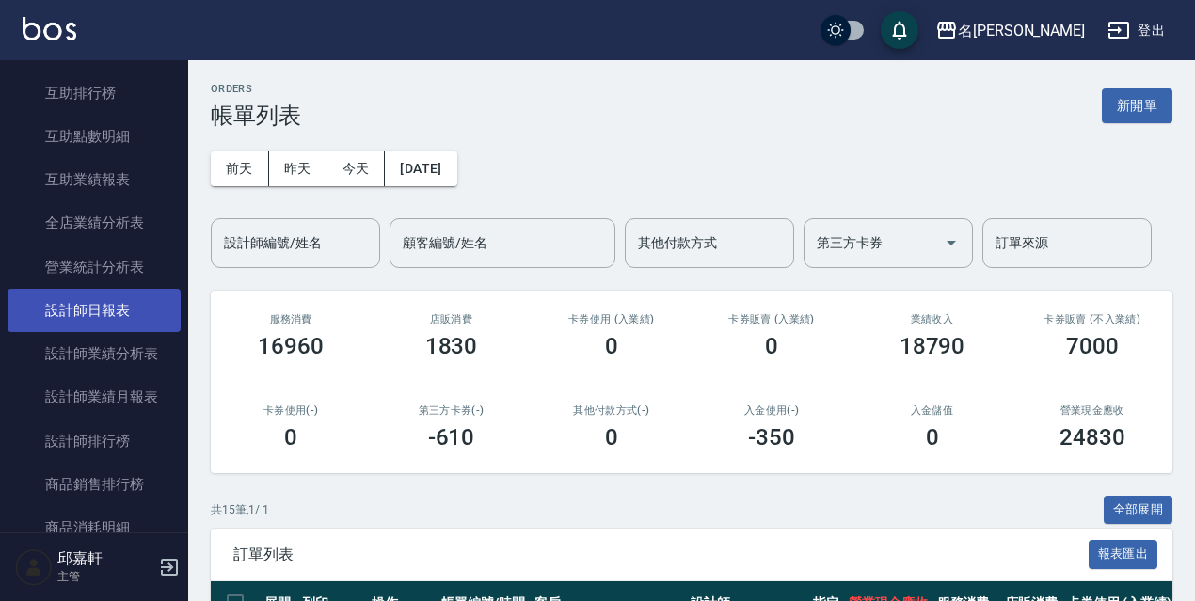
click at [118, 318] on link "設計師日報表" at bounding box center [94, 310] width 173 height 43
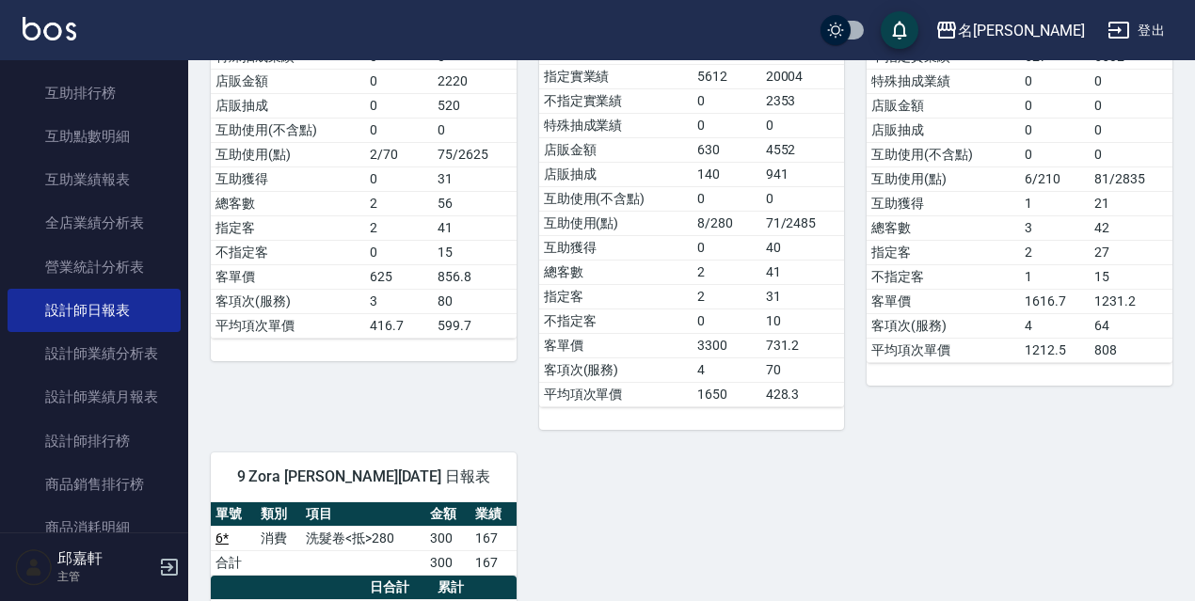
scroll to position [847, 0]
